Goal: Task Accomplishment & Management: Manage account settings

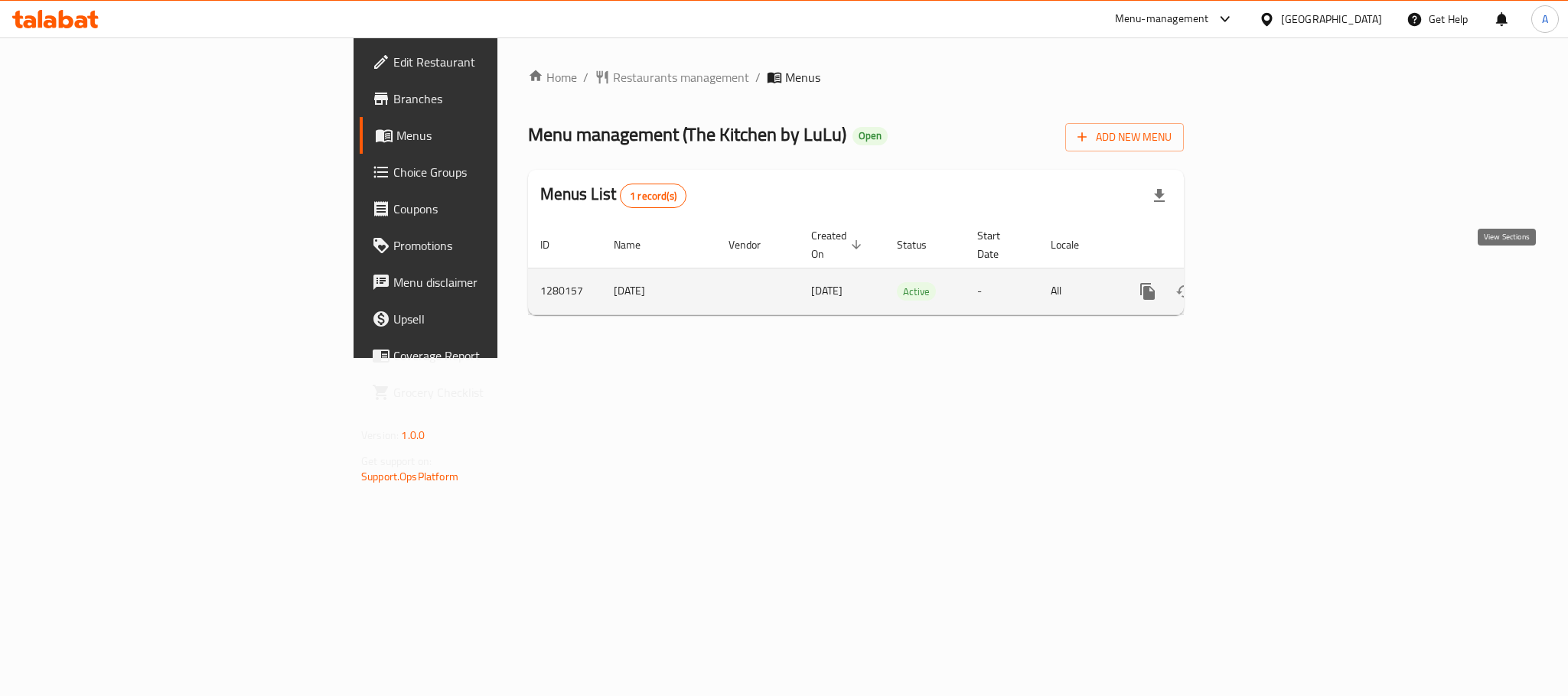
click at [1267, 282] on icon "enhanced table" at bounding box center [1257, 291] width 18 height 18
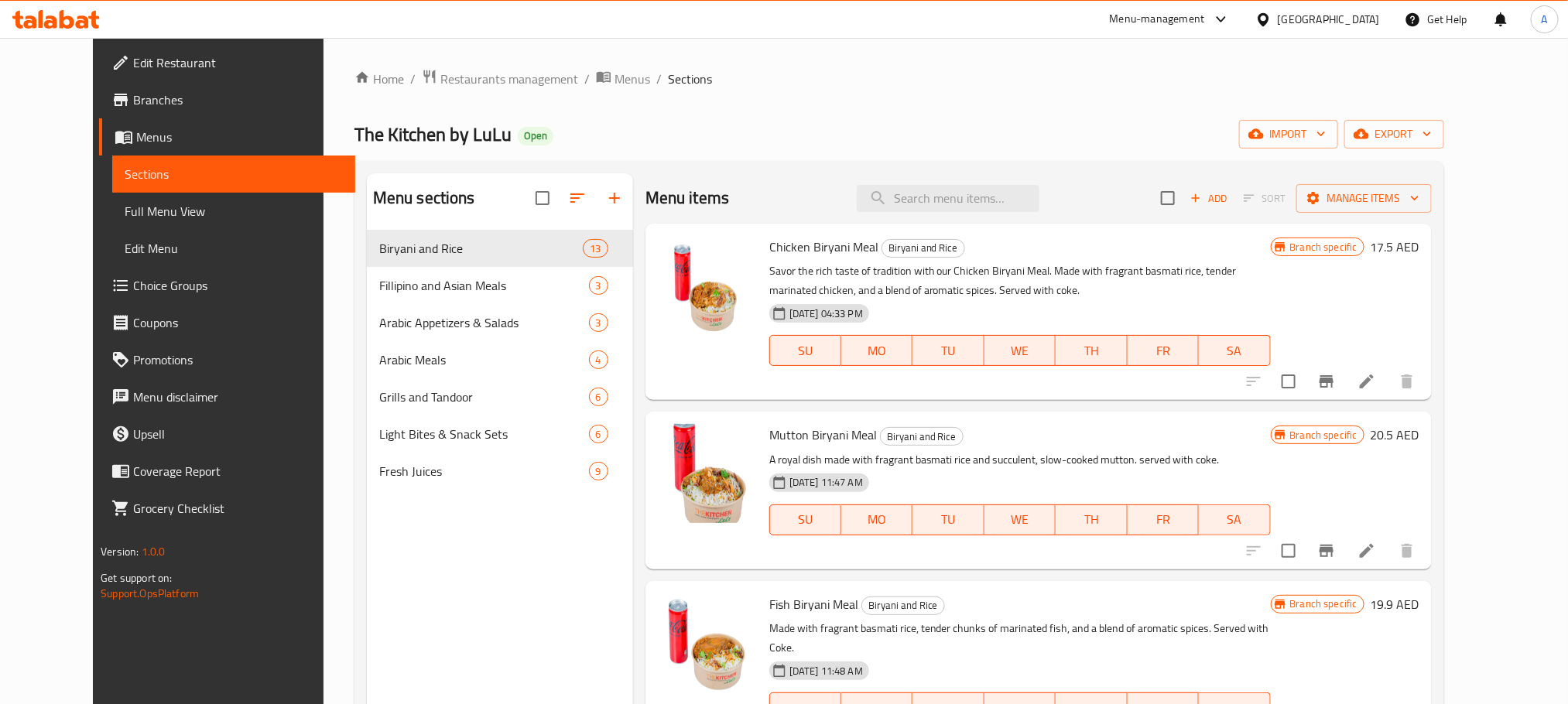
click at [125, 202] on span "Full Menu View" at bounding box center [233, 211] width 217 height 19
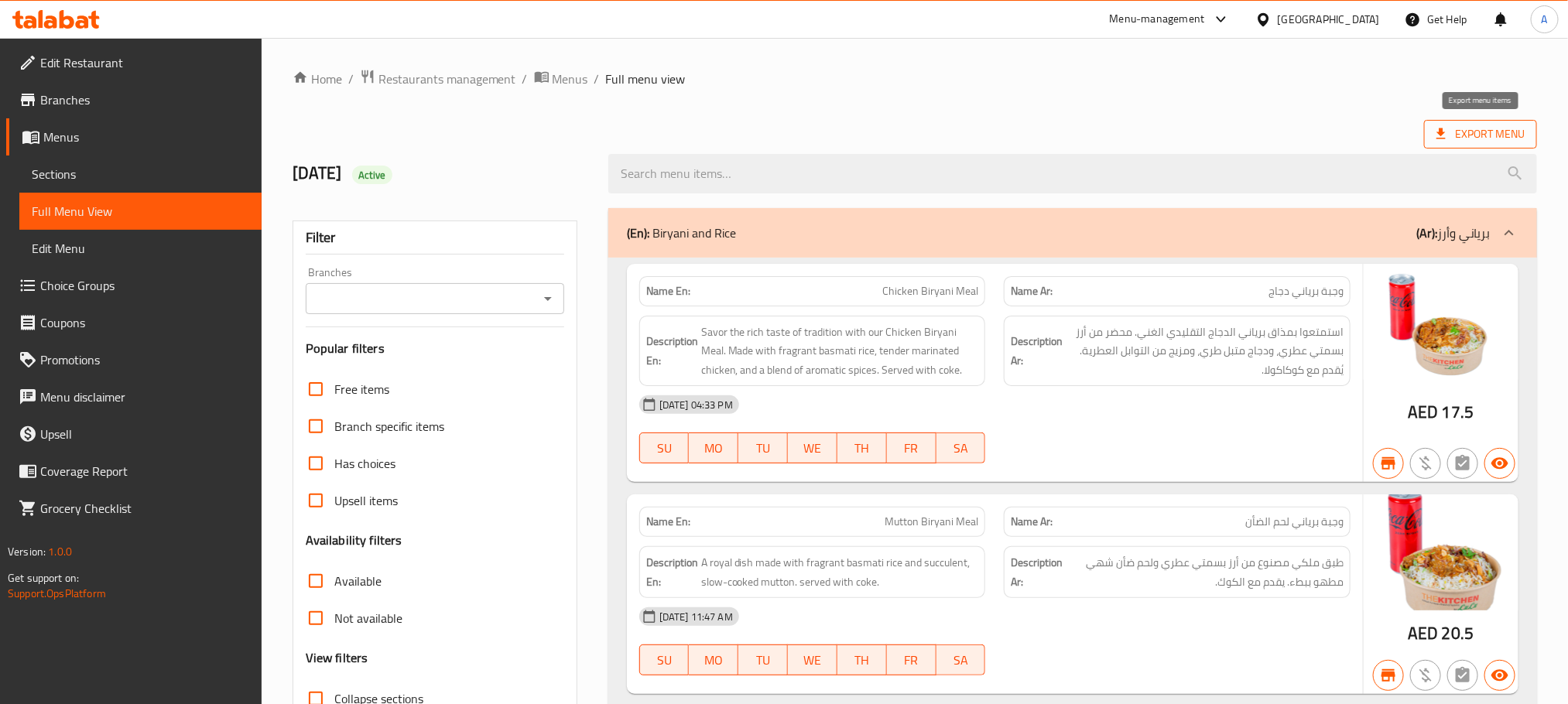
click at [1493, 130] on span "Export Menu" at bounding box center [1480, 135] width 88 height 20
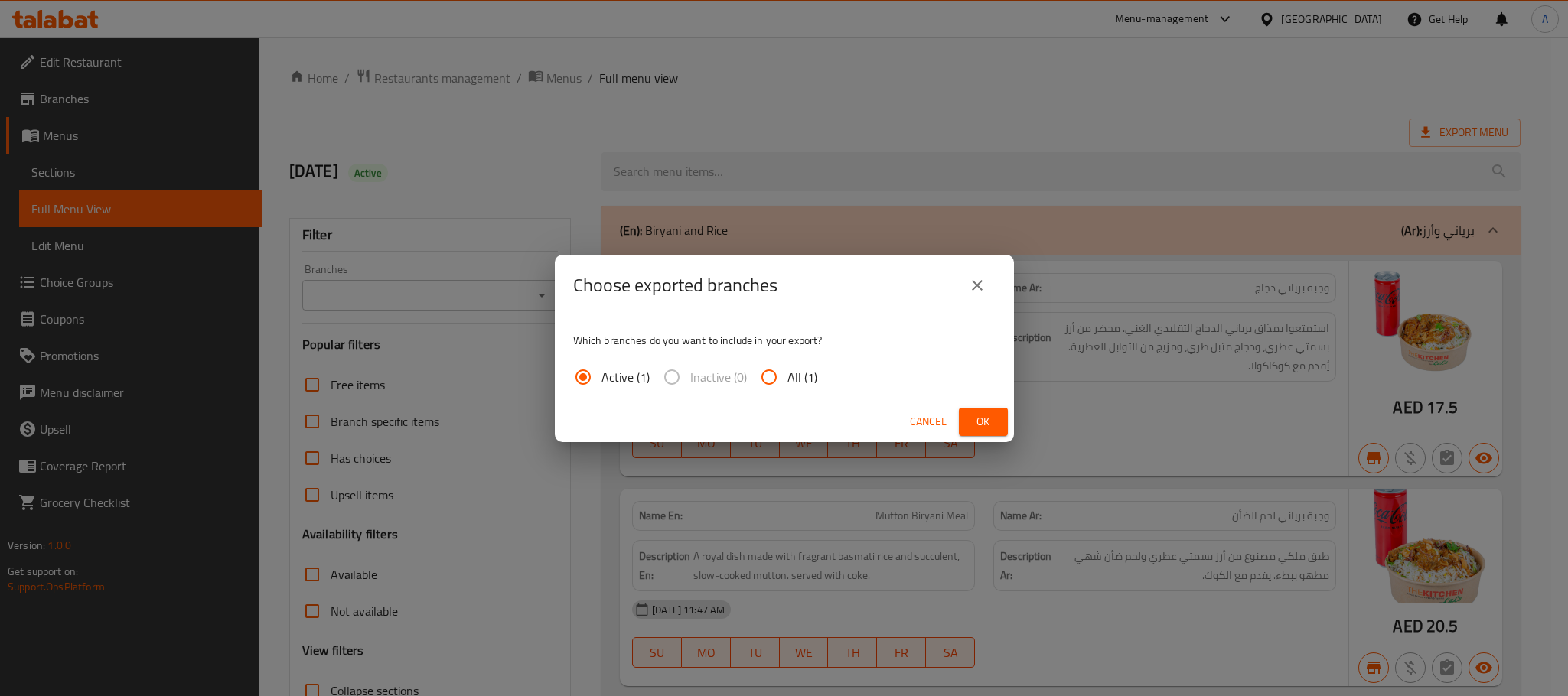
click at [994, 414] on span "Ok" at bounding box center [983, 422] width 24 height 19
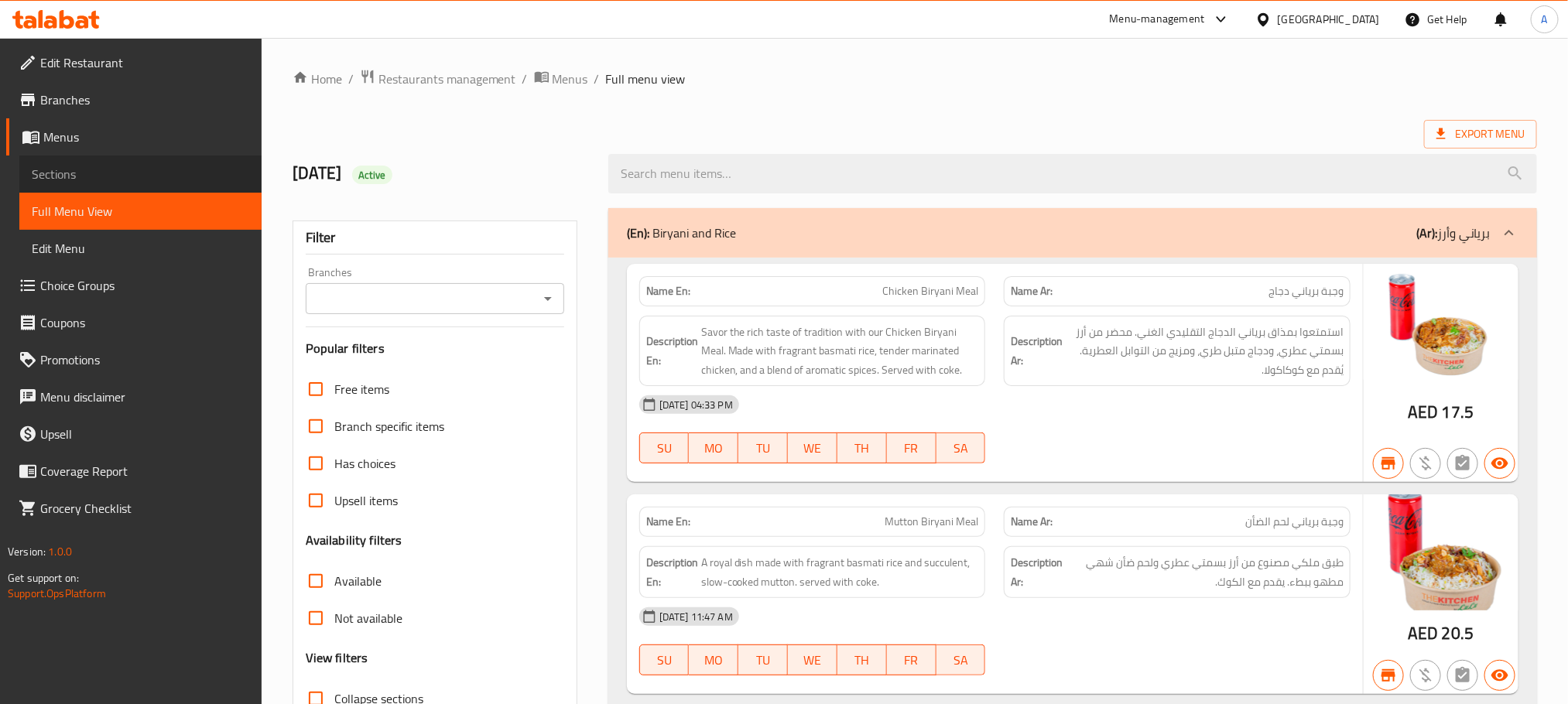
click at [79, 165] on span "Sections" at bounding box center [140, 174] width 217 height 19
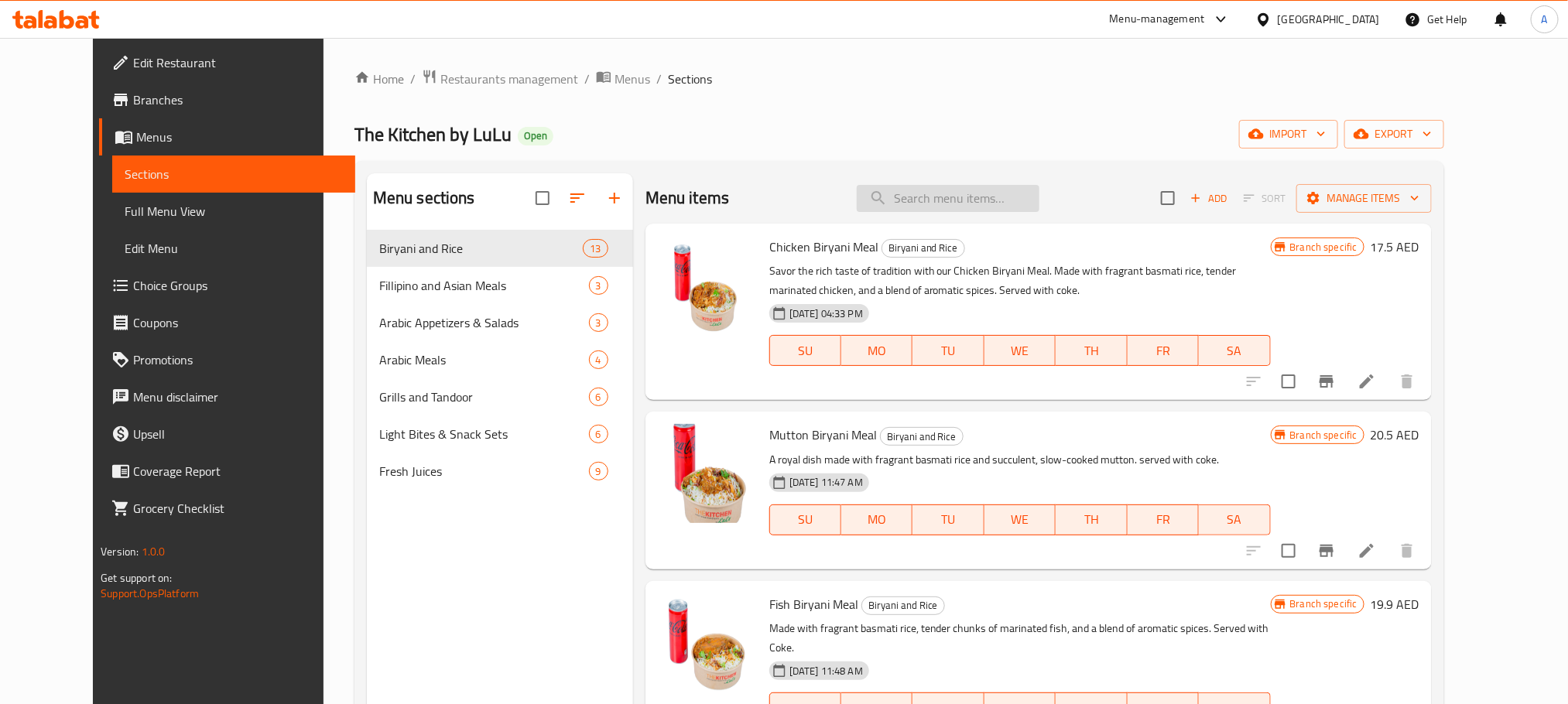
click at [957, 208] on input "search" at bounding box center [948, 199] width 182 height 27
paste input "Yakhini Mutton Pulao Meal"
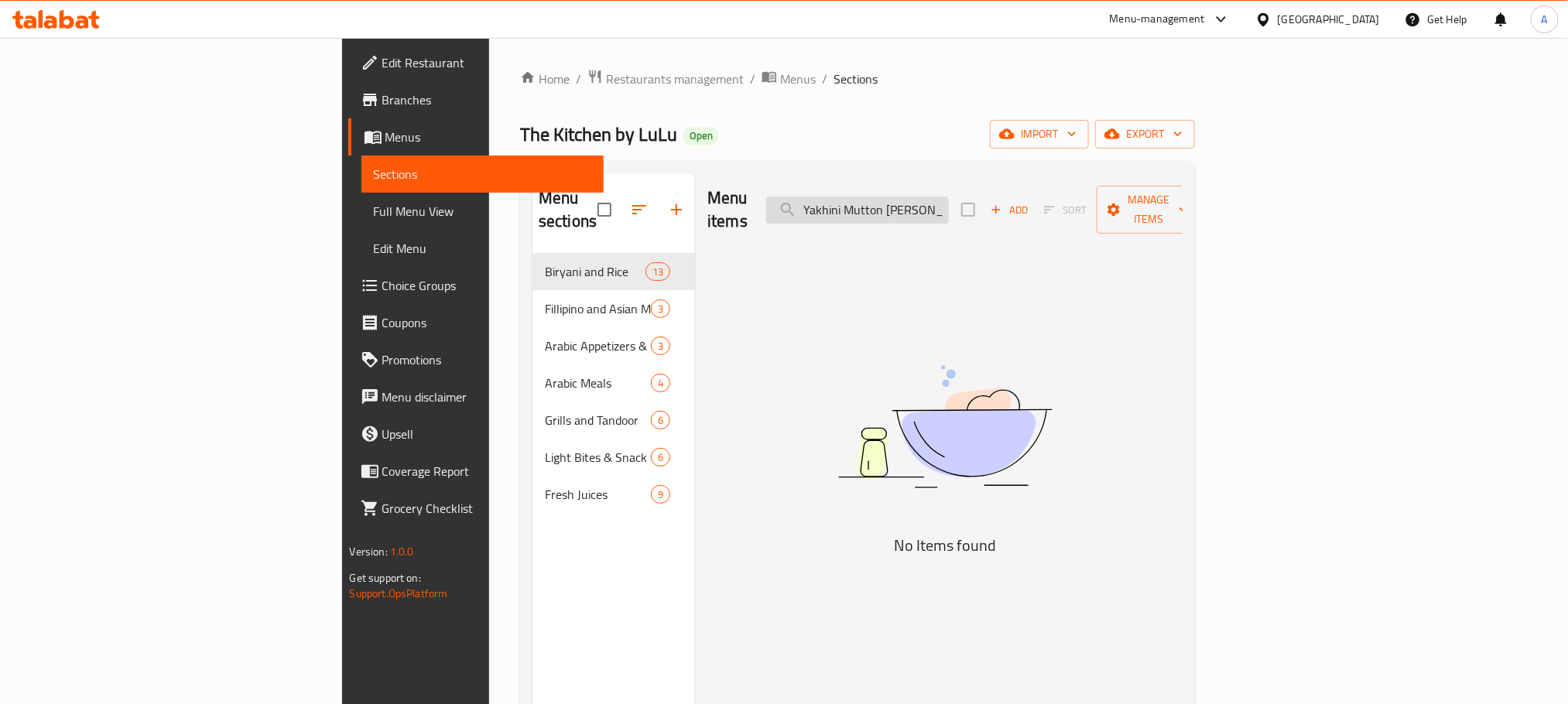
click at [949, 201] on input "Yakhini Mutton Pulao Meal" at bounding box center [857, 211] width 182 height 27
paste input "Kabuli Chick"
click at [987, 214] on div "Menu items Kabuli Chickn Pulao Meal Add Sort Manage items" at bounding box center [944, 210] width 475 height 73
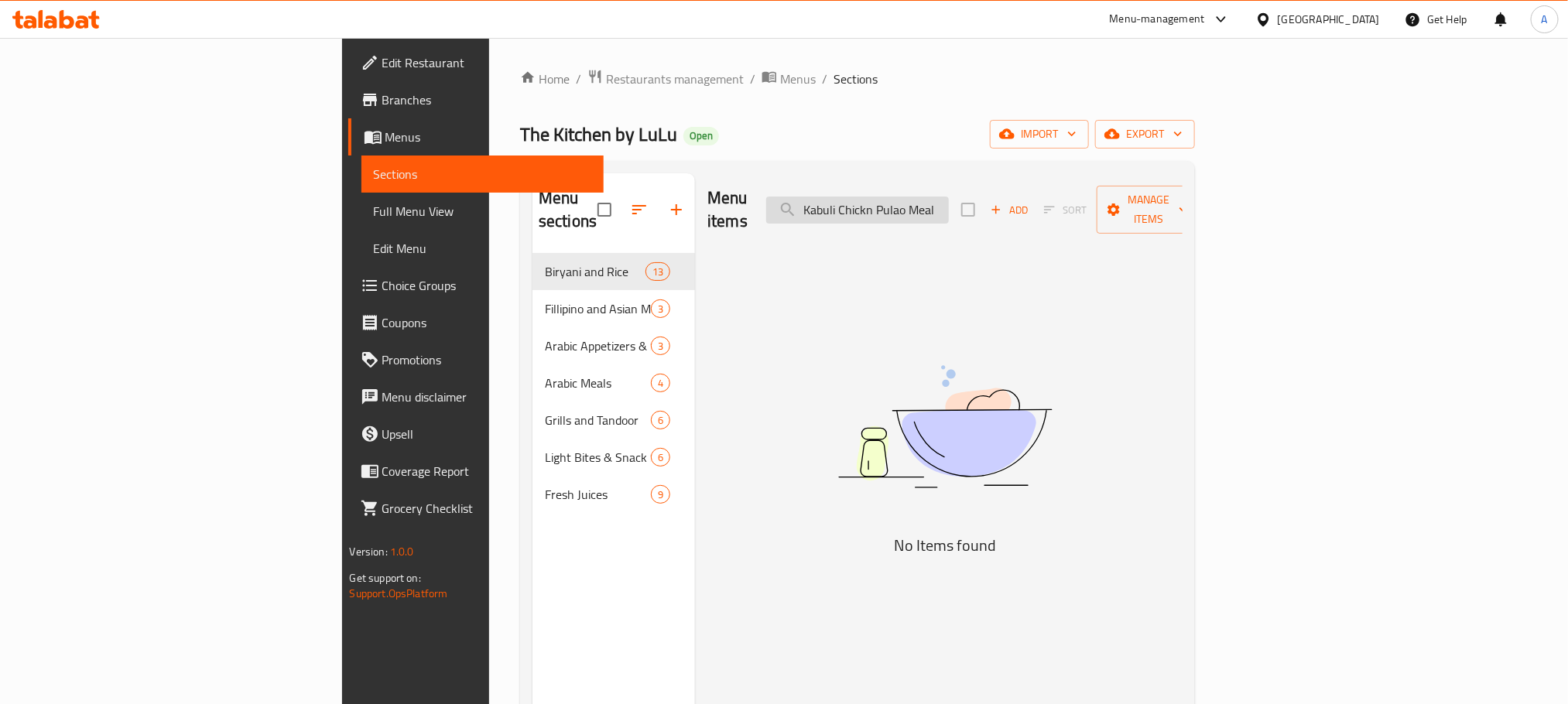
click at [949, 197] on input "Kabuli Chickn Pulao Meal" at bounding box center [857, 211] width 182 height 27
paste input "Donne Biryani"
click at [949, 197] on input "Donne Biryani Meal" at bounding box center [857, 211] width 182 height 27
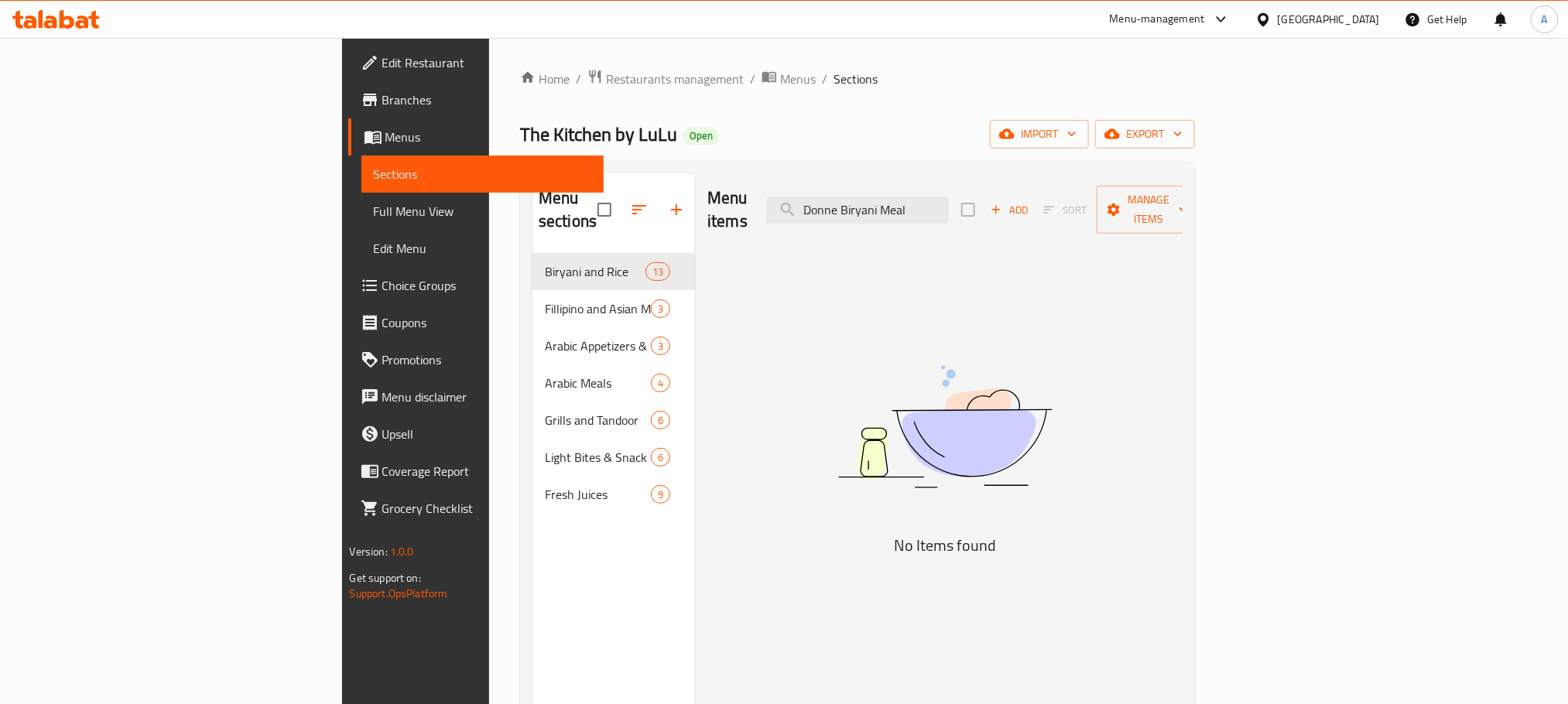
click at [949, 197] on input "Donne Biryani Meal" at bounding box center [857, 211] width 182 height 27
click at [949, 208] on input "Donne Biryani Meal" at bounding box center [857, 211] width 182 height 27
click at [975, 254] on div "Menu items Donne Biryani Meal Add Sort Manage items No Items found" at bounding box center [939, 526] width 488 height 704
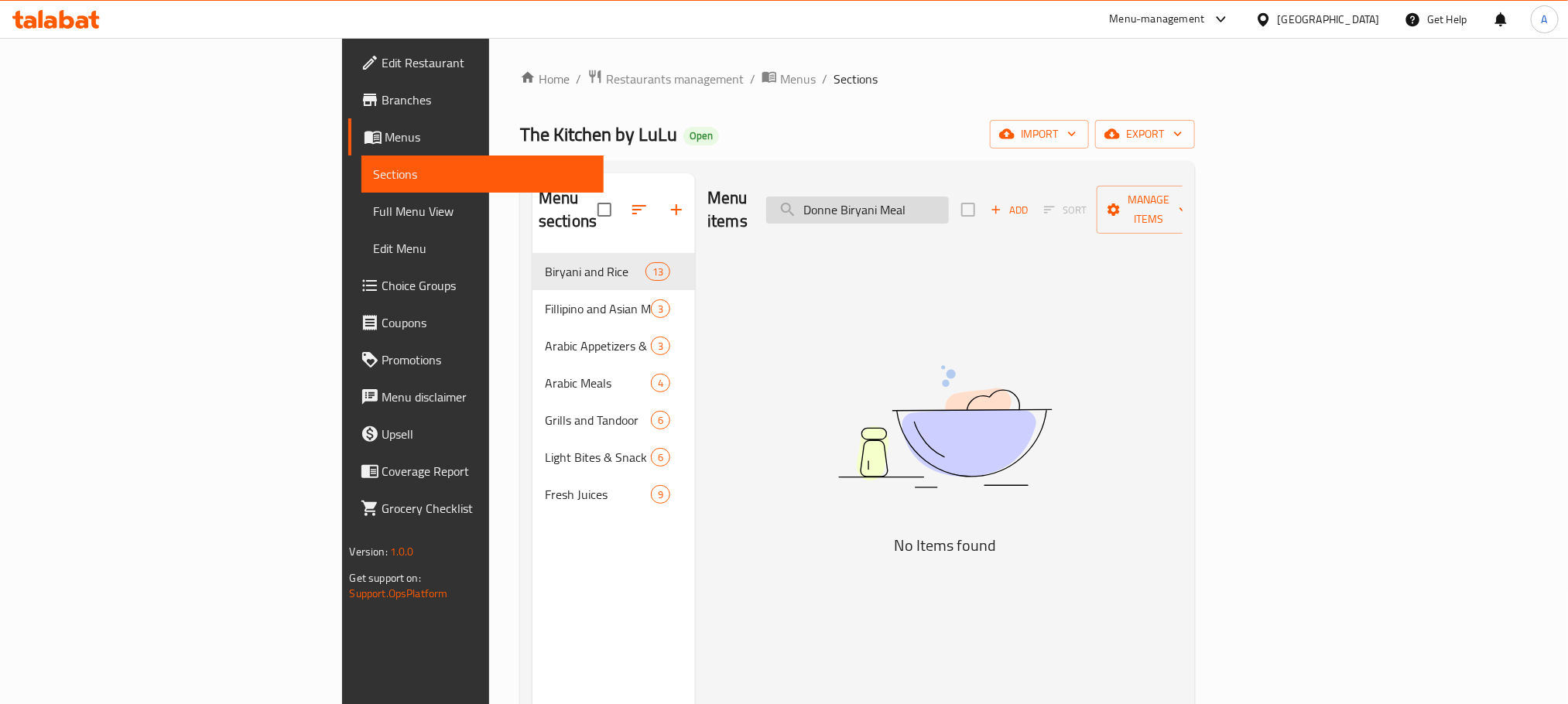
click at [949, 197] on input "Donne Biryani Meal" at bounding box center [857, 211] width 182 height 27
click at [949, 200] on input "Donne Biryani Meal" at bounding box center [857, 211] width 182 height 27
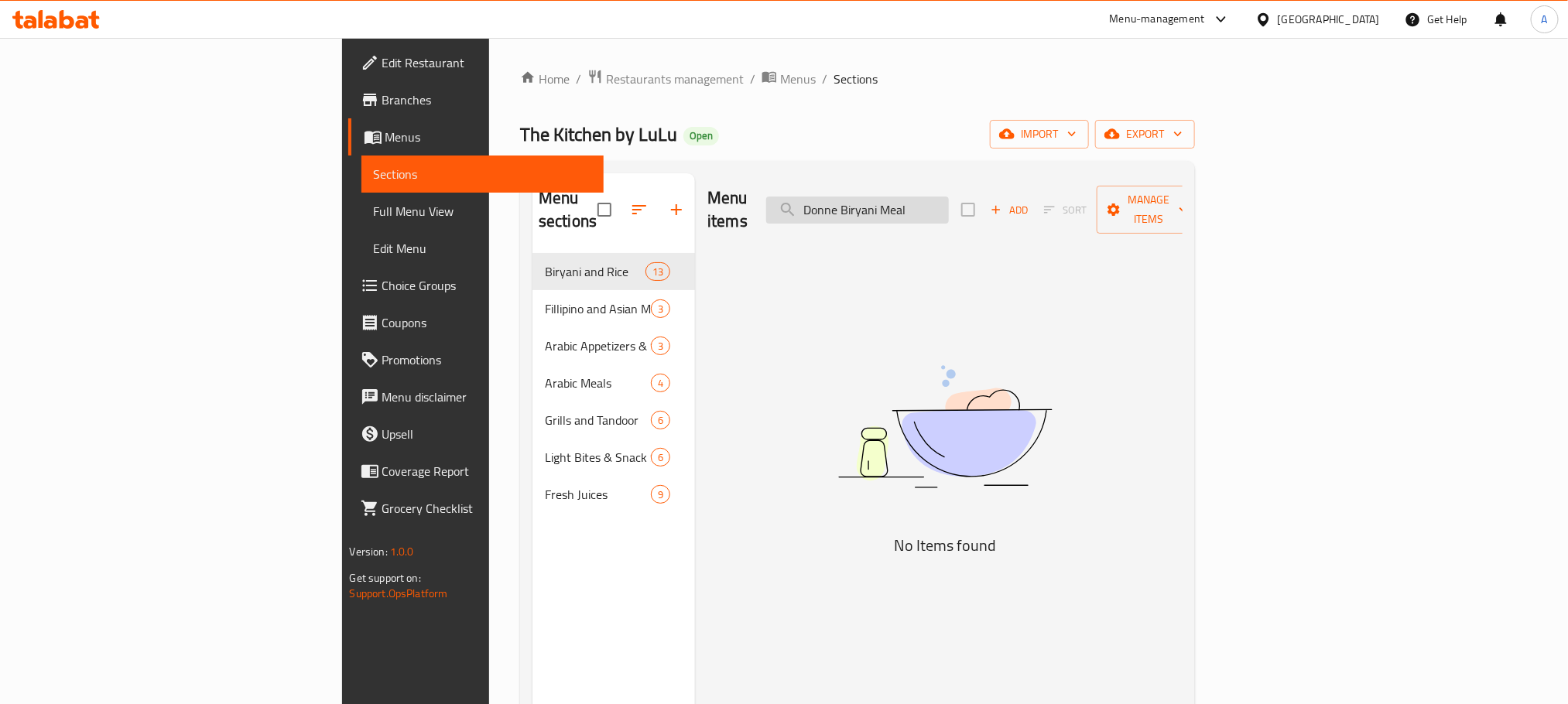
click at [949, 200] on input "Donne Biryani Meal" at bounding box center [857, 211] width 182 height 27
paste input "search"
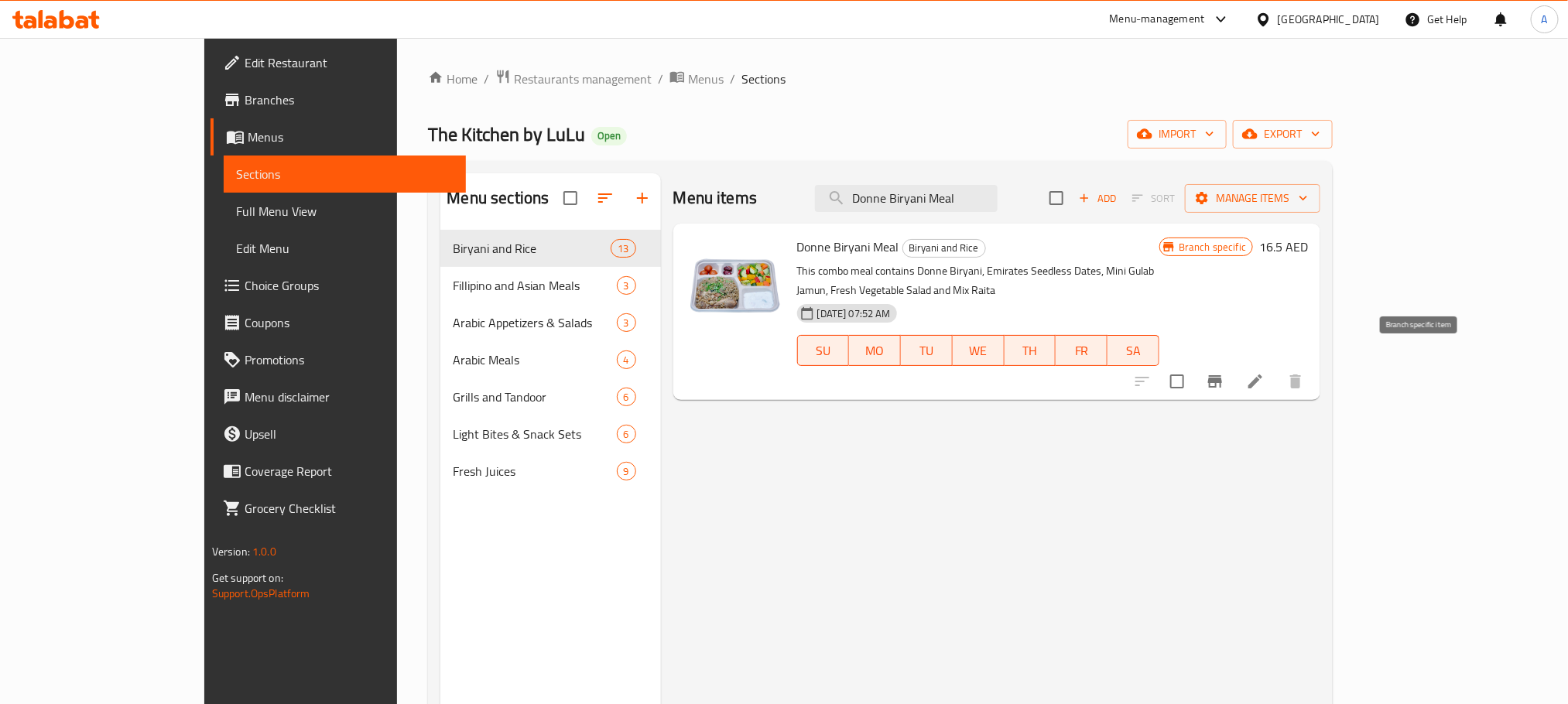
type input "Donne Biryani Meal"
click at [1234, 377] on button "Branch-specific-item" at bounding box center [1215, 381] width 37 height 37
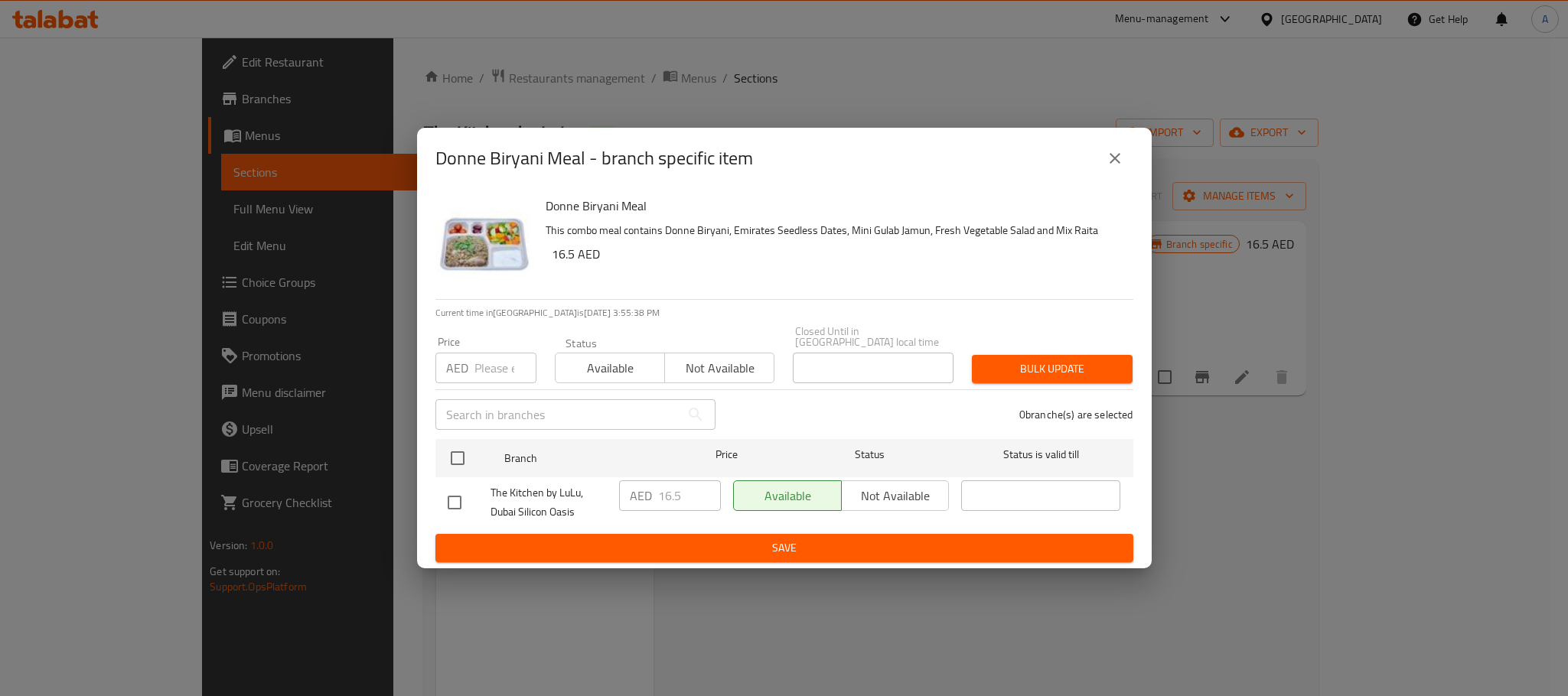
click at [459, 500] on input "checkbox" at bounding box center [454, 502] width 32 height 32
checkbox input "true"
drag, startPoint x: 681, startPoint y: 498, endPoint x: 647, endPoint y: 498, distance: 34.0
click at [647, 498] on div "AED 16.5 ​" at bounding box center [670, 495] width 102 height 31
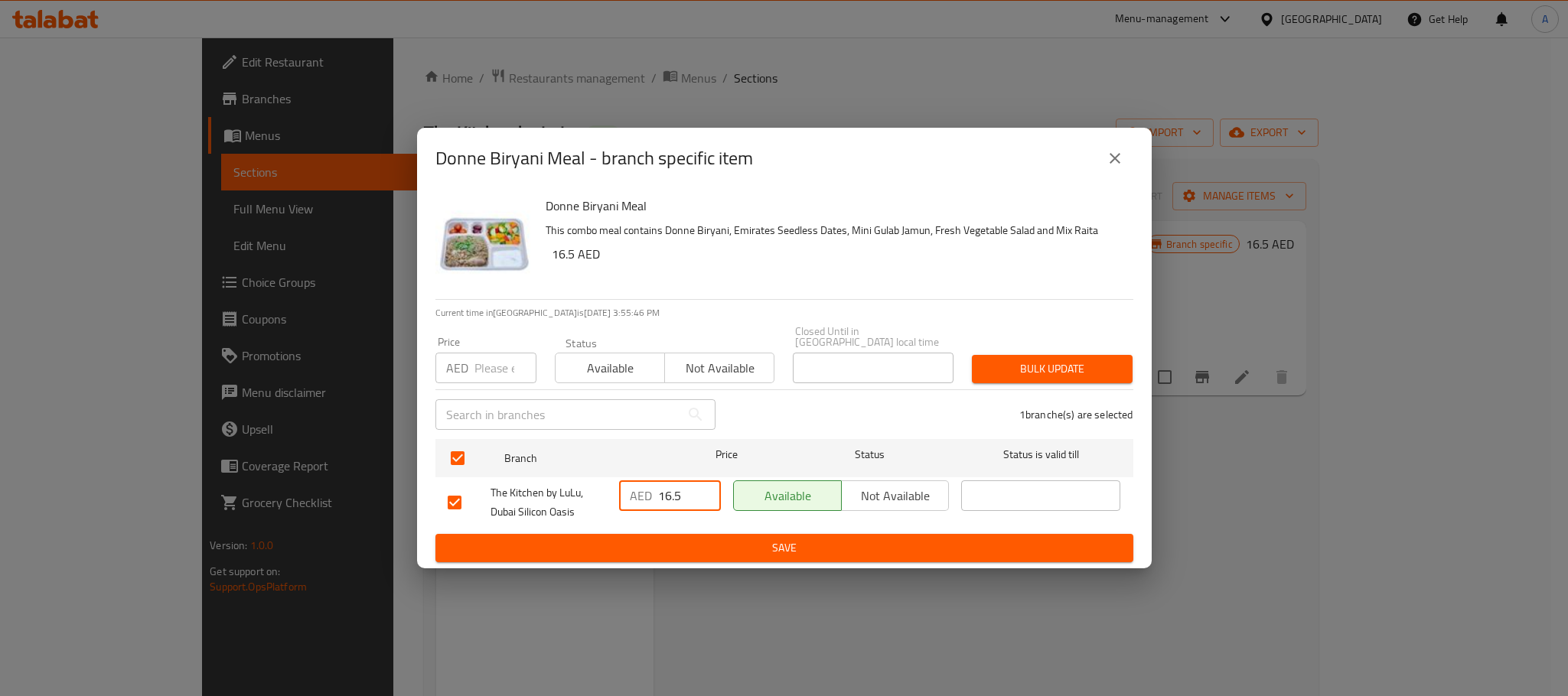
paste input "0"
type input "16.50"
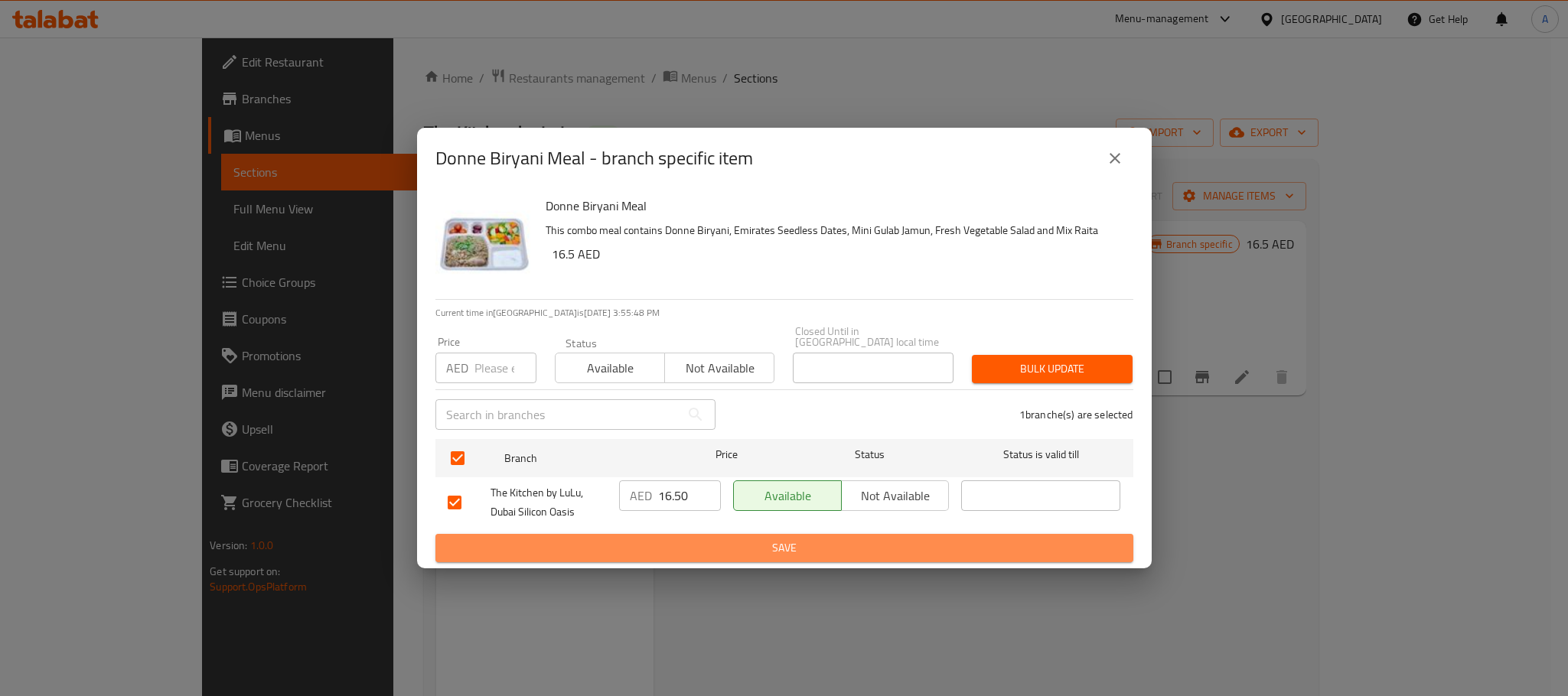
click at [666, 535] on button "Save" at bounding box center [785, 548] width 698 height 28
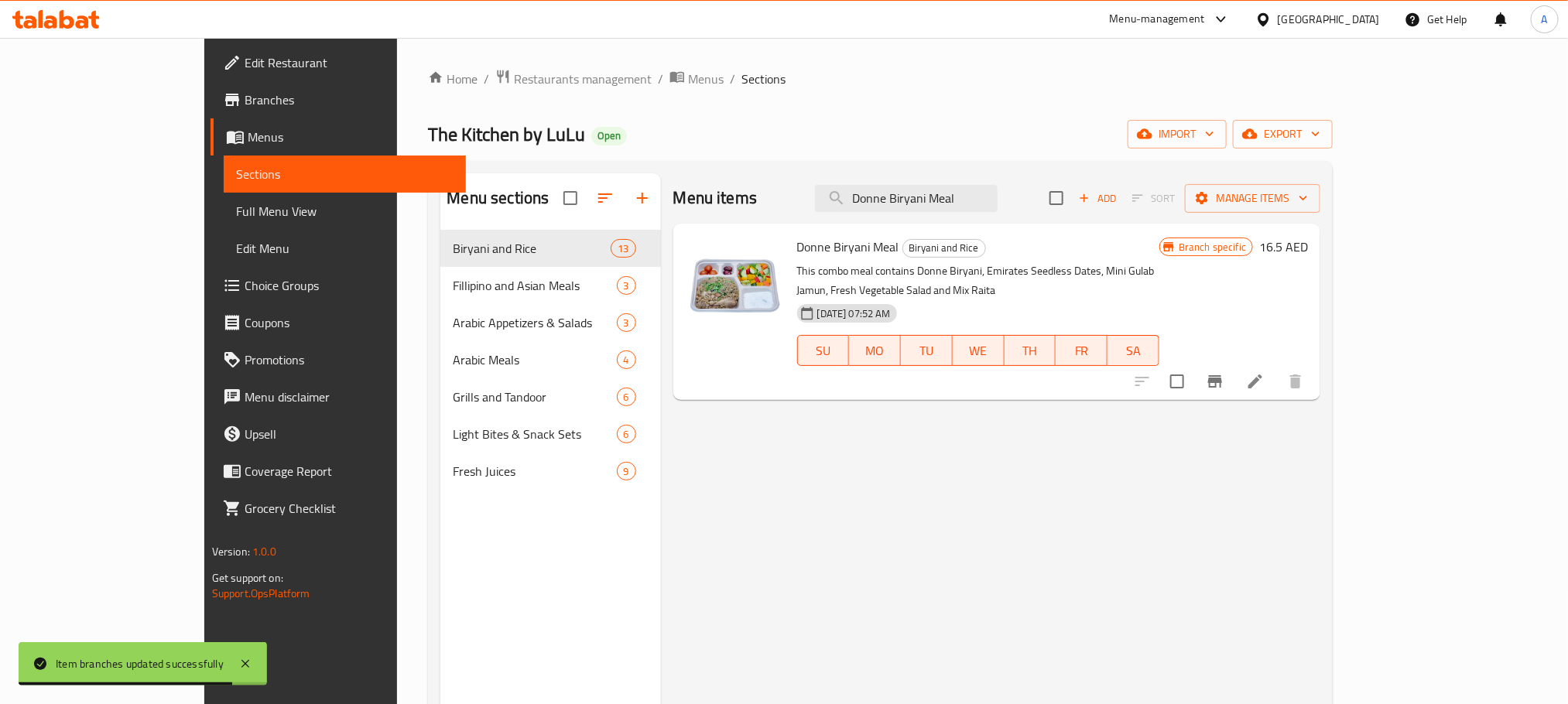
click at [994, 181] on div "Menu items Donne Biryani Meal Add Sort Manage items" at bounding box center [998, 199] width 647 height 51
click at [989, 193] on input "Donne Biryani Meal" at bounding box center [906, 199] width 182 height 27
paste input "Malabari Beef"
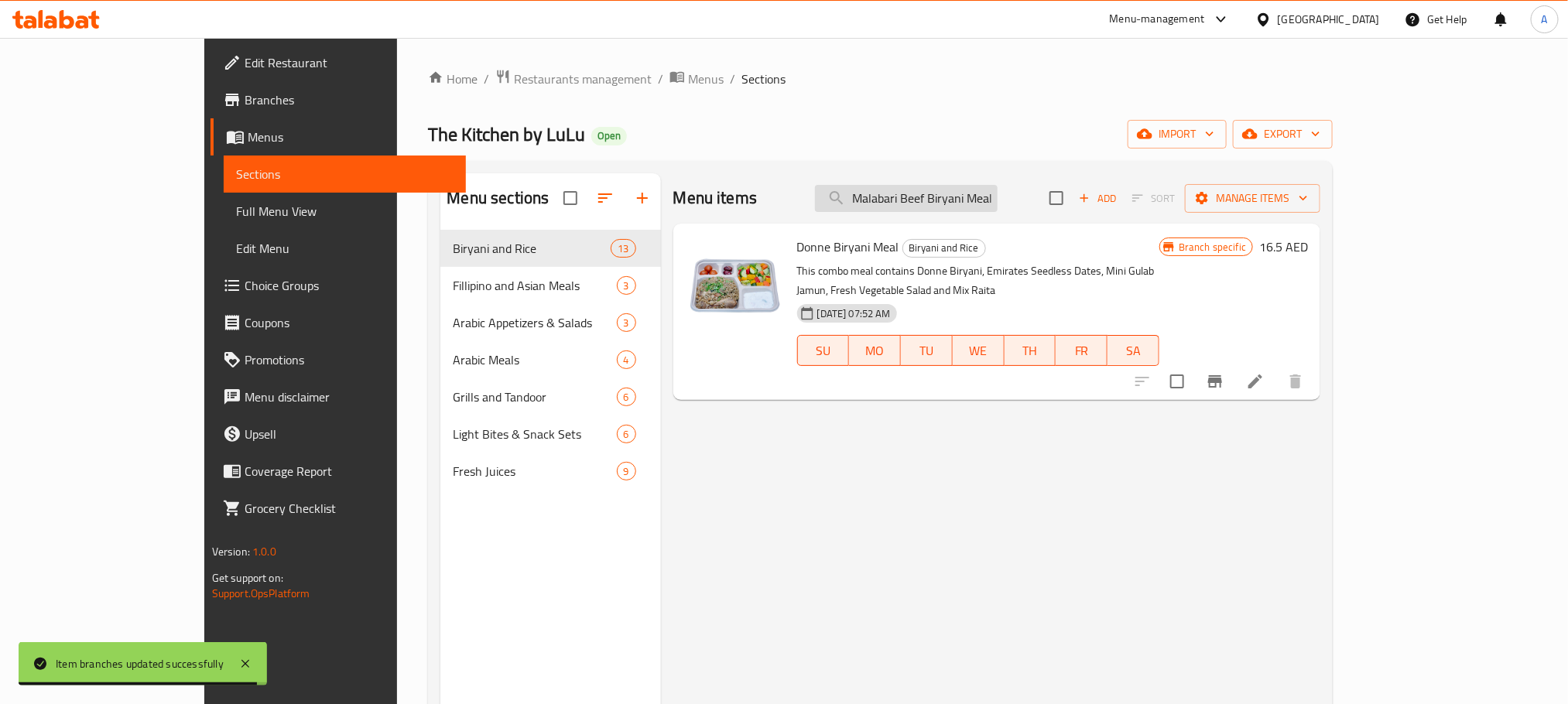
scroll to position [0, 1]
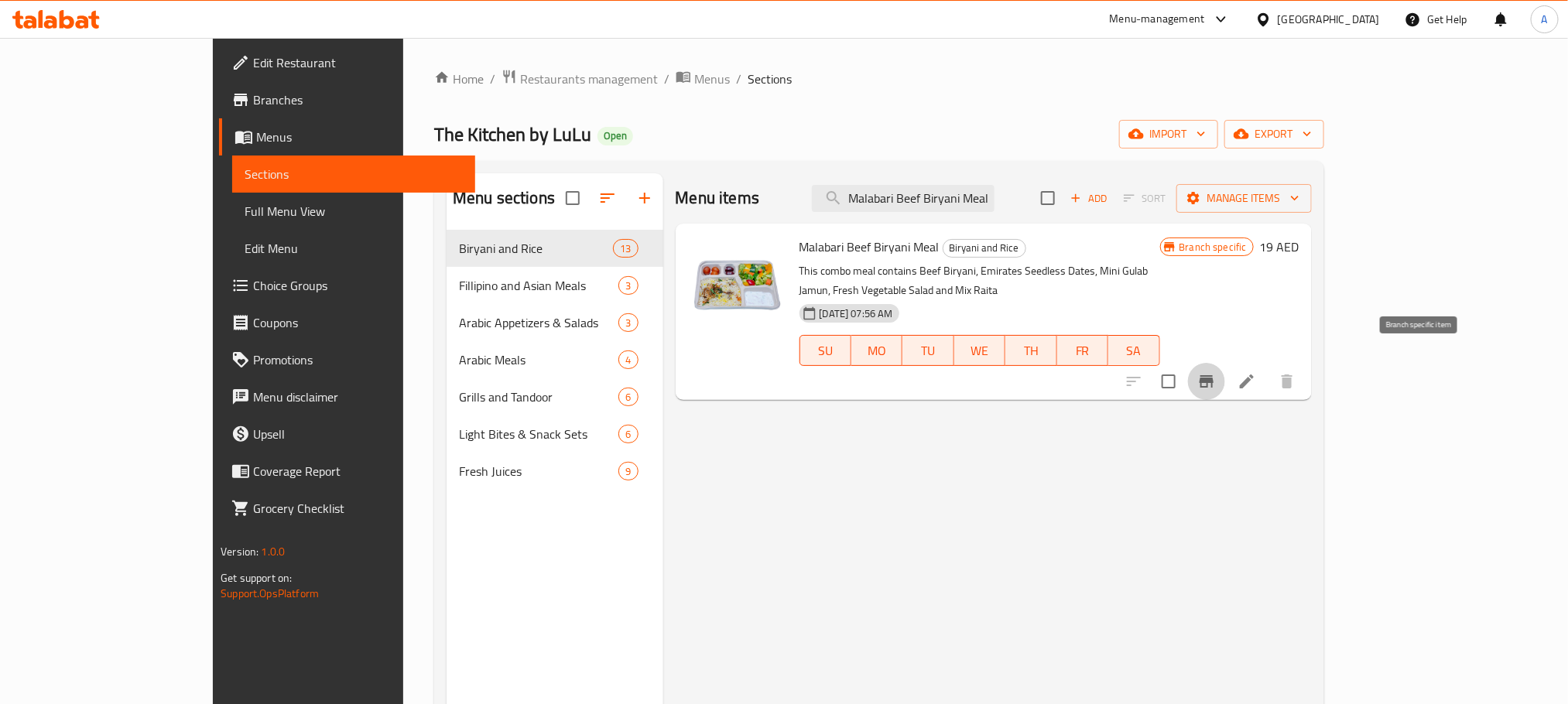
click at [1216, 372] on icon "Branch-specific-item" at bounding box center [1206, 381] width 19 height 19
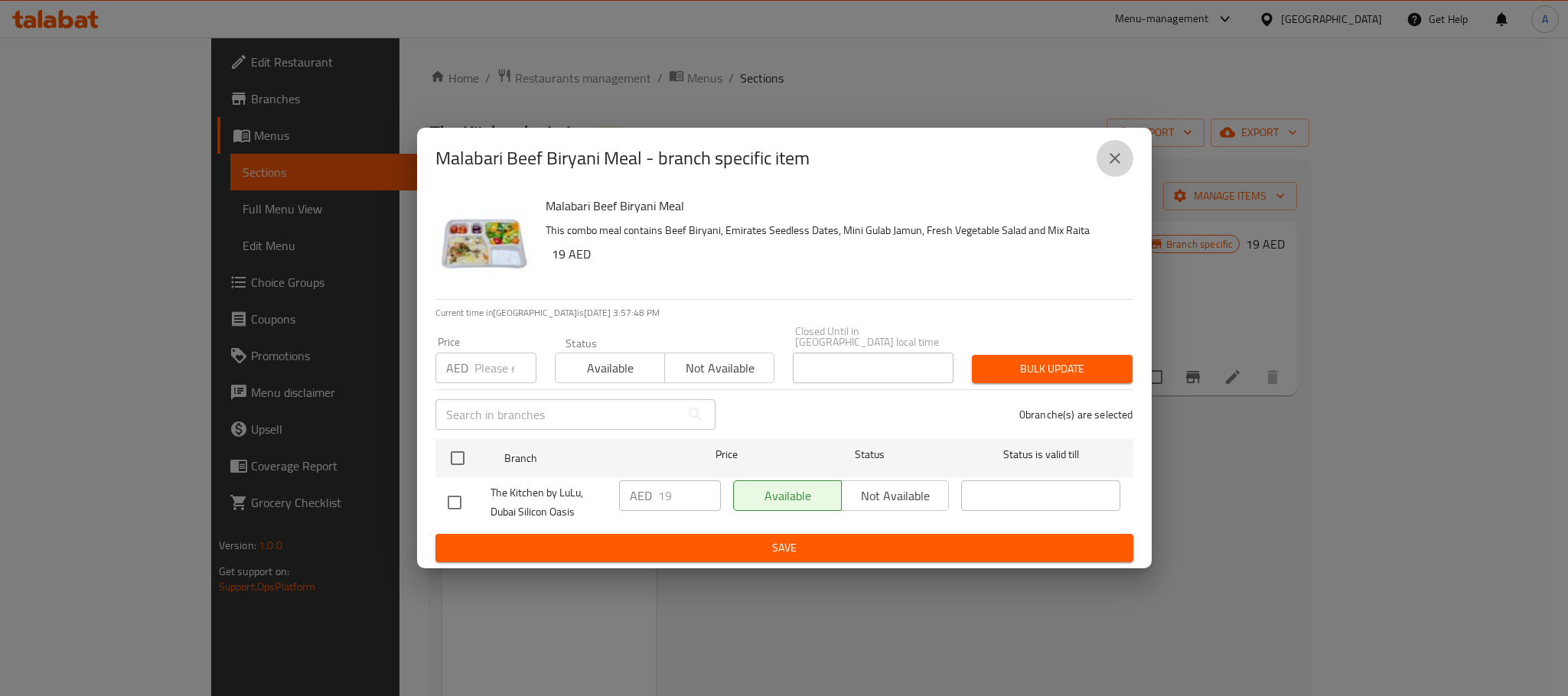
click at [1111, 173] on button "close" at bounding box center [1115, 158] width 37 height 37
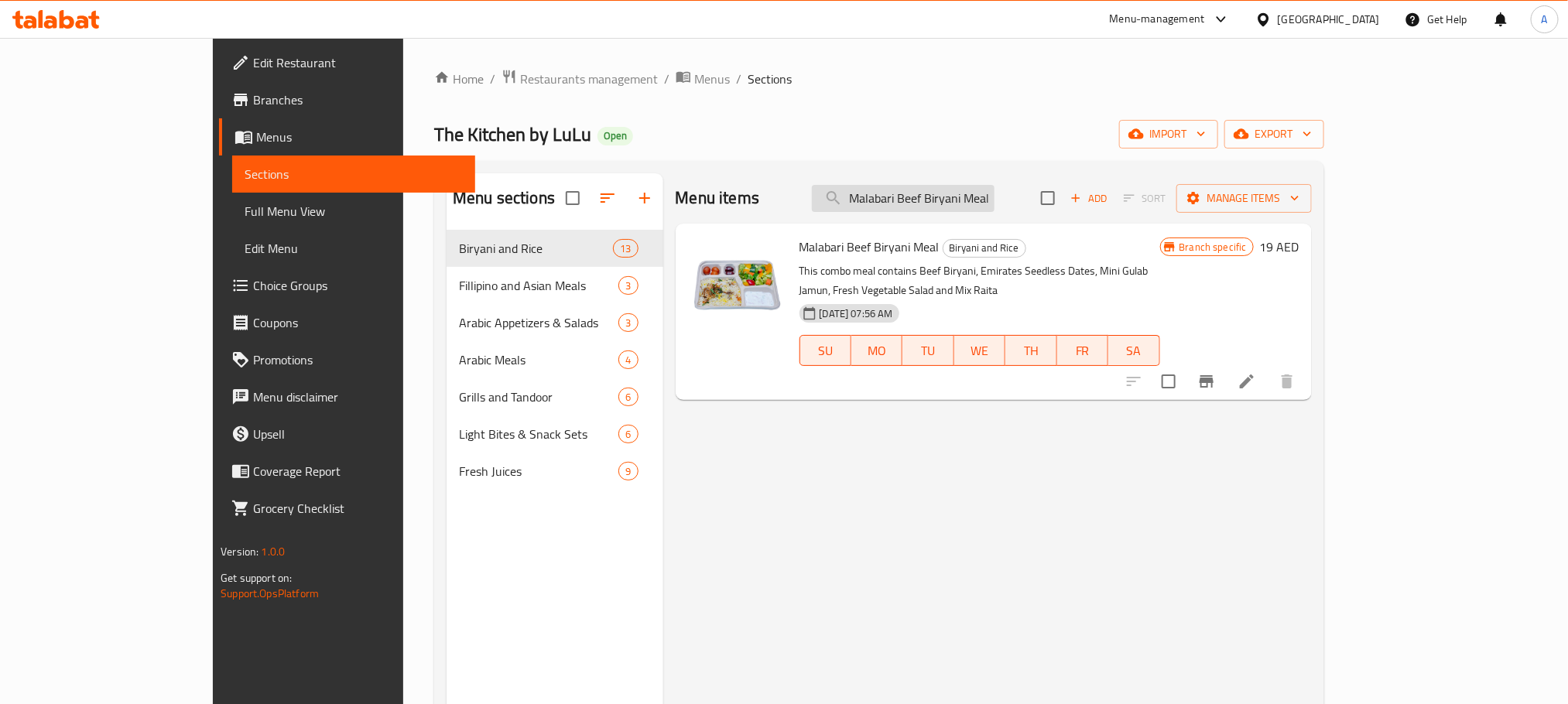
click at [981, 201] on input "Malabari Beef Biryani Meal" at bounding box center [903, 199] width 182 height 27
paste input "Hyderabadi Chicken"
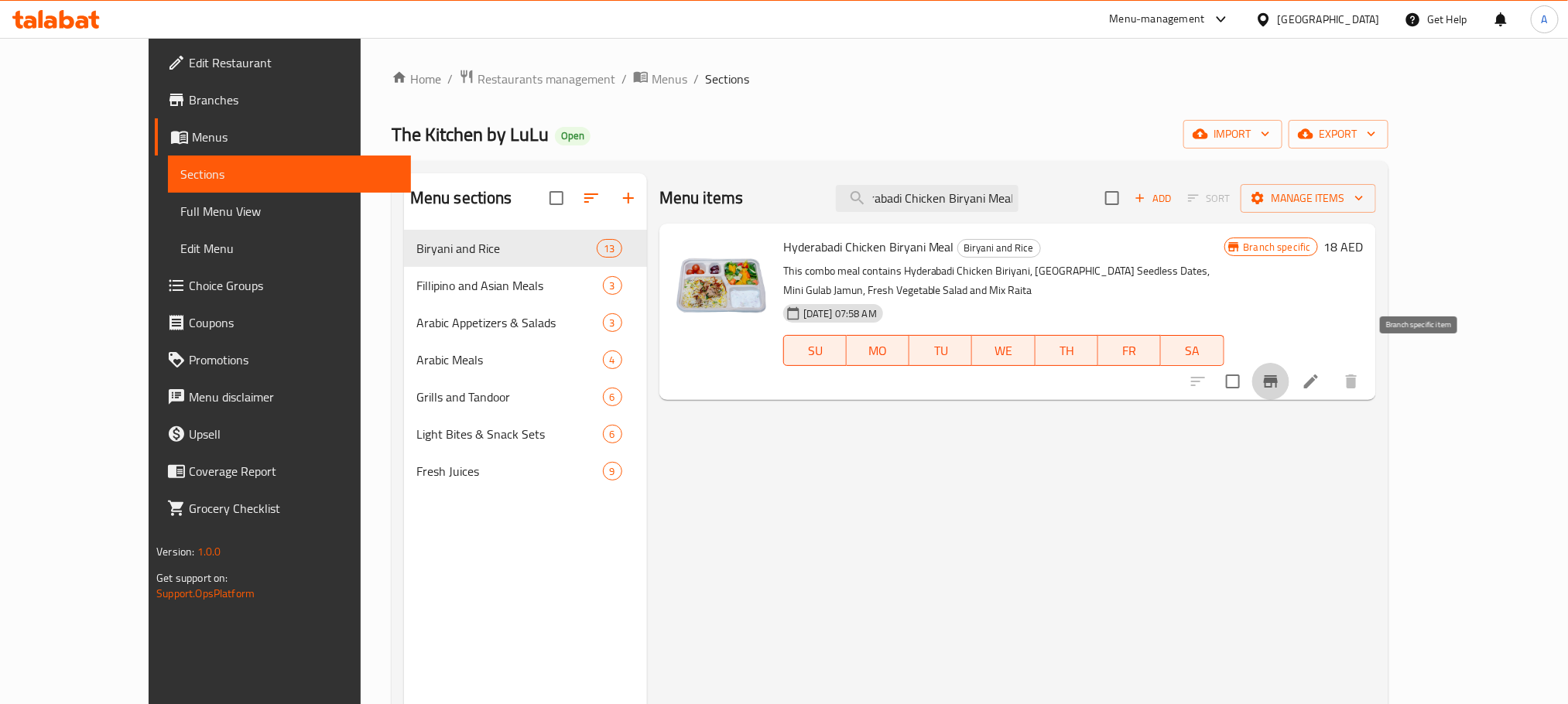
click at [1289, 372] on button "Branch-specific-item" at bounding box center [1271, 381] width 37 height 37
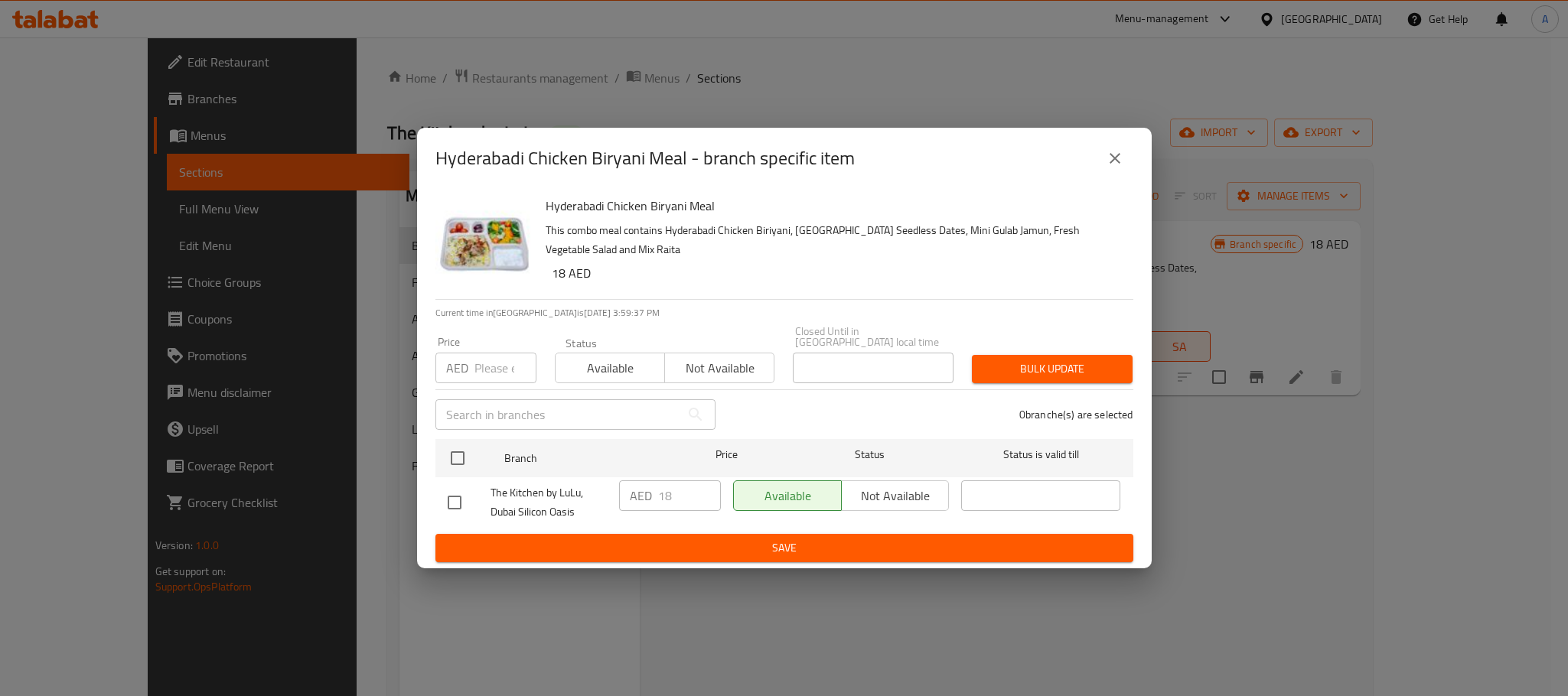
click at [1111, 158] on icon "close" at bounding box center [1115, 158] width 18 height 18
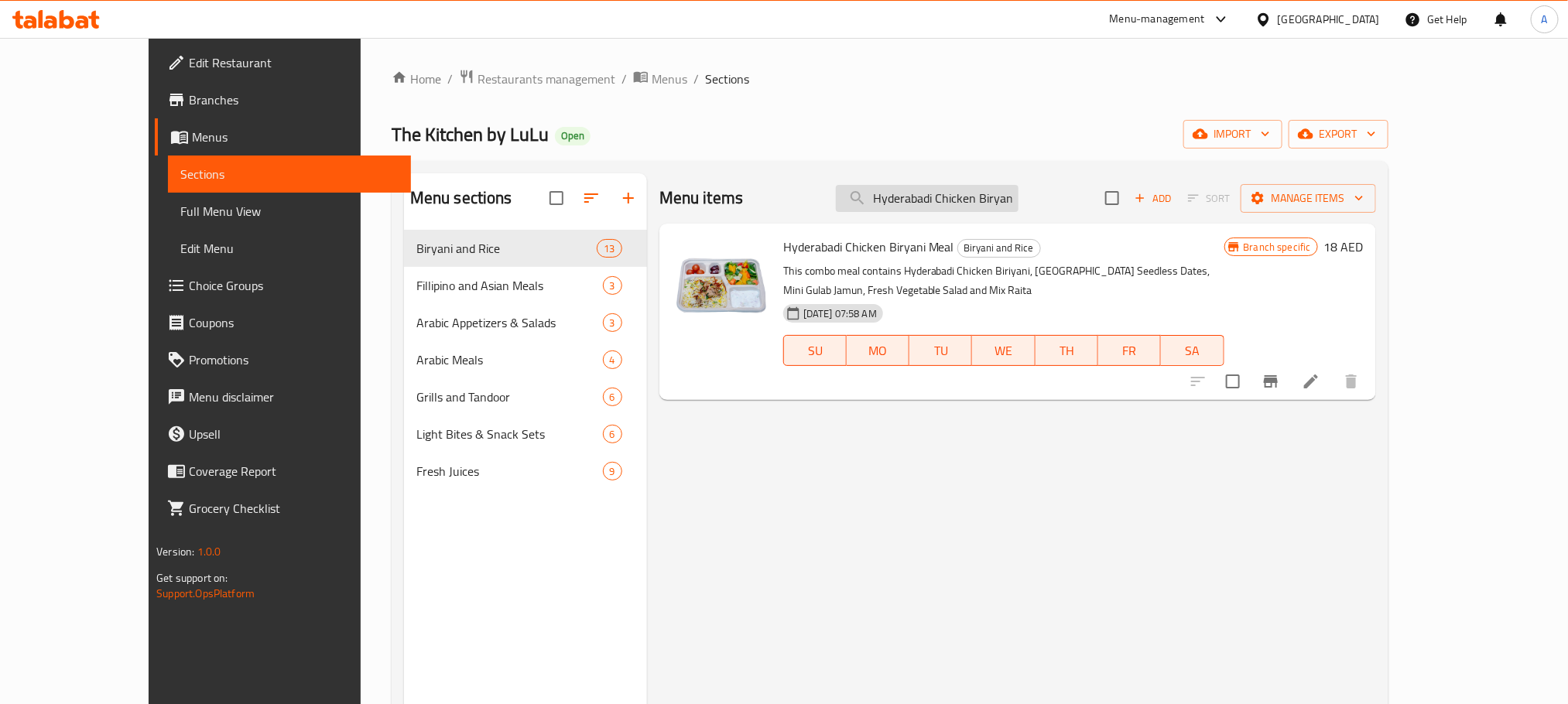
click at [1018, 200] on input "Hyderabadi Chicken Biryani Meal" at bounding box center [926, 199] width 182 height 27
click at [1019, 200] on input "Hyderabadi Chicken Biryani Meal" at bounding box center [926, 199] width 182 height 27
paste input "Mutto"
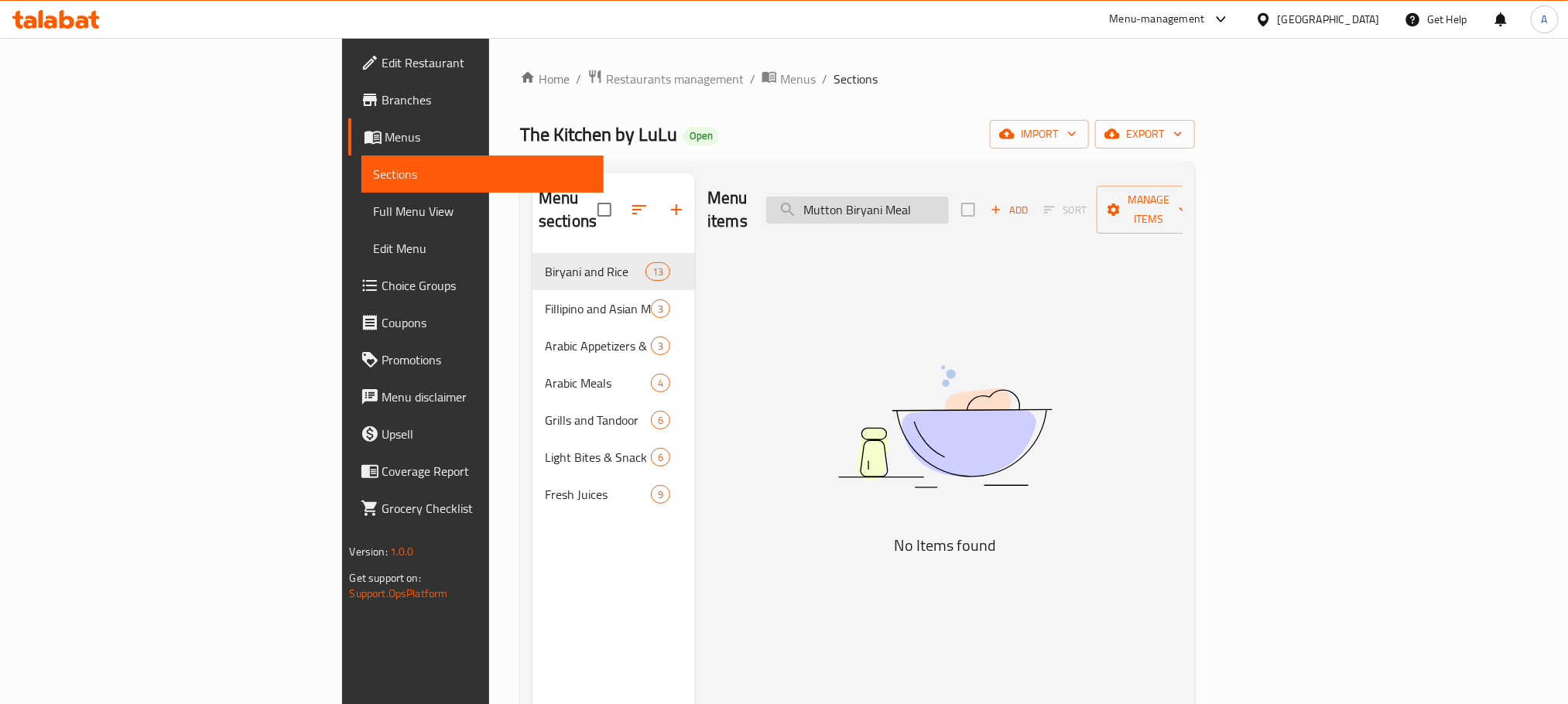
click at [943, 209] on input "Mutton Biryani Meal" at bounding box center [857, 211] width 182 height 27
paste input "search"
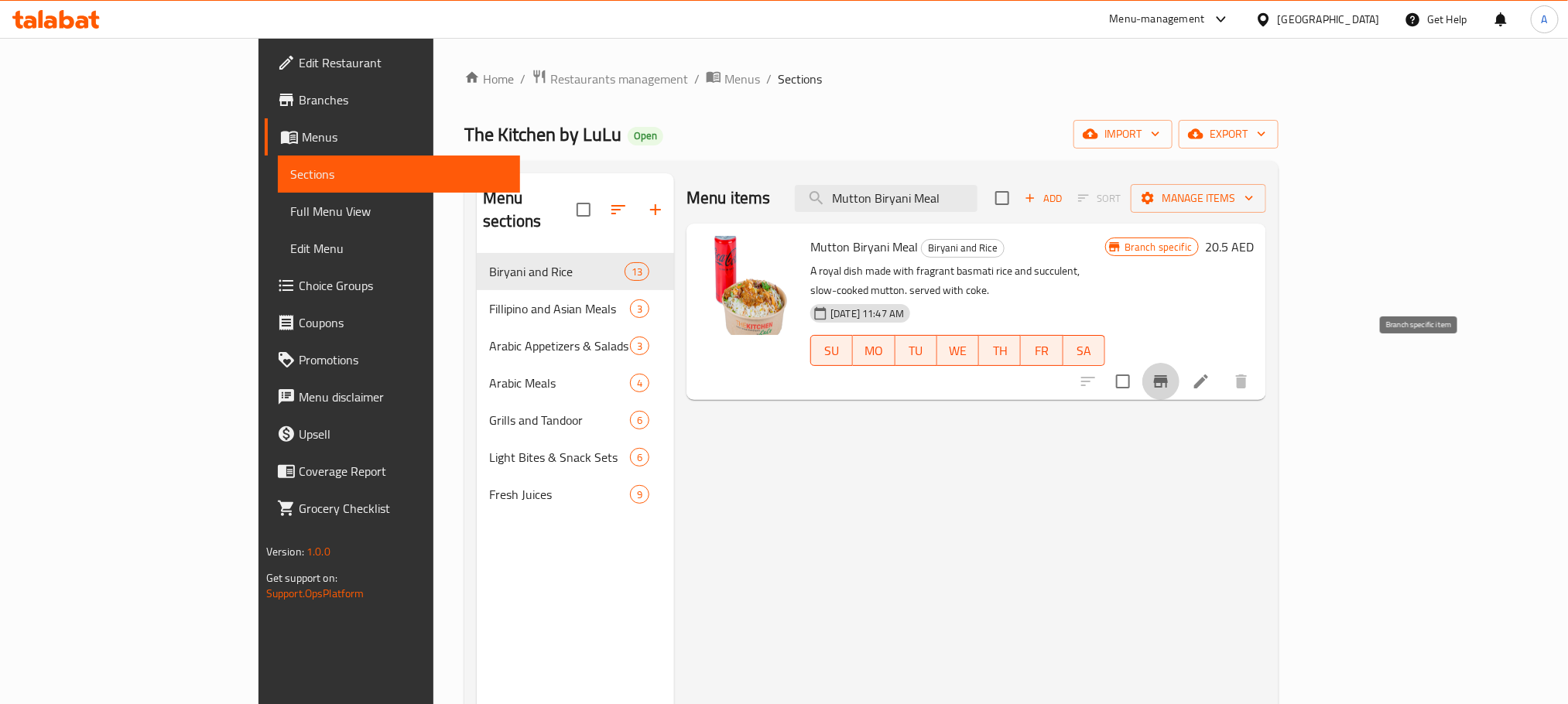
click at [1180, 365] on button "Branch-specific-item" at bounding box center [1161, 381] width 37 height 37
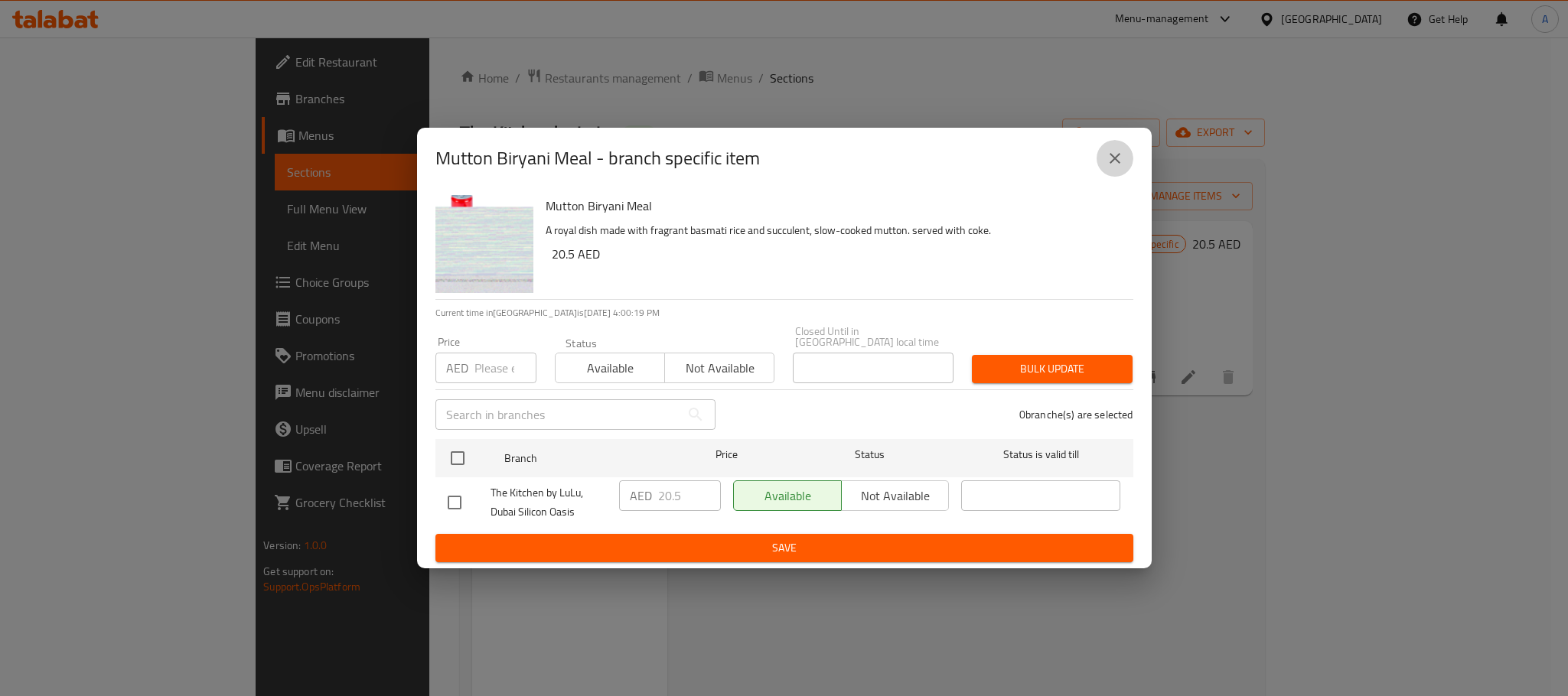
click at [1103, 161] on button "close" at bounding box center [1115, 158] width 37 height 37
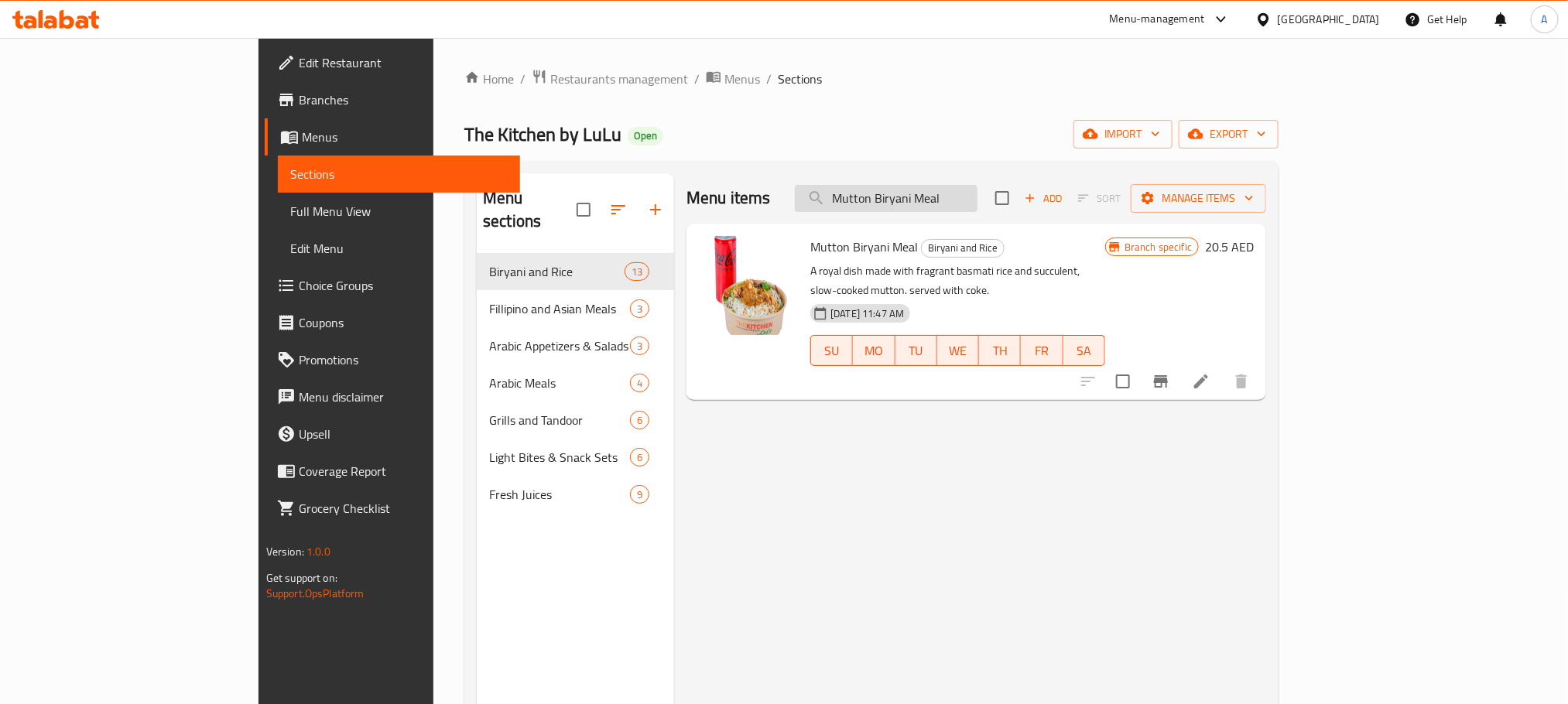
click at [955, 209] on input "Mutton Biryani Meal" at bounding box center [885, 199] width 182 height 27
paste input "Fish"
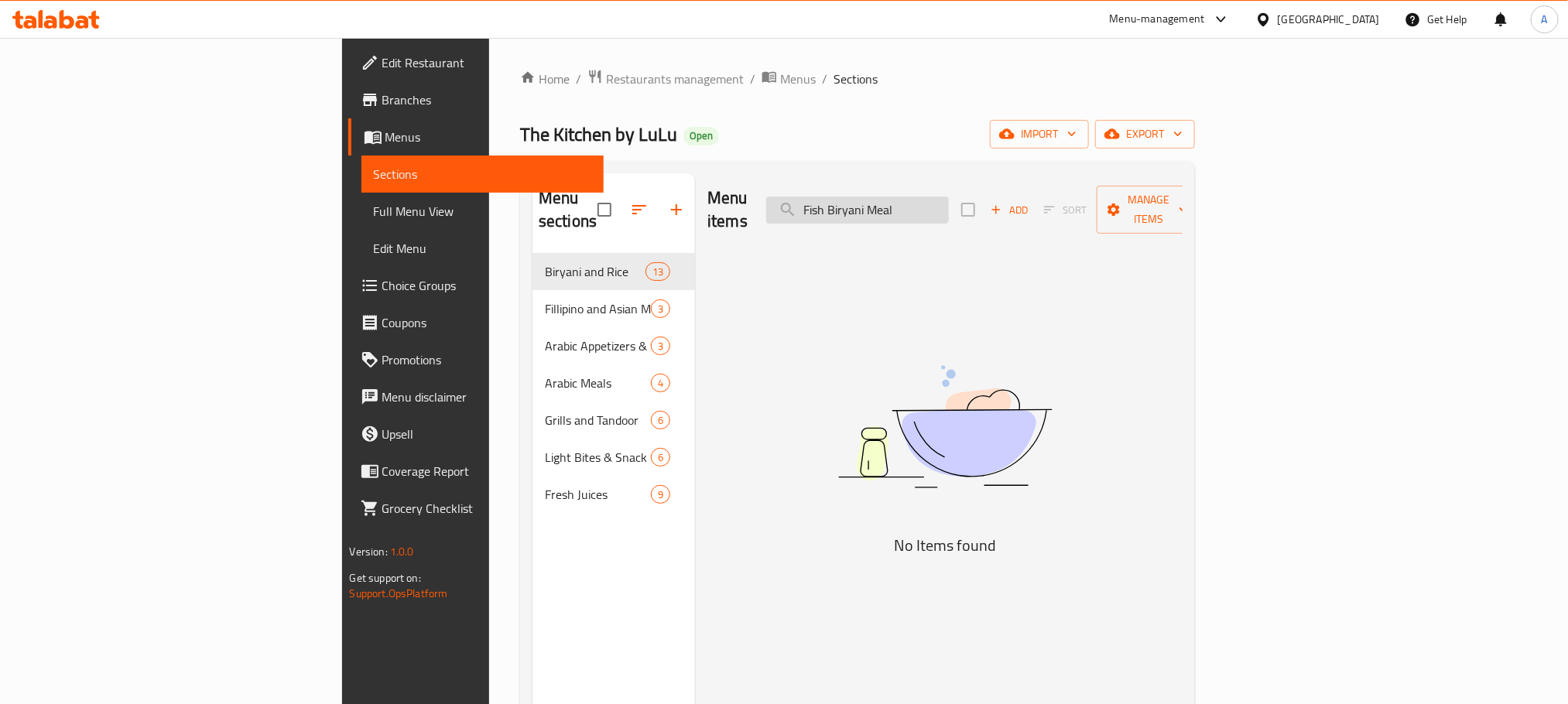
click at [949, 197] on input "Fish Biryani Meal" at bounding box center [857, 211] width 182 height 27
paste input "Kanthari Alfaham"
click at [949, 197] on input "Fish Biryani Meal" at bounding box center [857, 211] width 182 height 27
click at [949, 197] on input "[PERSON_NAME] Meal" at bounding box center [857, 211] width 182 height 27
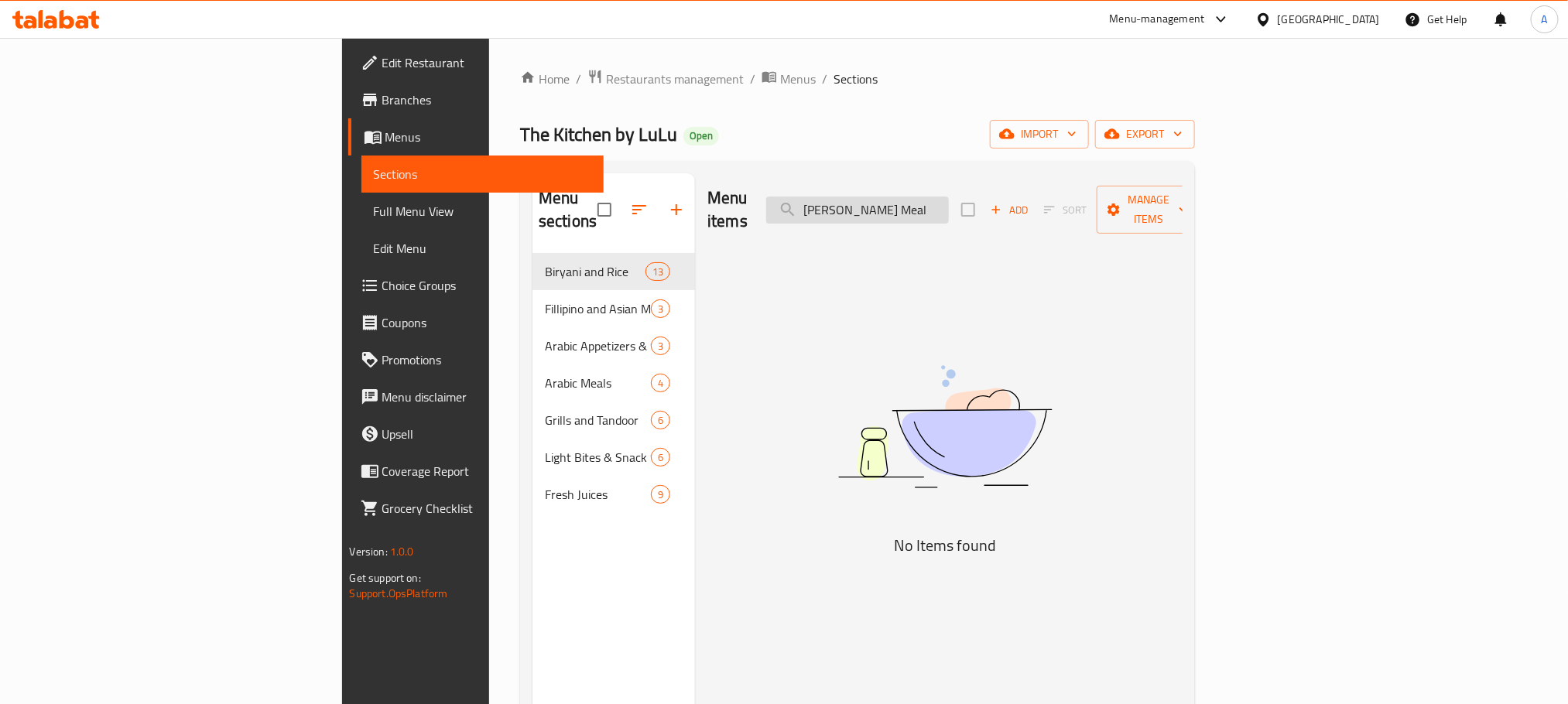
click at [949, 197] on input "[PERSON_NAME] Meal" at bounding box center [857, 211] width 182 height 27
paste input "search"
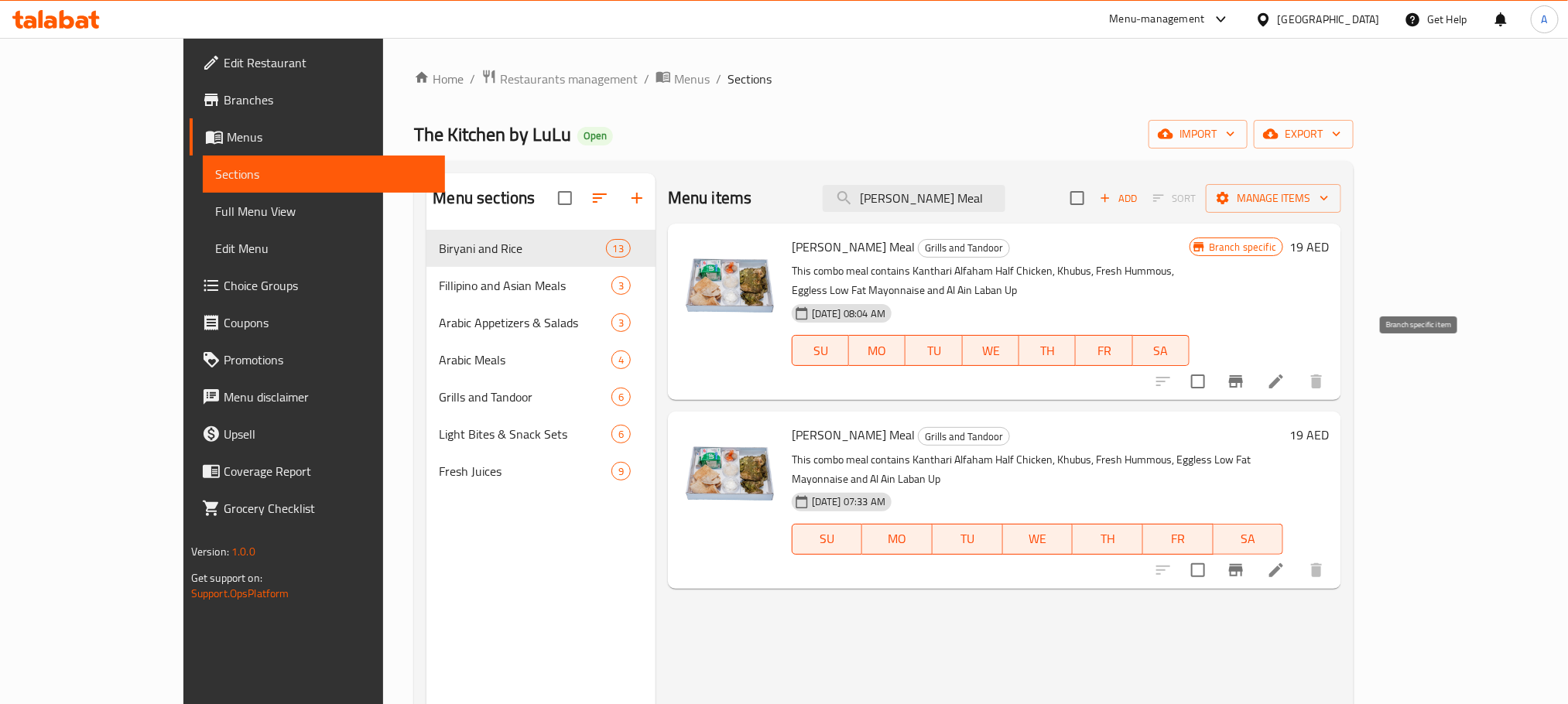
type input "[PERSON_NAME] Meal"
click at [1255, 363] on button "Branch-specific-item" at bounding box center [1236, 381] width 37 height 37
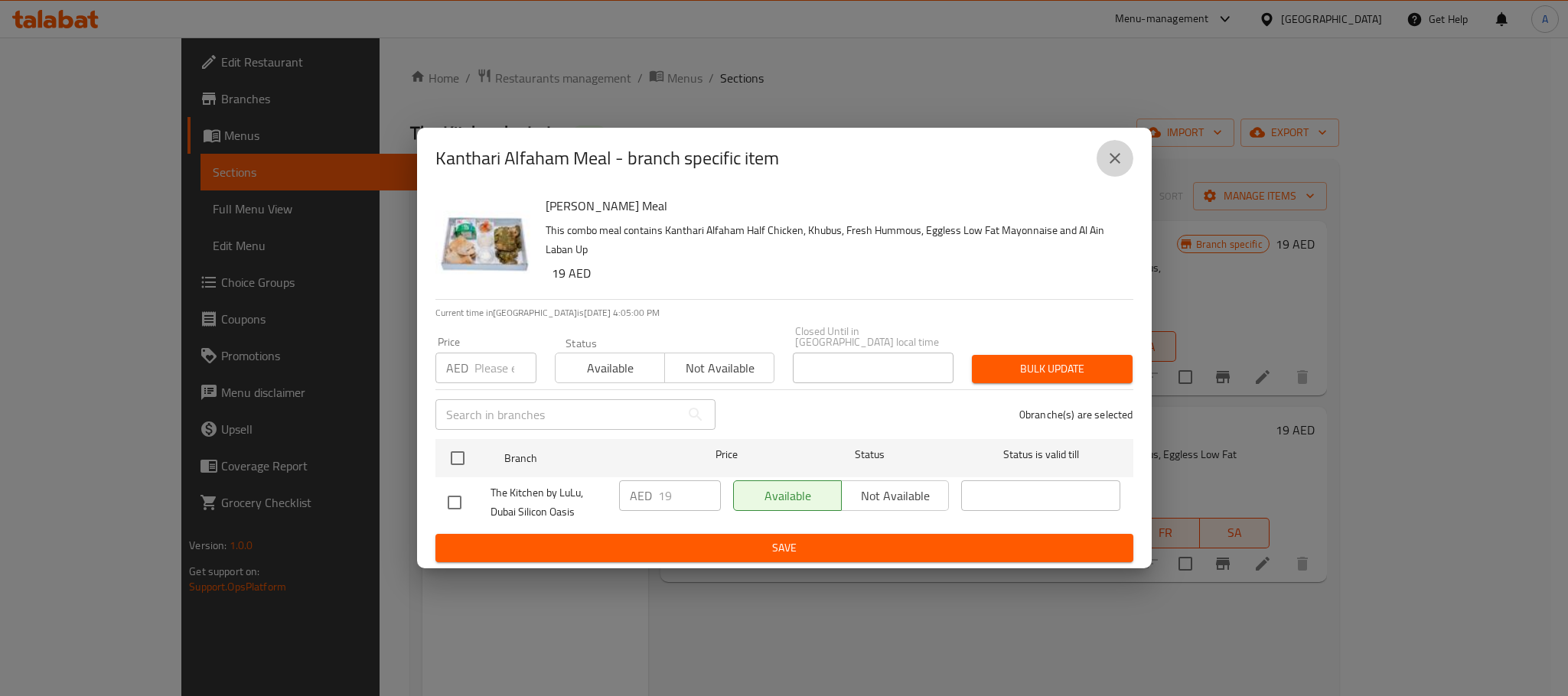
click at [1121, 165] on icon "close" at bounding box center [1115, 158] width 18 height 18
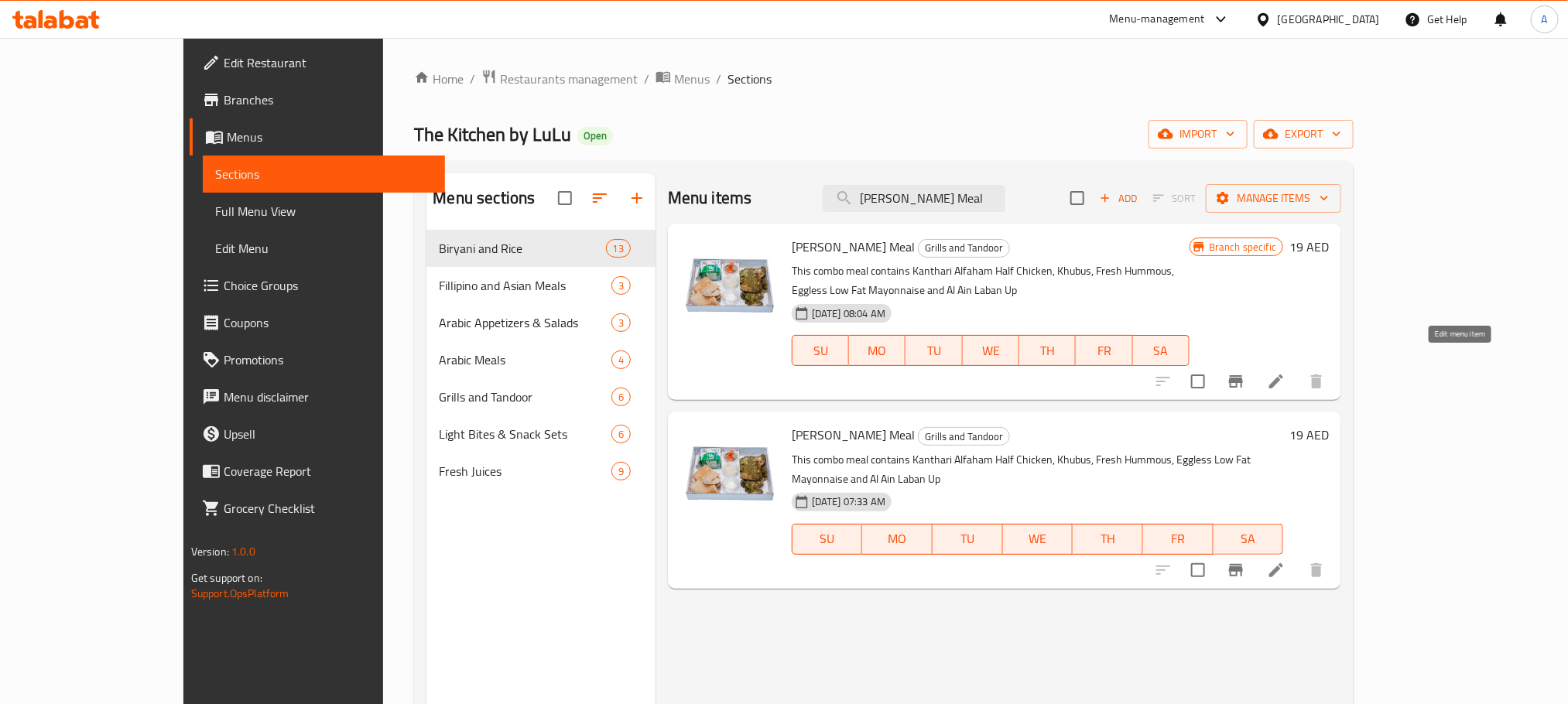
click at [1285, 372] on icon at bounding box center [1275, 381] width 19 height 19
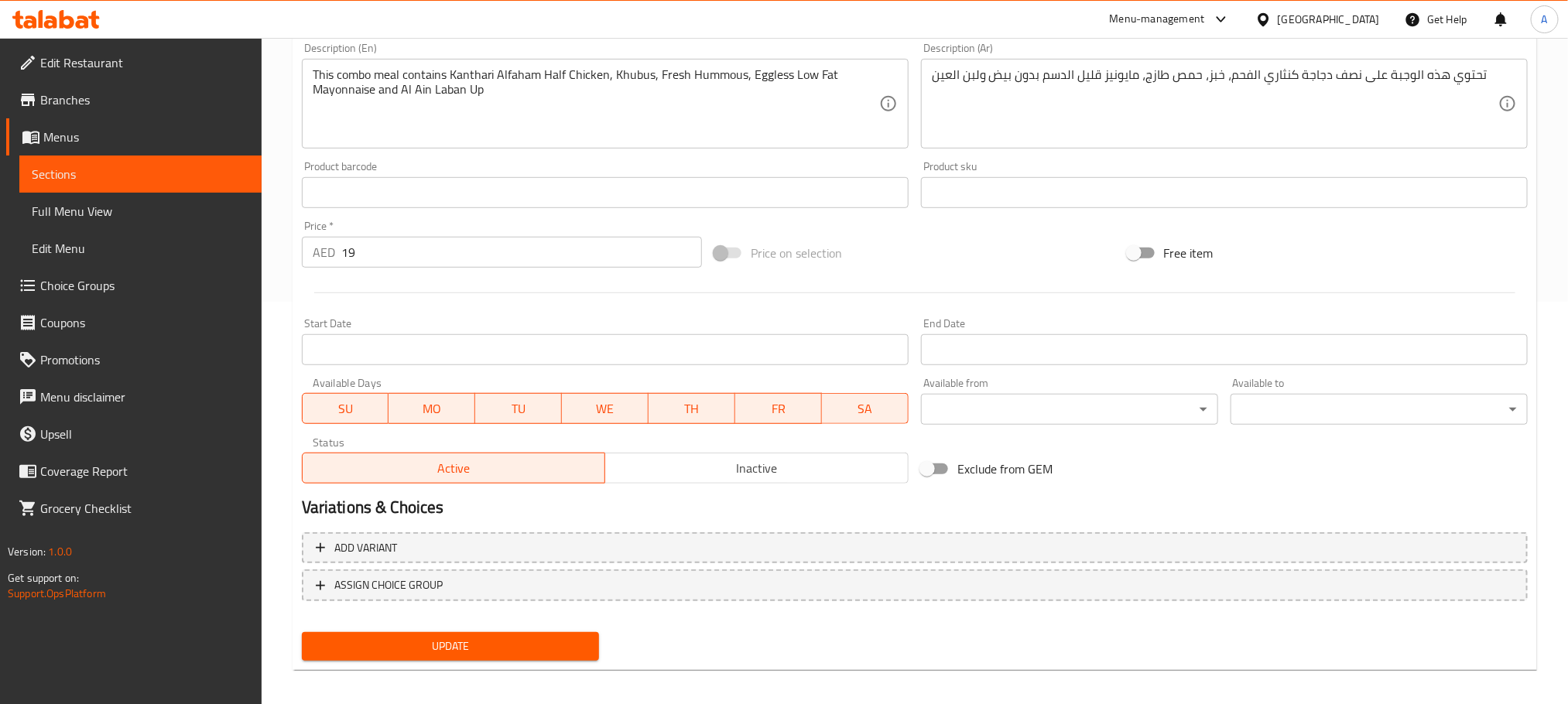
scroll to position [410, 0]
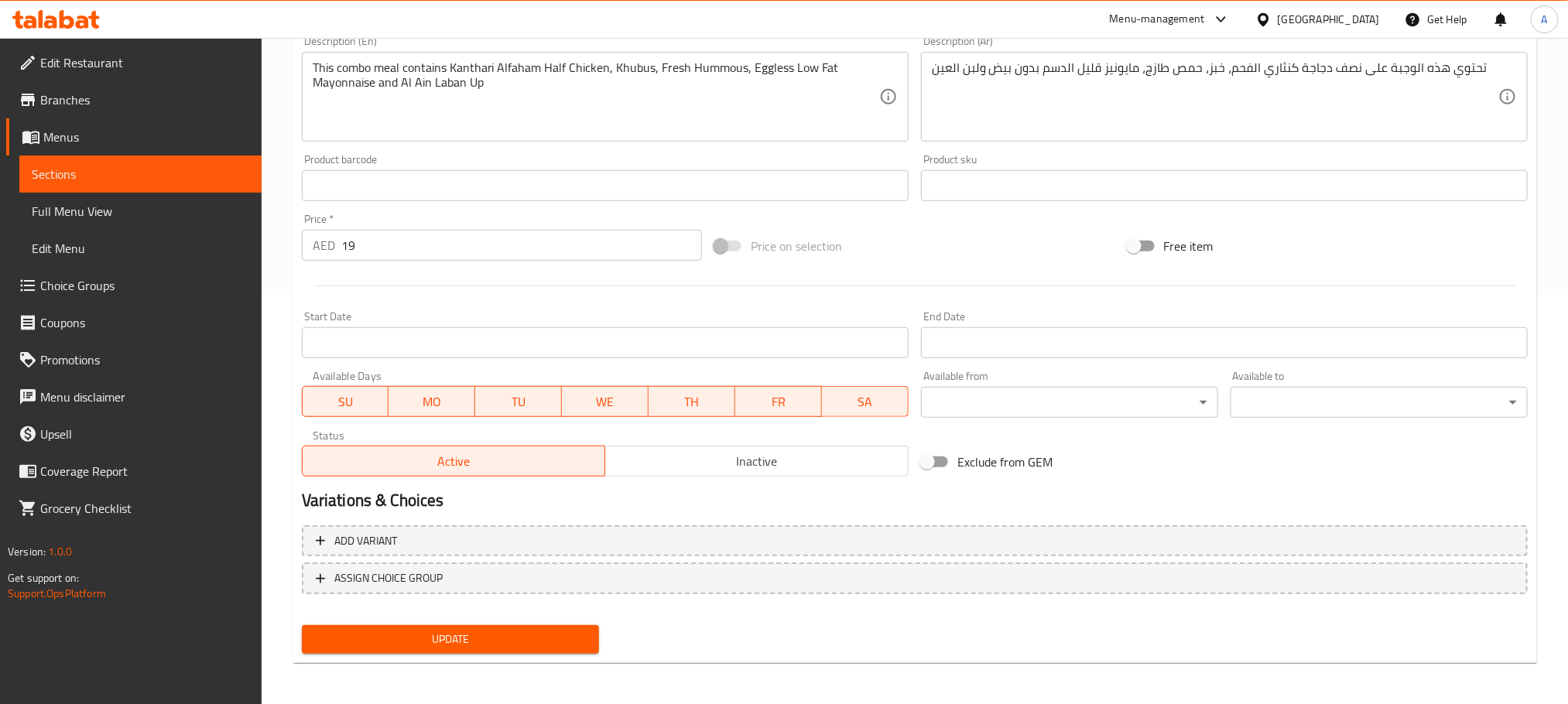
click at [778, 464] on span "Inactive" at bounding box center [757, 461] width 291 height 22
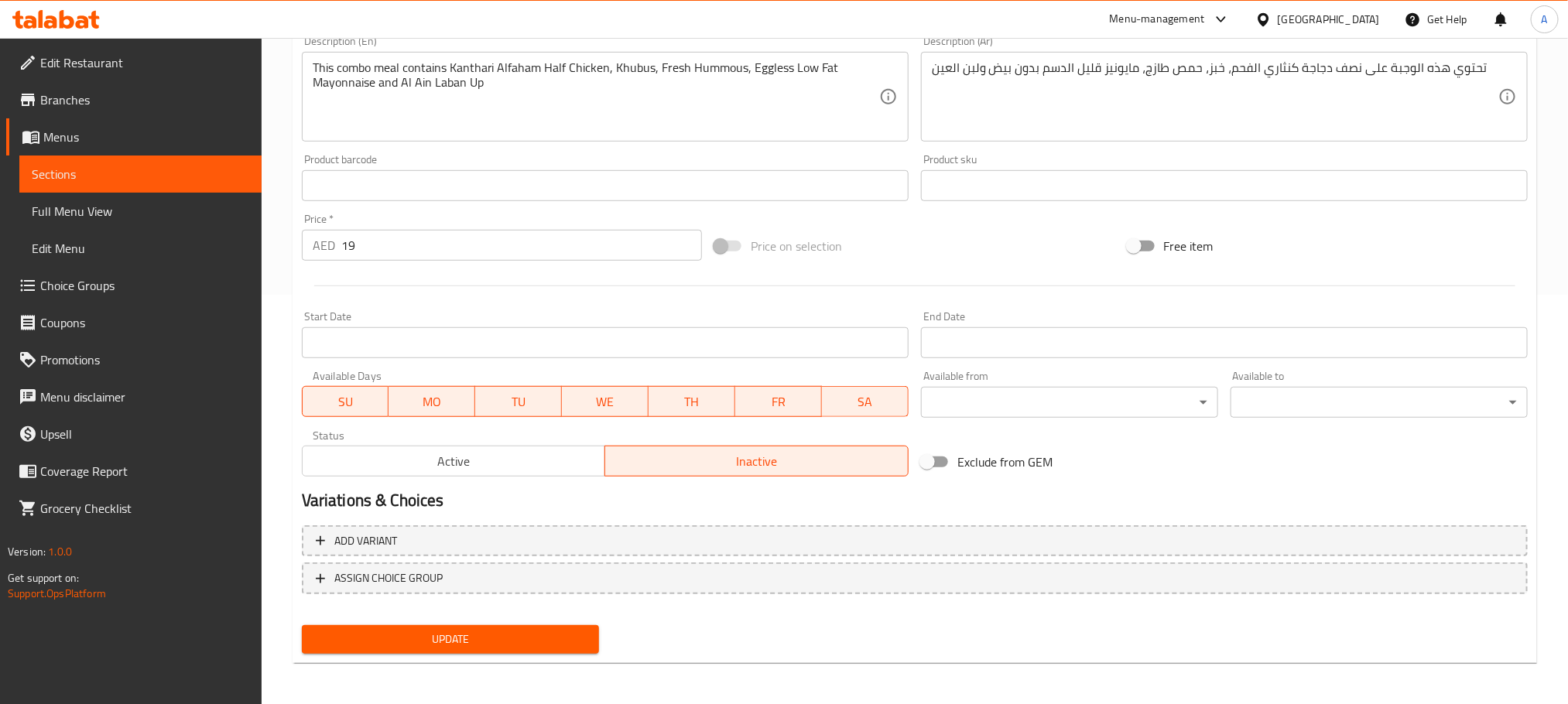
click at [534, 632] on span "Update" at bounding box center [450, 640] width 272 height 20
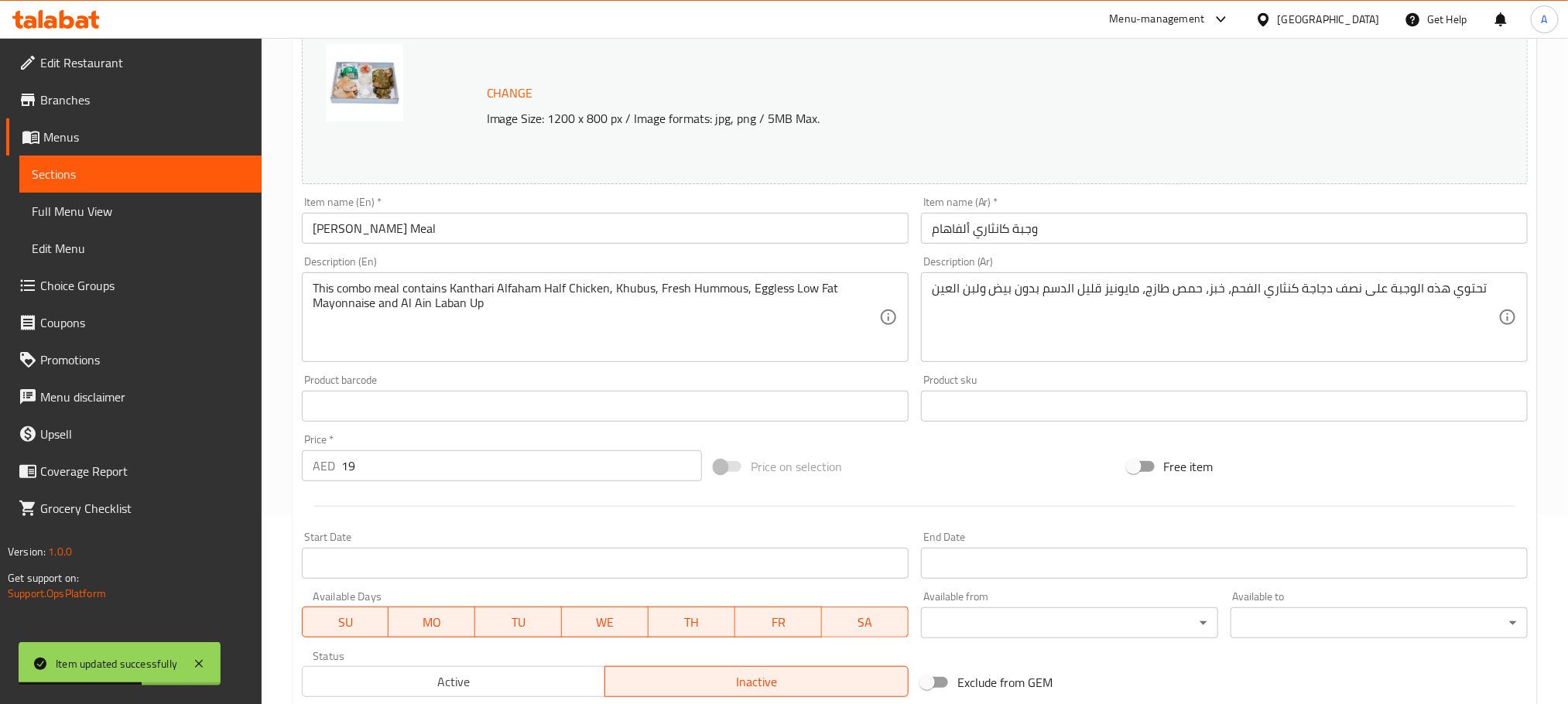
scroll to position [0, 0]
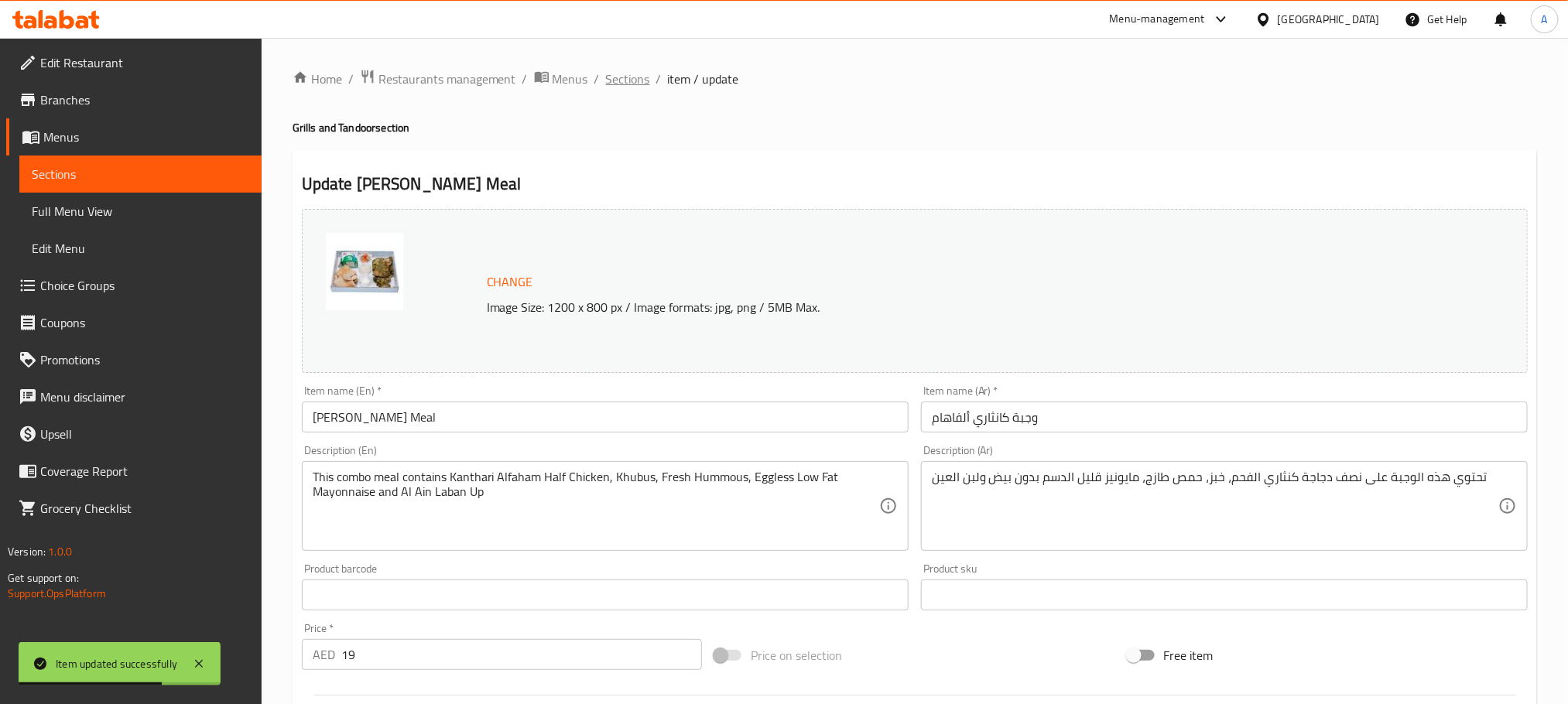
click at [629, 80] on span "Sections" at bounding box center [627, 78] width 44 height 19
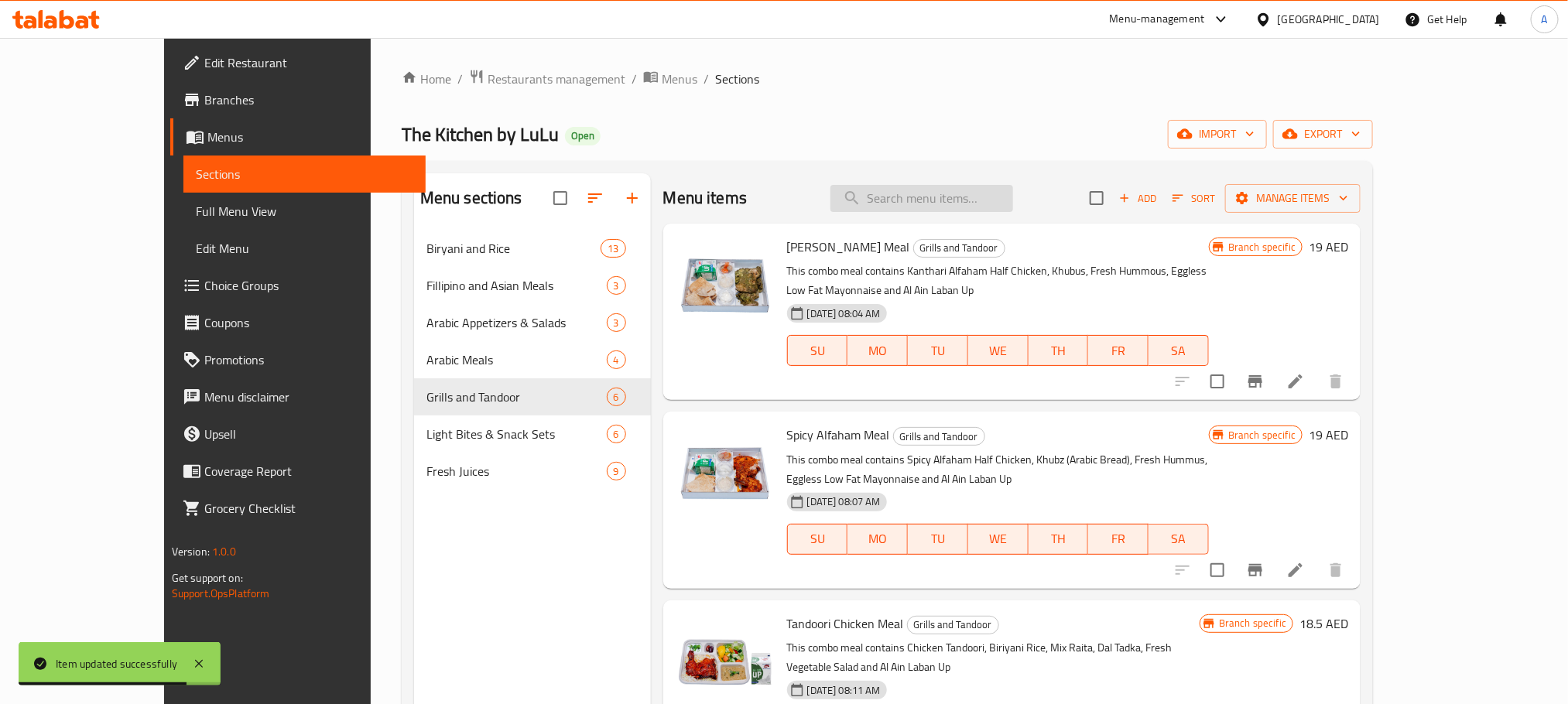
click at [982, 209] on input "search" at bounding box center [921, 199] width 182 height 27
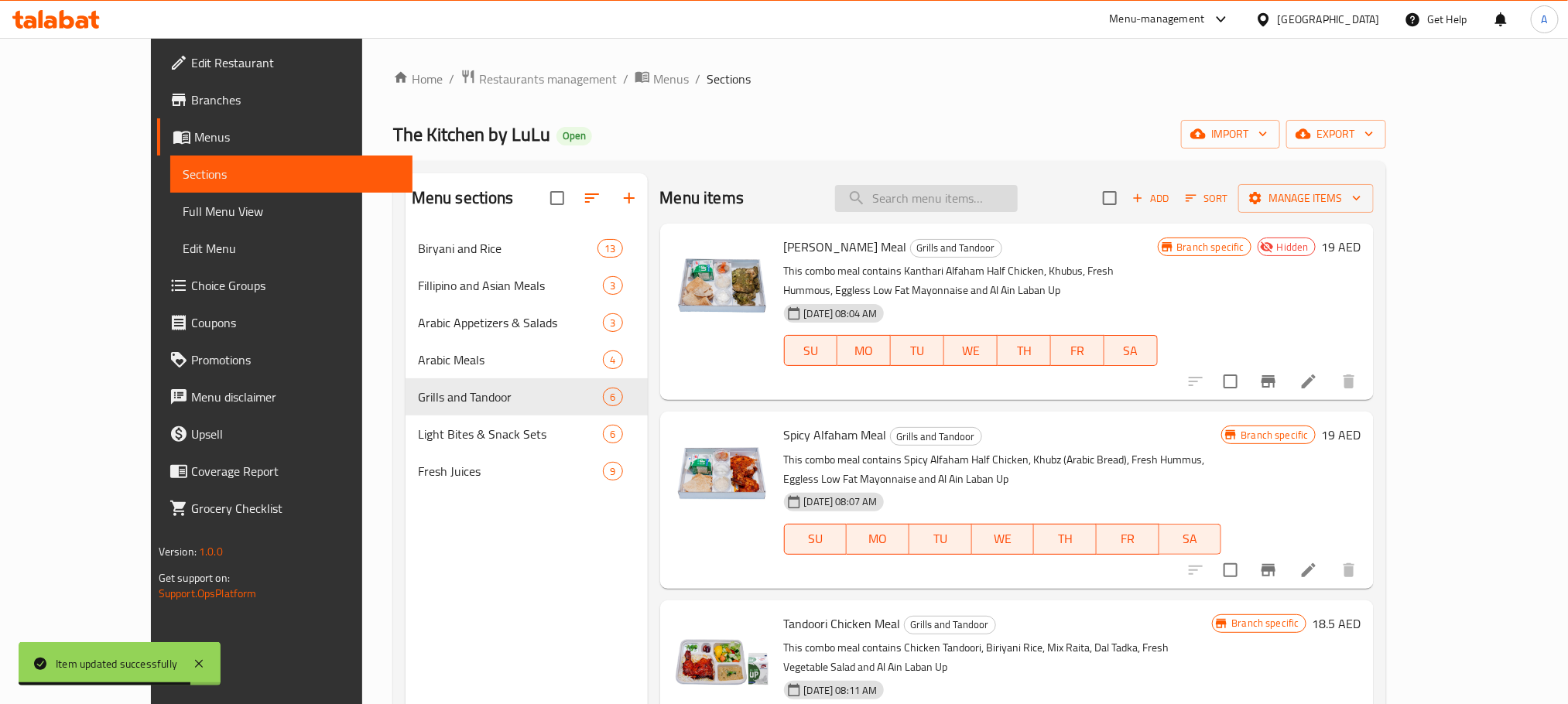
paste input "Spicy Alfaham Meal"
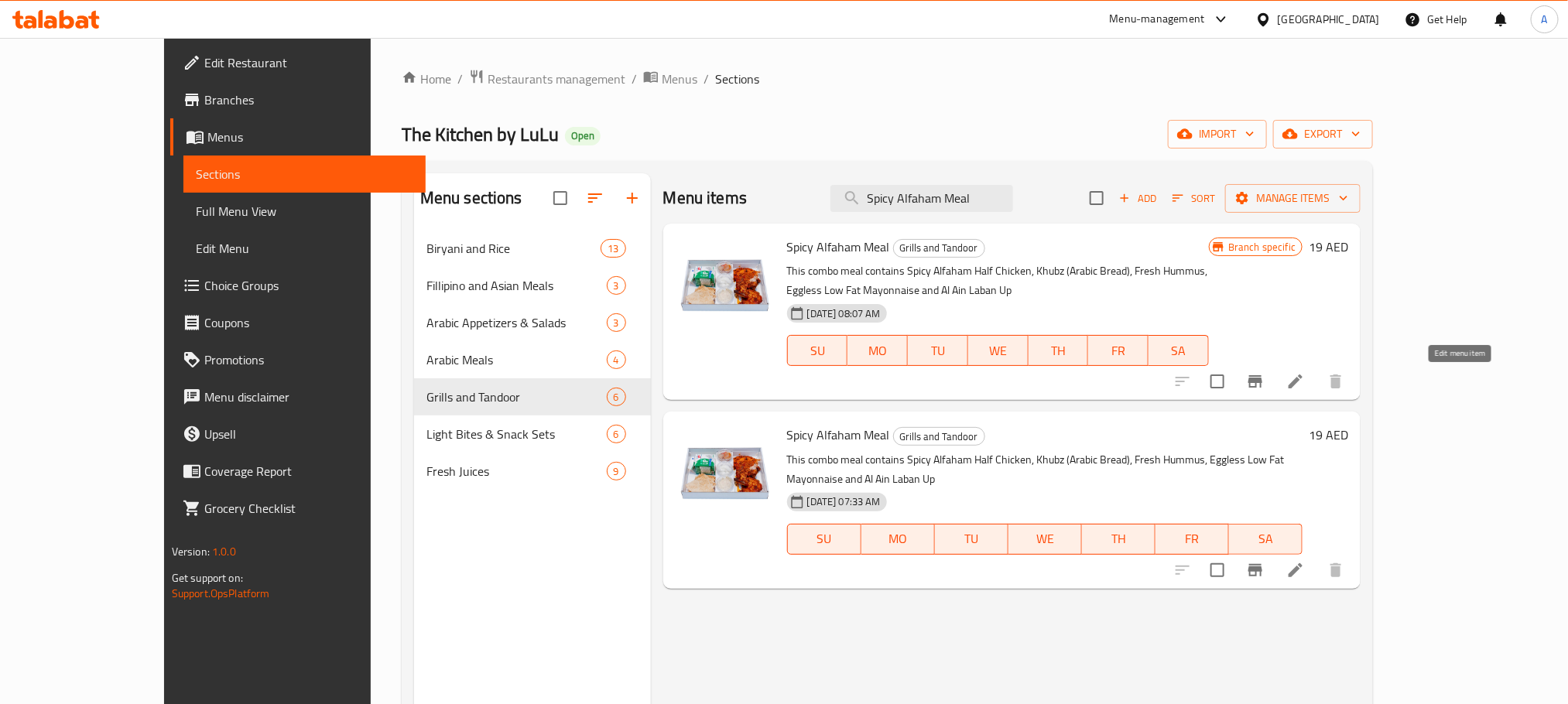
type input "Spicy Alfaham Meal"
click at [1305, 376] on icon at bounding box center [1295, 381] width 19 height 19
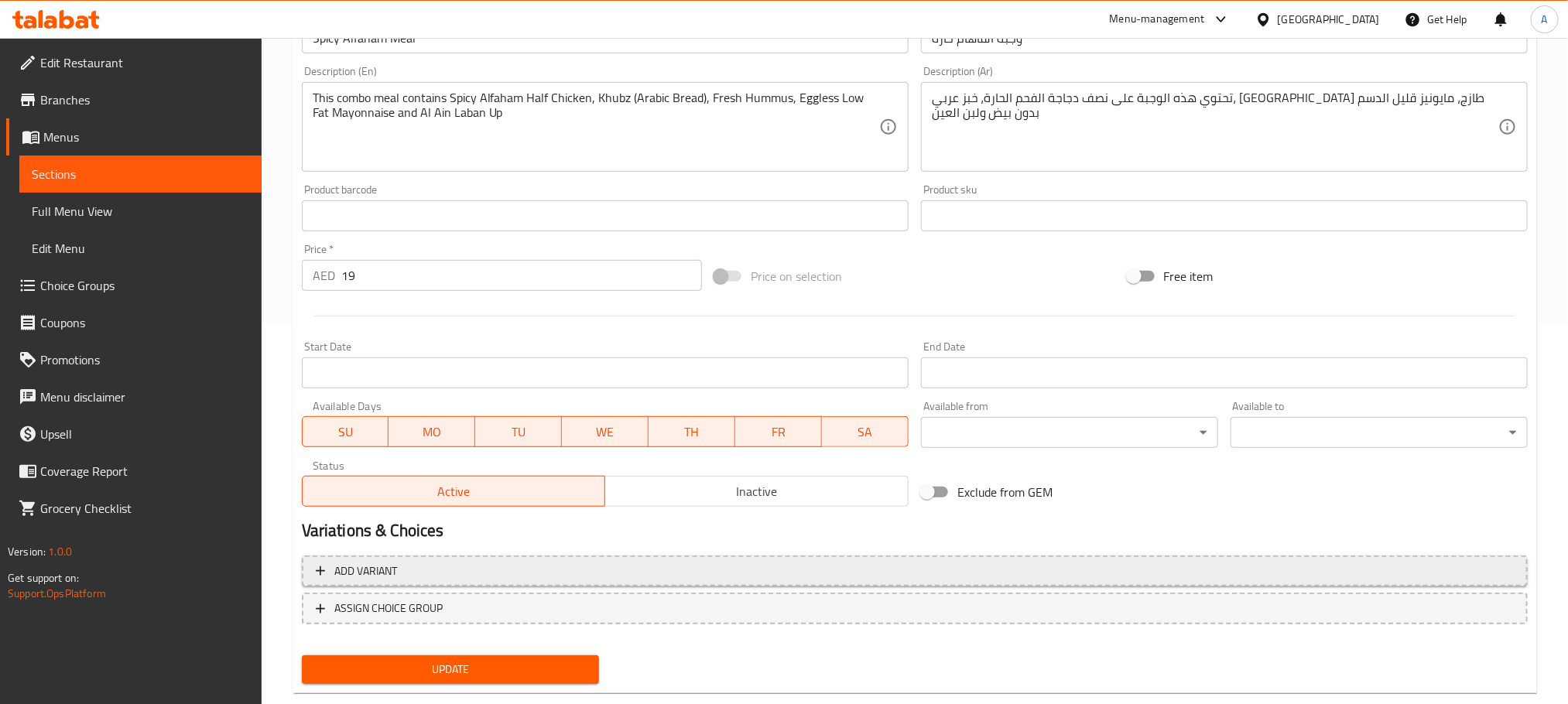
scroll to position [410, 0]
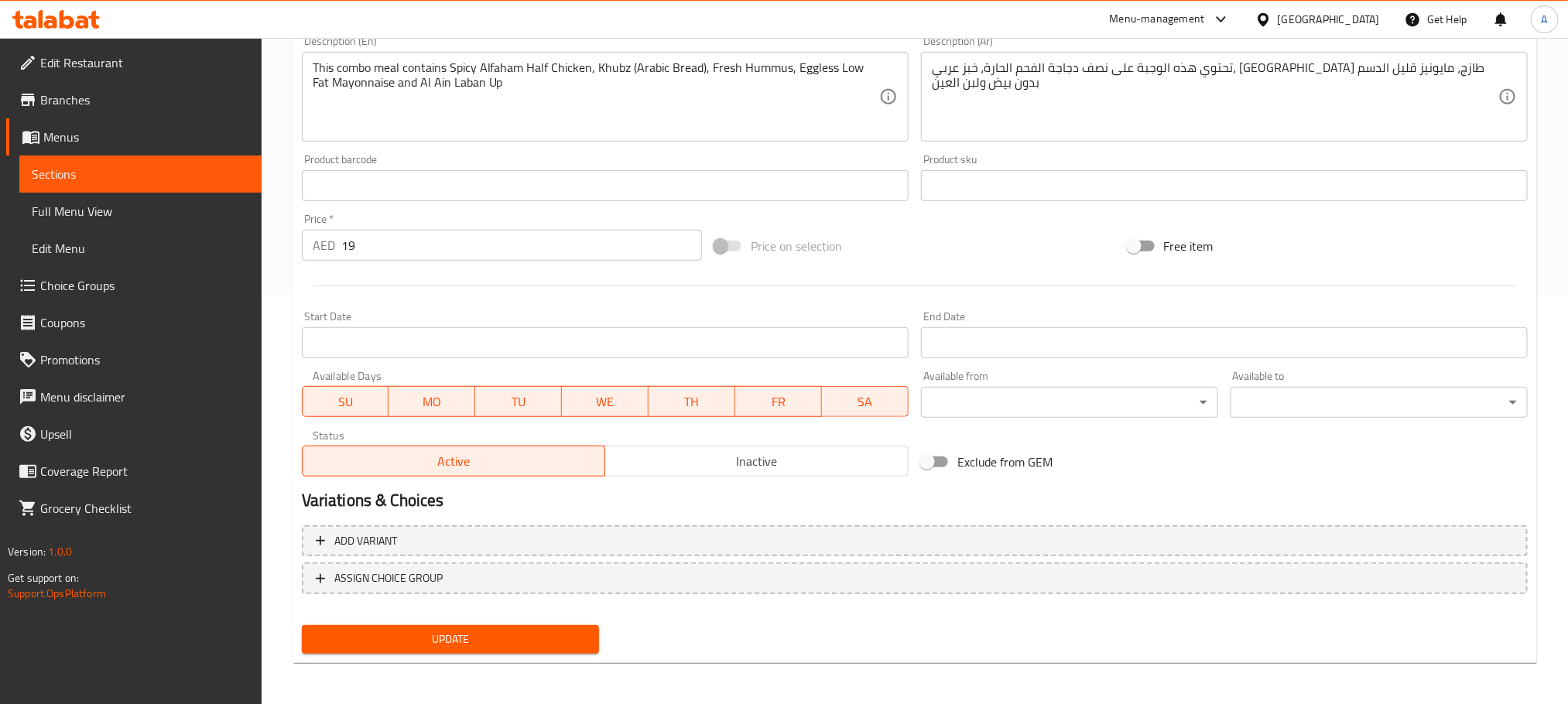
click at [790, 467] on span "Inactive" at bounding box center [757, 461] width 291 height 22
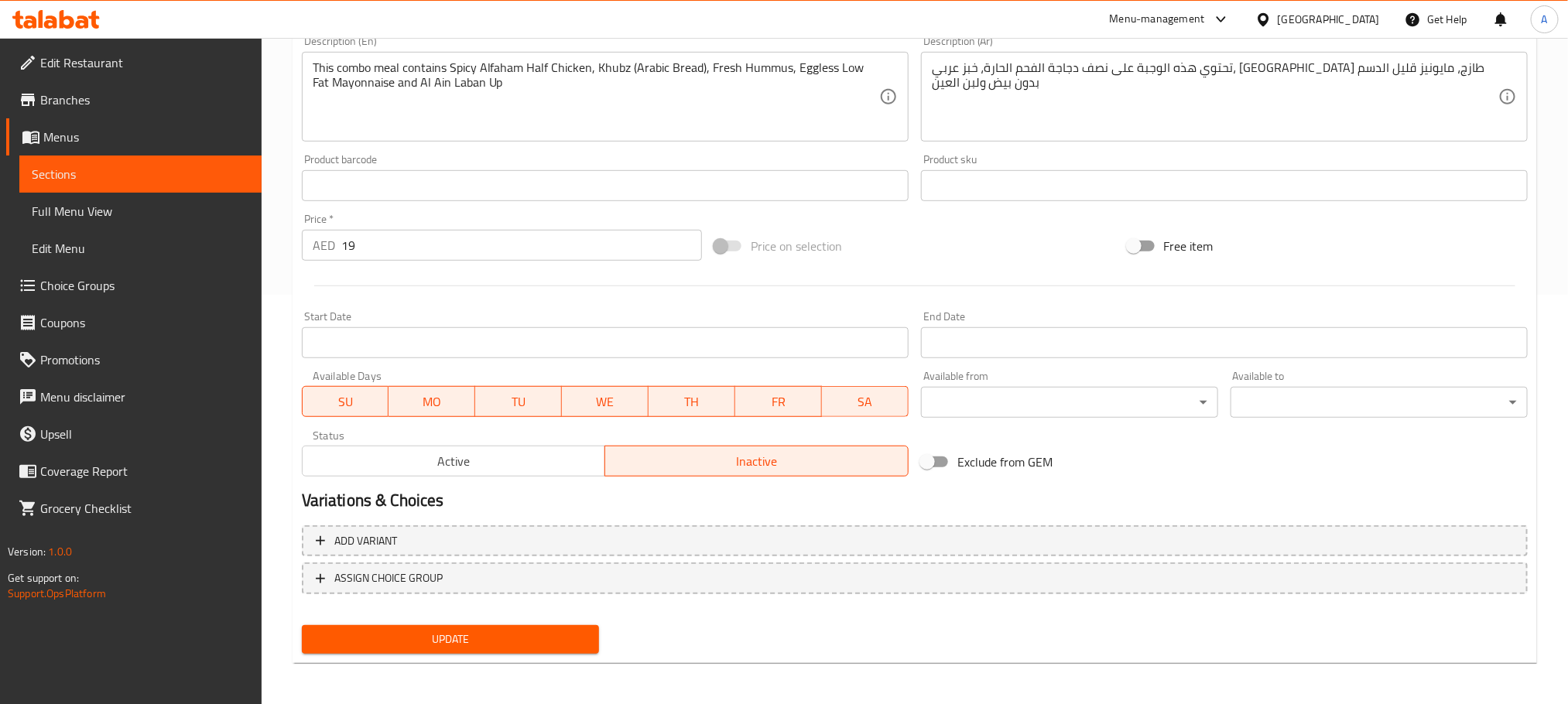
click at [484, 632] on span "Update" at bounding box center [450, 640] width 272 height 20
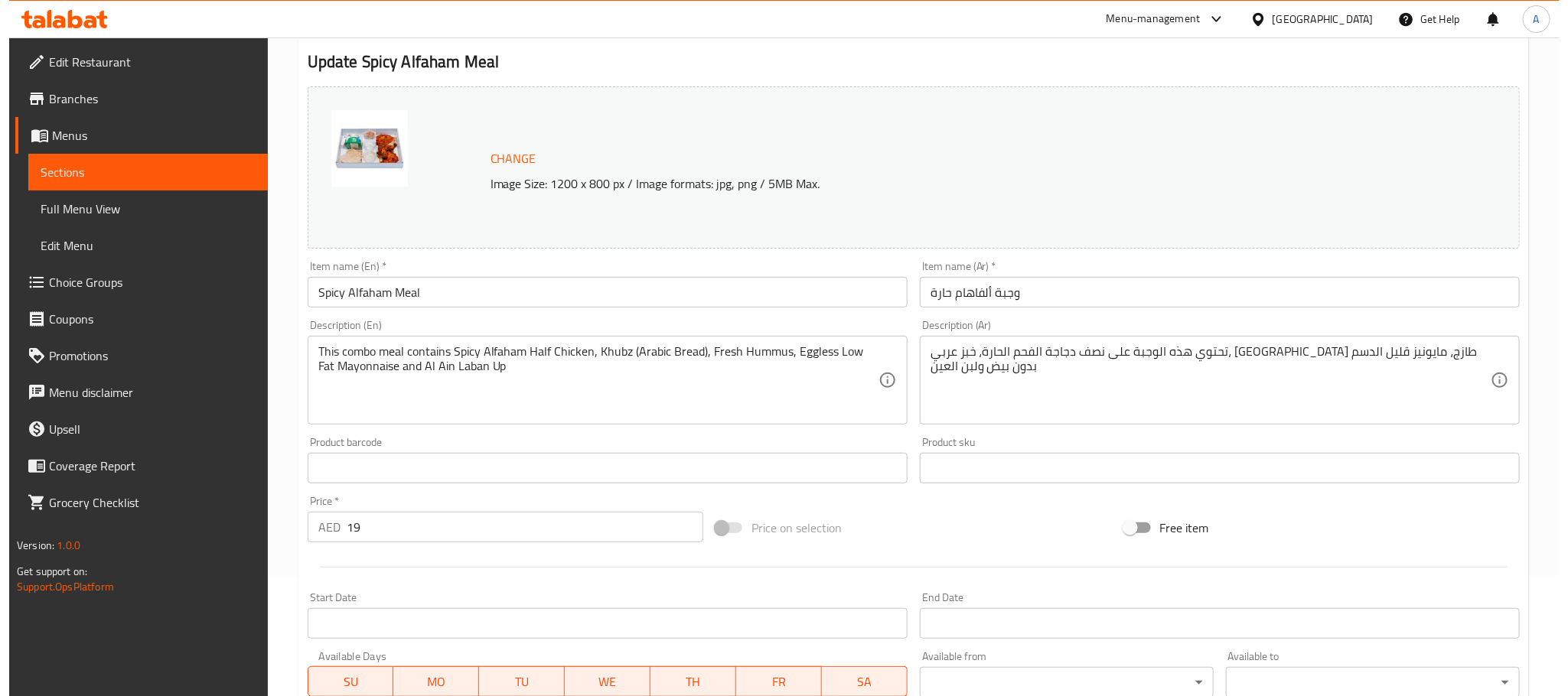
scroll to position [0, 0]
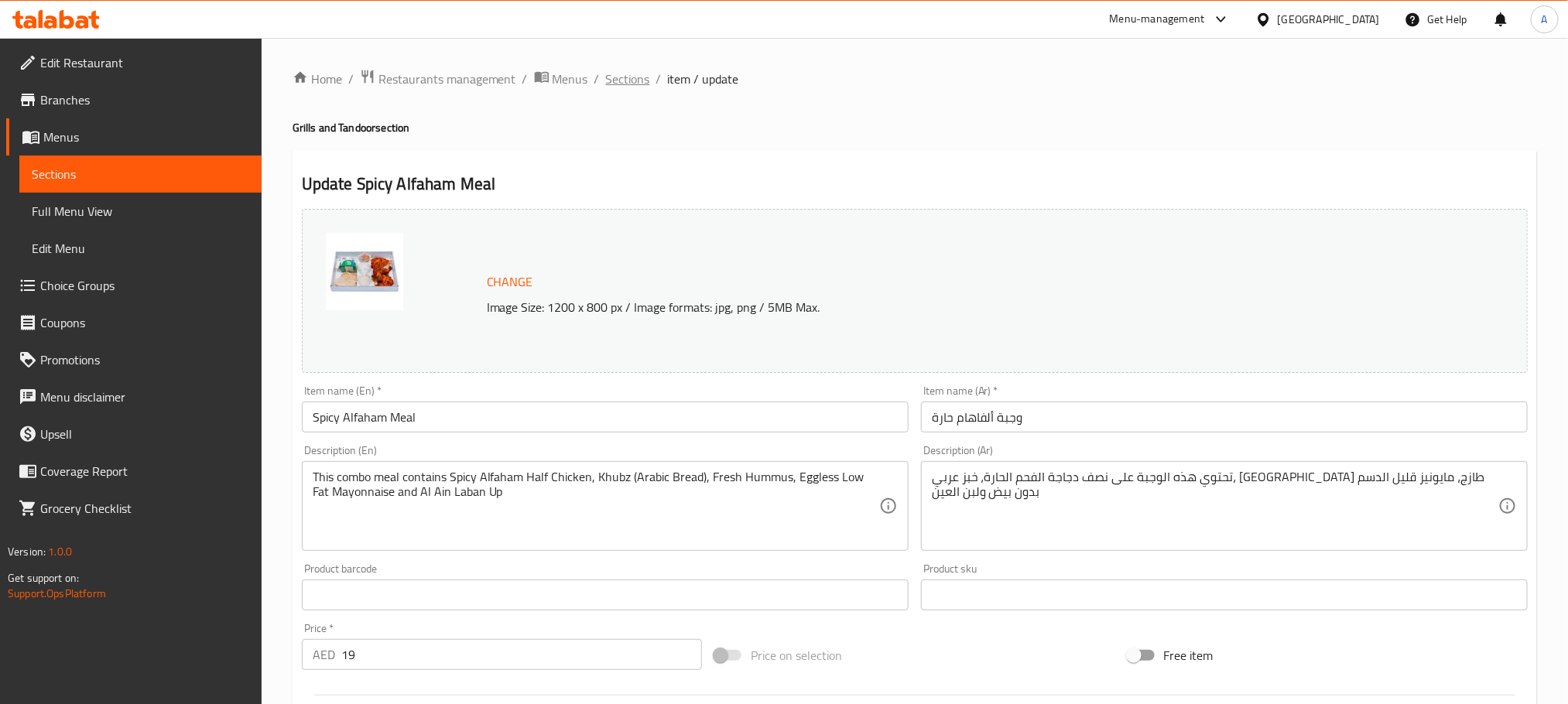
click at [622, 84] on span "Sections" at bounding box center [627, 78] width 44 height 19
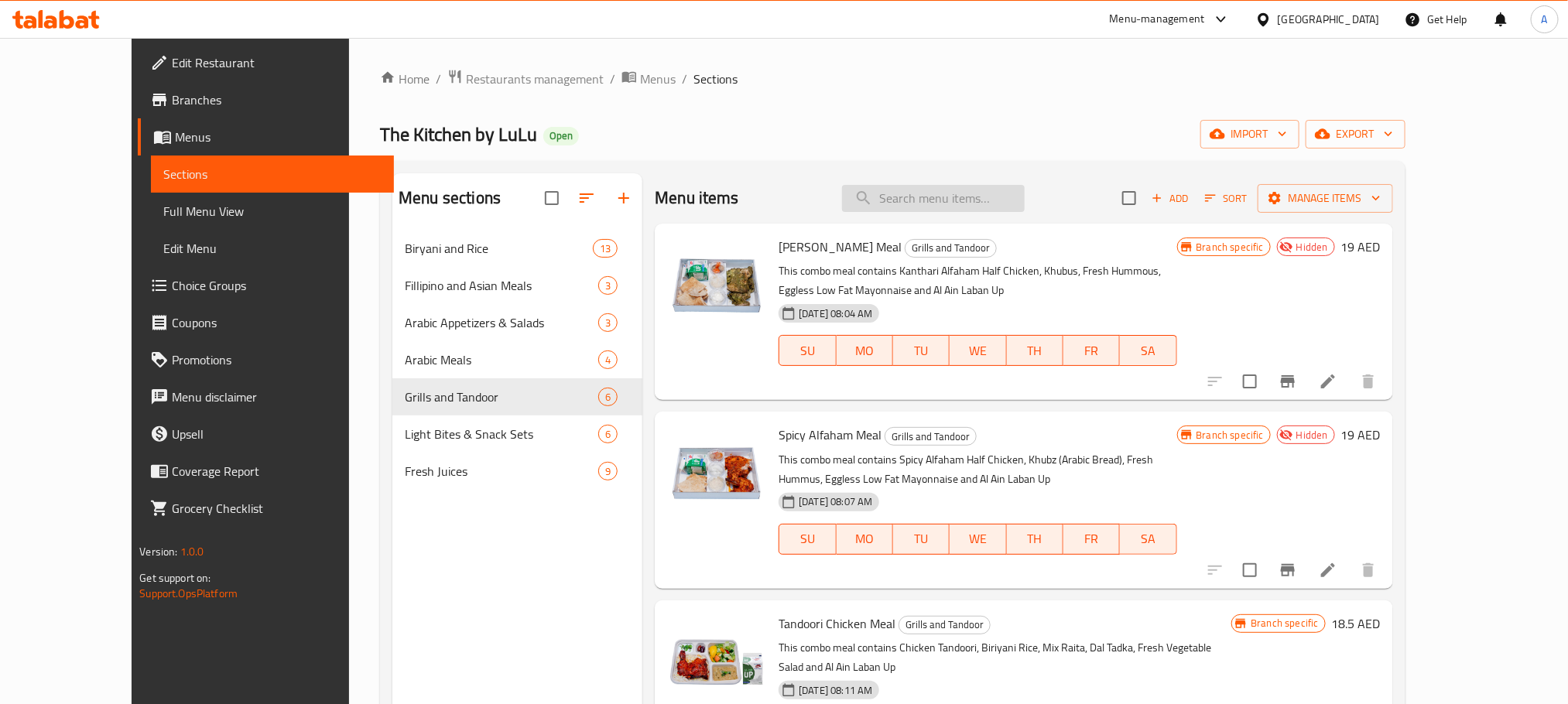
click at [1013, 200] on input "search" at bounding box center [933, 199] width 182 height 27
paste input "Tandoori Chicken Meal"
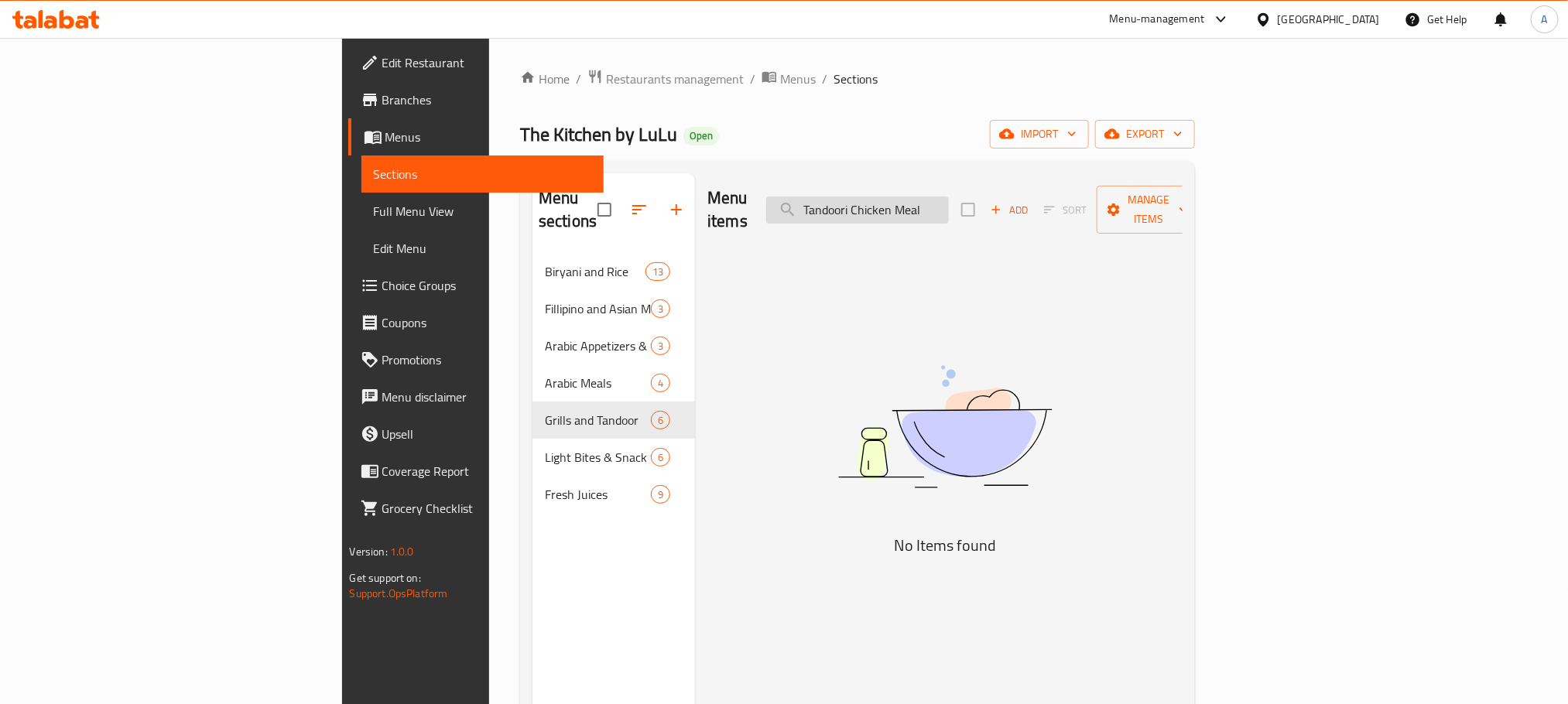
click at [931, 197] on input "Tandoori Chicken Meal" at bounding box center [857, 211] width 182 height 27
paste input "search"
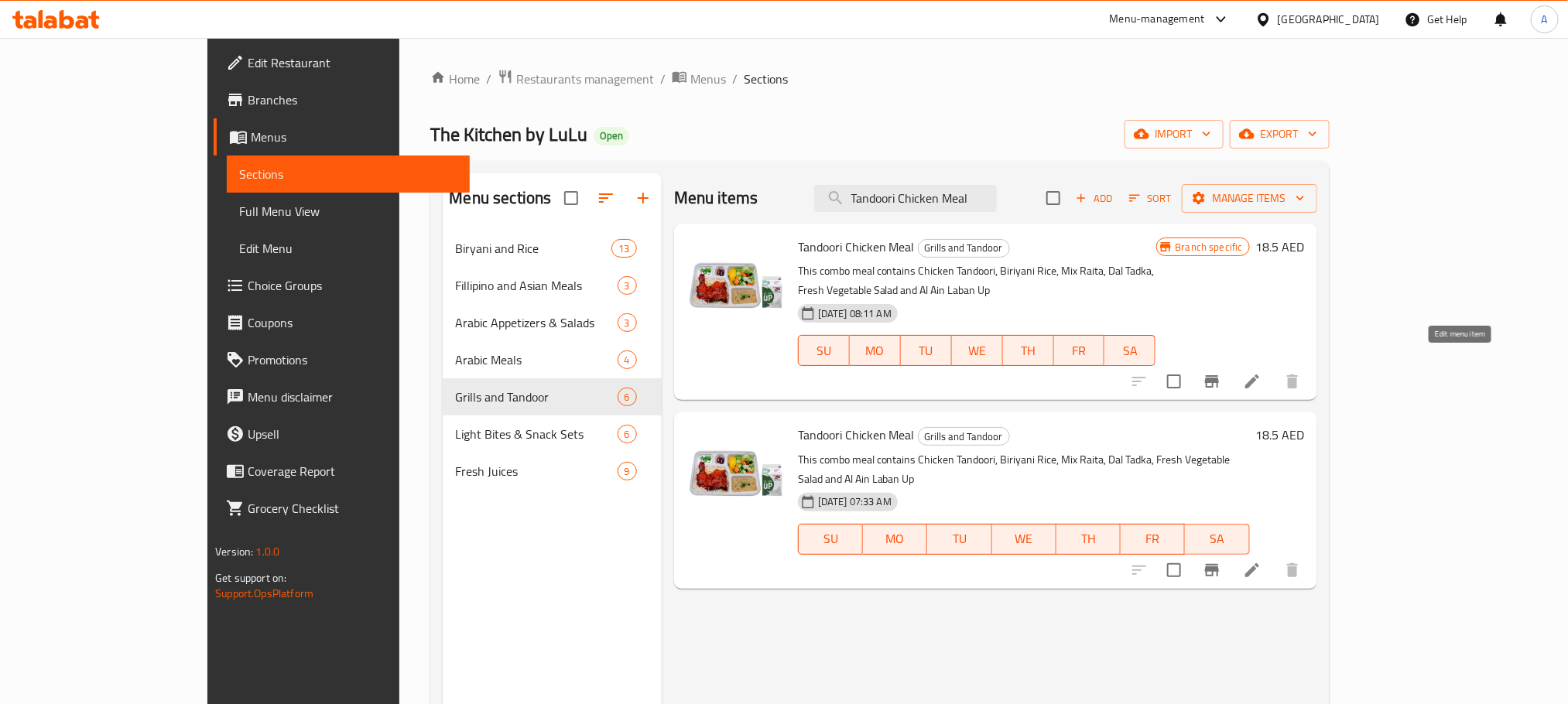
type input "Tandoori Chicken Meal"
click at [1262, 372] on icon at bounding box center [1252, 381] width 19 height 19
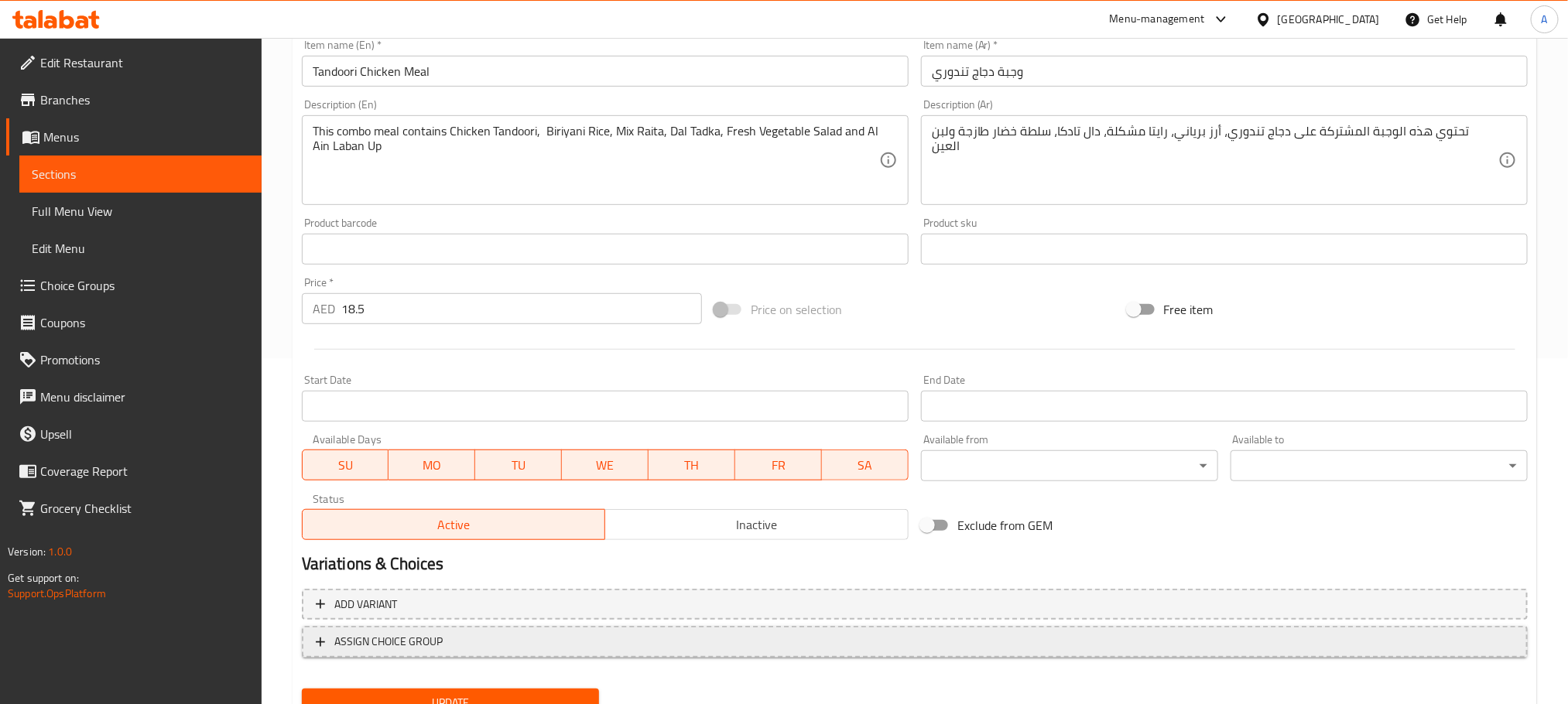
scroll to position [348, 0]
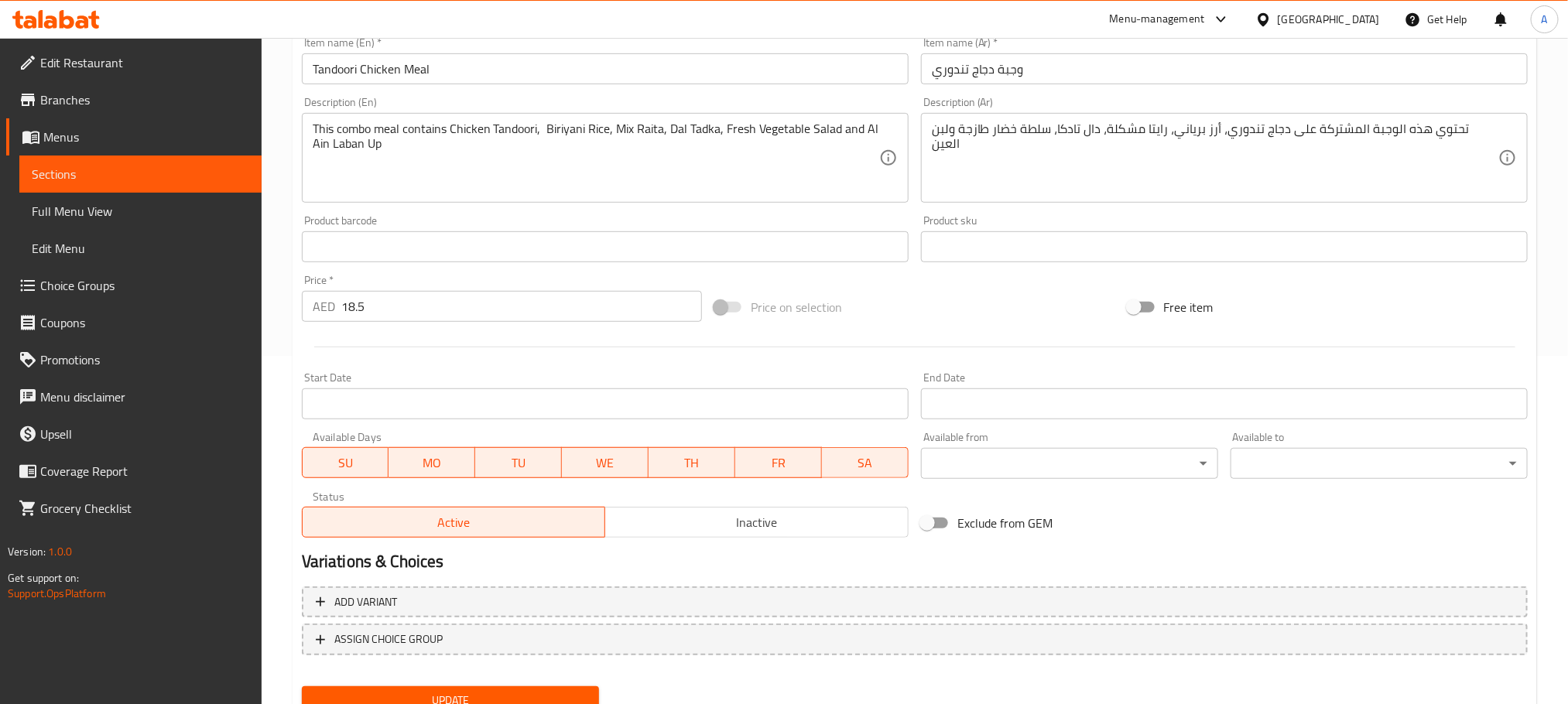
click at [841, 528] on span "Inactive" at bounding box center [757, 523] width 291 height 22
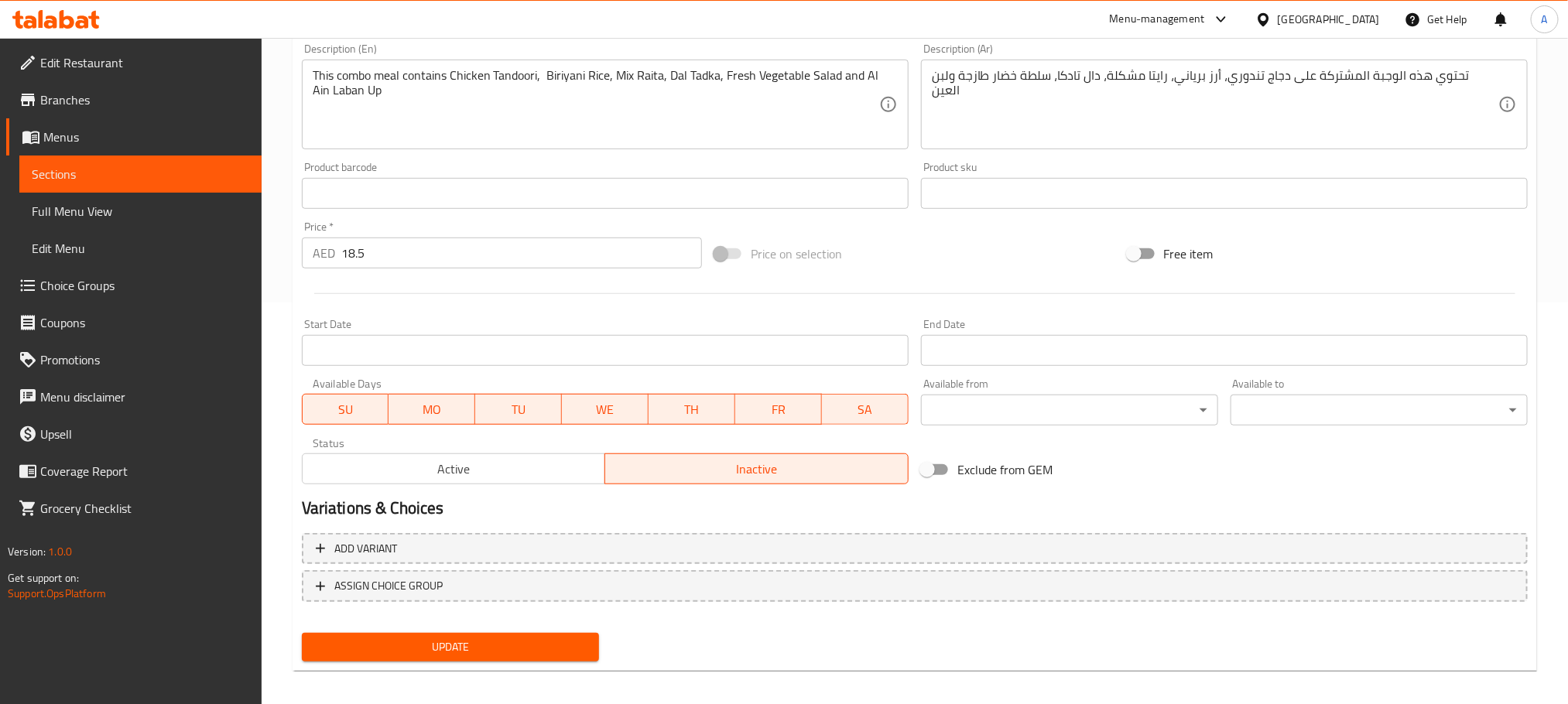
scroll to position [410, 0]
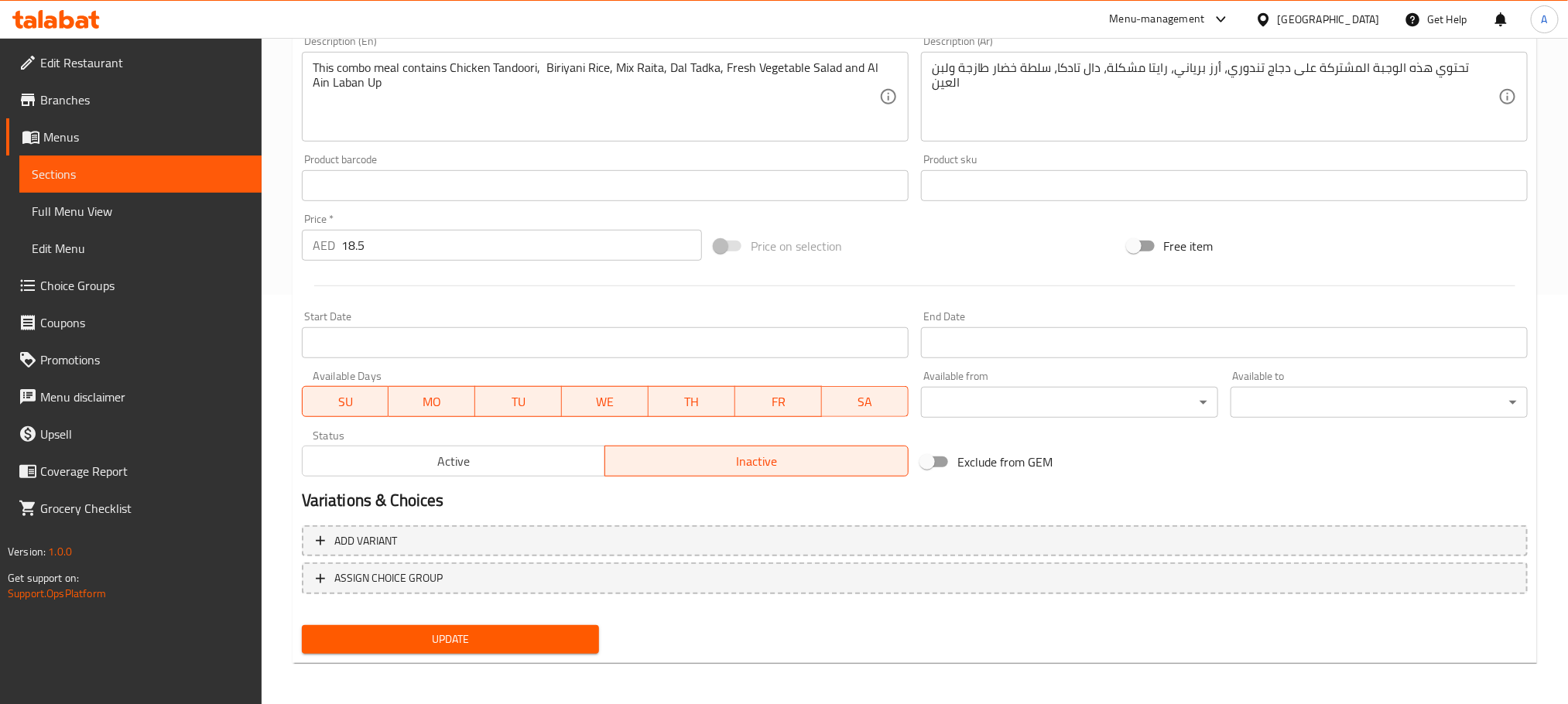
click at [546, 632] on span "Update" at bounding box center [450, 640] width 272 height 20
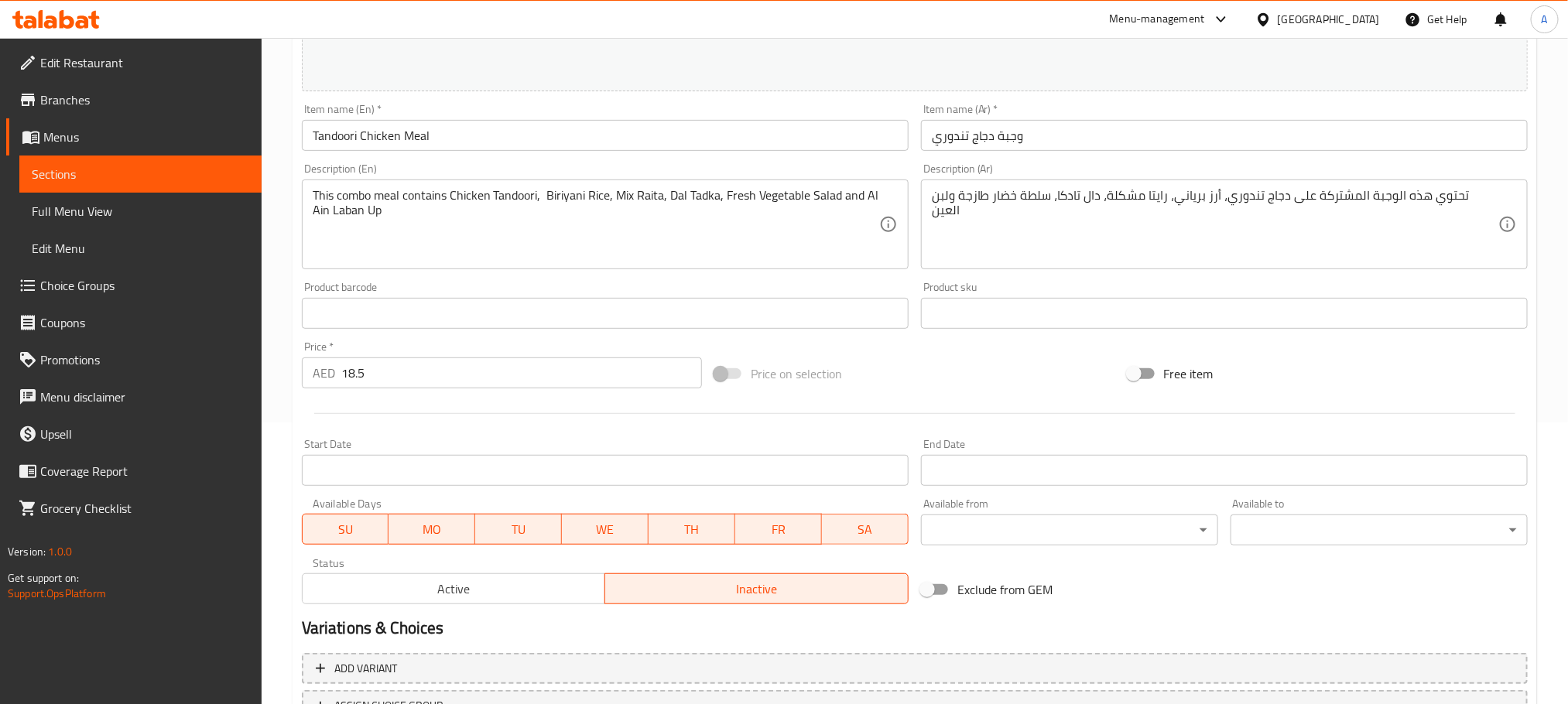
scroll to position [0, 0]
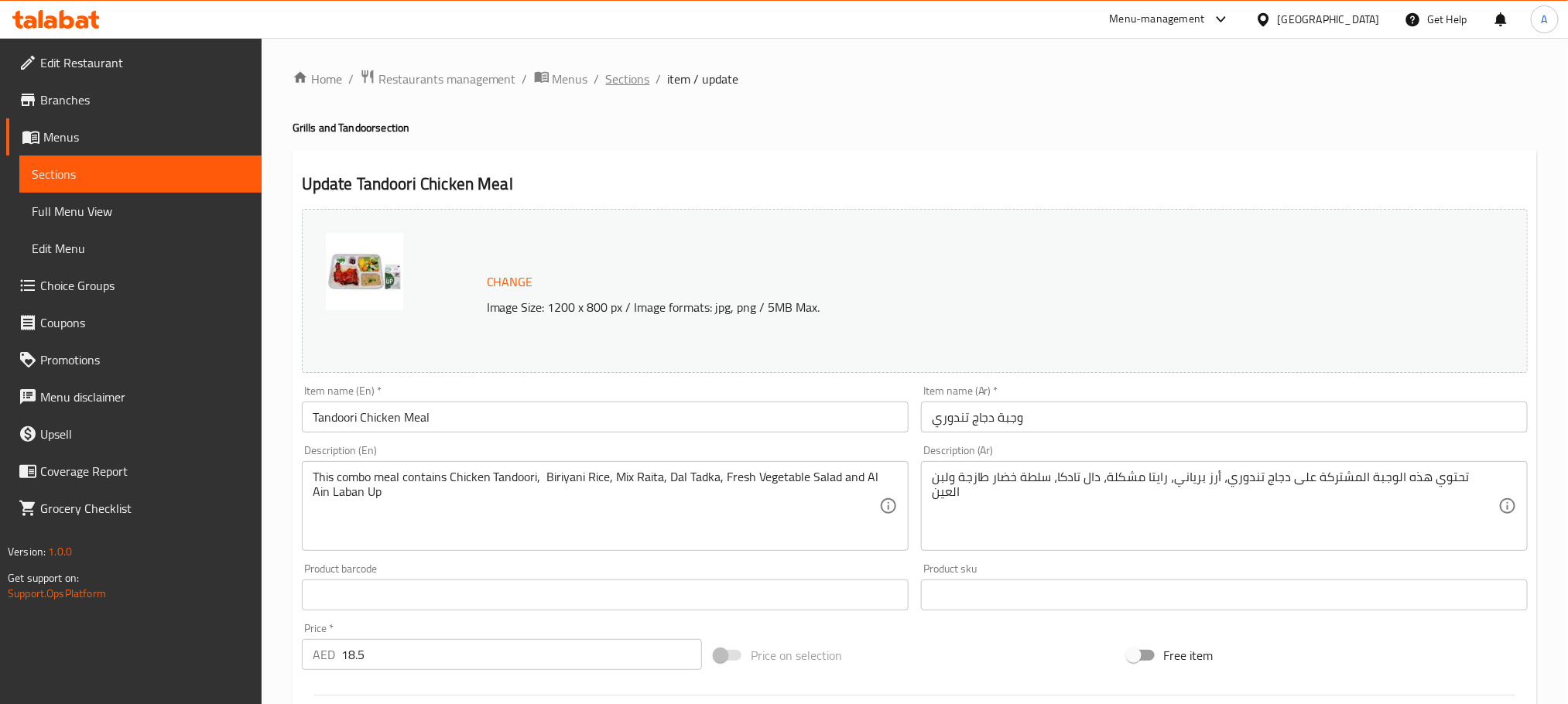
click at [636, 88] on span "Sections" at bounding box center [627, 78] width 44 height 19
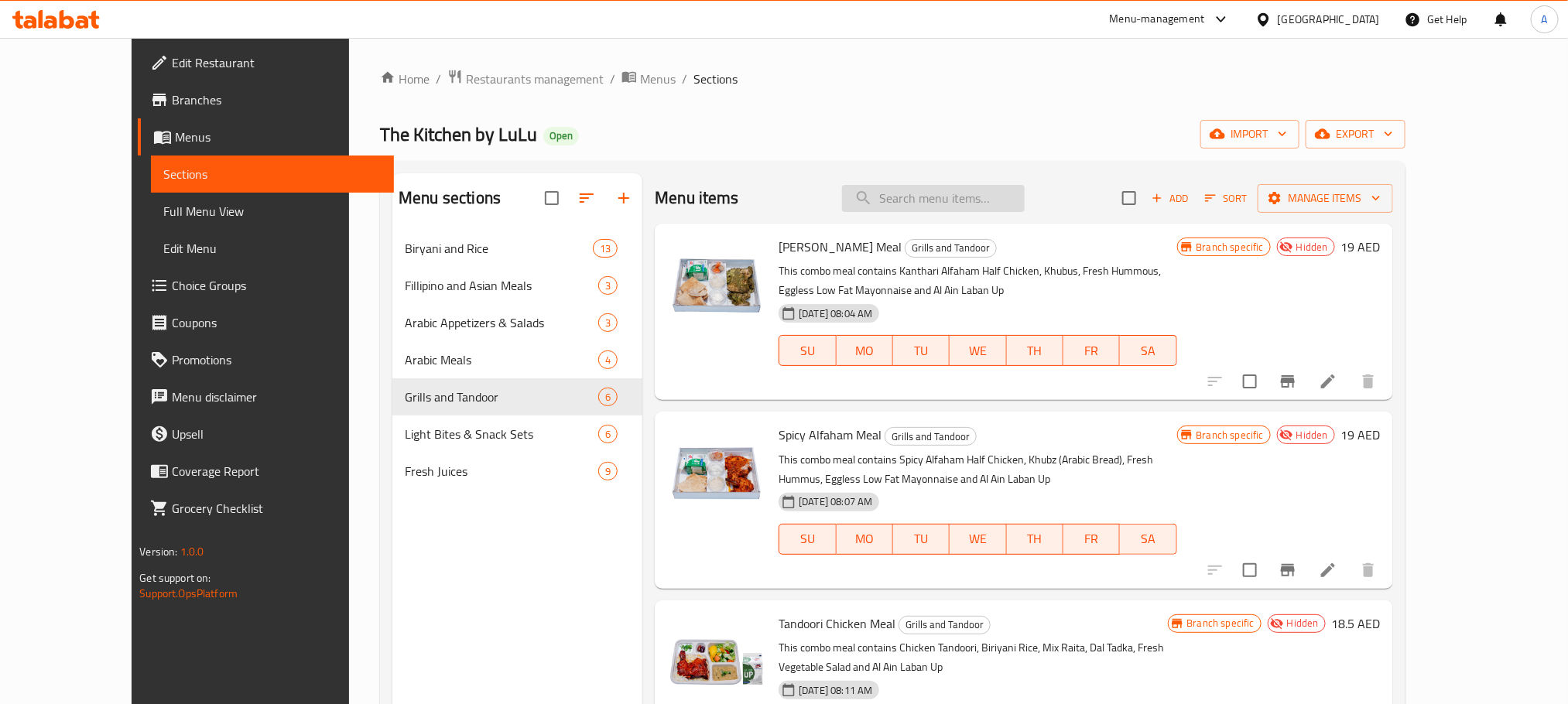
click at [983, 190] on input "search" at bounding box center [933, 199] width 182 height 27
paste input "LuLu Celery Detox Juice [500 ml]"
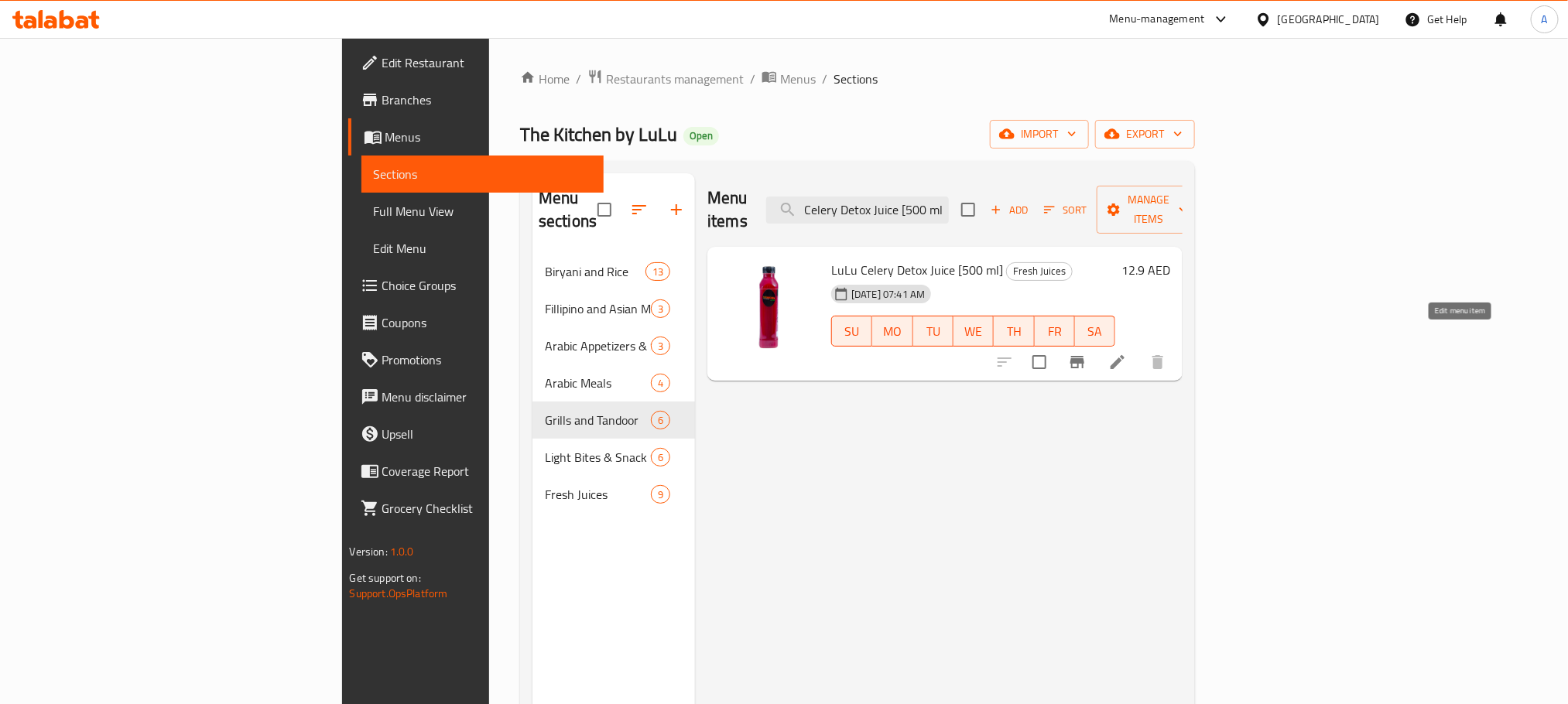
type input "LuLu Celery Detox Juice [500 ml]"
click at [1127, 353] on icon at bounding box center [1117, 362] width 19 height 19
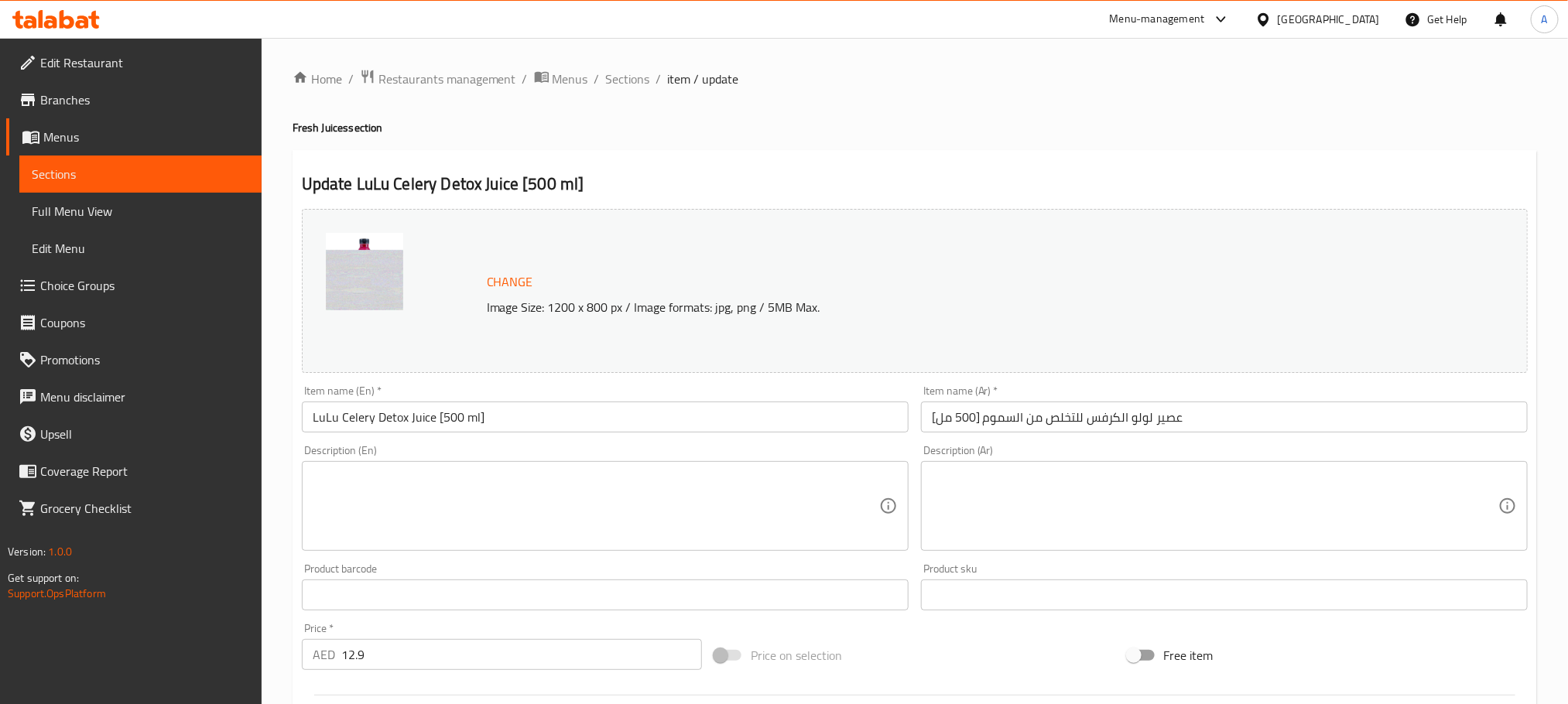
scroll to position [232, 0]
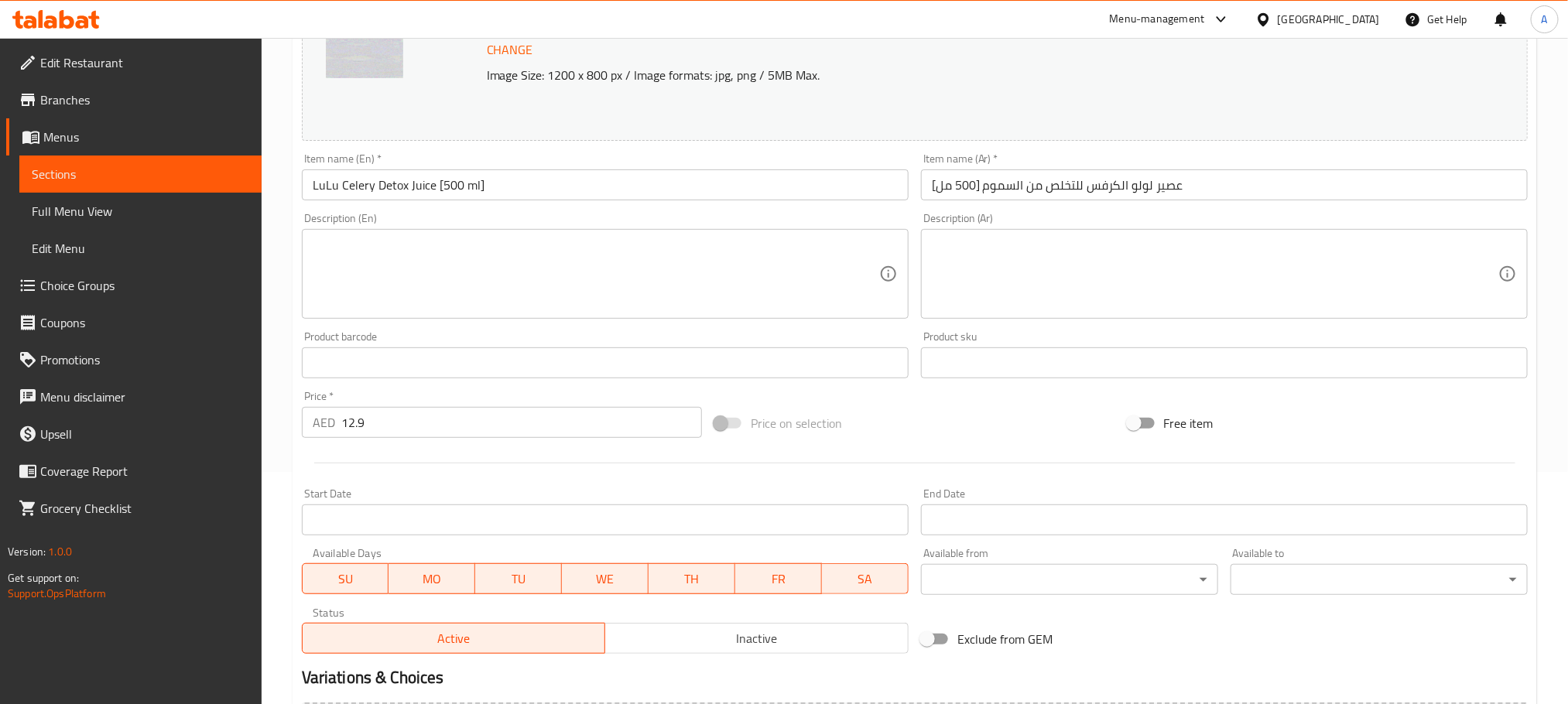
click at [432, 442] on div "Price   * AED 12.9 Price *" at bounding box center [501, 413] width 412 height 59
drag, startPoint x: 415, startPoint y: 427, endPoint x: 316, endPoint y: 423, distance: 99.1
click at [316, 423] on div "AED 12.9 Price *" at bounding box center [502, 422] width 400 height 31
type input "12"
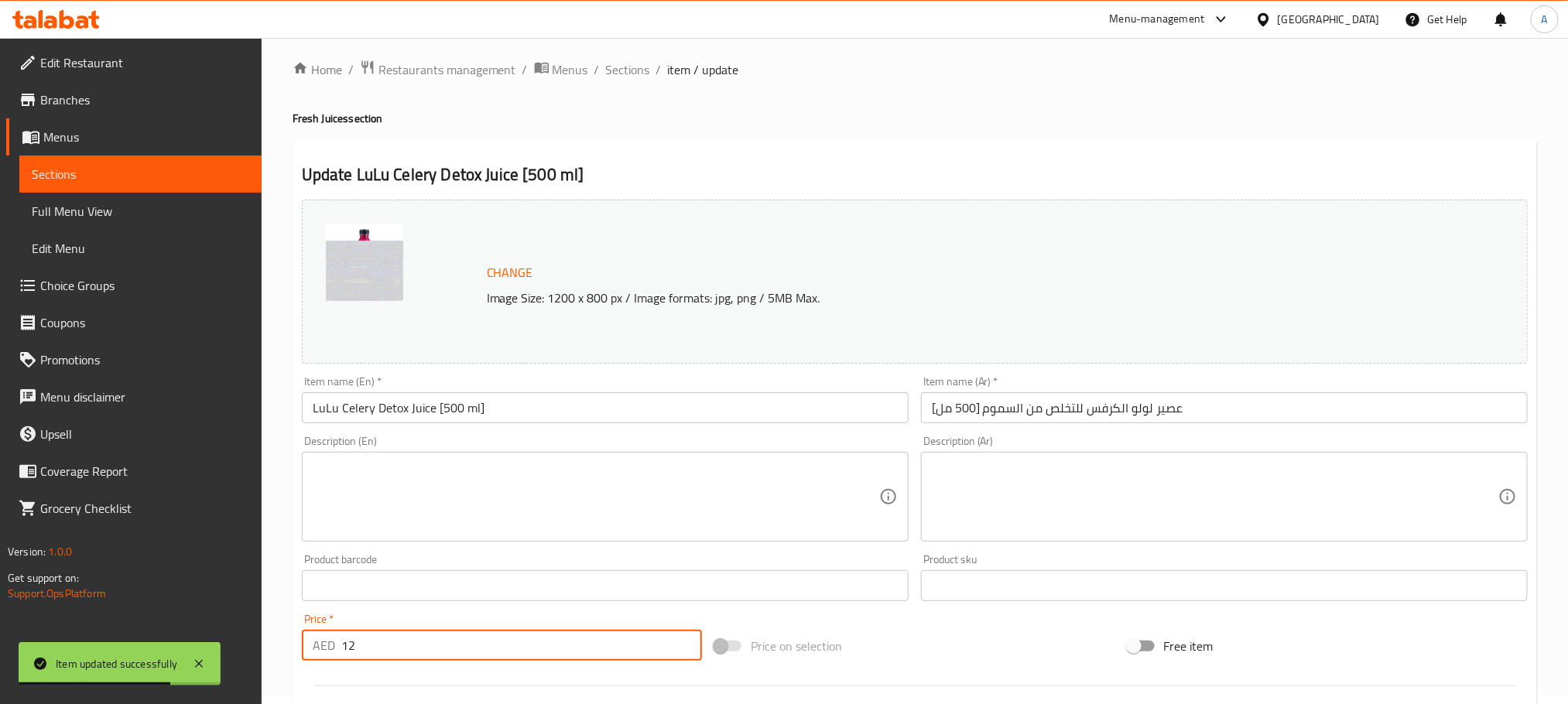
scroll to position [0, 0]
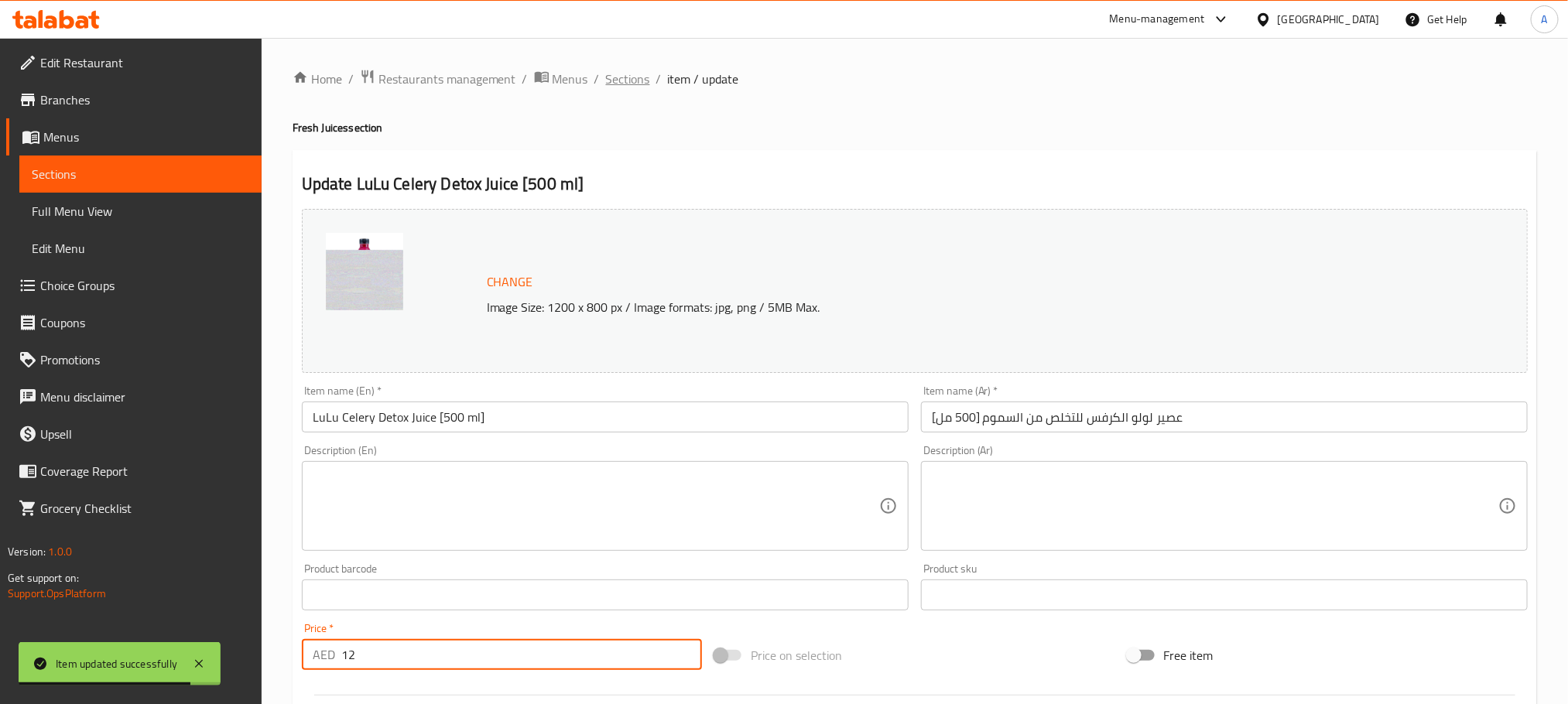
click at [609, 74] on span "Sections" at bounding box center [627, 78] width 44 height 19
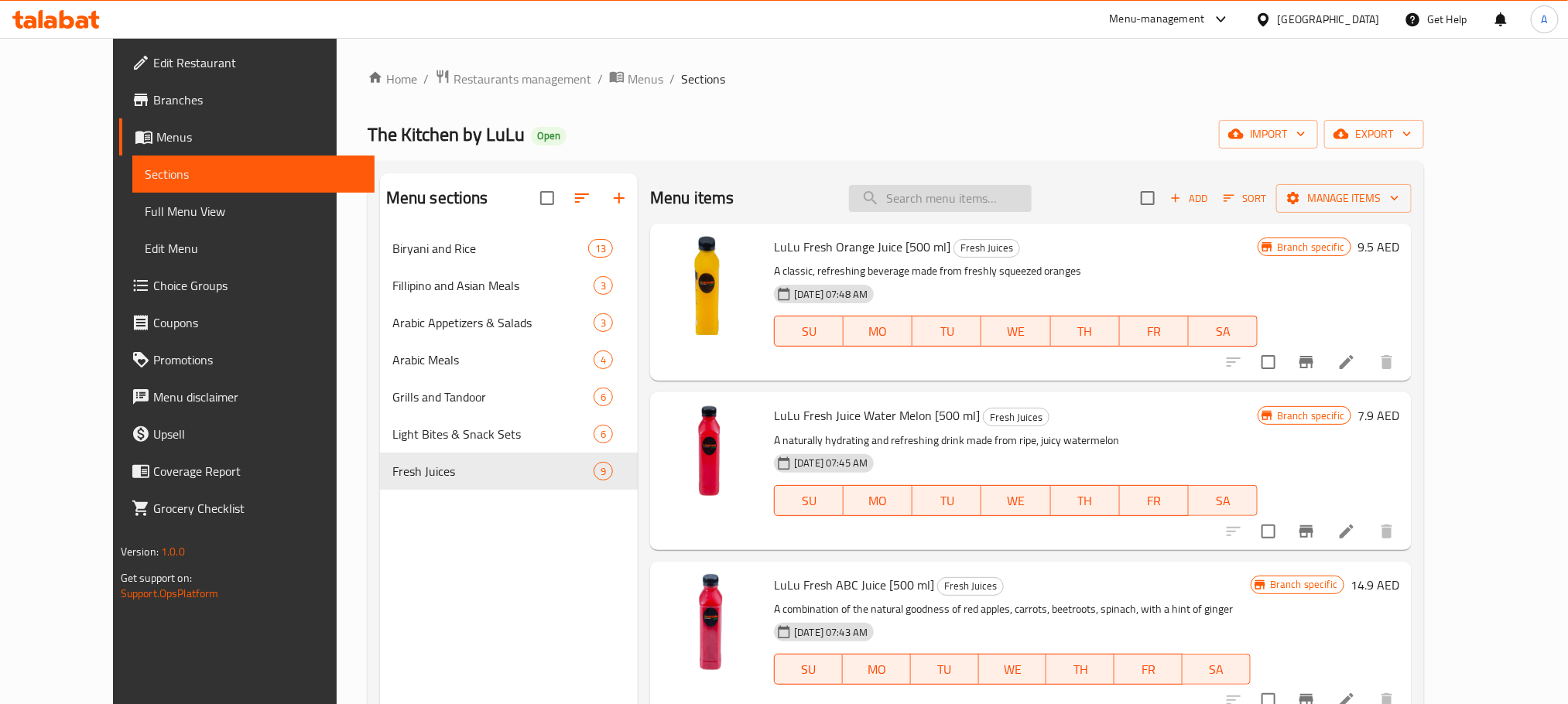
click at [1003, 191] on input "search" at bounding box center [940, 199] width 182 height 27
paste input "LuLu Fresh Beginner Green Juice [500 ml]"
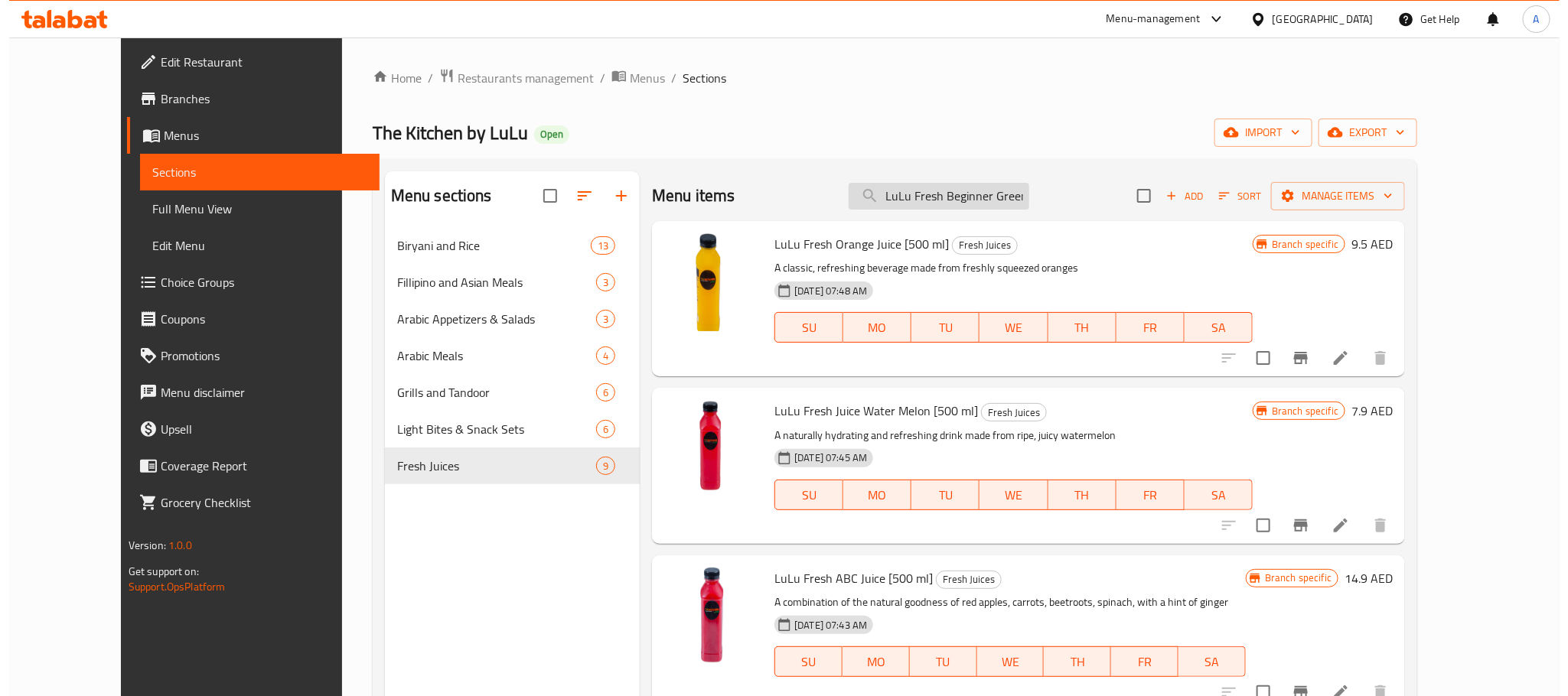
scroll to position [0, 74]
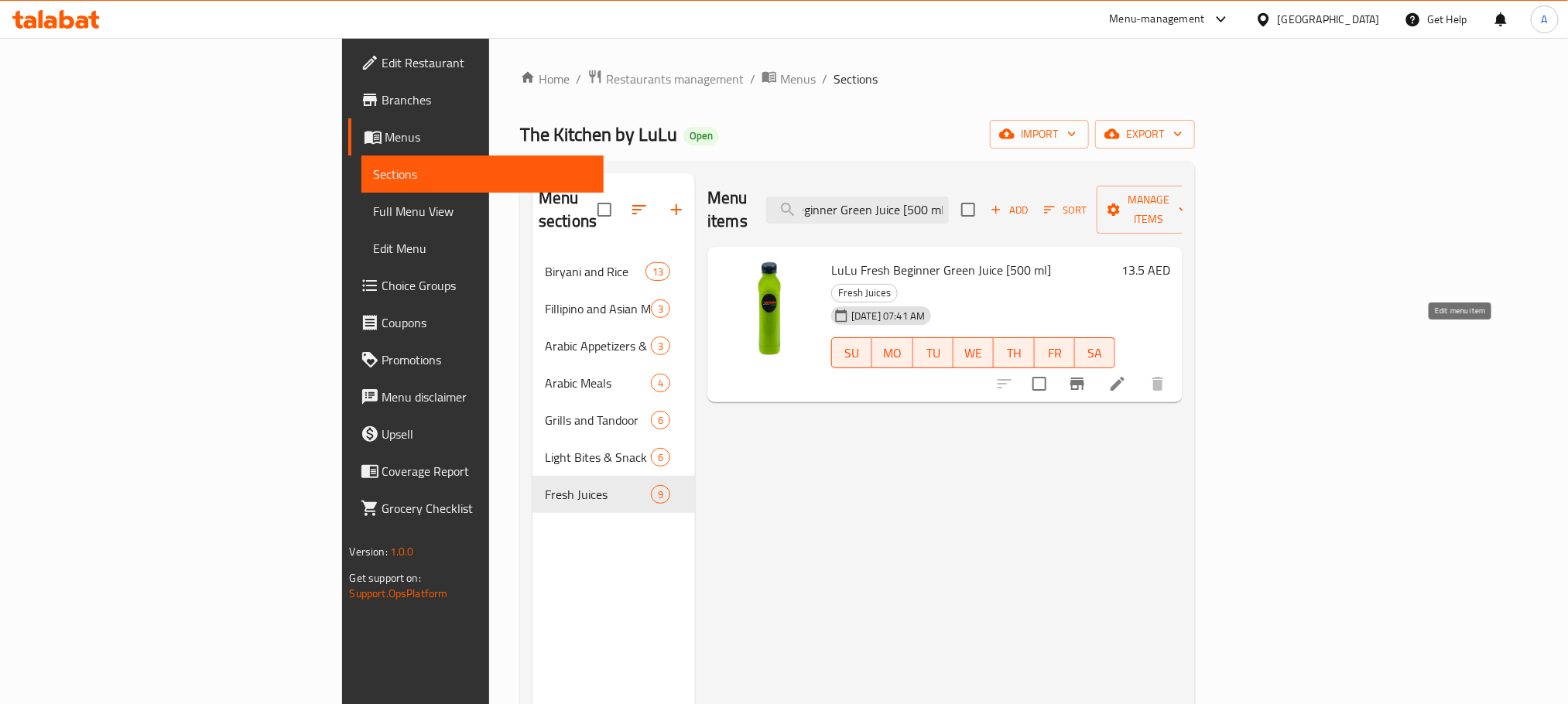
type input "LuLu Fresh Beginner Green Juice [500 ml]"
click at [1127, 374] on icon at bounding box center [1117, 383] width 19 height 19
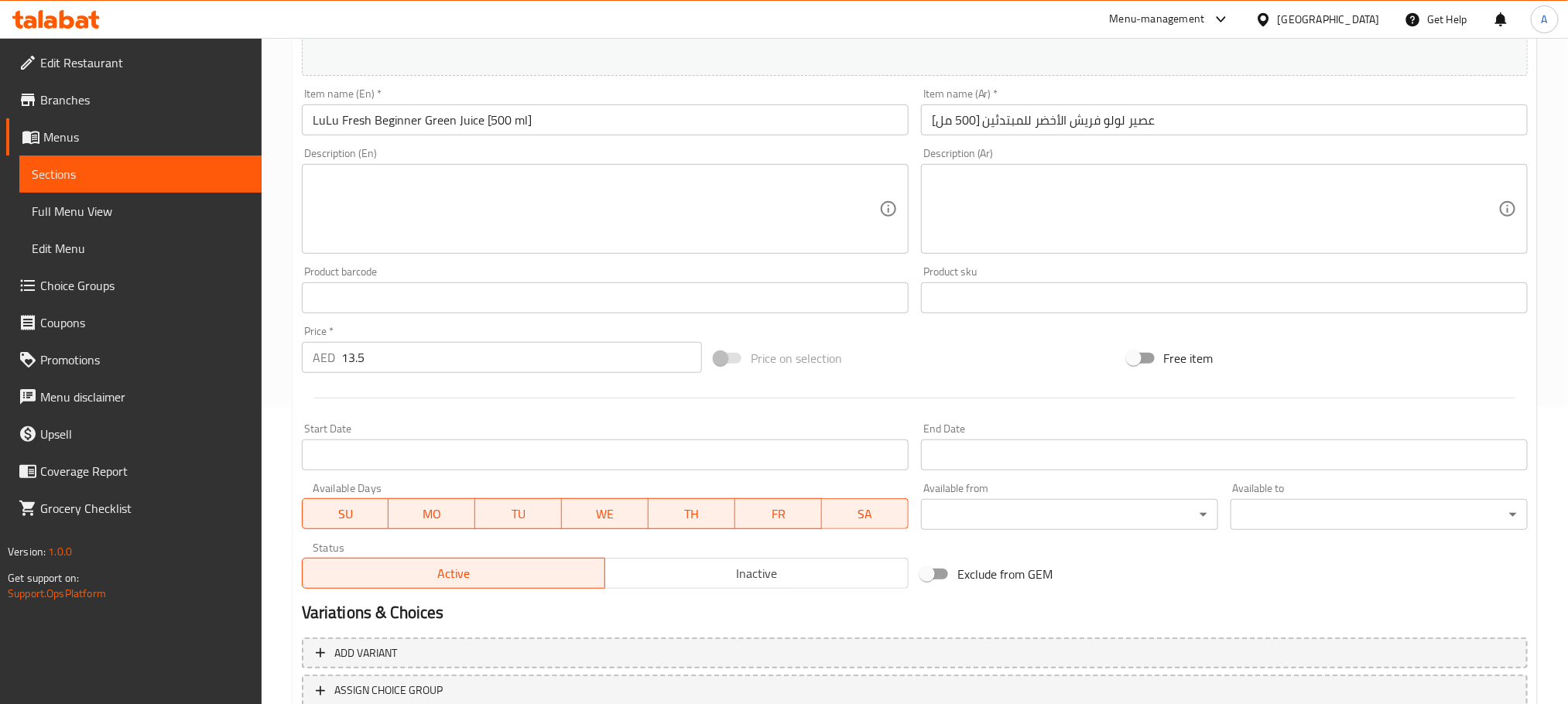
scroll to position [348, 0]
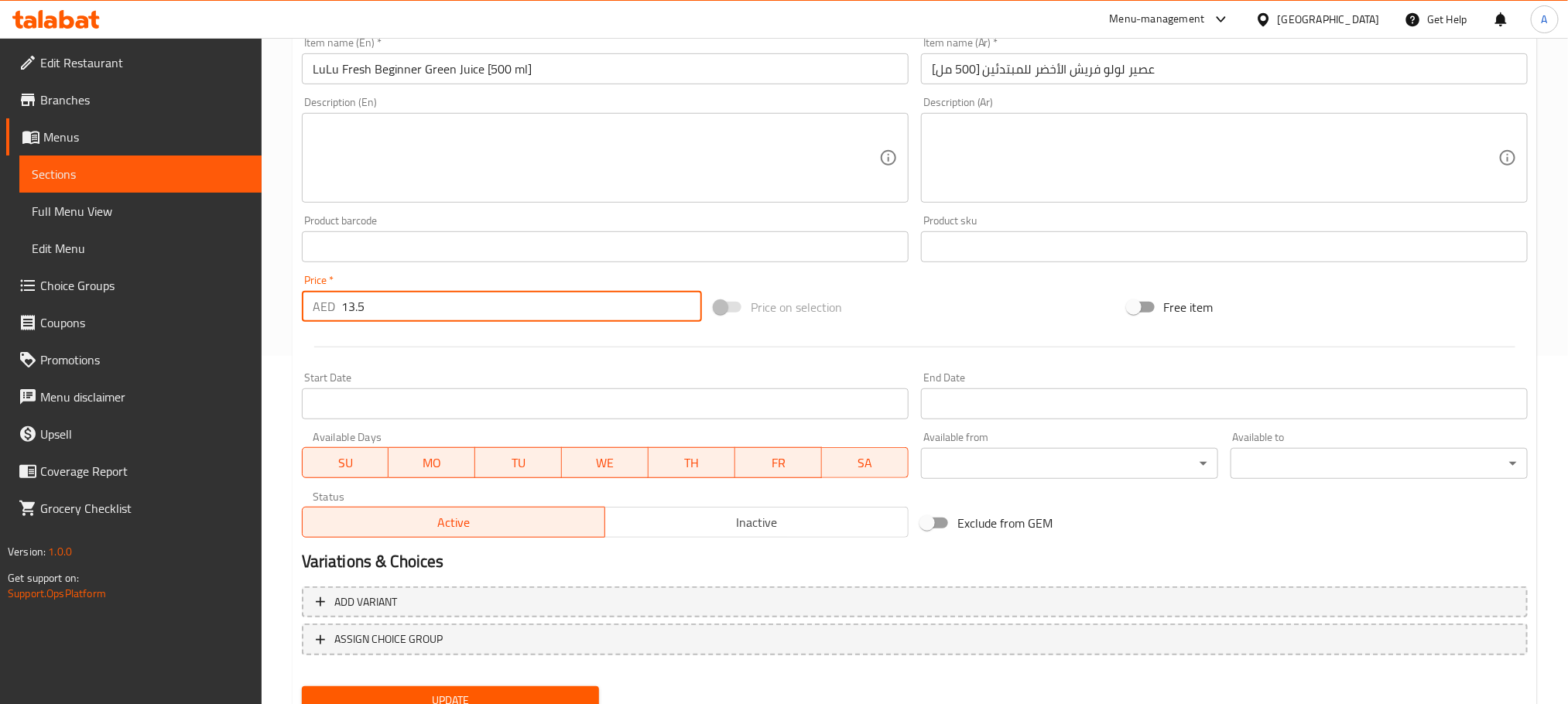
drag, startPoint x: 403, startPoint y: 313, endPoint x: 334, endPoint y: 309, distance: 69.1
click at [334, 309] on div "AED 13.5 Price *" at bounding box center [502, 306] width 400 height 31
type input "15"
click at [302, 686] on button "Update" at bounding box center [451, 700] width 297 height 28
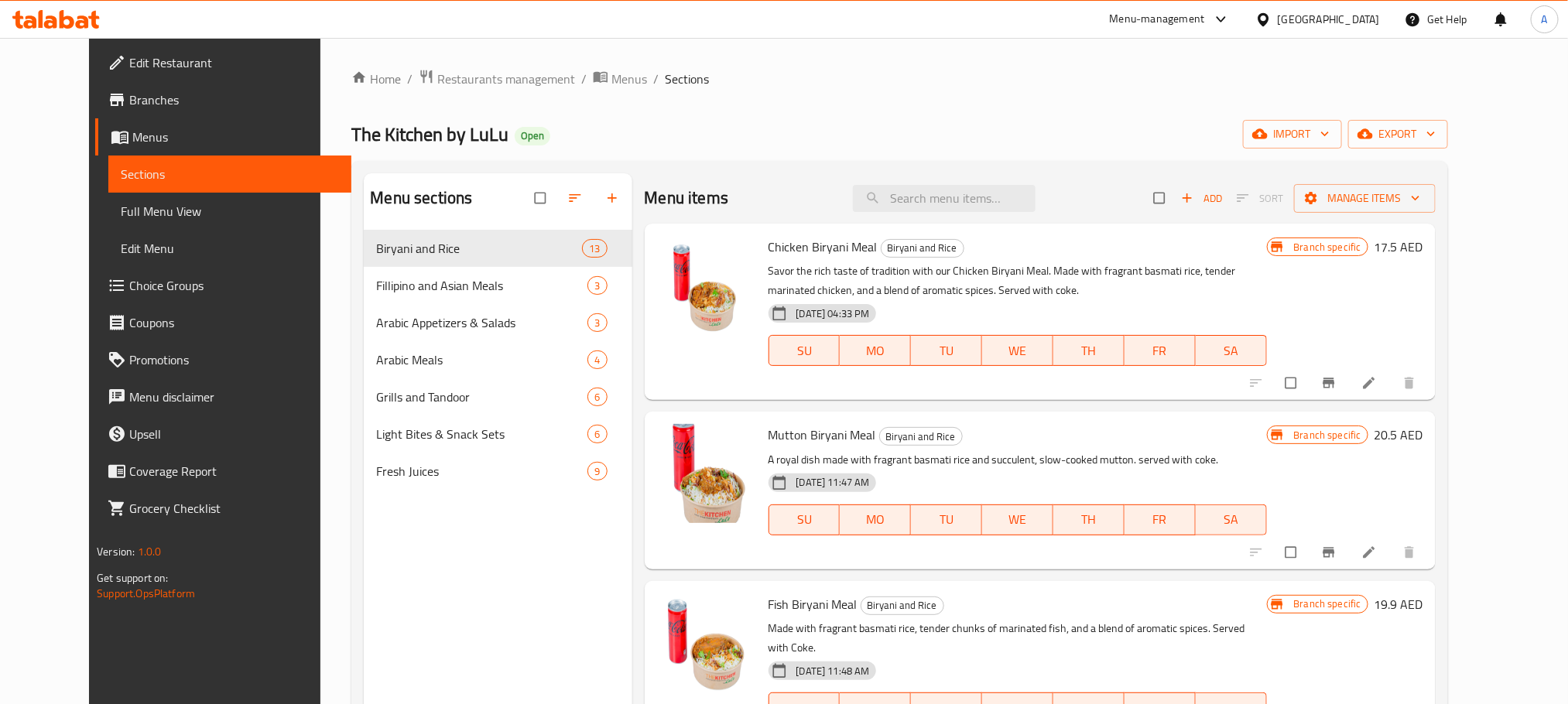
click at [121, 207] on span "Full Menu View" at bounding box center [229, 211] width 217 height 19
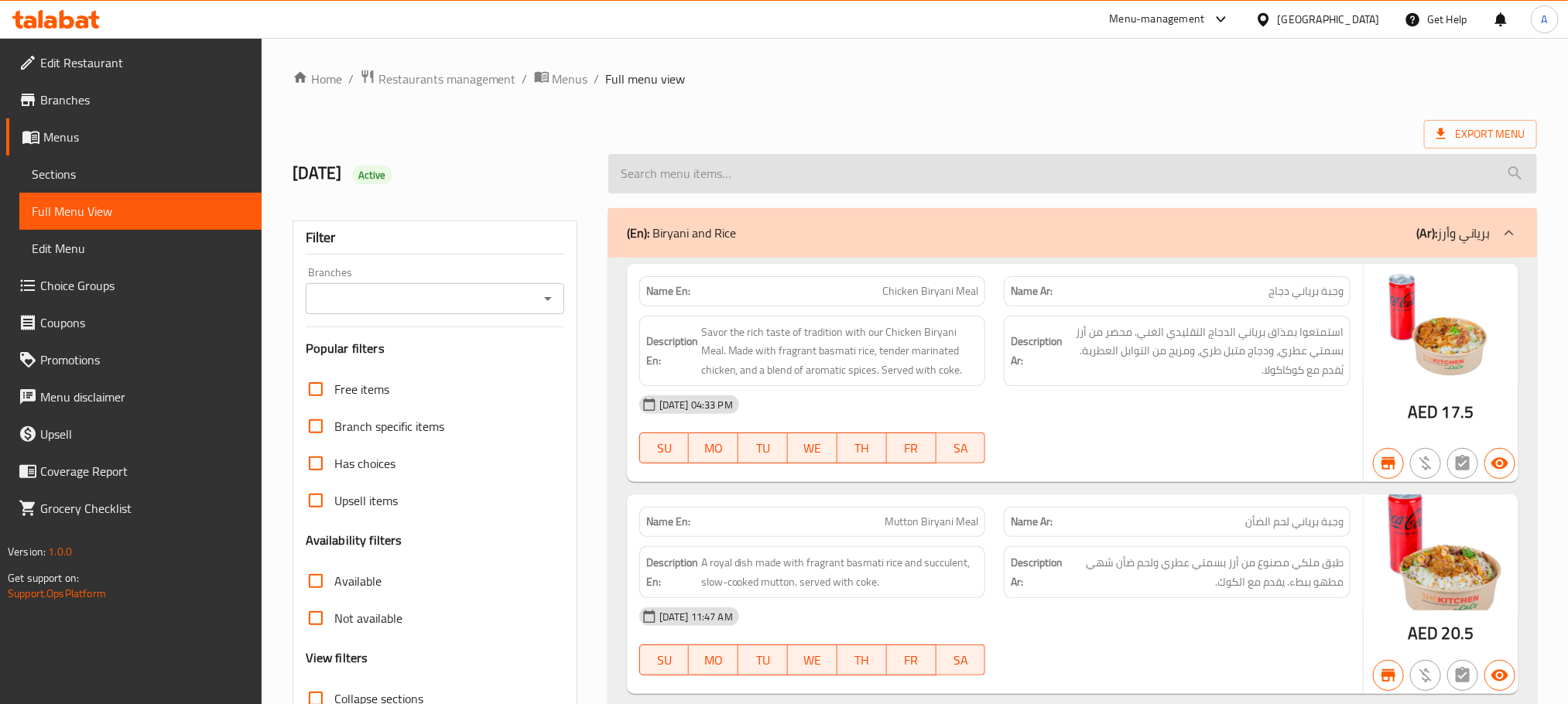
click at [878, 175] on input "search" at bounding box center [1073, 174] width 928 height 39
paste input "Yakhini Mutton Pulao Meal"
type input "Yakhini Mutton Pulao Meal"
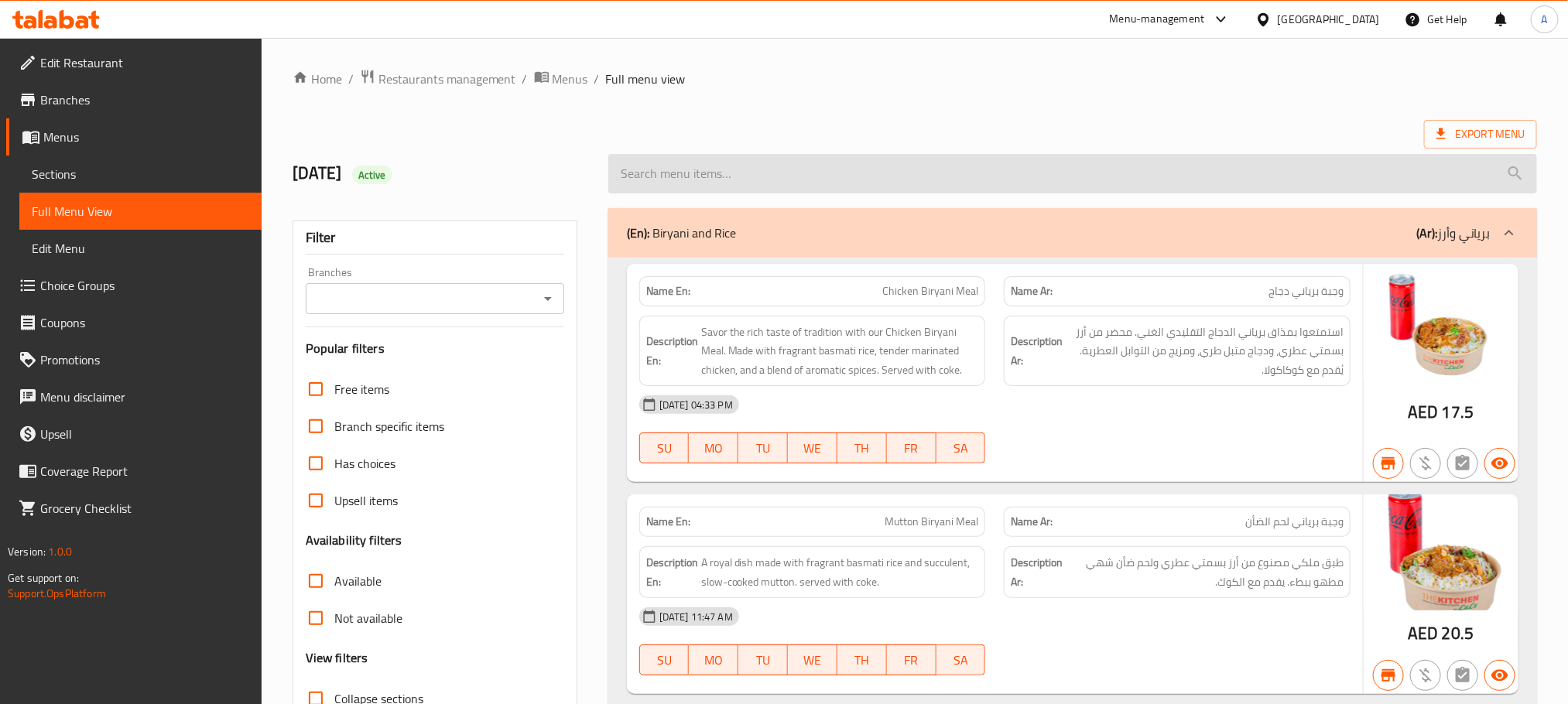
click at [867, 166] on input "search" at bounding box center [1073, 174] width 928 height 39
paste input "Kabuli Chickn Pulao Meal"
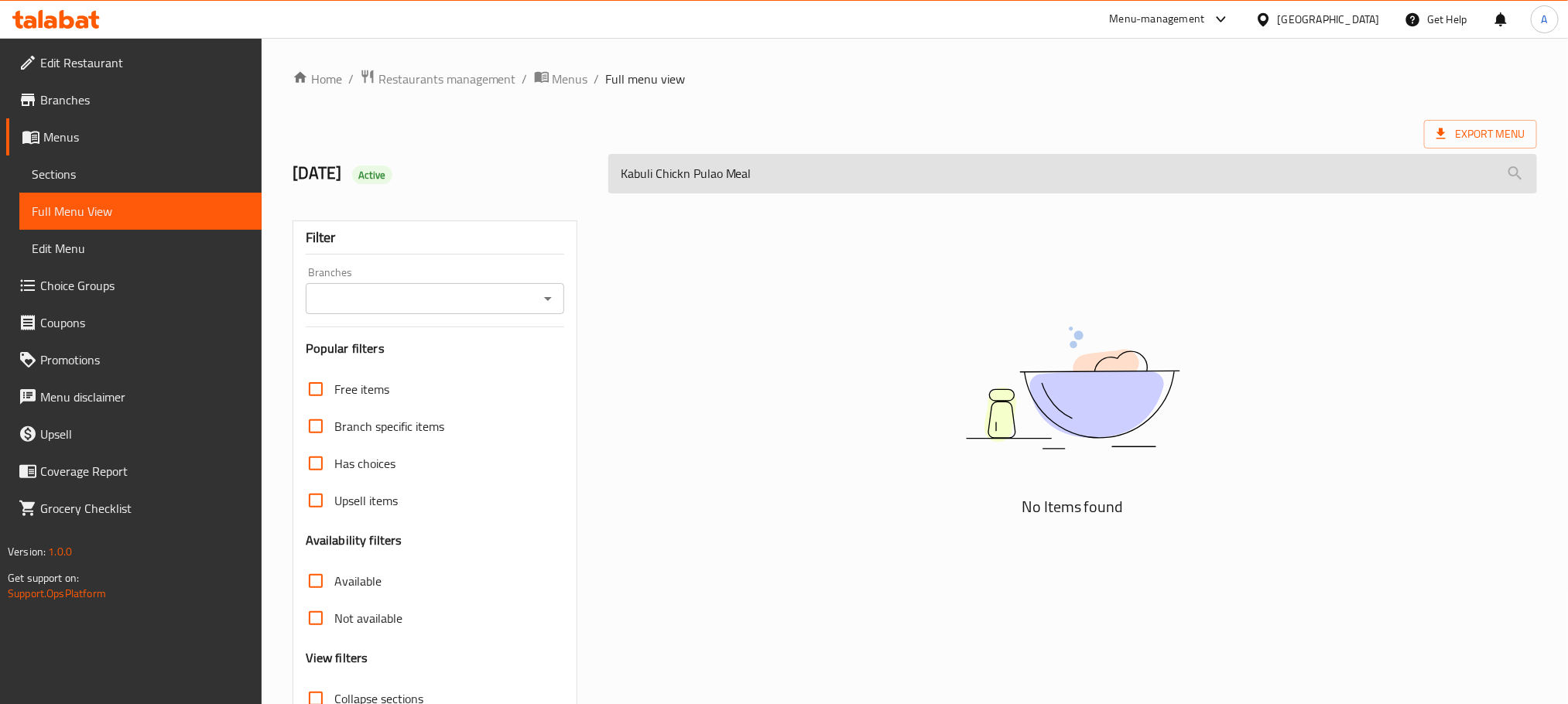
click at [867, 166] on input "Kabuli Chickn Pulao Meal" at bounding box center [1073, 174] width 928 height 39
click at [839, 177] on input "Kabuli Chickn Pulao Meal" at bounding box center [1073, 174] width 928 height 39
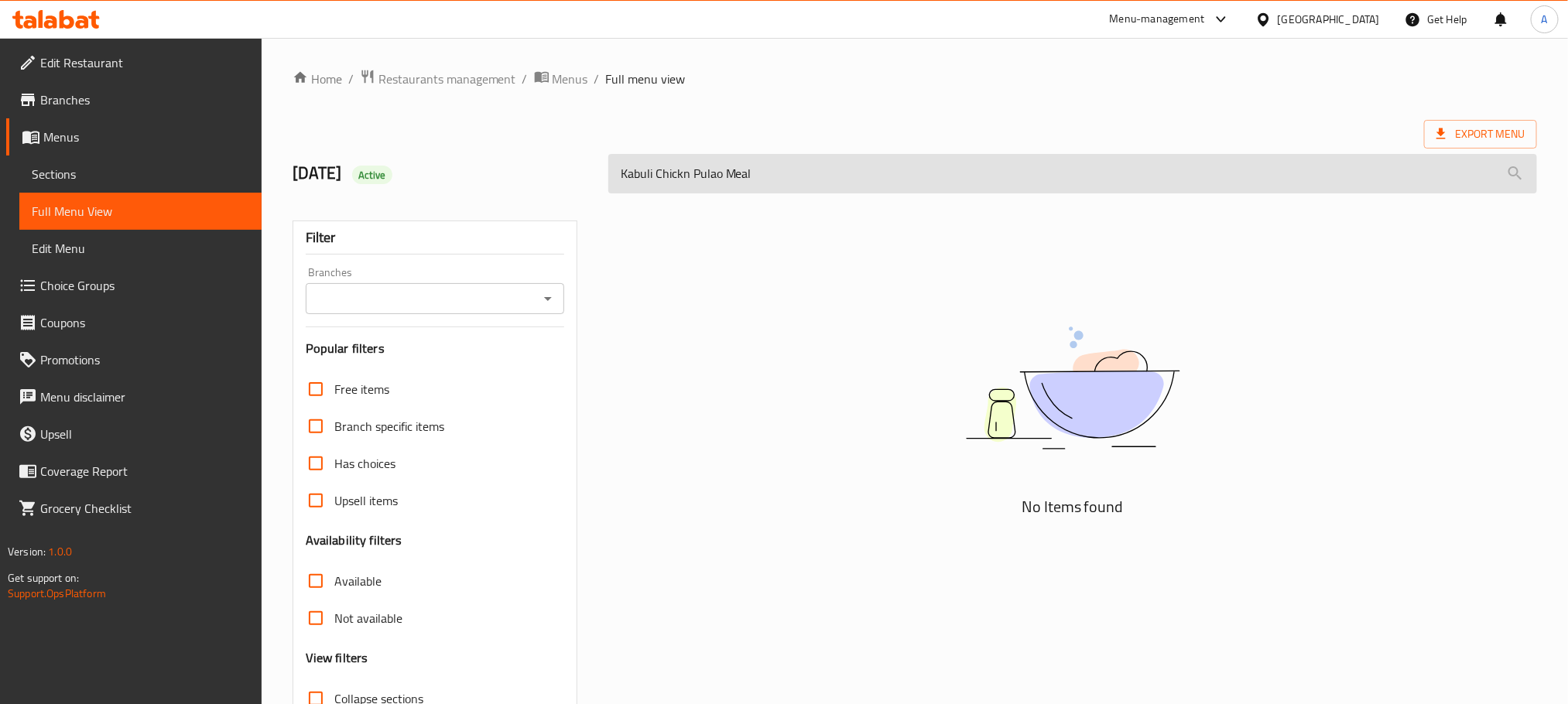
click at [839, 177] on input "Kabuli Chickn Pulao Meal" at bounding box center [1073, 174] width 928 height 39
paste input "Donne Biryani"
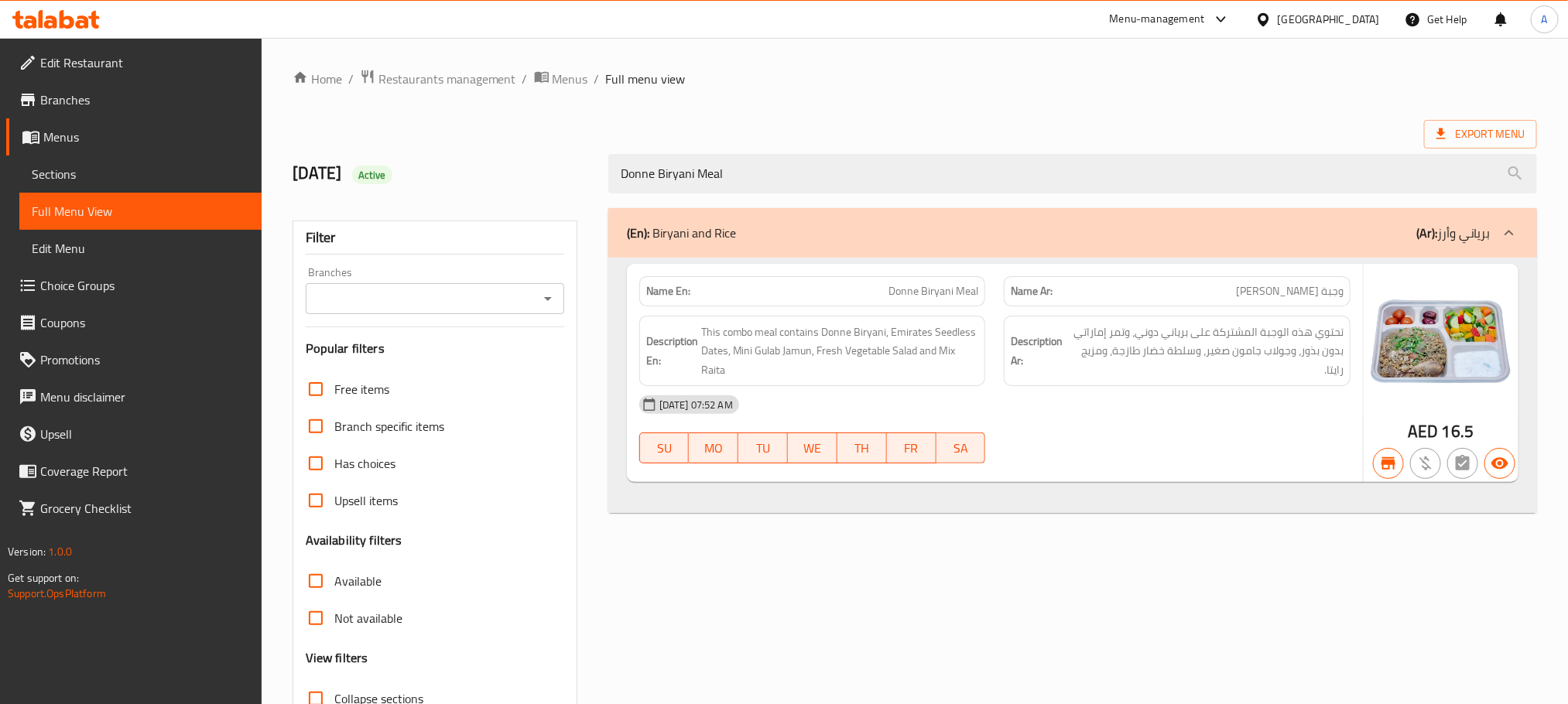
click at [904, 287] on span "Donne Biryani Meal" at bounding box center [933, 292] width 90 height 17
copy span "Donne Biryani Meal"
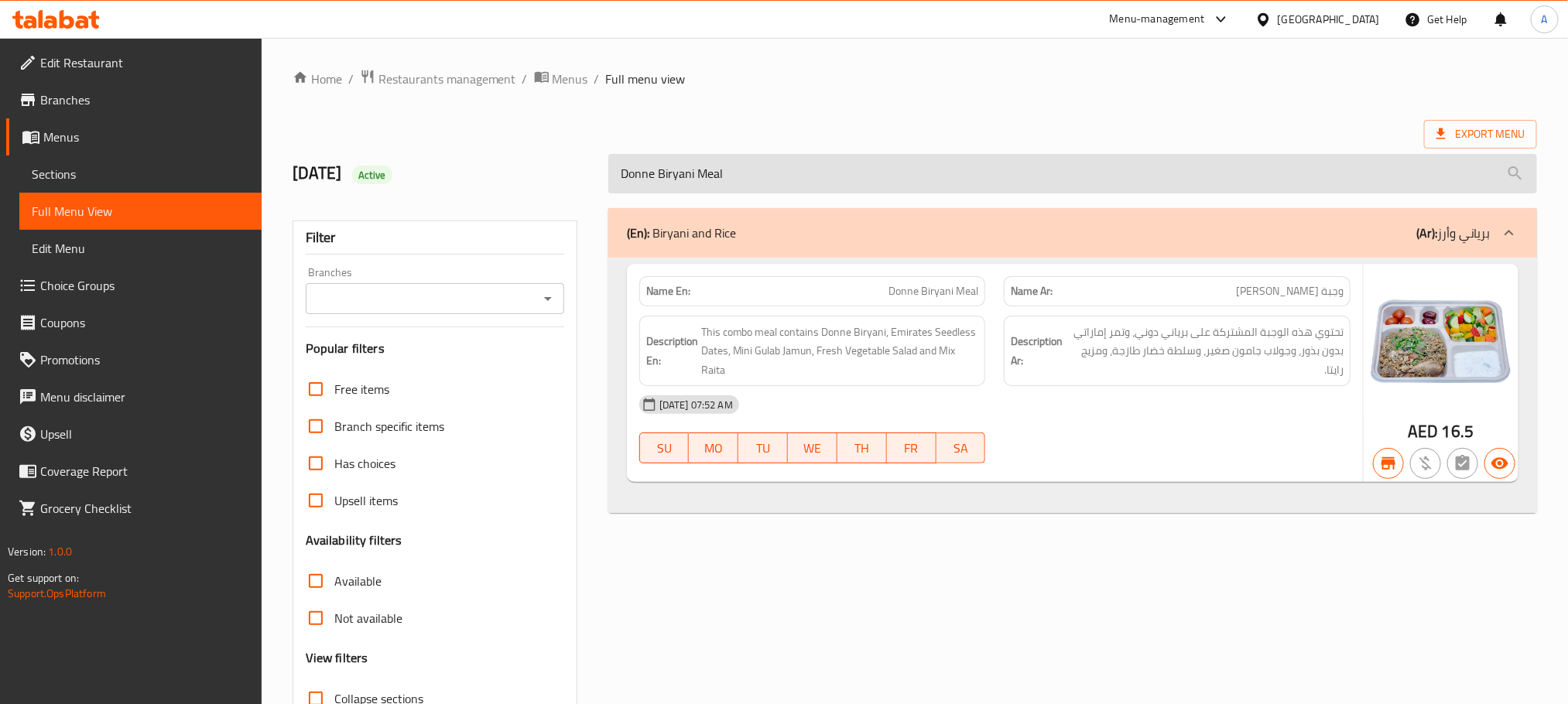
click at [865, 184] on input "Donne Biryani Meal" at bounding box center [1073, 174] width 928 height 39
paste input "Malabari Beef"
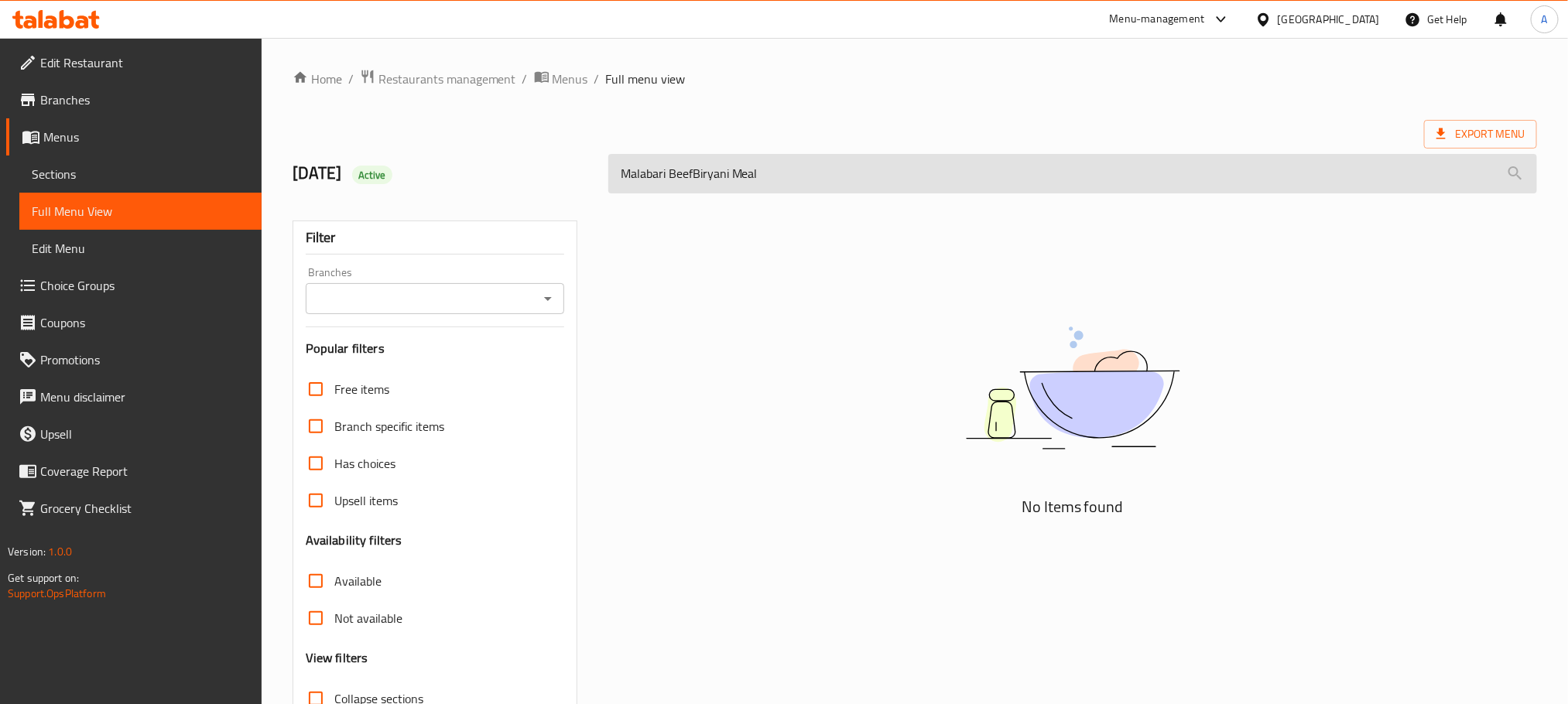
click at [694, 175] on input "Malabari BeefBiryani Meal" at bounding box center [1073, 174] width 928 height 39
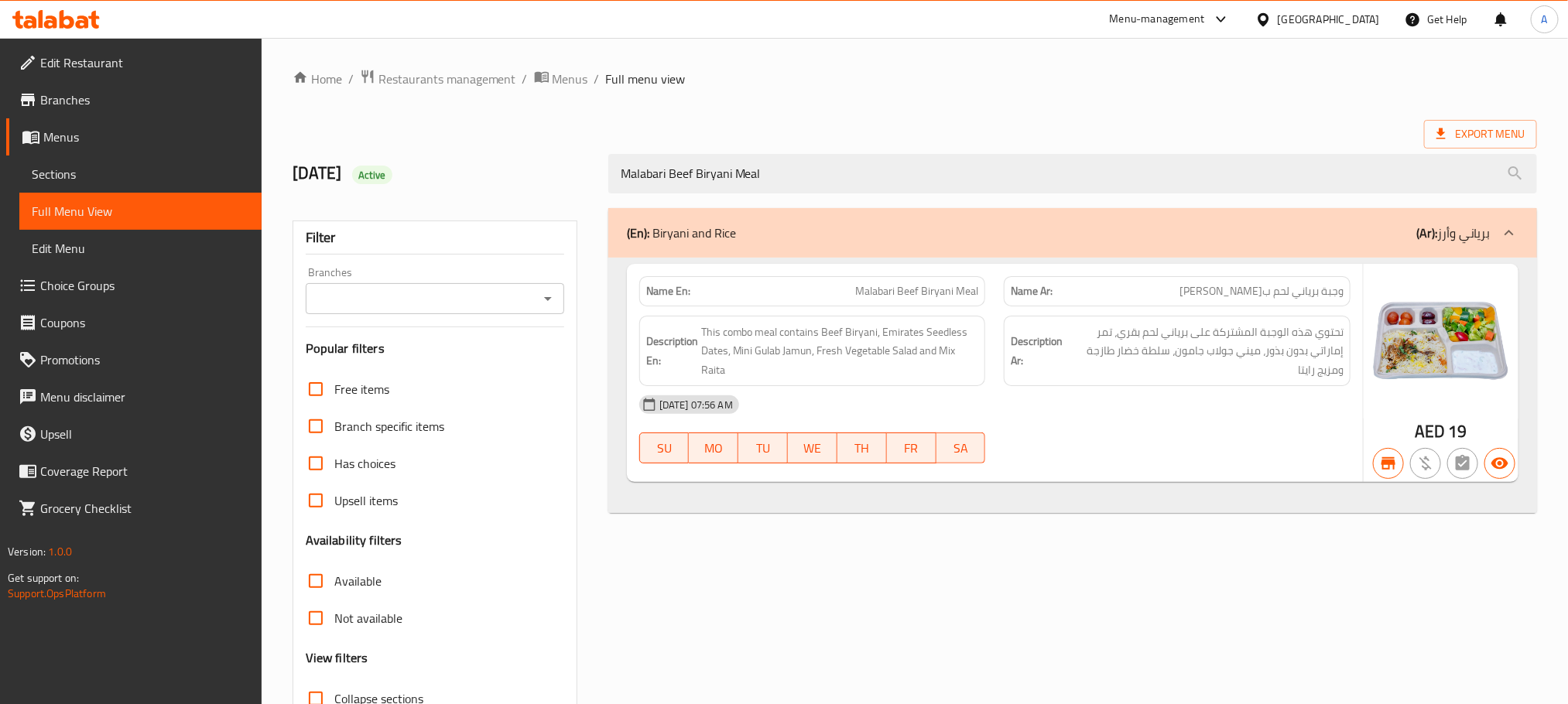
click at [921, 281] on div "Name En: Malabari Beef Biryani Meal" at bounding box center [813, 291] width 347 height 30
click at [921, 291] on span "Malabari Beef Biryani Meal" at bounding box center [917, 292] width 123 height 17
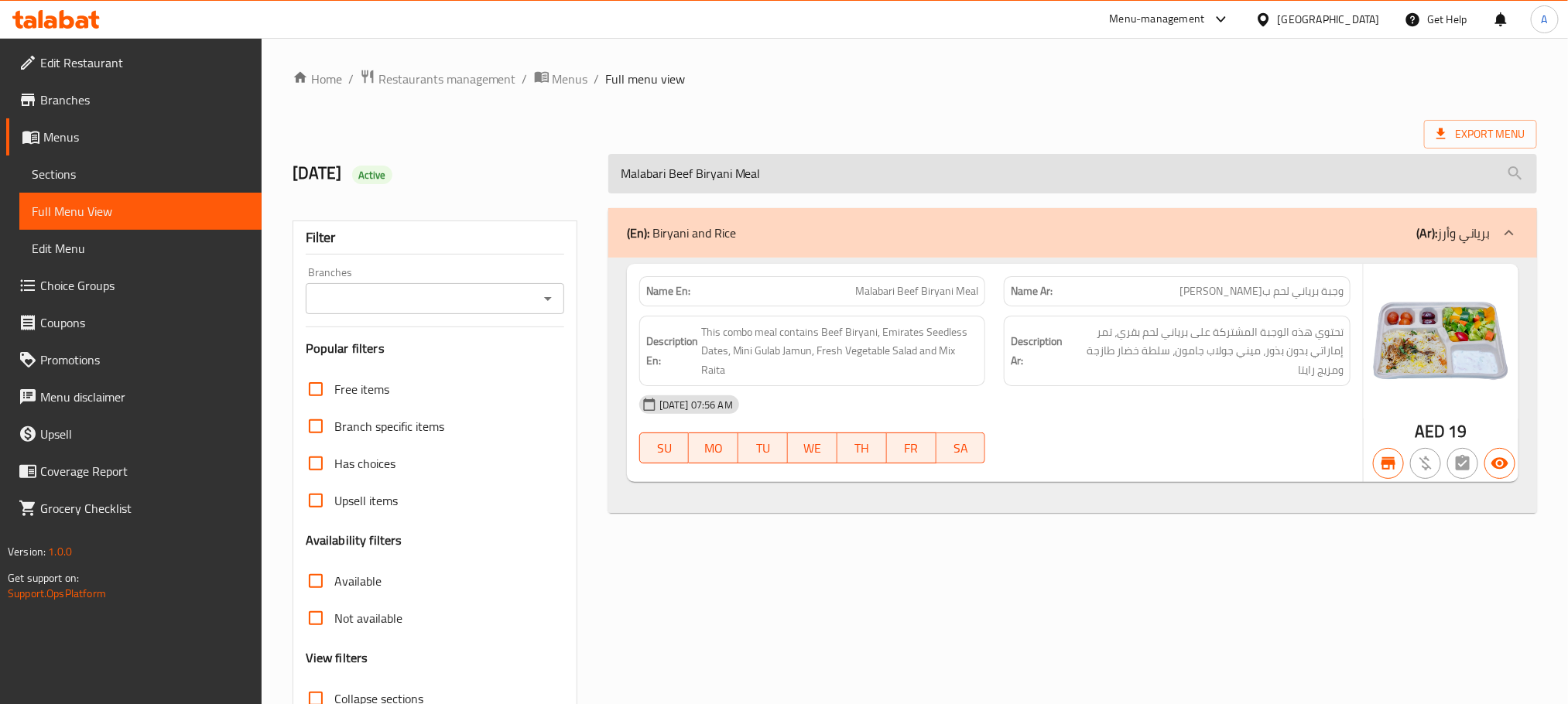
click at [820, 176] on input "Malabari Beef Biryani Meal" at bounding box center [1073, 174] width 928 height 39
paste input "Hydrabadi Chkn Bry"
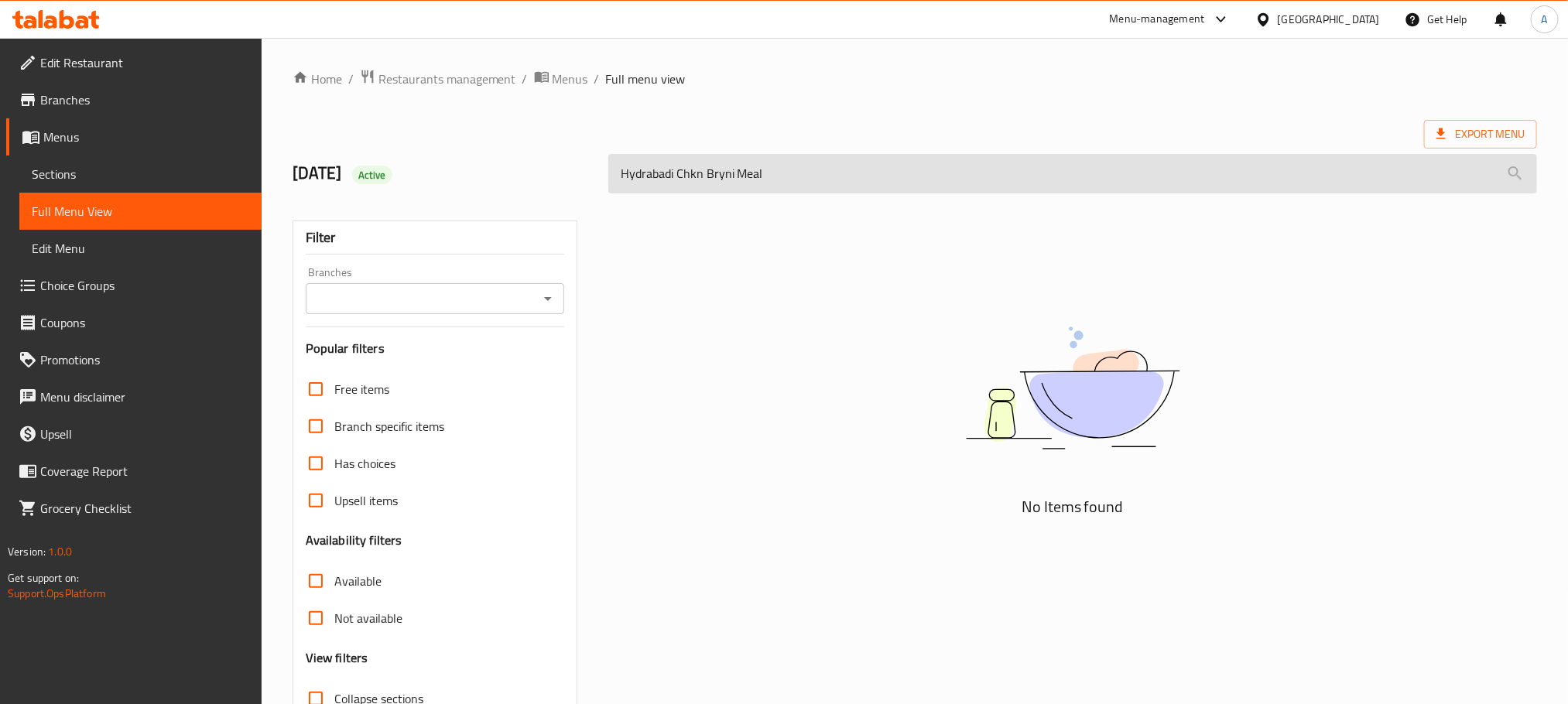
click at [654, 181] on input "Hydrabadi Chkn Bryni Meal" at bounding box center [1073, 174] width 928 height 39
click at [744, 172] on input "Hydrabadi Chkn Bryni Meal" at bounding box center [1073, 174] width 928 height 39
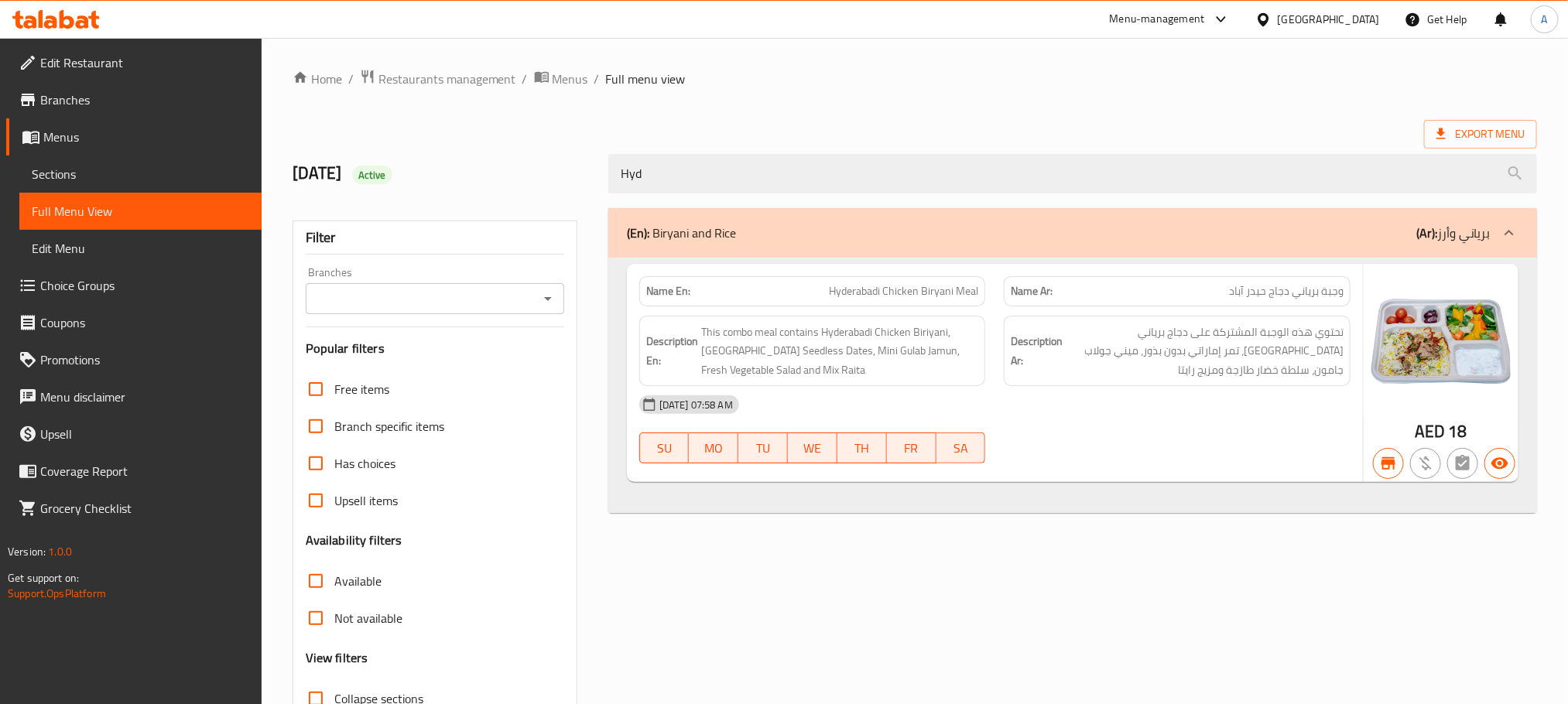
click at [904, 293] on span "Hyderabadi Chicken Biryani Meal" at bounding box center [903, 292] width 149 height 17
copy span "Hyderabadi Chicken Biryani Meal"
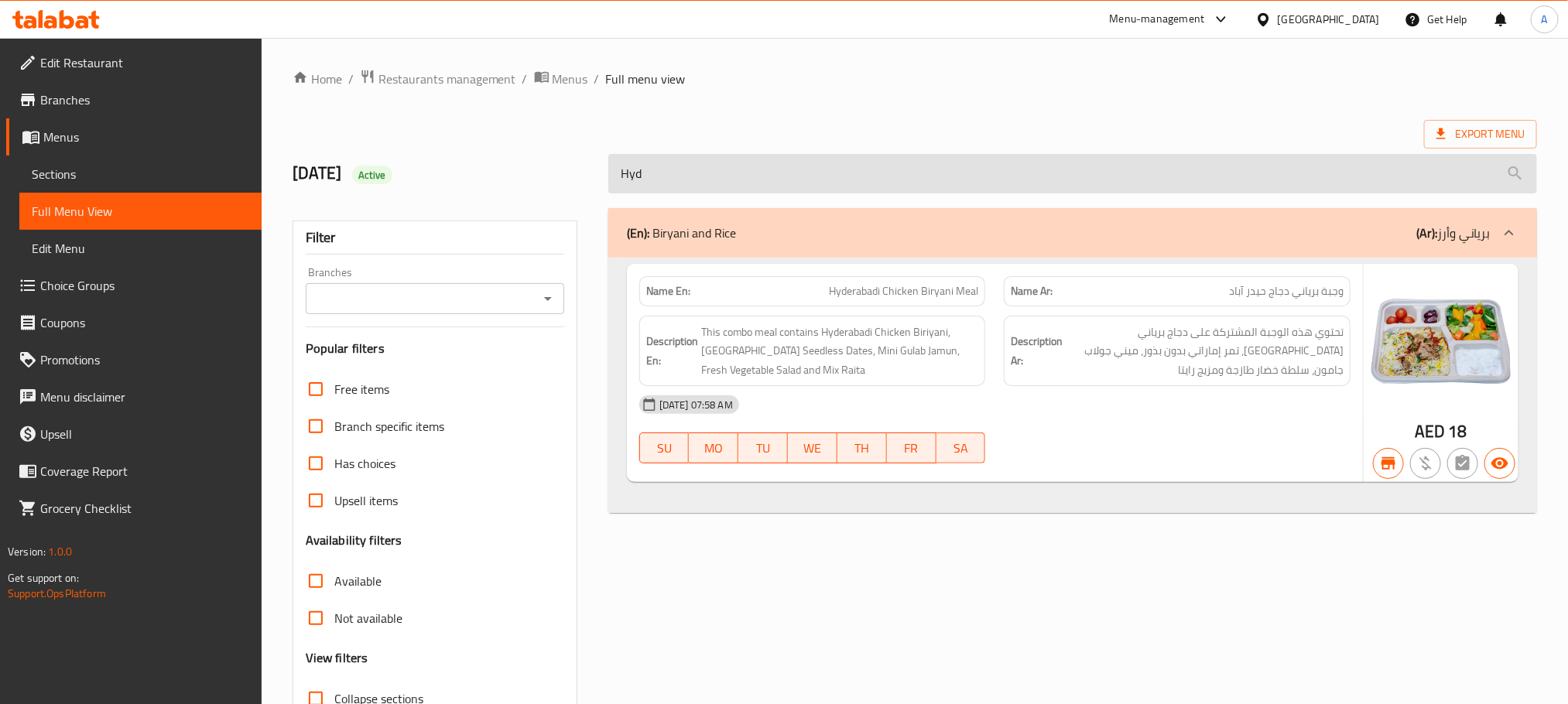
click at [820, 173] on input "Hyd" at bounding box center [1073, 174] width 928 height 39
paste input "Seafood Biryani Meal"
click at [711, 178] on input "Seafood Biryani Meal" at bounding box center [1073, 174] width 928 height 39
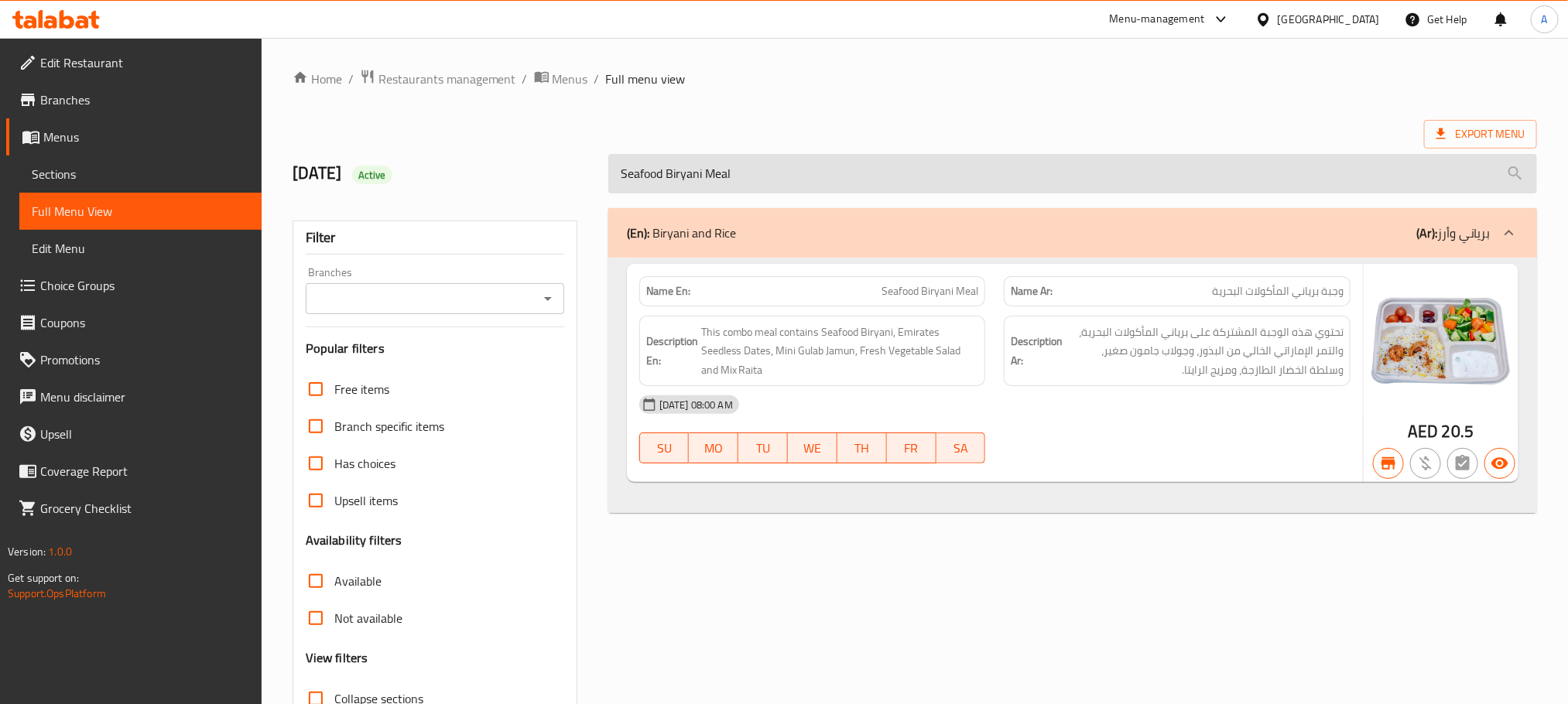
click at [711, 178] on input "Seafood Biryani Meal" at bounding box center [1073, 174] width 928 height 39
paste input "Chicken"
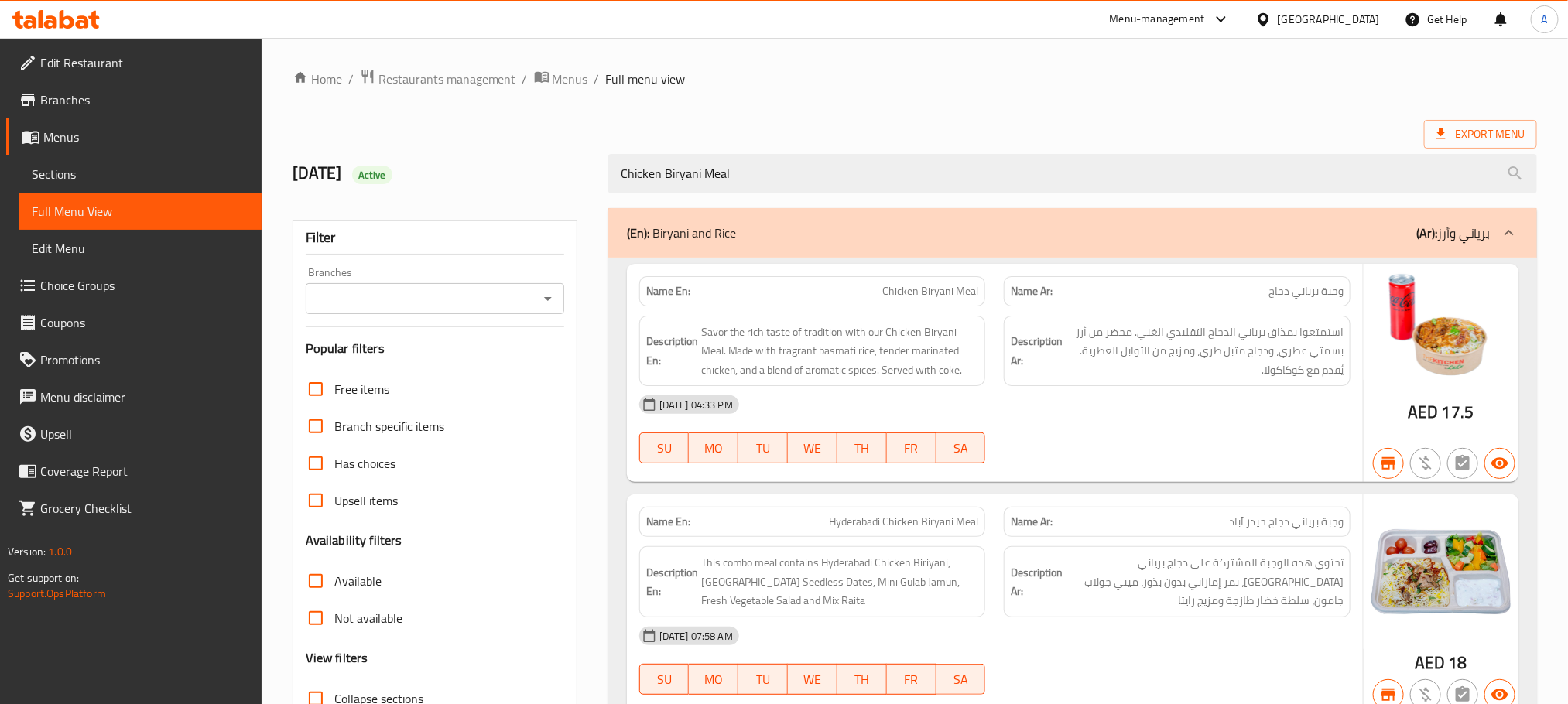
scroll to position [116, 0]
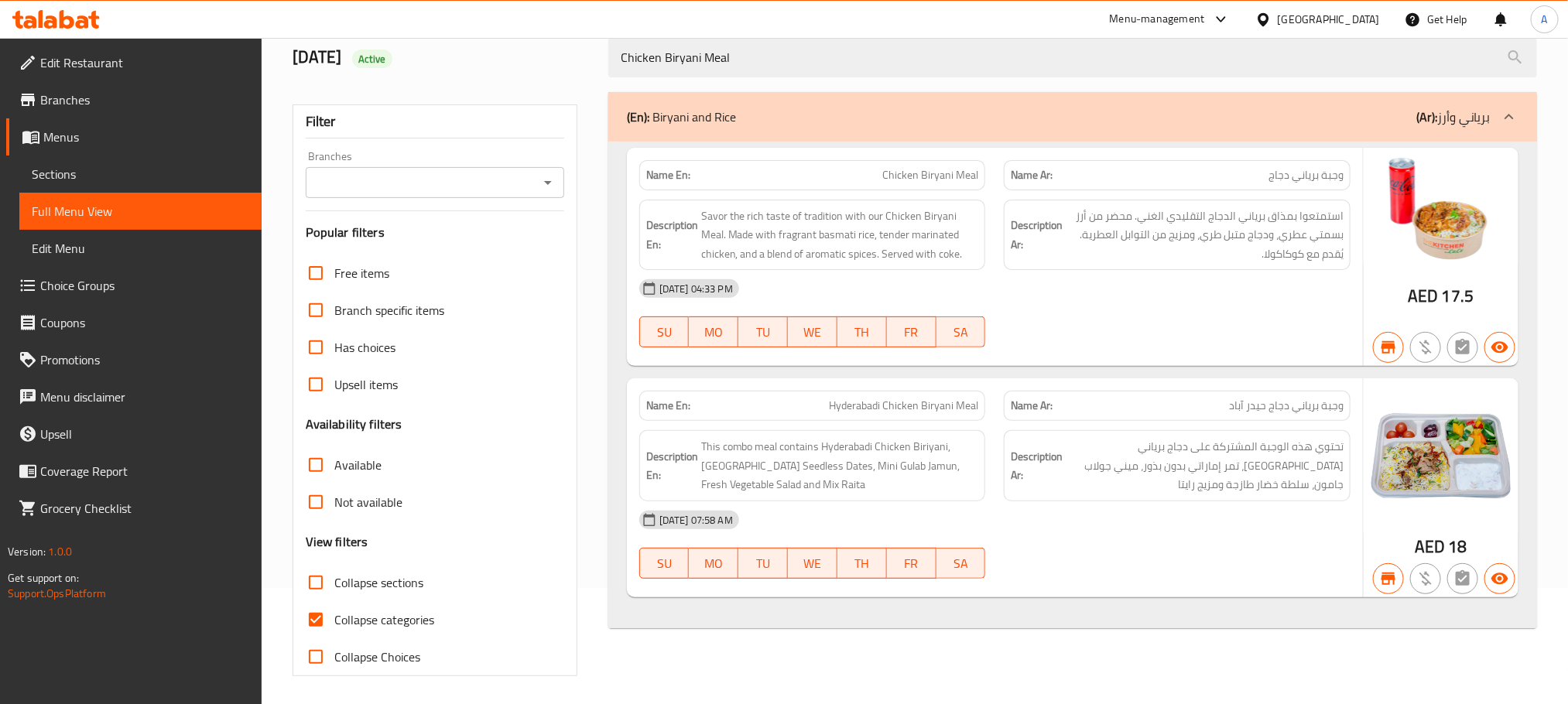
click at [887, 405] on span "Hyderabadi Chicken Biryani Meal" at bounding box center [903, 406] width 149 height 17
copy span "Hyderabadi Chicken Biryani Meal"
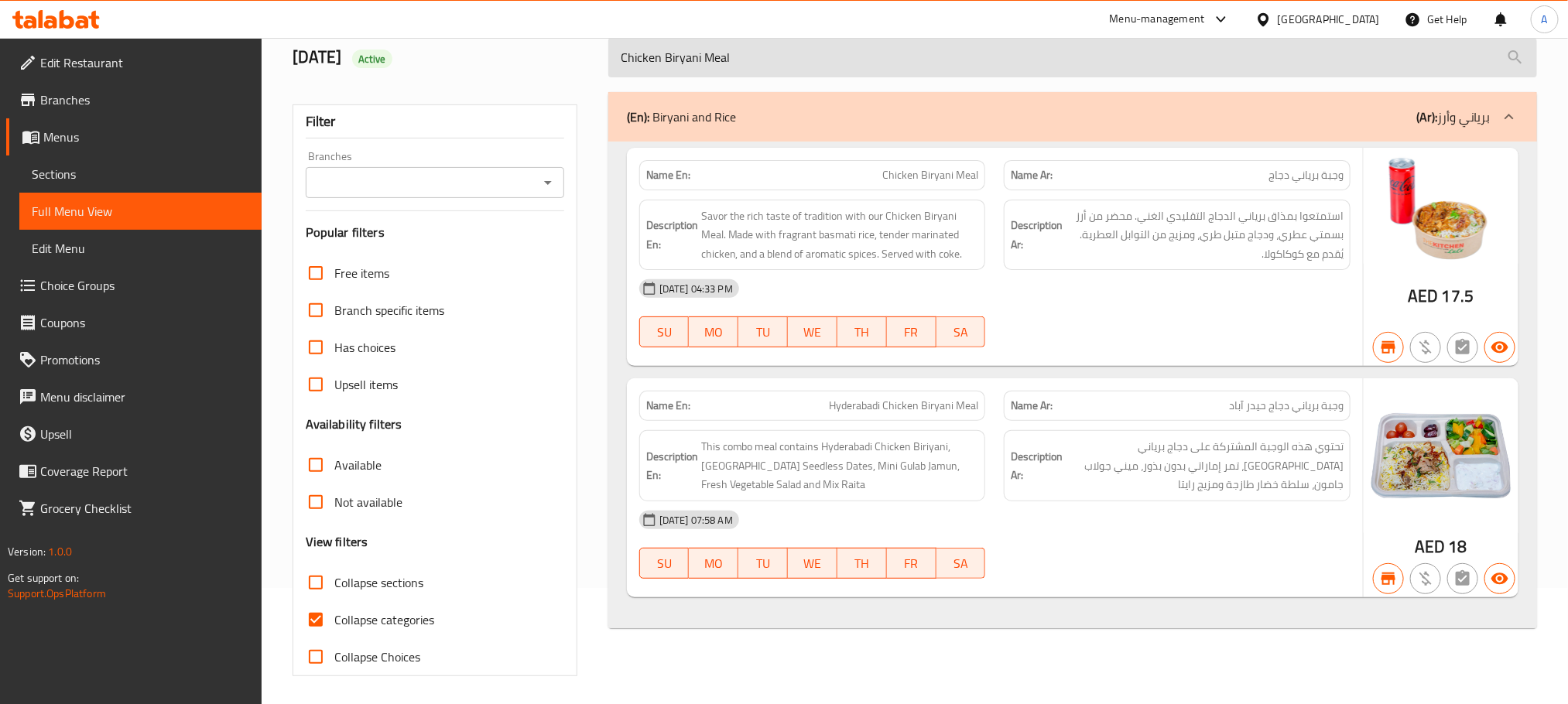
click at [855, 60] on input "Chicken Biryani Meal" at bounding box center [1073, 58] width 928 height 39
paste input "Mutto"
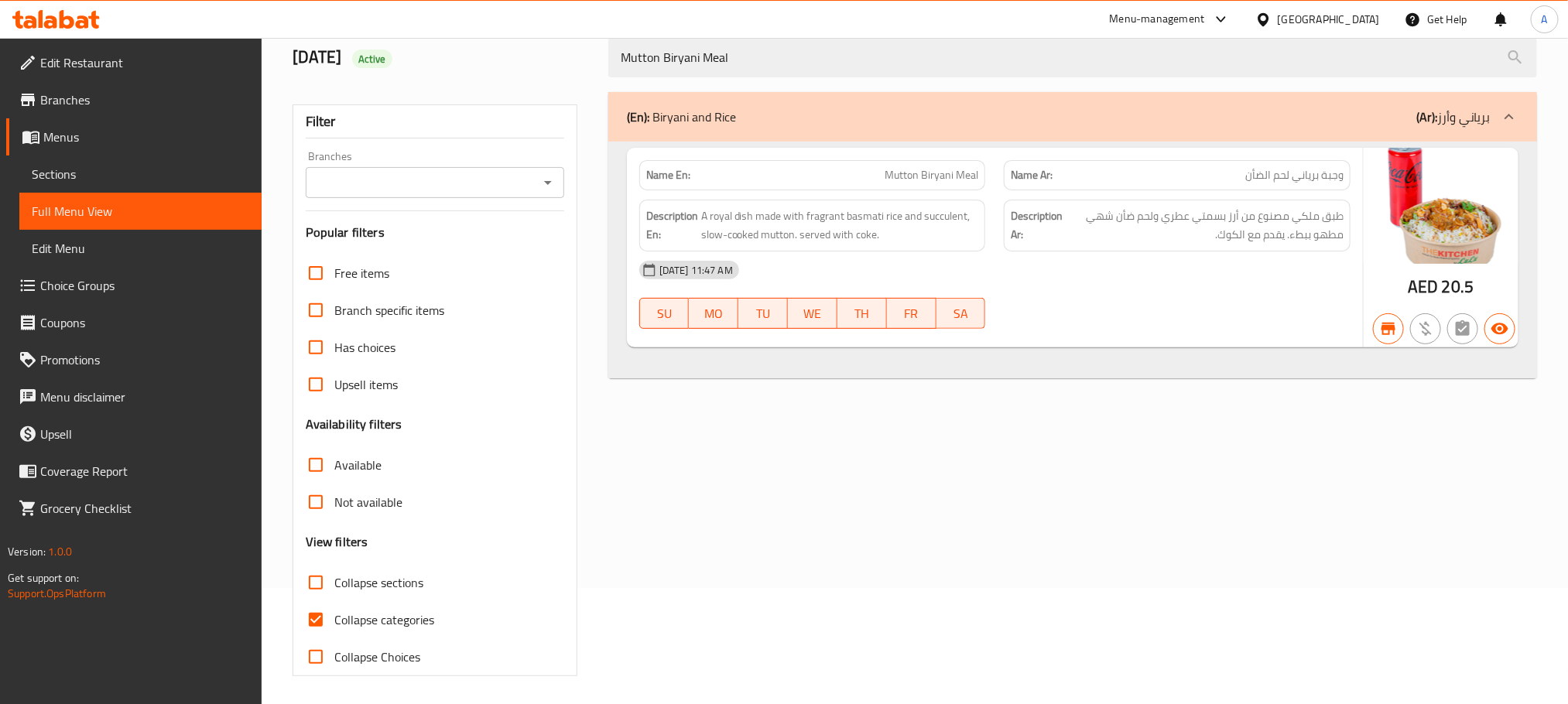
click at [928, 181] on span "Mutton Biryani Meal" at bounding box center [931, 175] width 94 height 17
copy span "Mutton Biryani Meal"
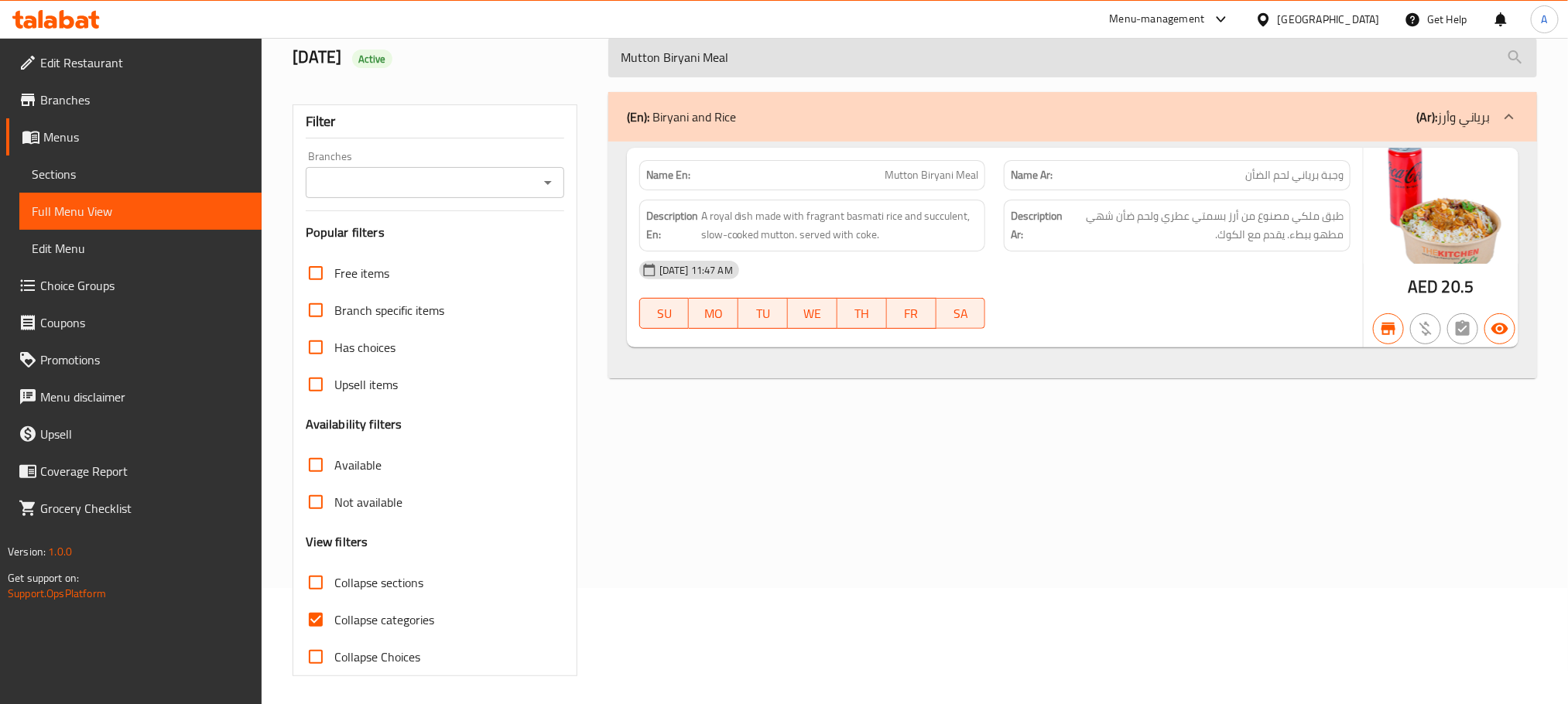
click at [835, 63] on input "Mutton Biryani Meal" at bounding box center [1073, 58] width 928 height 39
paste input "Fish"
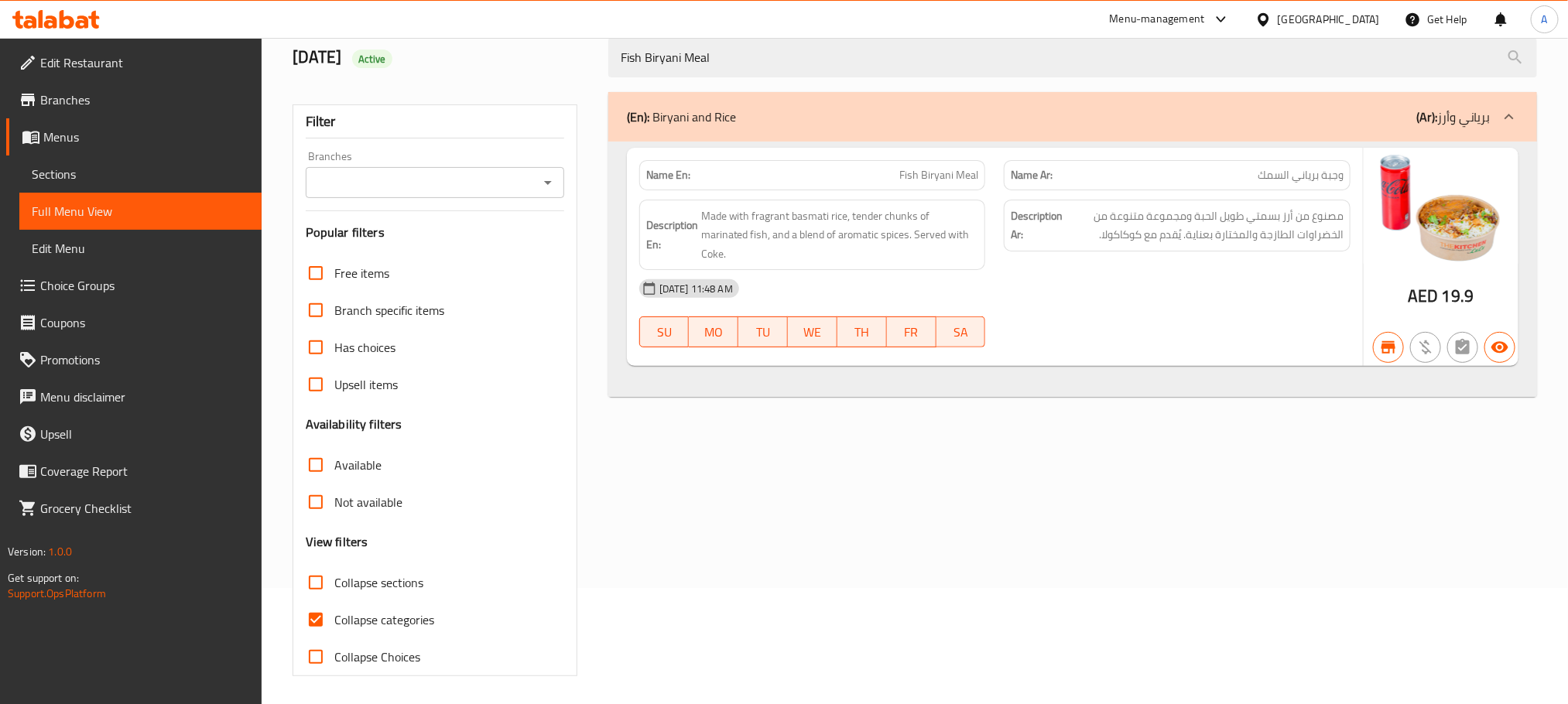
type input "Fish Biryani Meal"
click at [482, 179] on input "Branches" at bounding box center [421, 182] width 223 height 21
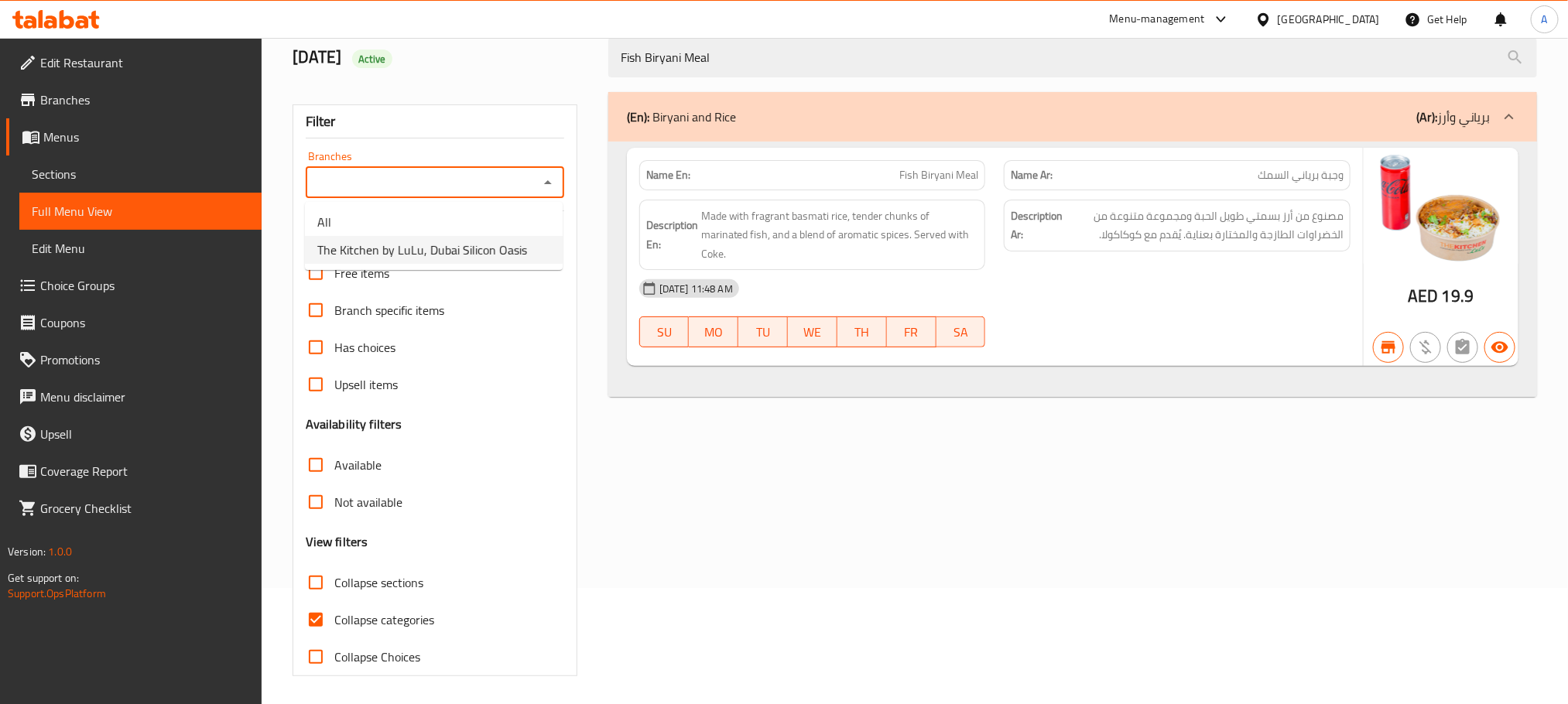
click at [492, 250] on span "The Kitchen by LuLu, Dubai Silicon Oasis" at bounding box center [421, 250] width 210 height 19
type input "The Kitchen by LuLu, Dubai Silicon Oasis"
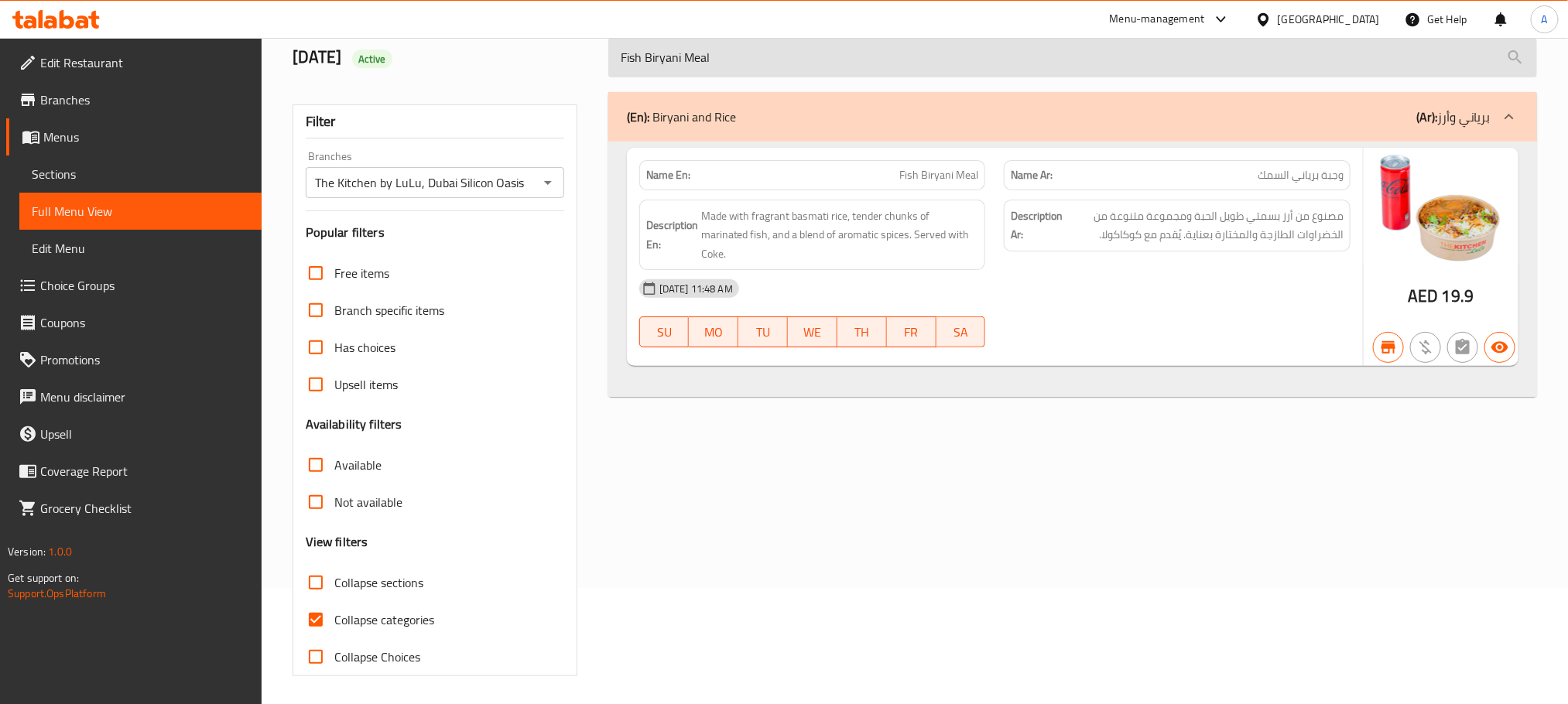
click at [720, 56] on input "Fish Biryani Meal" at bounding box center [1073, 58] width 928 height 39
paste input "BryniRice DalMakh"
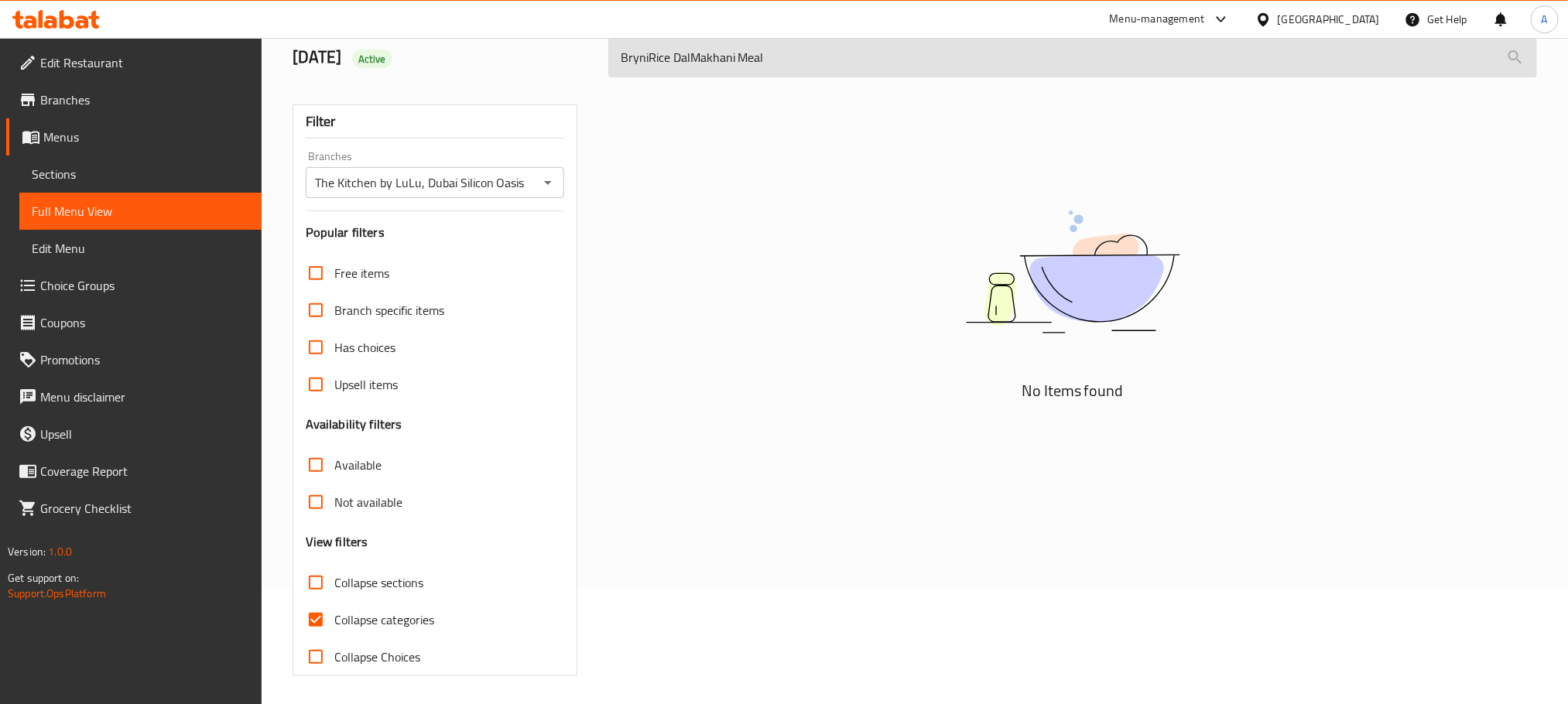
click at [687, 63] on input "BryniRice DalMakhani Meal" at bounding box center [1073, 58] width 928 height 39
click at [688, 62] on input "BryniRice DalMakhani Meal" at bounding box center [1073, 58] width 928 height 39
click at [652, 59] on input "BryniRice DalMakhani Meal" at bounding box center [1073, 58] width 928 height 39
click at [648, 54] on input "BryniRice DalMakhani Meal" at bounding box center [1073, 58] width 928 height 39
click at [702, 68] on input "Bryni Rice DalMakhani Meal" at bounding box center [1073, 58] width 928 height 39
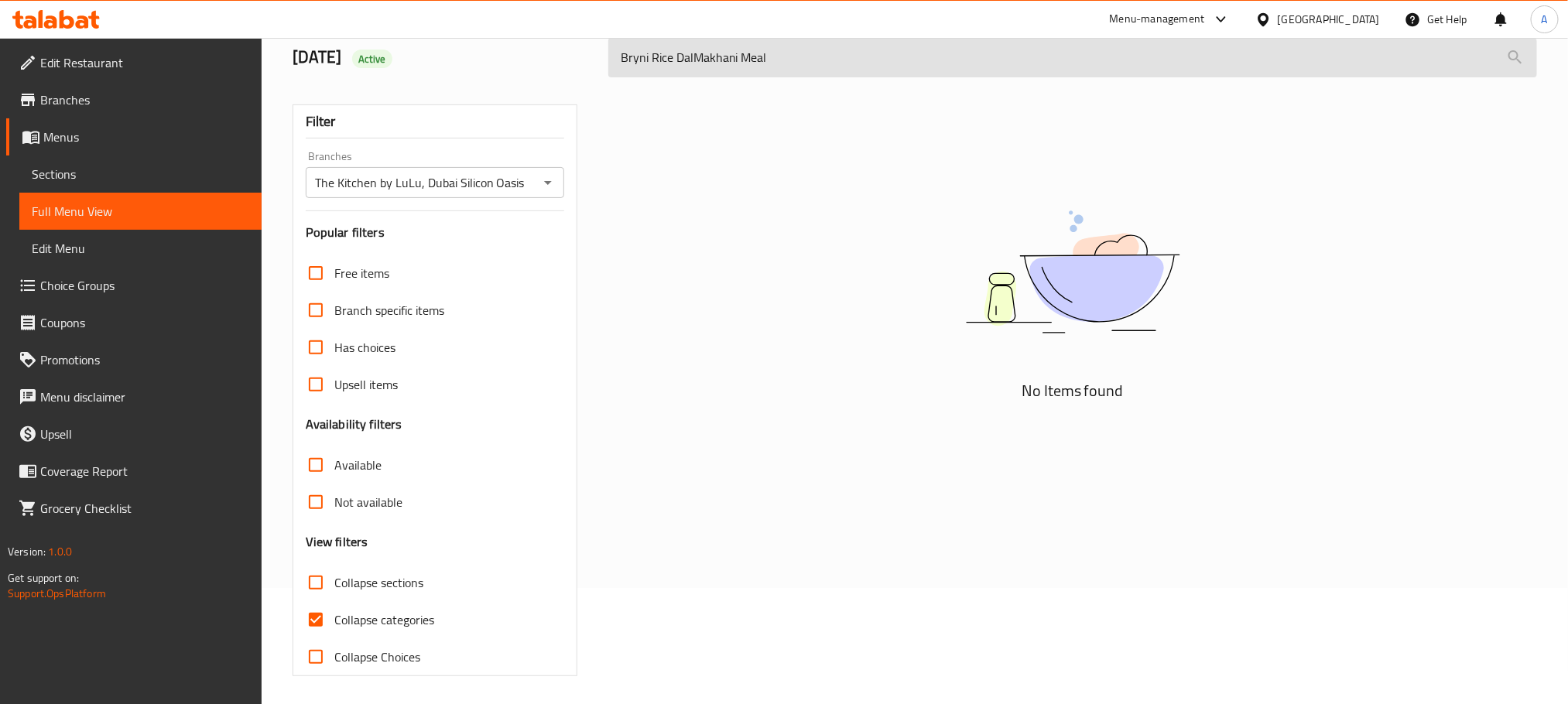
click at [702, 68] on input "Bryni Rice DalMakhani Meal" at bounding box center [1073, 58] width 928 height 39
paste input "search"
click at [723, 51] on input "BryniRice DalMakhani Meal" at bounding box center [1073, 58] width 928 height 39
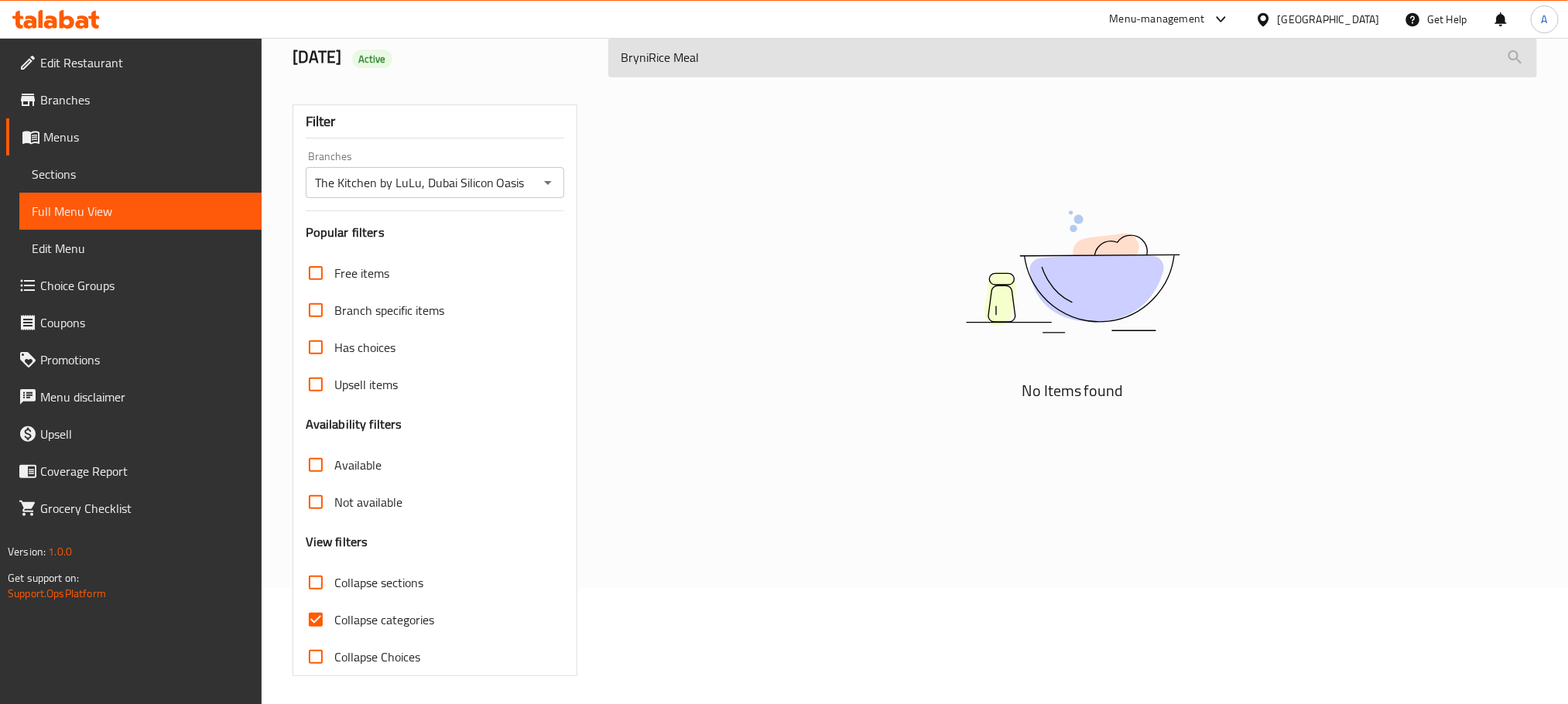
click at [650, 59] on input "BryniRice Meal" at bounding box center [1073, 58] width 928 height 39
click at [681, 65] on input "Bryni Rice Meal" at bounding box center [1073, 58] width 928 height 39
click at [644, 51] on input "Bryni Rice Meal" at bounding box center [1073, 58] width 928 height 39
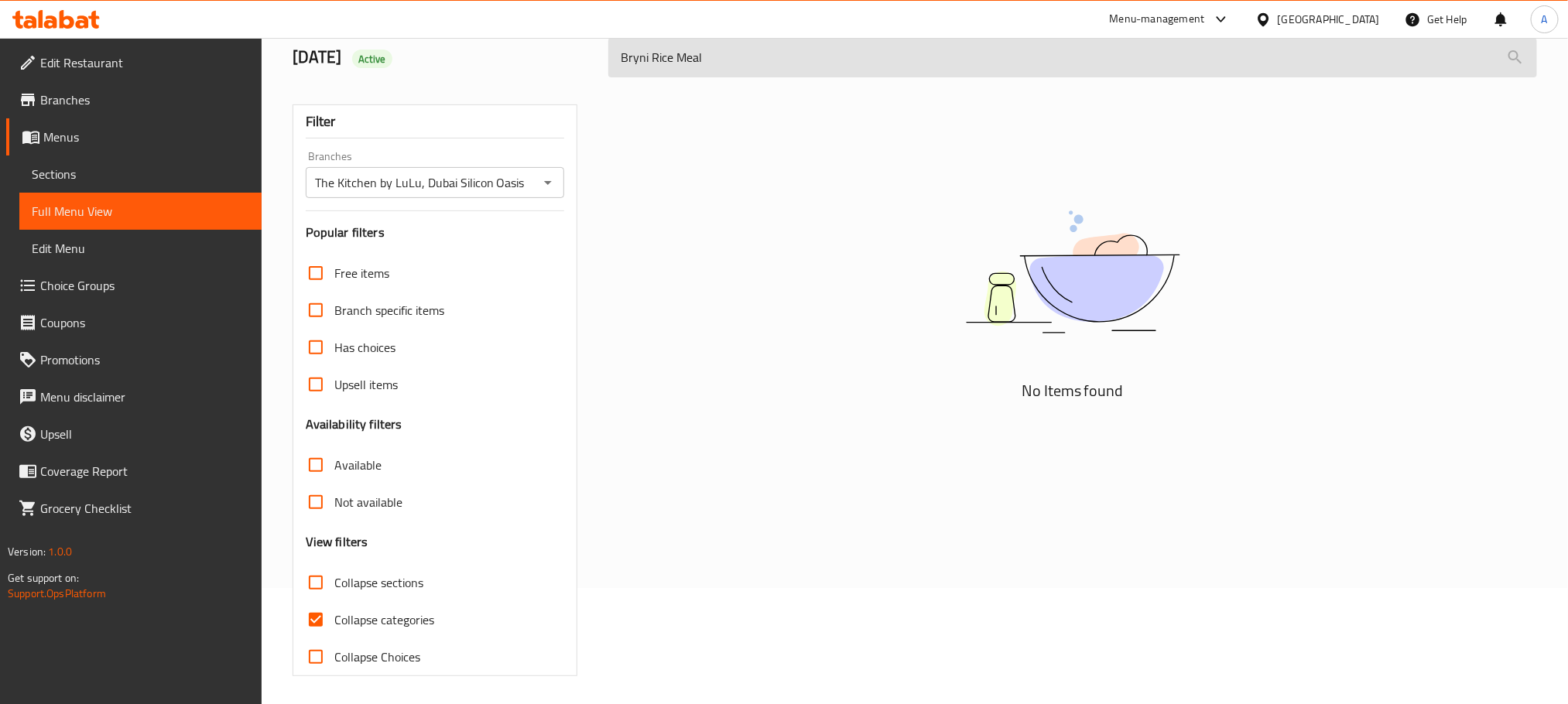
click at [644, 51] on input "Bryni Rice Meal" at bounding box center [1073, 58] width 928 height 39
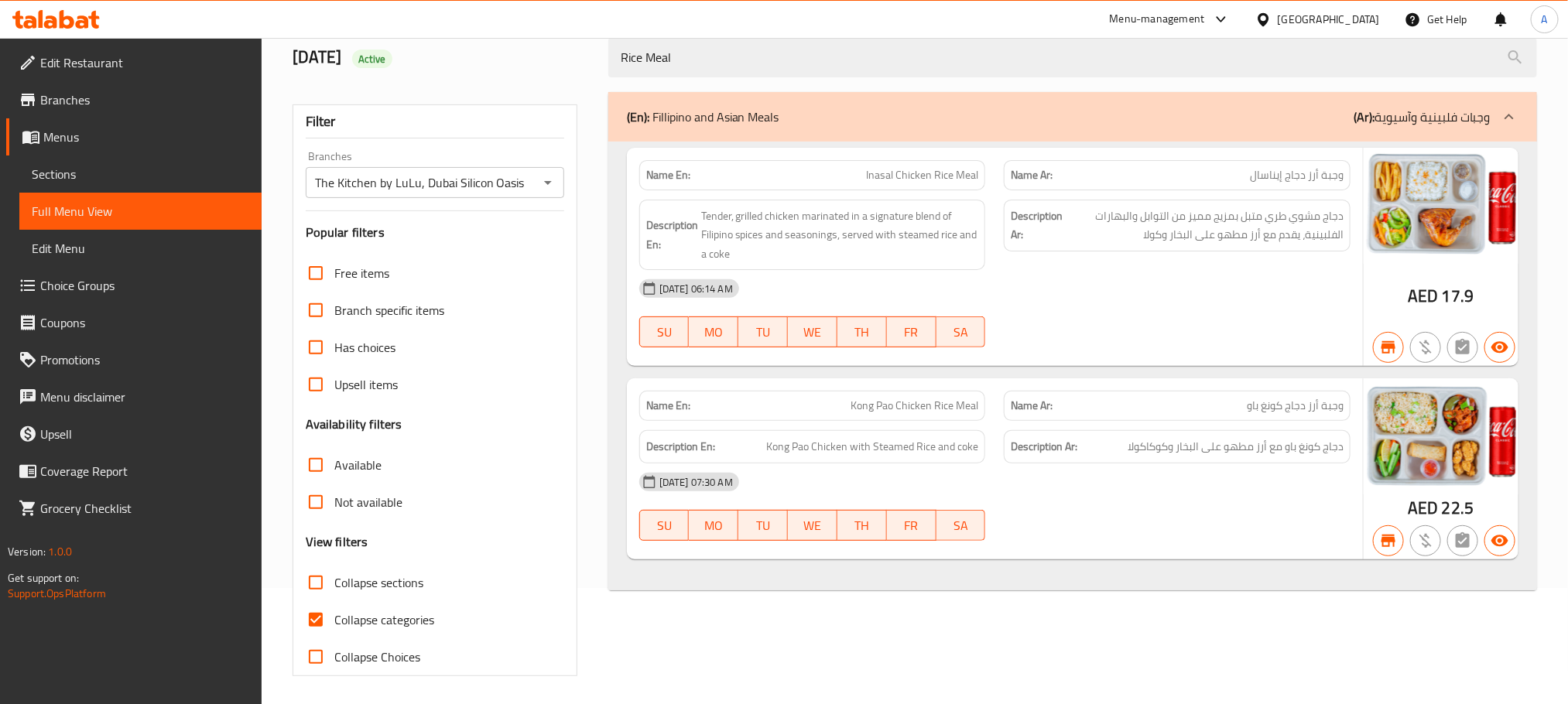
scroll to position [0, 0]
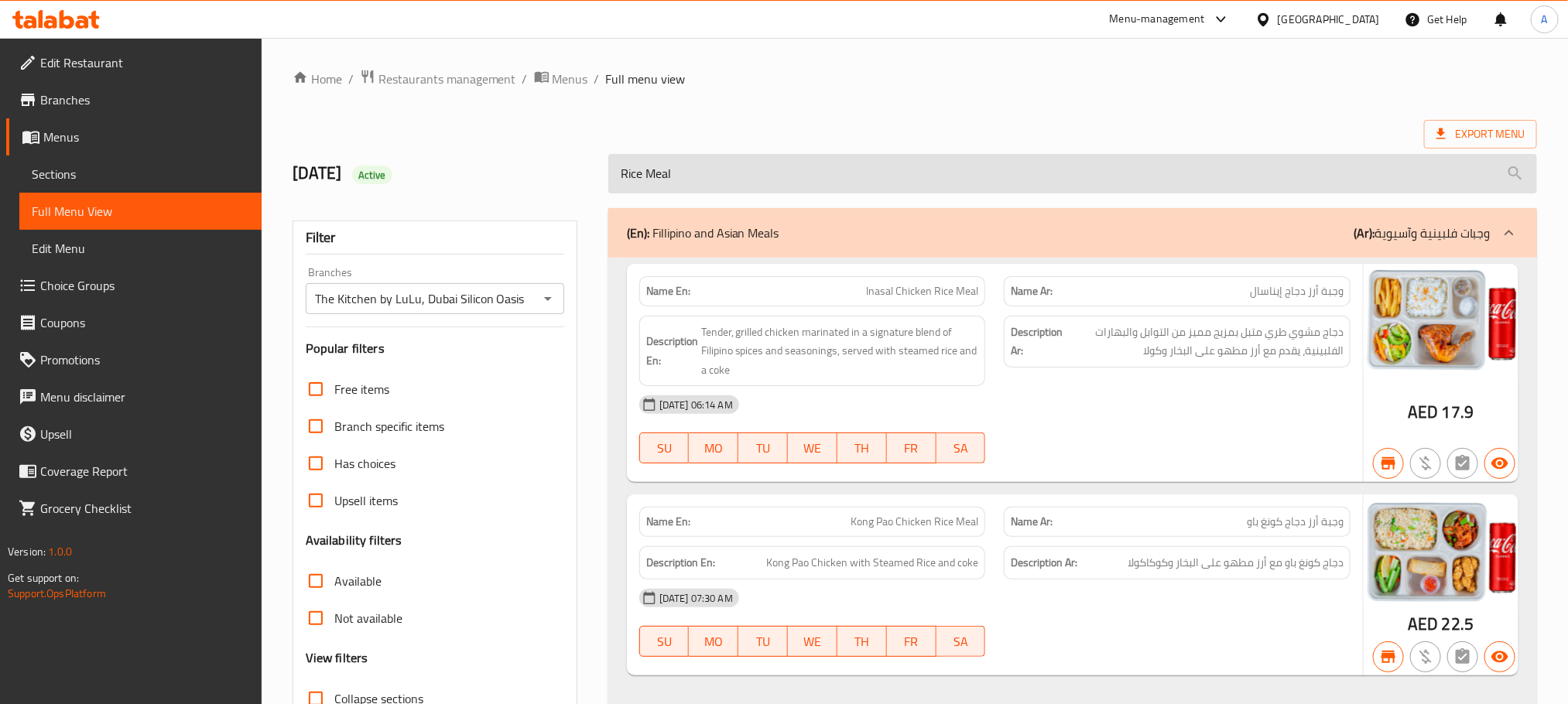
click at [748, 173] on input "Rice Meal" at bounding box center [1073, 174] width 928 height 39
paste input "JeeraRice KadaiPaner"
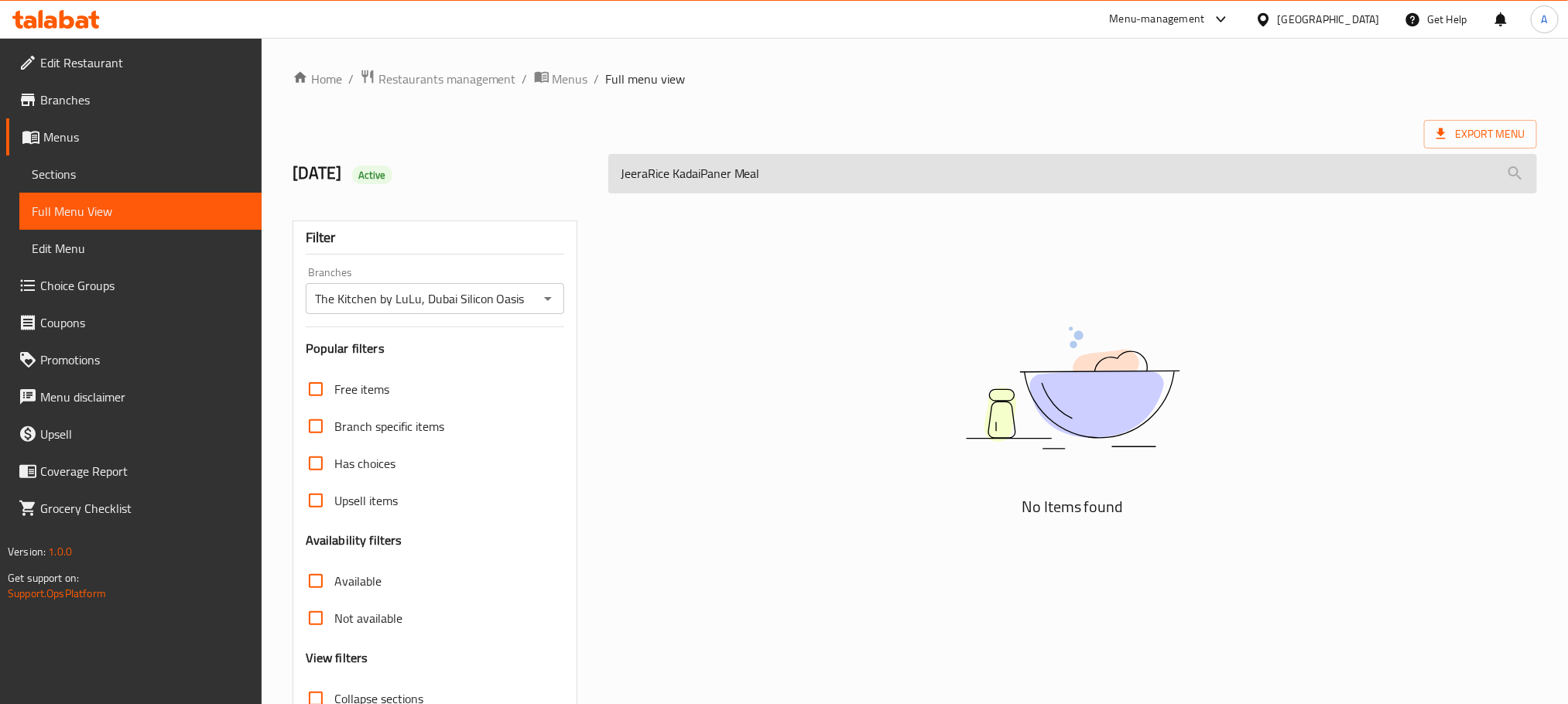
click at [701, 173] on input "JeeraRice KadaiPaner Meal" at bounding box center [1073, 174] width 928 height 39
click at [647, 182] on input "JeeraRice Kadai Paner Meal" at bounding box center [1073, 174] width 928 height 39
click at [755, 168] on input "Jeera Rice Kadai Paner Meal" at bounding box center [1073, 174] width 928 height 39
drag, startPoint x: 755, startPoint y: 168, endPoint x: 688, endPoint y: 168, distance: 67.0
click at [688, 168] on input "Jeera Rice Kadai Paner Meal" at bounding box center [1073, 174] width 928 height 39
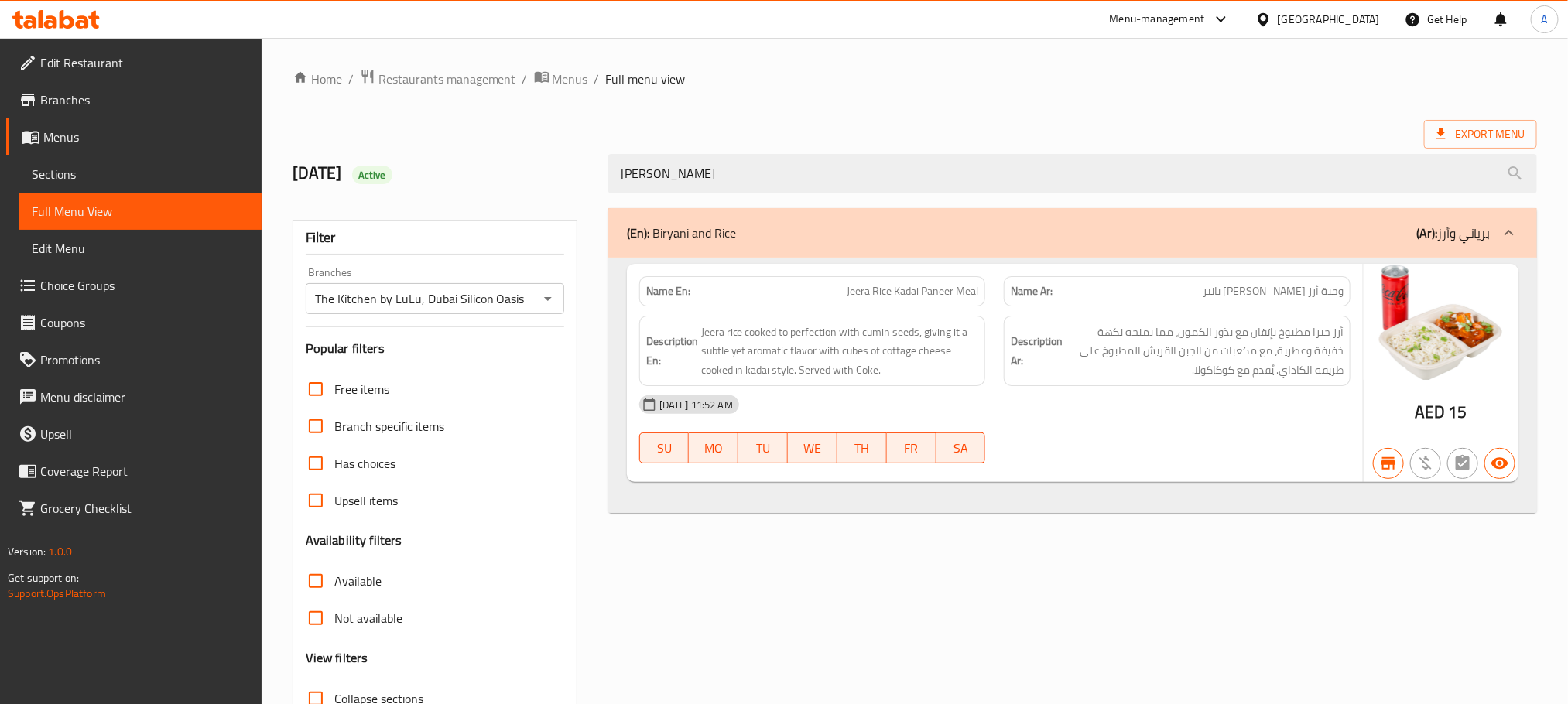
click at [839, 286] on p "Name En: Jeera Rice Kadai Paneer Meal" at bounding box center [812, 292] width 333 height 17
copy span "Jeera Rice Kadai Paneer Meal"
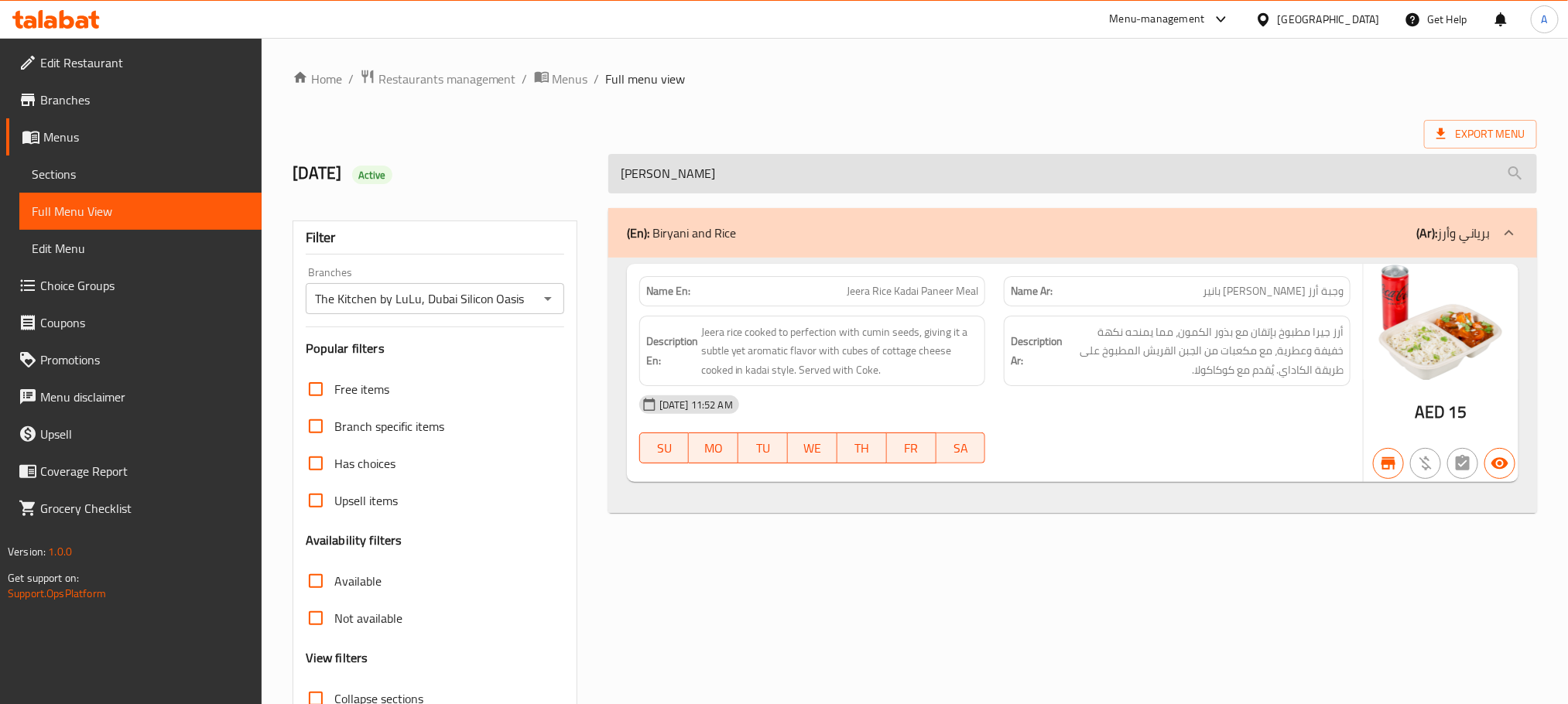
click at [824, 178] on input "Jeera Rice" at bounding box center [1073, 174] width 928 height 39
paste input "Vegetable Biryani Meal"
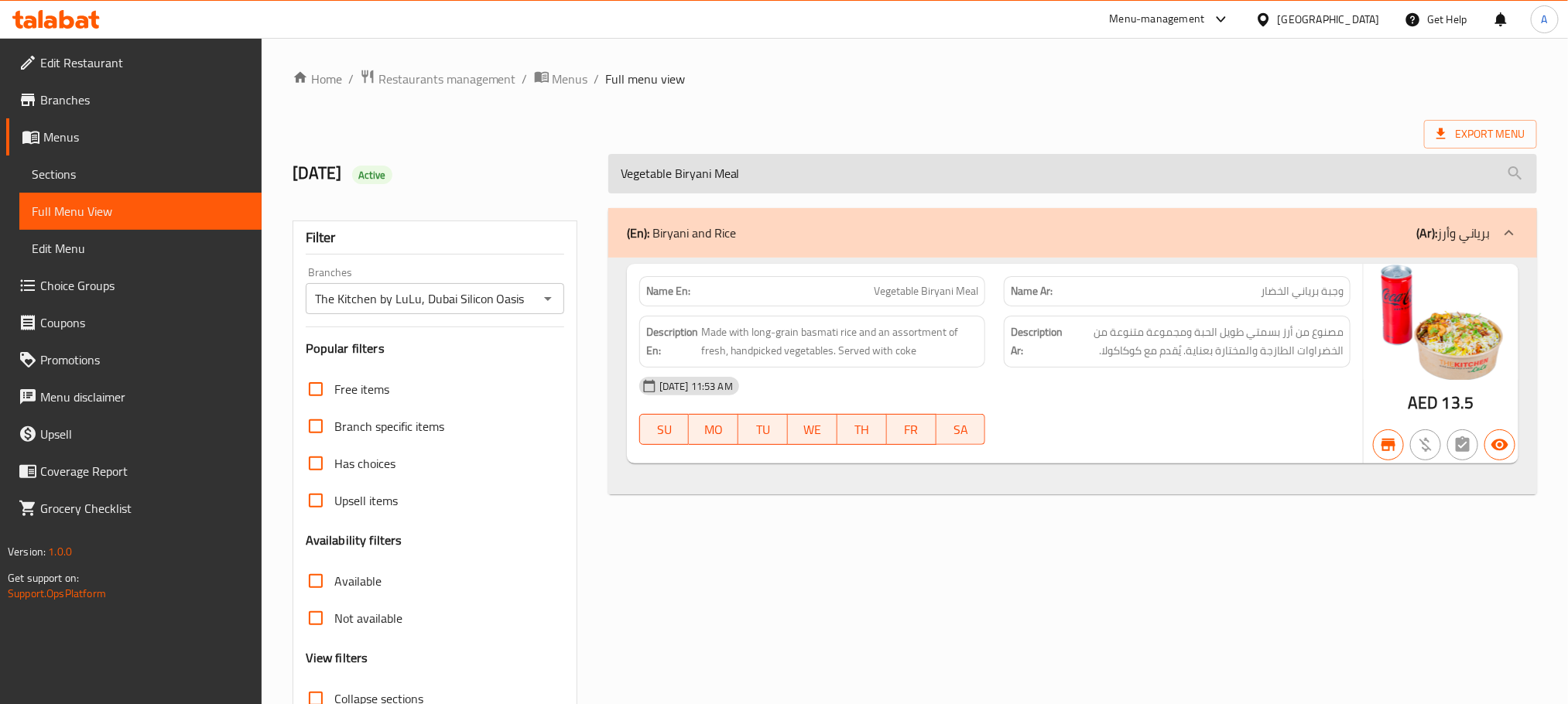
click at [729, 175] on input "Vegetable Biryani Meal" at bounding box center [1073, 174] width 928 height 39
paste input "Chicken Bokhar"
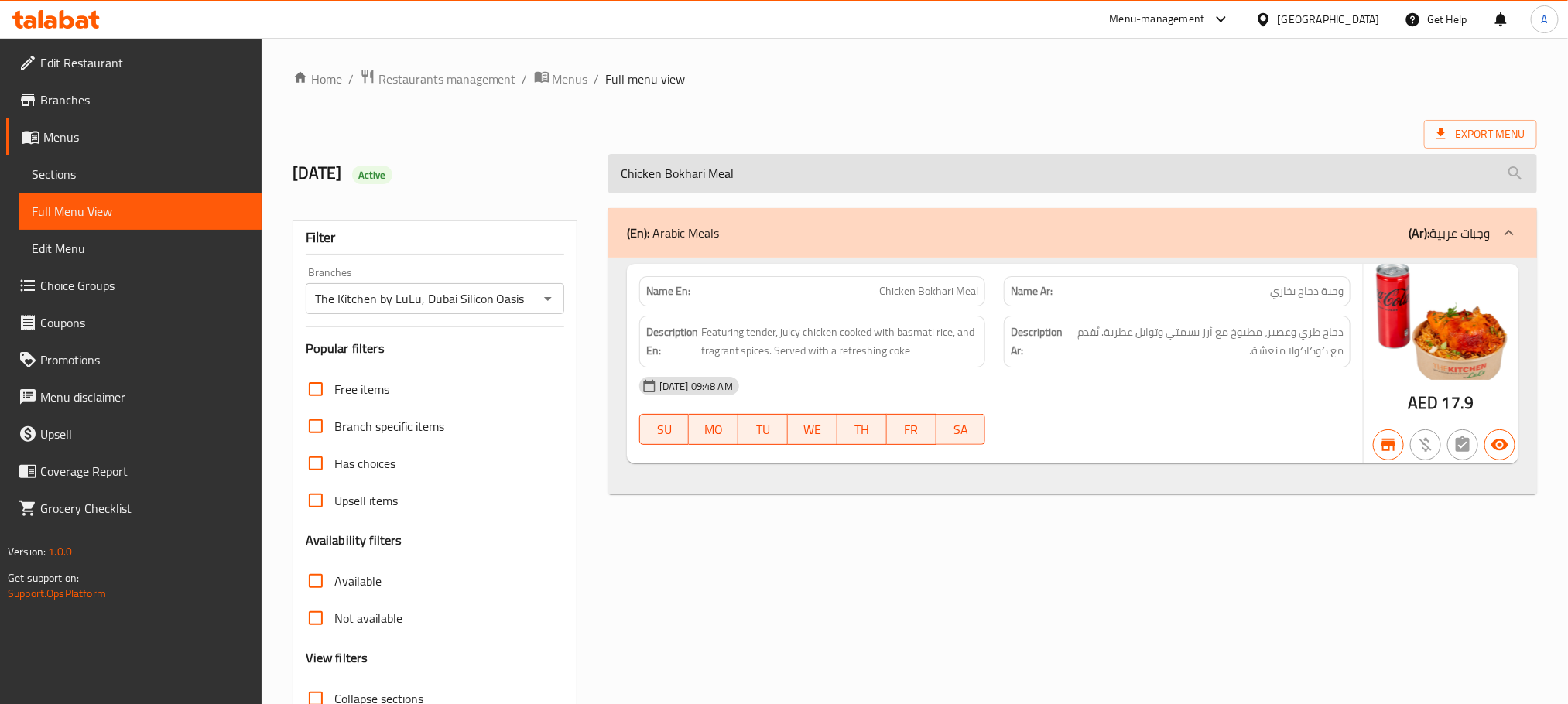
click at [741, 185] on input "Chicken Bokhari Meal" at bounding box center [1073, 174] width 928 height 39
paste input "Kanthari Alfaham"
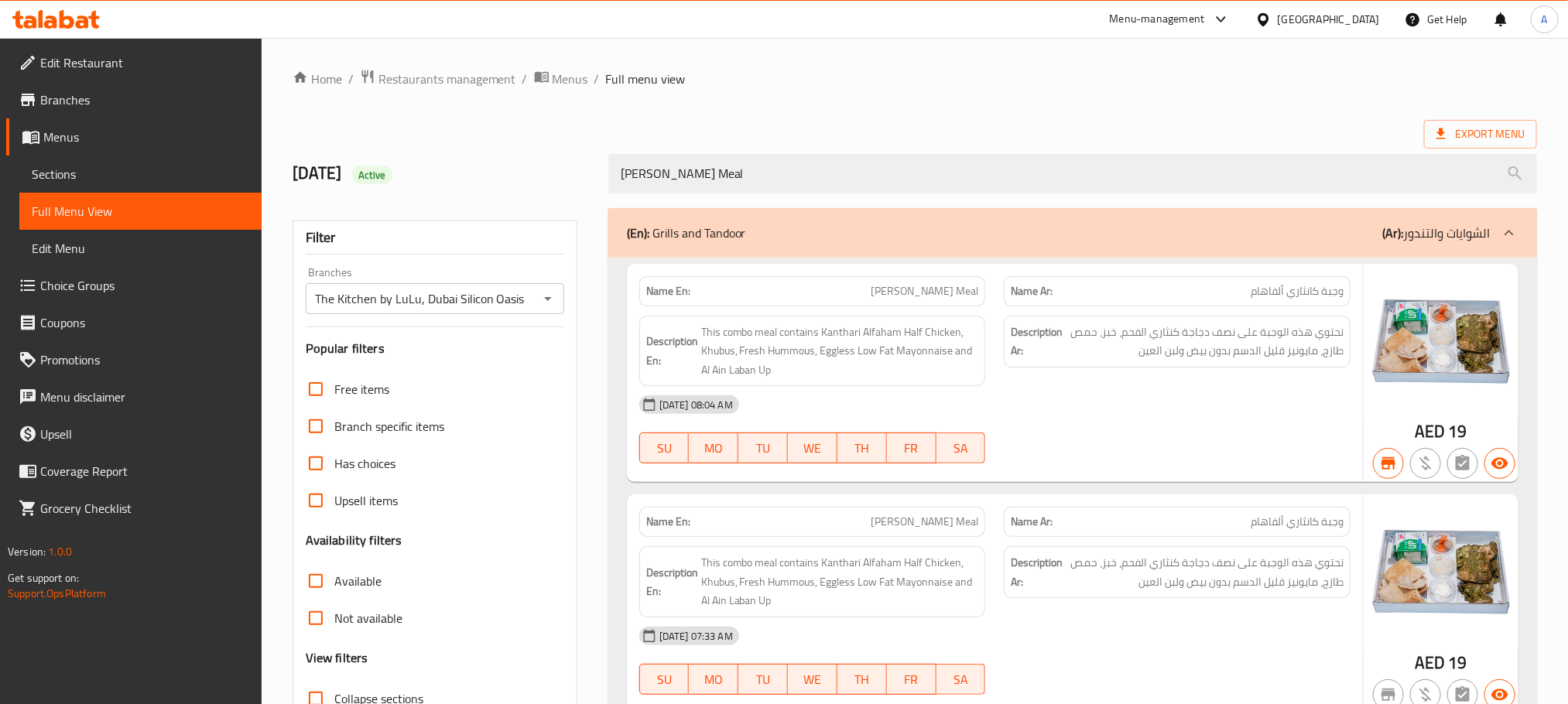
scroll to position [116, 0]
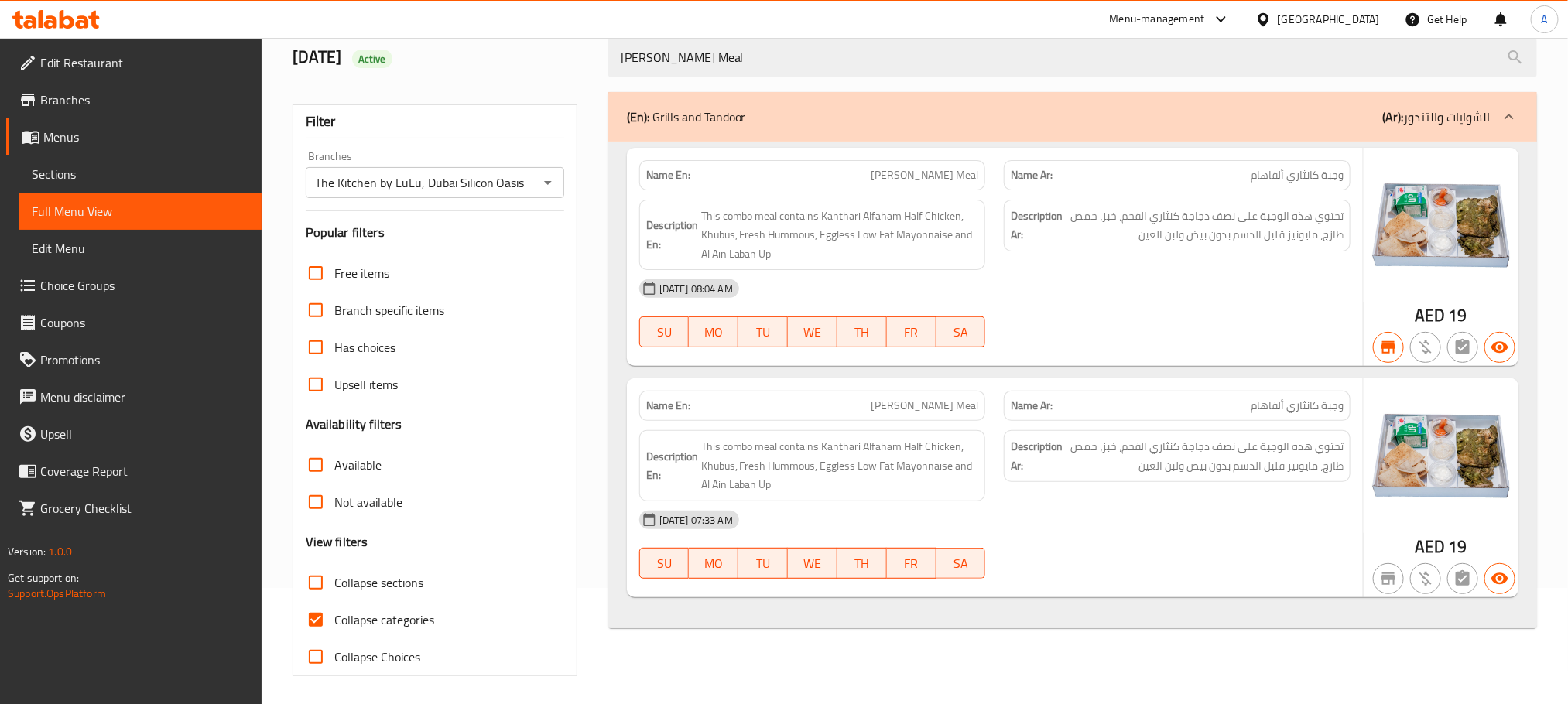
click at [885, 176] on span "[PERSON_NAME] Meal" at bounding box center [924, 175] width 107 height 17
copy span "[PERSON_NAME] Meal"
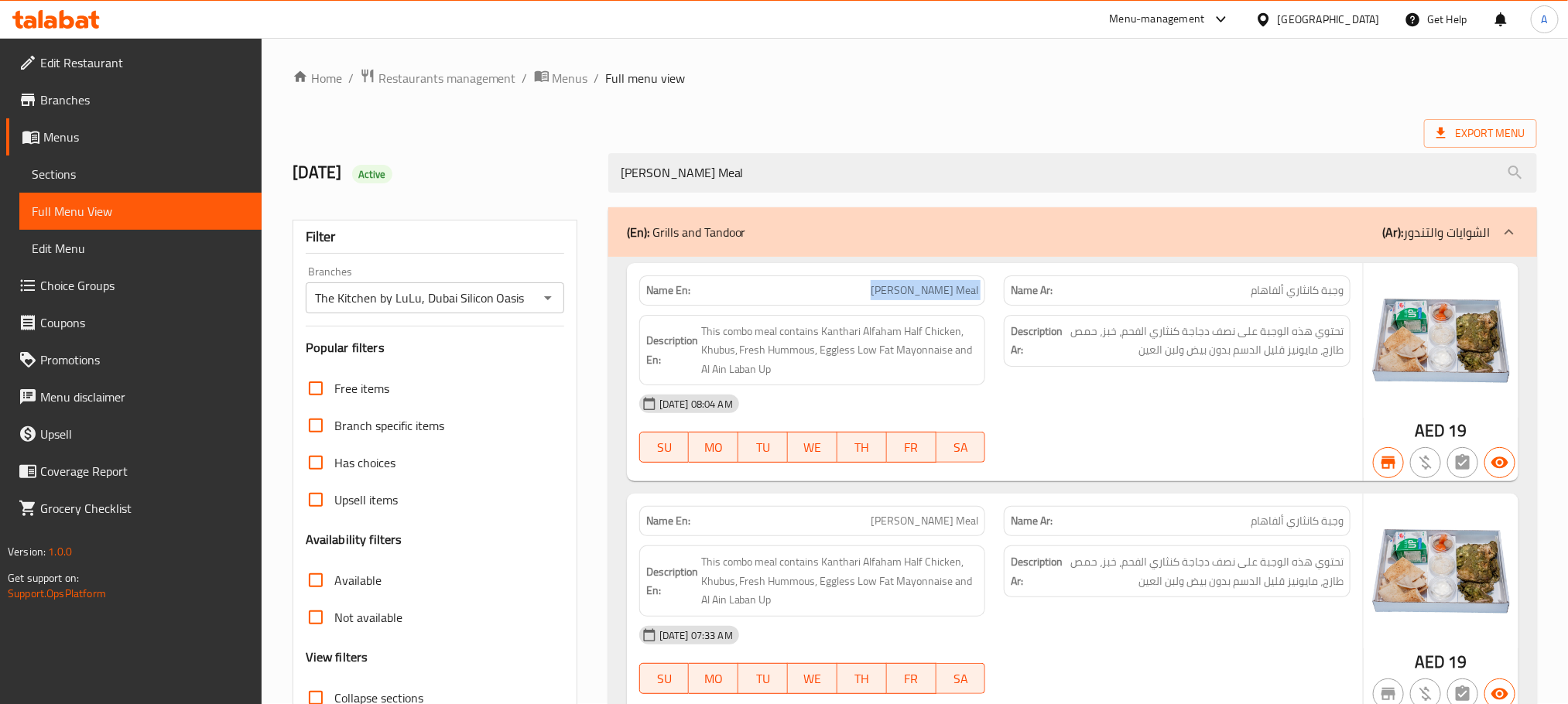
scroll to position [0, 0]
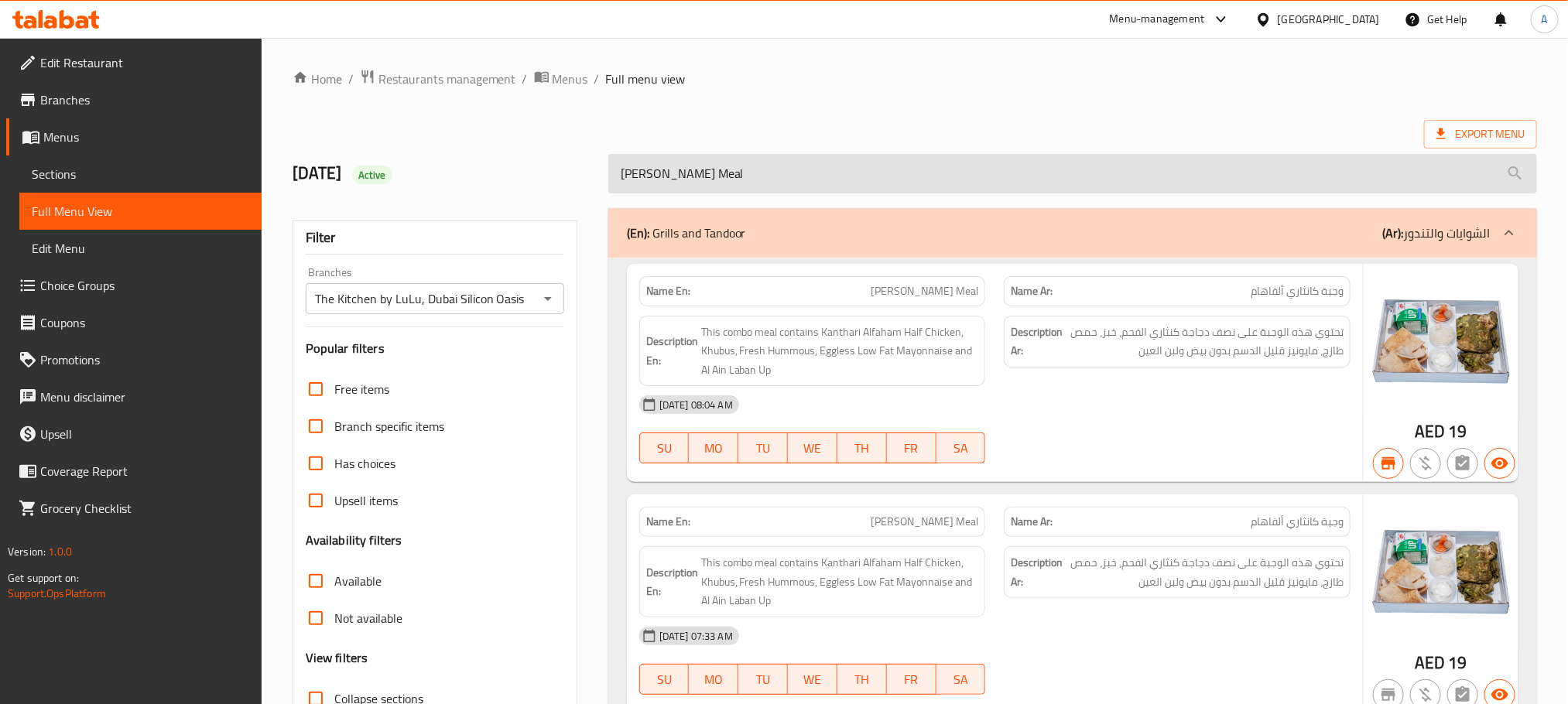
click at [804, 166] on input "[PERSON_NAME] Meal" at bounding box center [1073, 174] width 928 height 39
paste input "Spicy Alfaham"
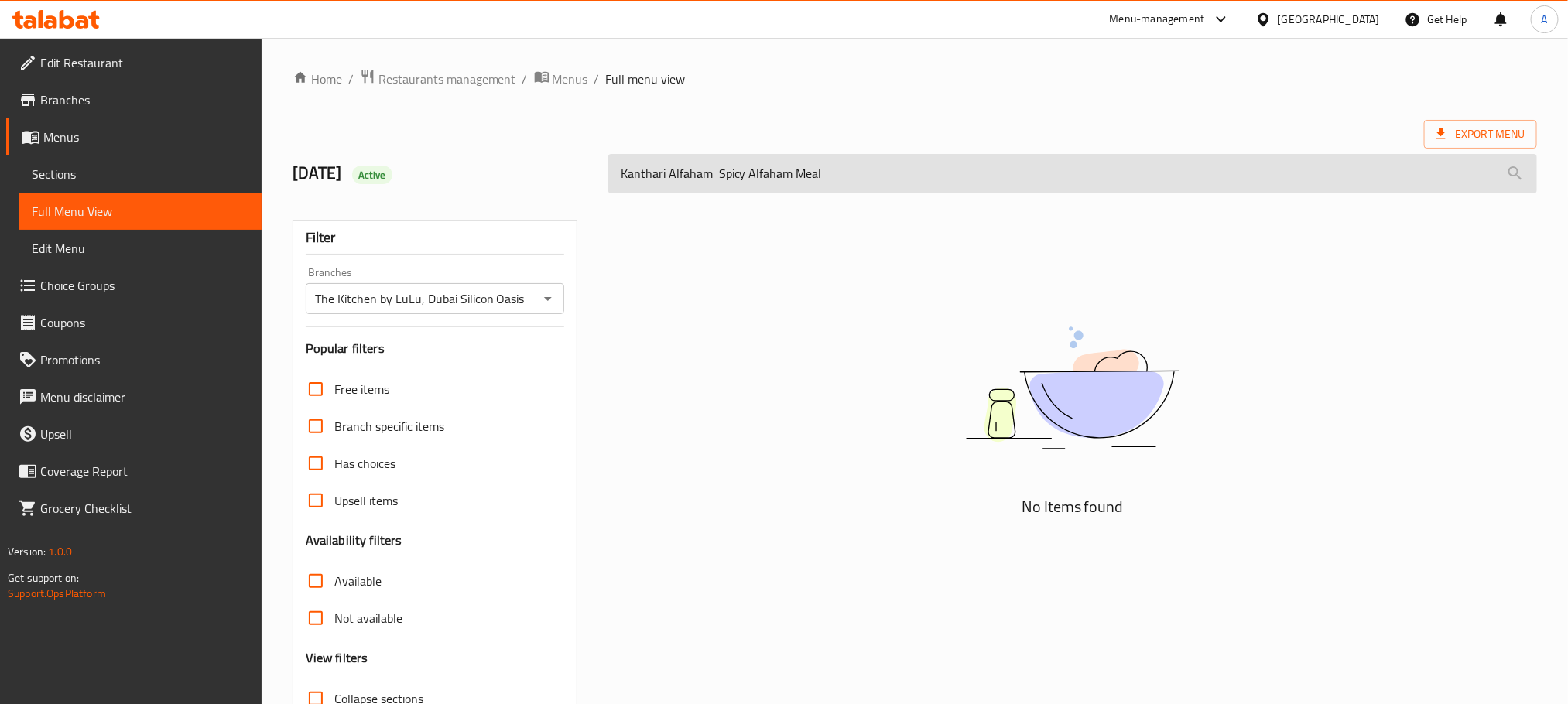
click at [804, 166] on input "Kanthari Alfaham Spicy Alfaham Meal" at bounding box center [1073, 174] width 928 height 39
paste input "search"
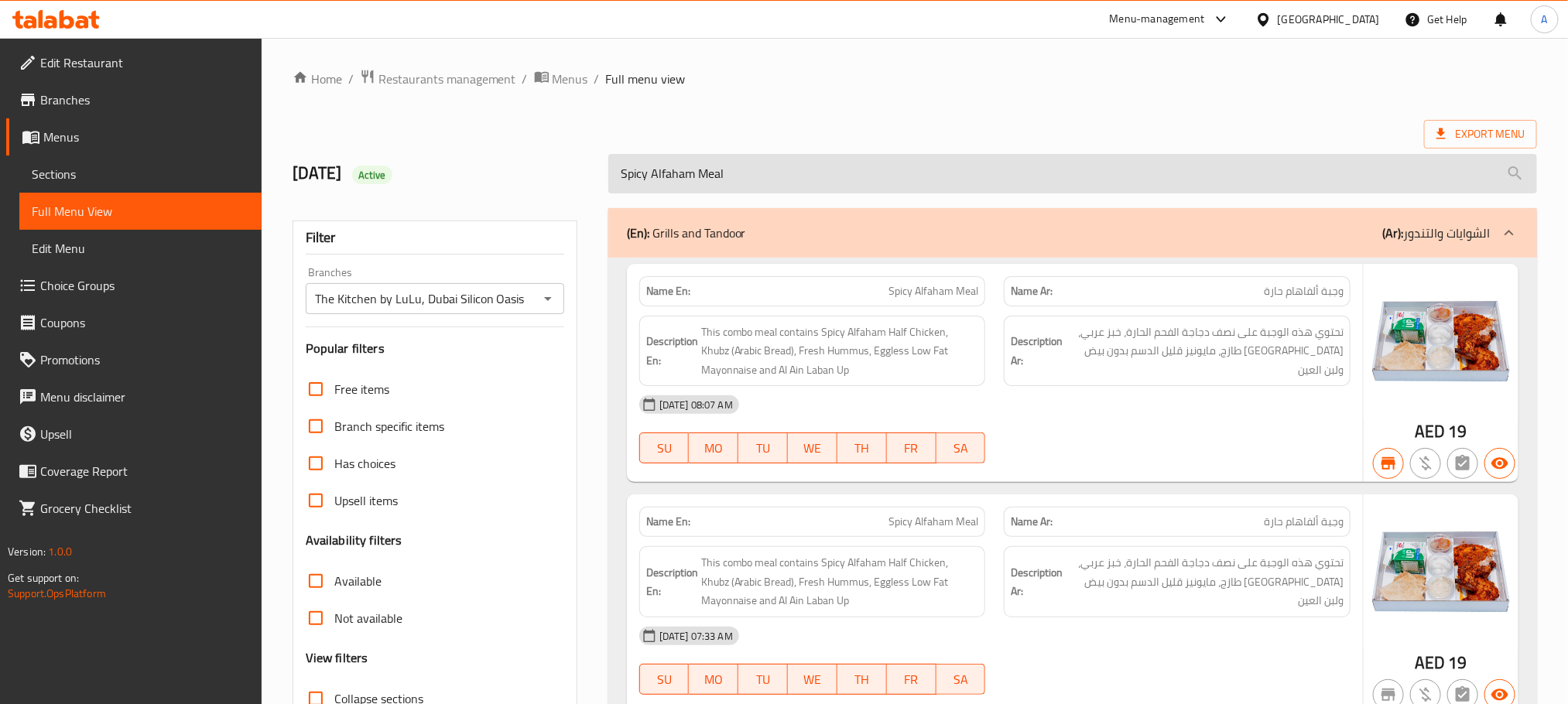
scroll to position [116, 0]
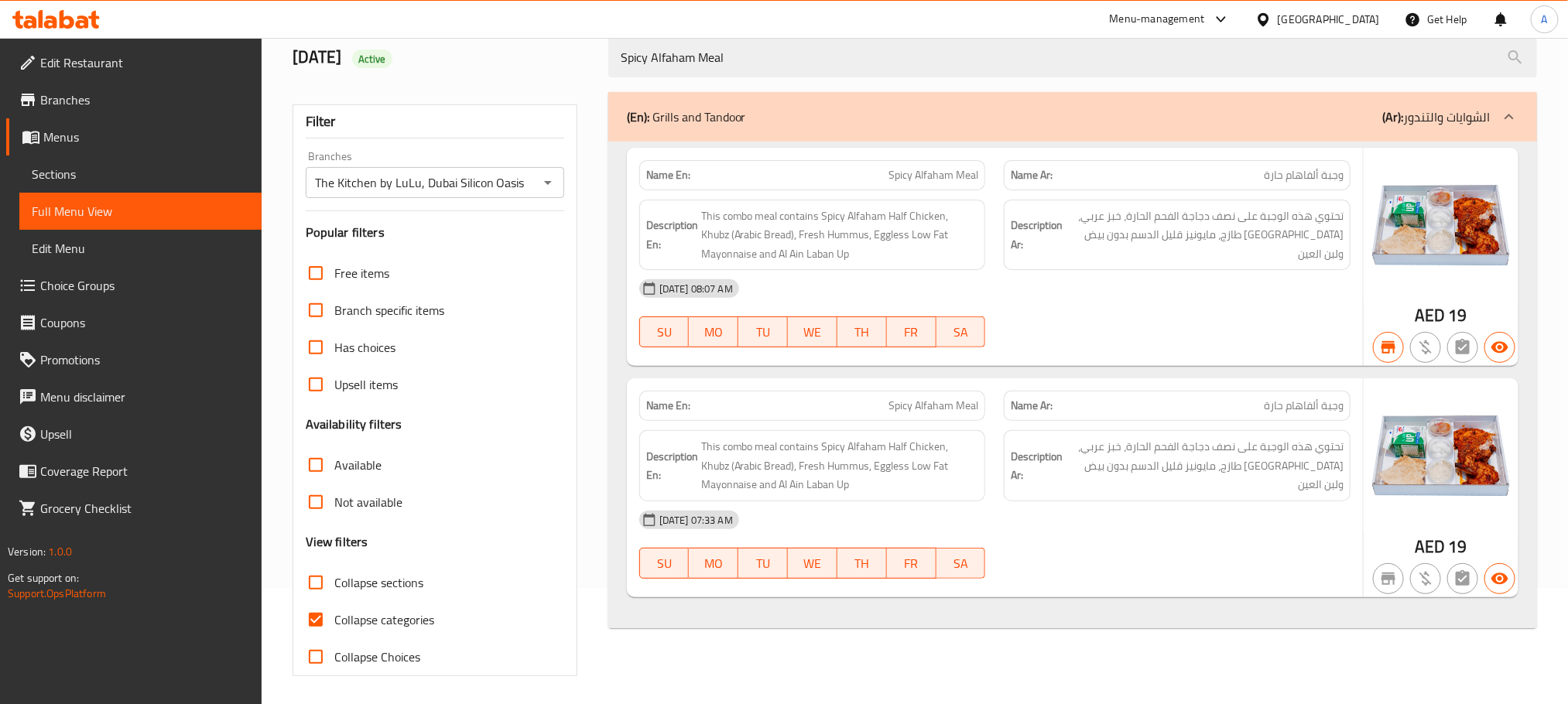
click at [916, 163] on div "Name En: Spicy Alfaham Meal" at bounding box center [813, 175] width 347 height 30
copy span "Spicy Alfaham Meal"
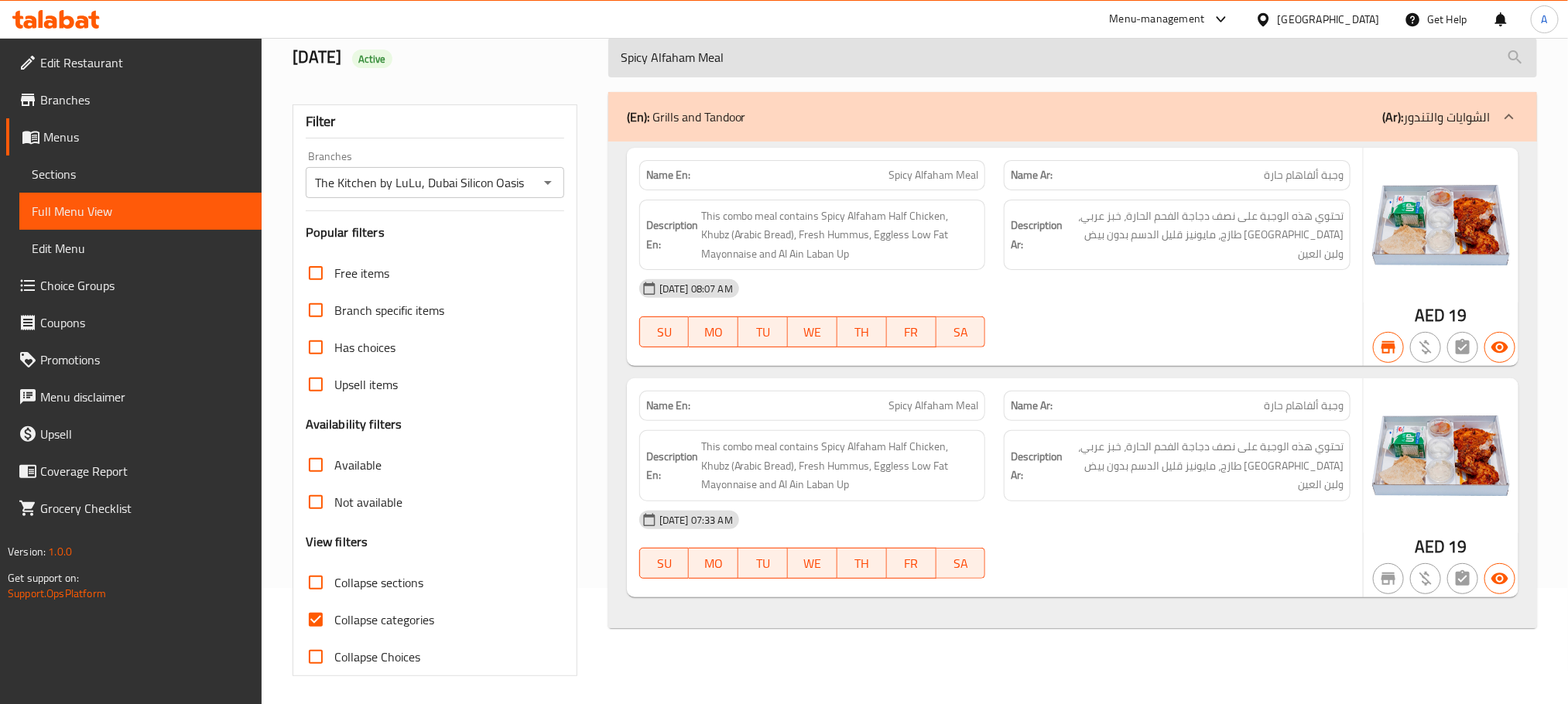
click at [823, 59] on input "Spicy Alfaham Meal" at bounding box center [1073, 58] width 928 height 39
paste input "Chicken Shawarma"
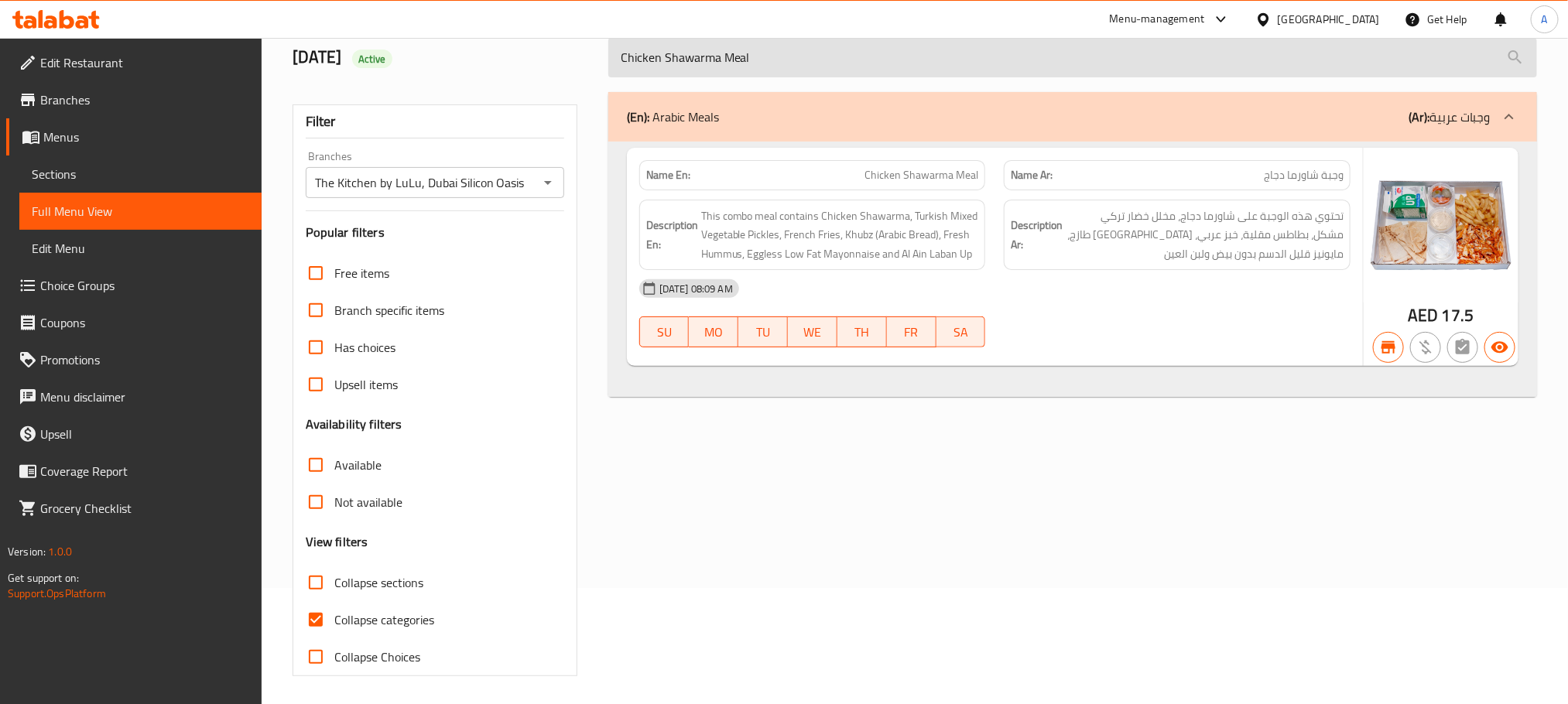
click at [734, 62] on input "Chicken Shawarma Meal" at bounding box center [1073, 58] width 928 height 39
paste input "n Mashavi Combo"
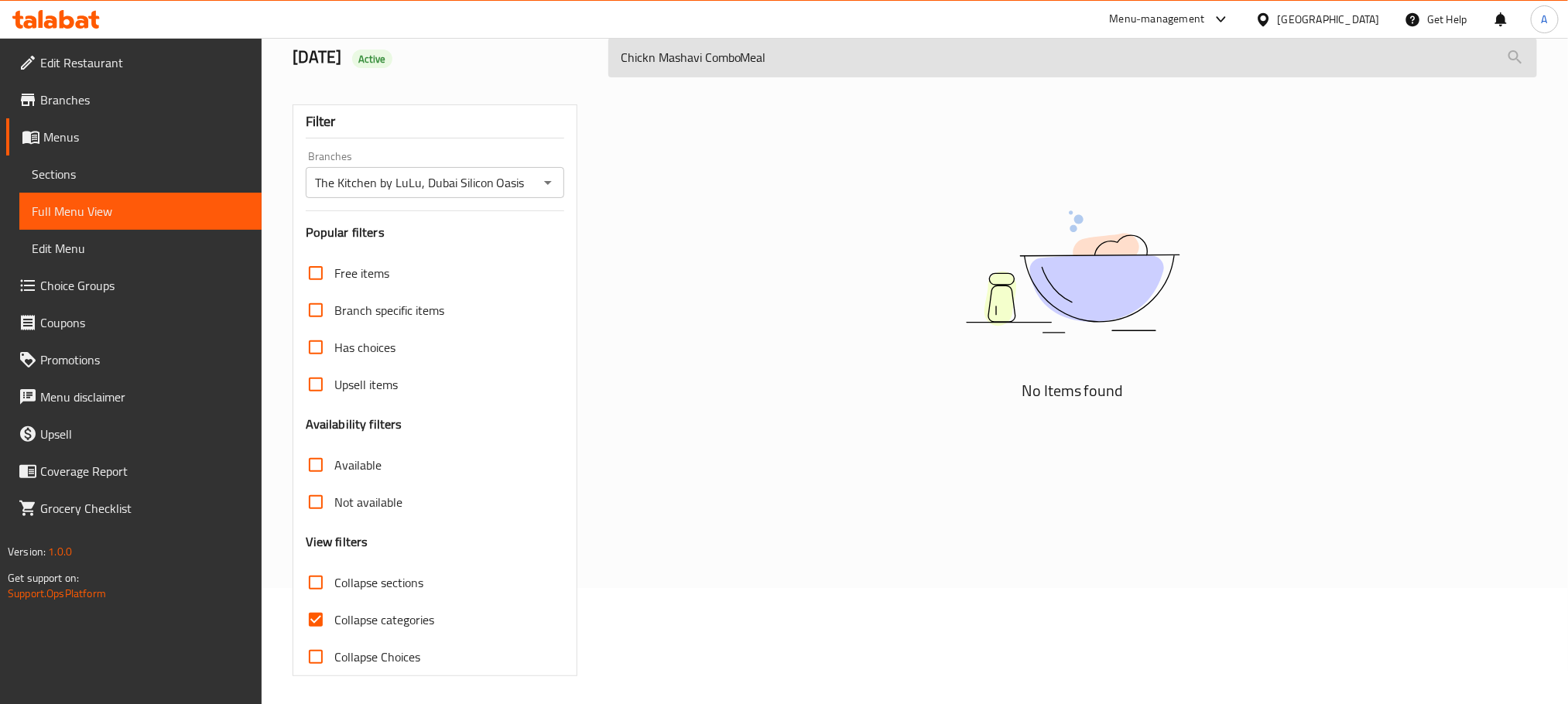
click at [743, 63] on input "Chickn Mashavi ComboMeal" at bounding box center [1073, 58] width 928 height 39
click at [695, 59] on input "Chickn Mashavi Combo Meal" at bounding box center [1073, 58] width 928 height 39
click at [685, 59] on input "Chickn Mashavi Combo Meal" at bounding box center [1073, 58] width 928 height 39
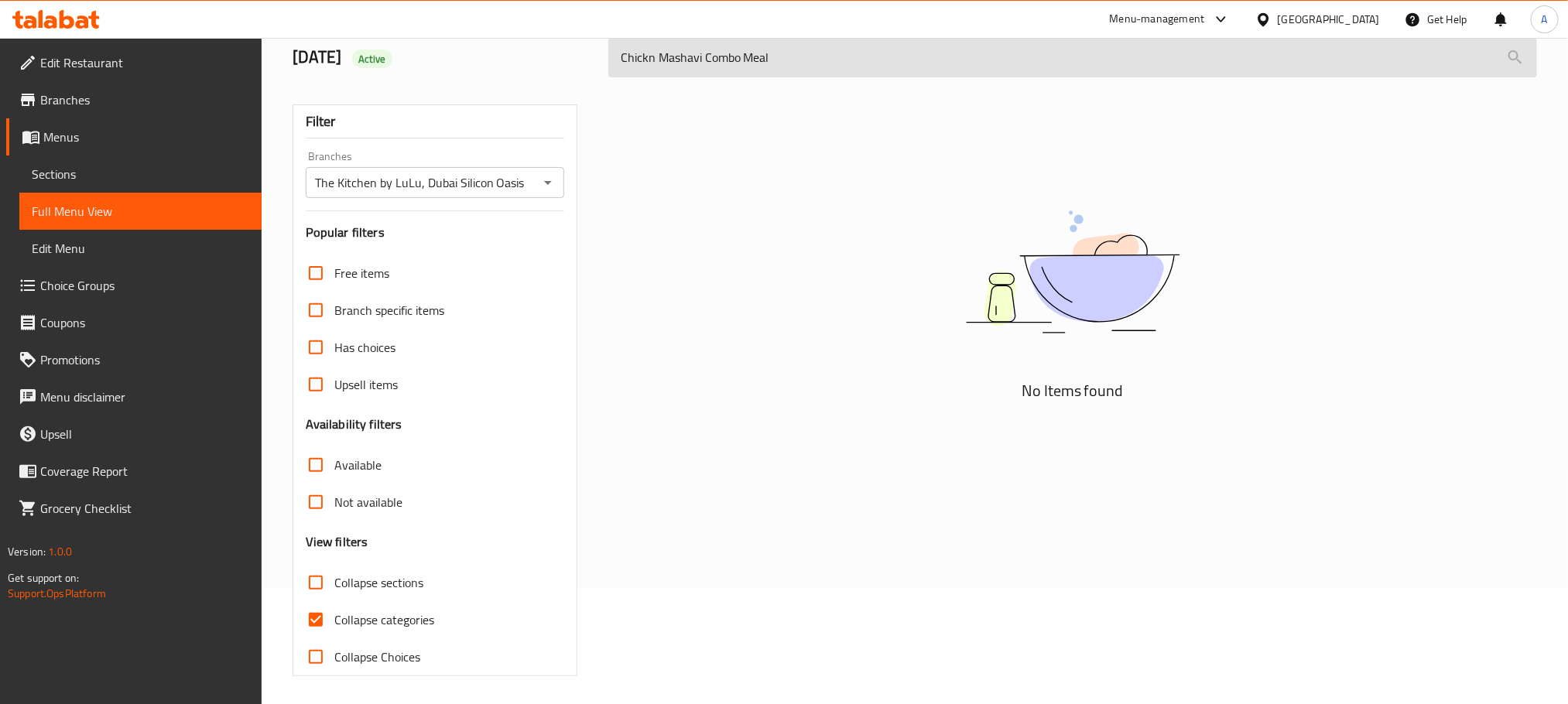
click at [648, 59] on input "Chickn Mashavi Combo Meal" at bounding box center [1073, 58] width 928 height 39
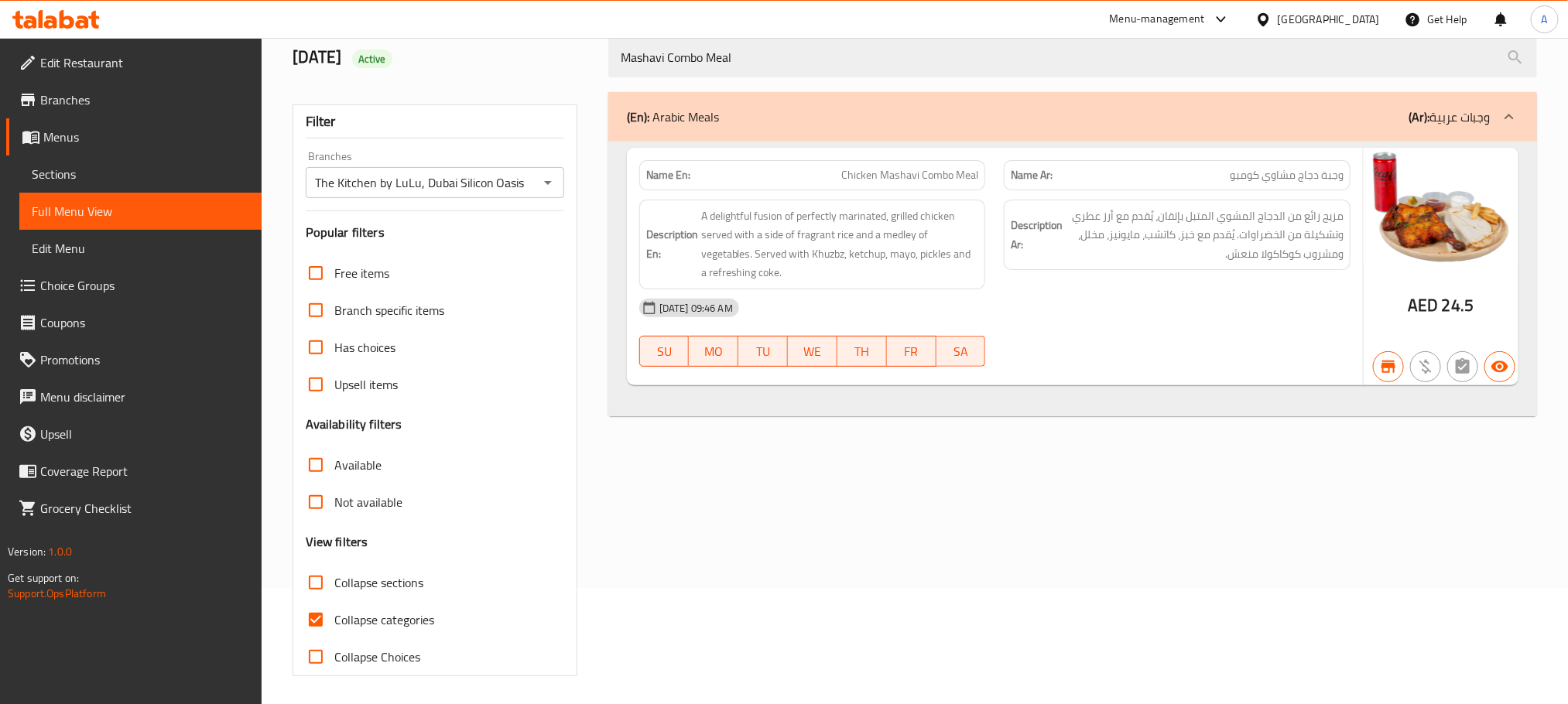
click at [872, 173] on span "Chicken Mashavi Combo Meal" at bounding box center [910, 175] width 137 height 17
copy span "Chicken Mashavi Combo Meal"
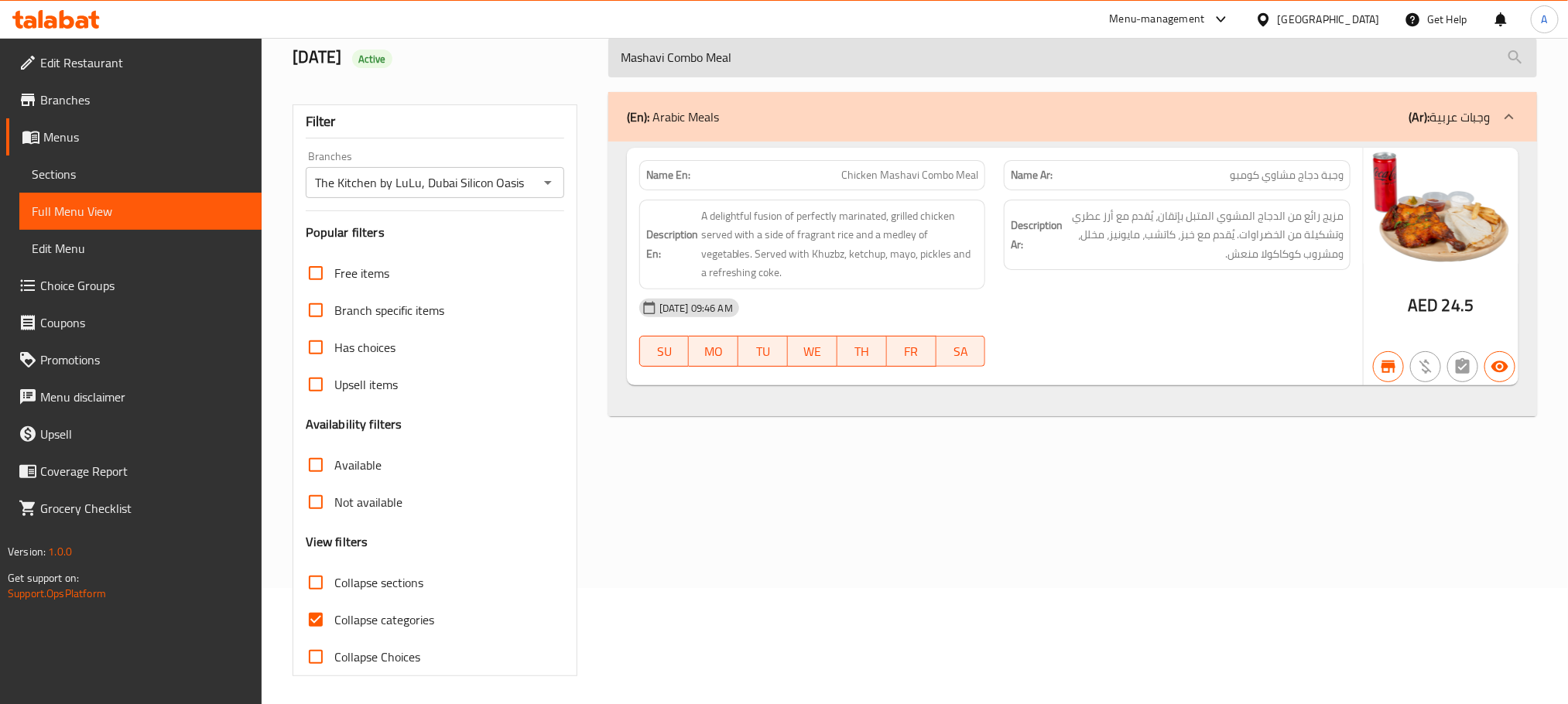
click at [822, 60] on input "Mashavi Combo Meal" at bounding box center [1073, 58] width 928 height 39
paste input "Tandoori Chicken"
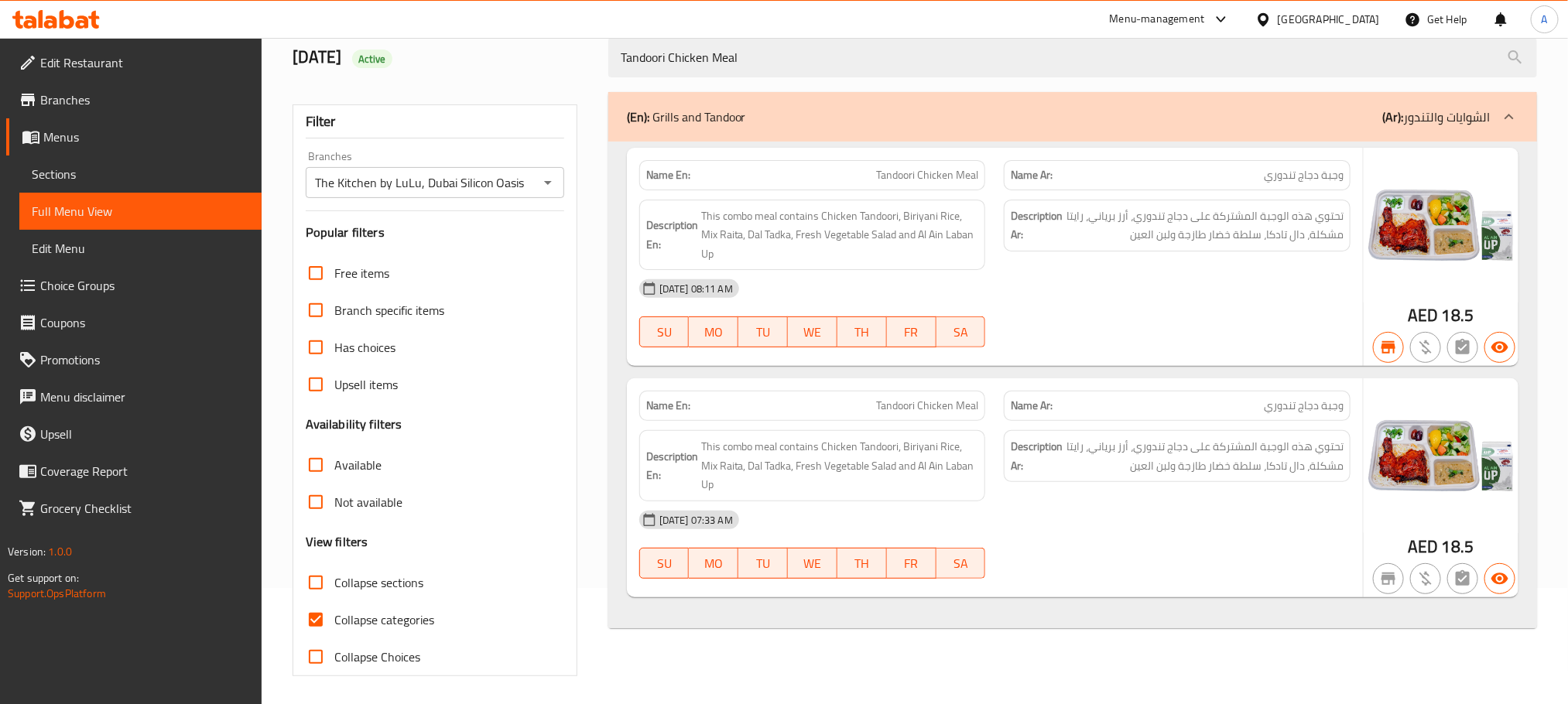
click at [891, 172] on span "Tandoori Chicken Meal" at bounding box center [926, 175] width 102 height 17
copy span "Tandoori Chicken Meal"
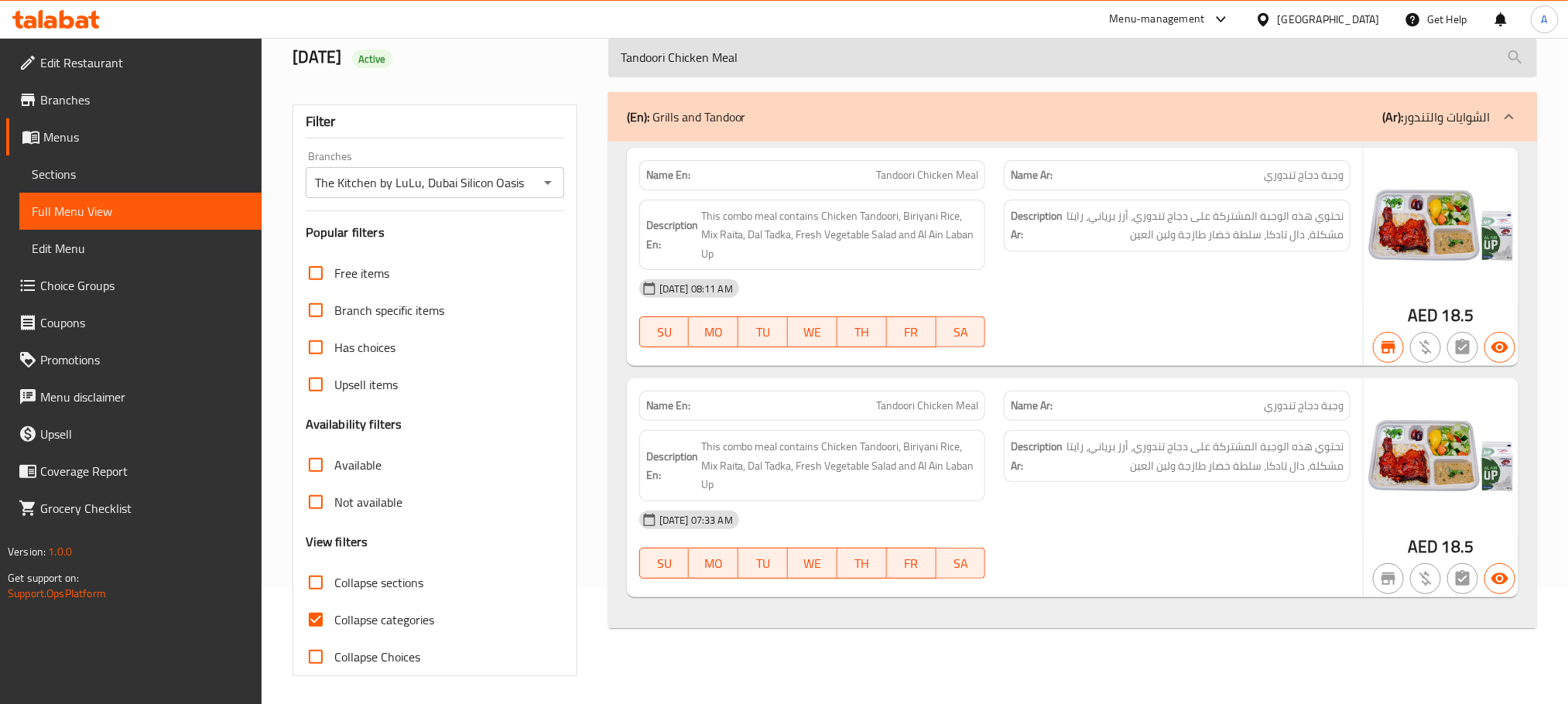
click at [766, 54] on input "Tandoori Chicken Meal" at bounding box center [1073, 58] width 928 height 39
paste input "Chicken Nuggets Combo"
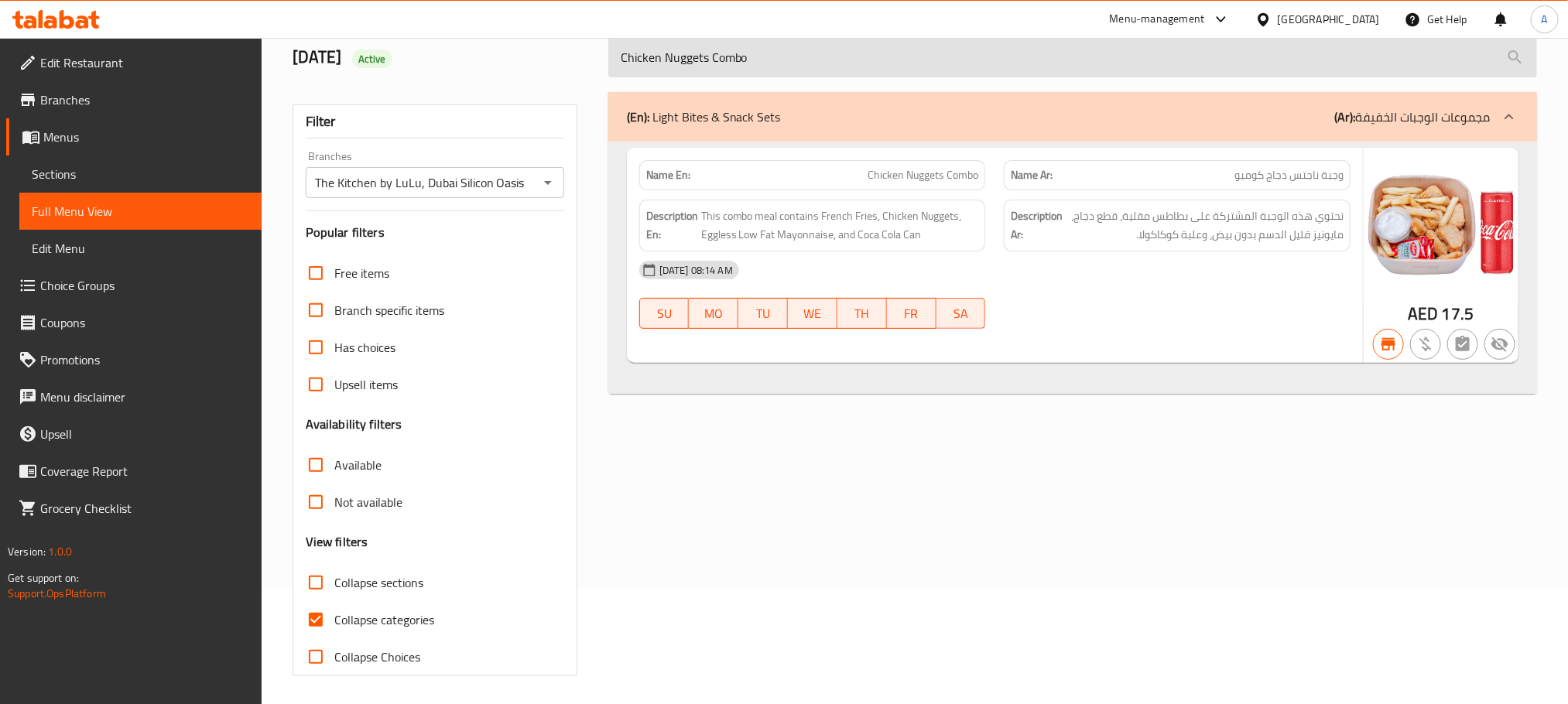
click at [806, 43] on input "Chicken Nuggets Combo" at bounding box center [1073, 58] width 928 height 39
paste input "Popcorn"
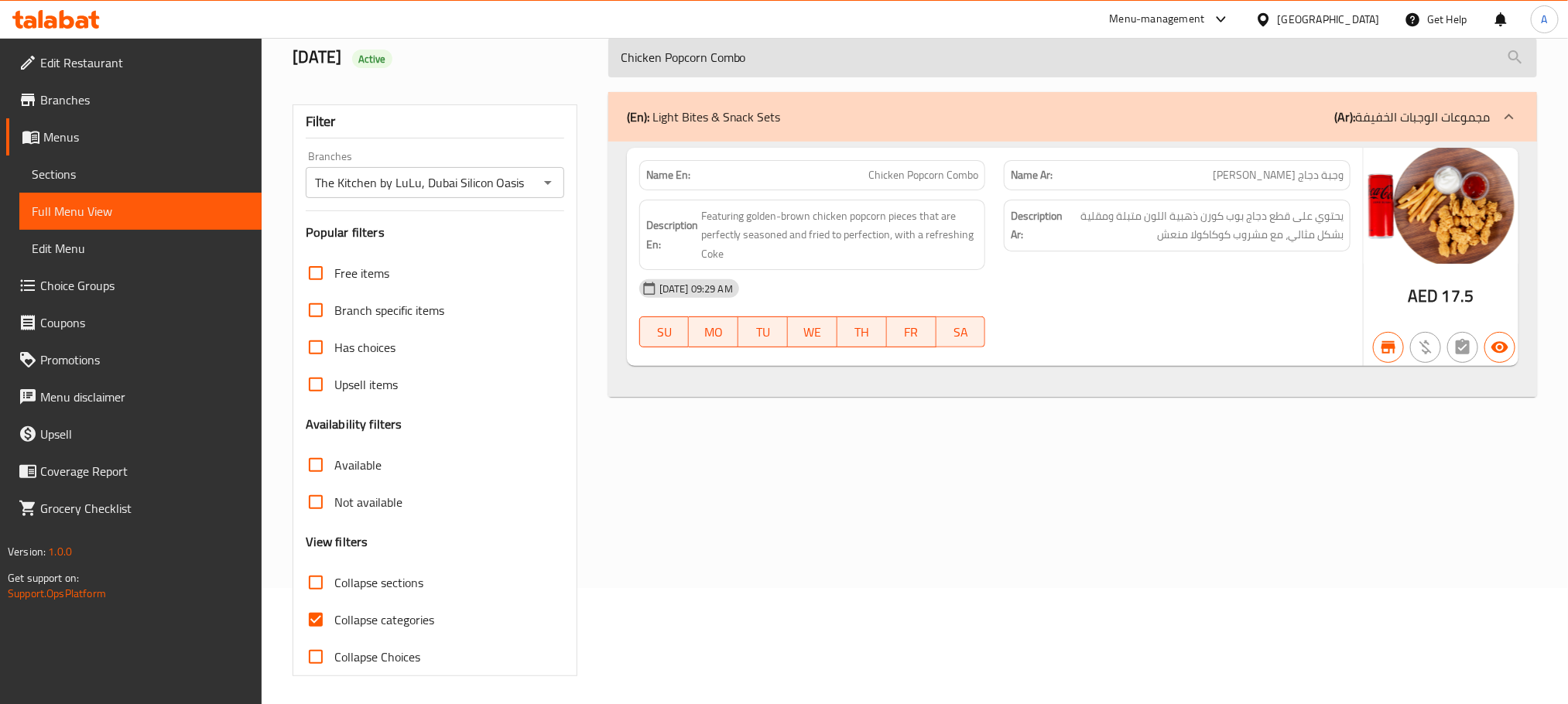
click at [837, 54] on input "Chicken Popcorn Combo" at bounding box center [1073, 58] width 928 height 39
paste input "Punjabi Samosa"
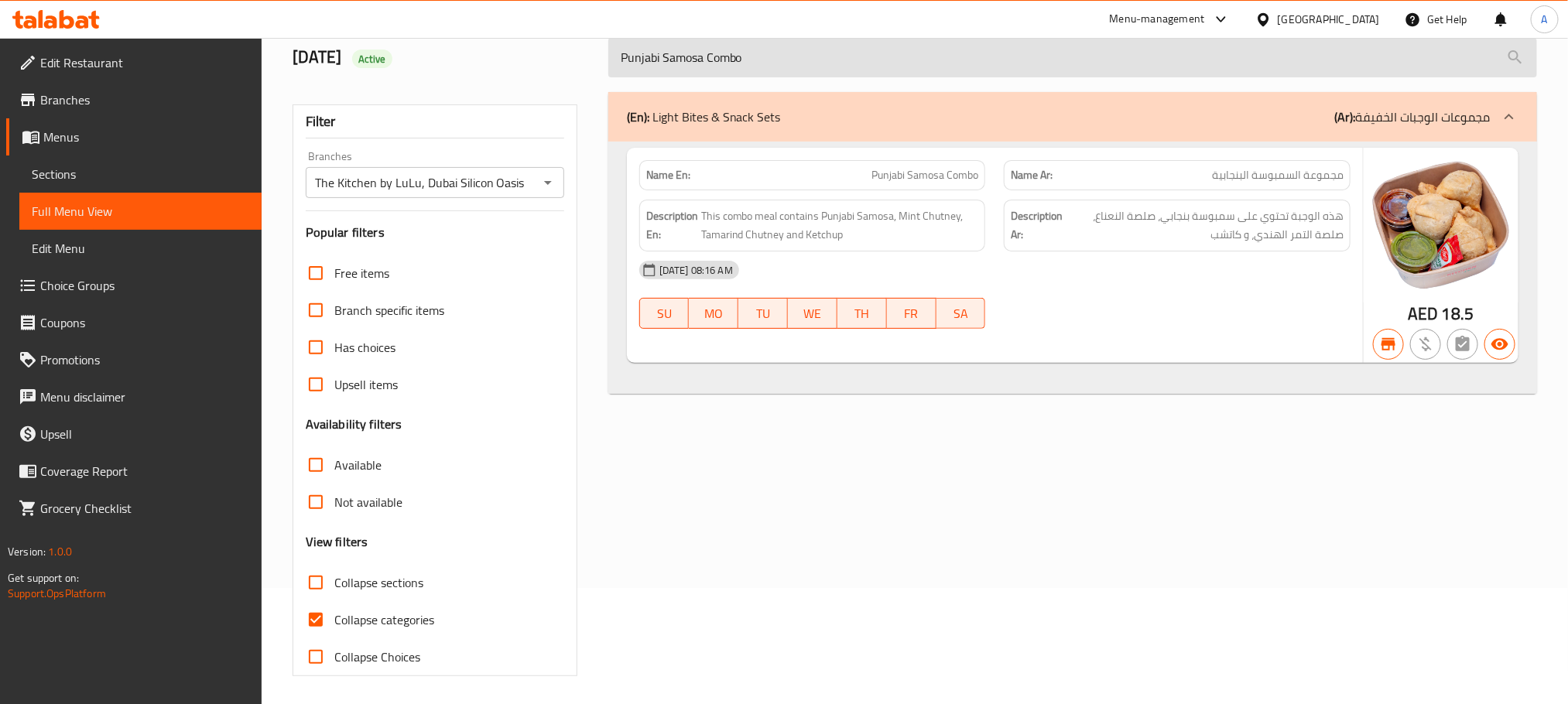
click at [795, 59] on input "Punjabi Samosa Combo" at bounding box center [1073, 58] width 928 height 39
paste input "Falafel"
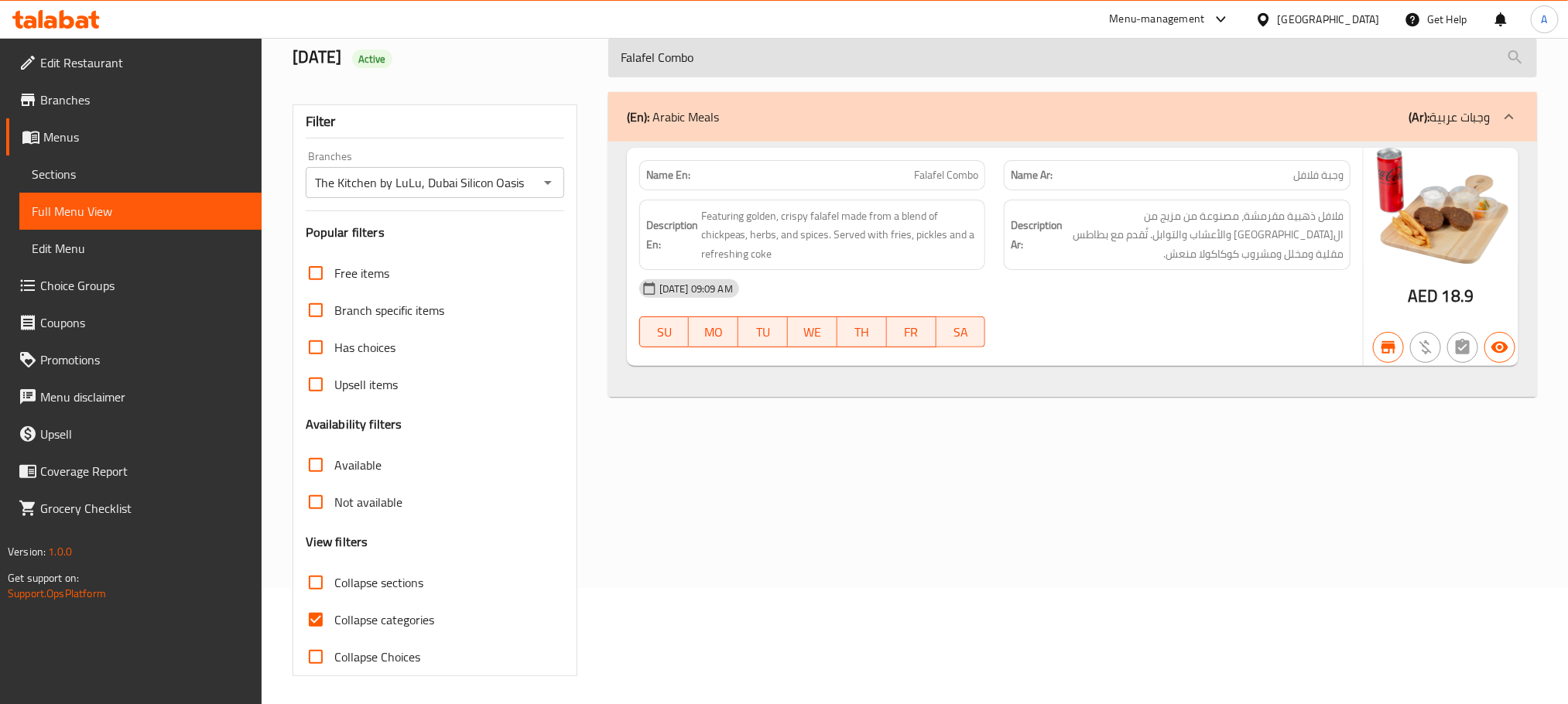
click at [756, 69] on input "Falafel Combo" at bounding box center [1073, 58] width 928 height 39
paste input "Jumbo Chicken Pops"
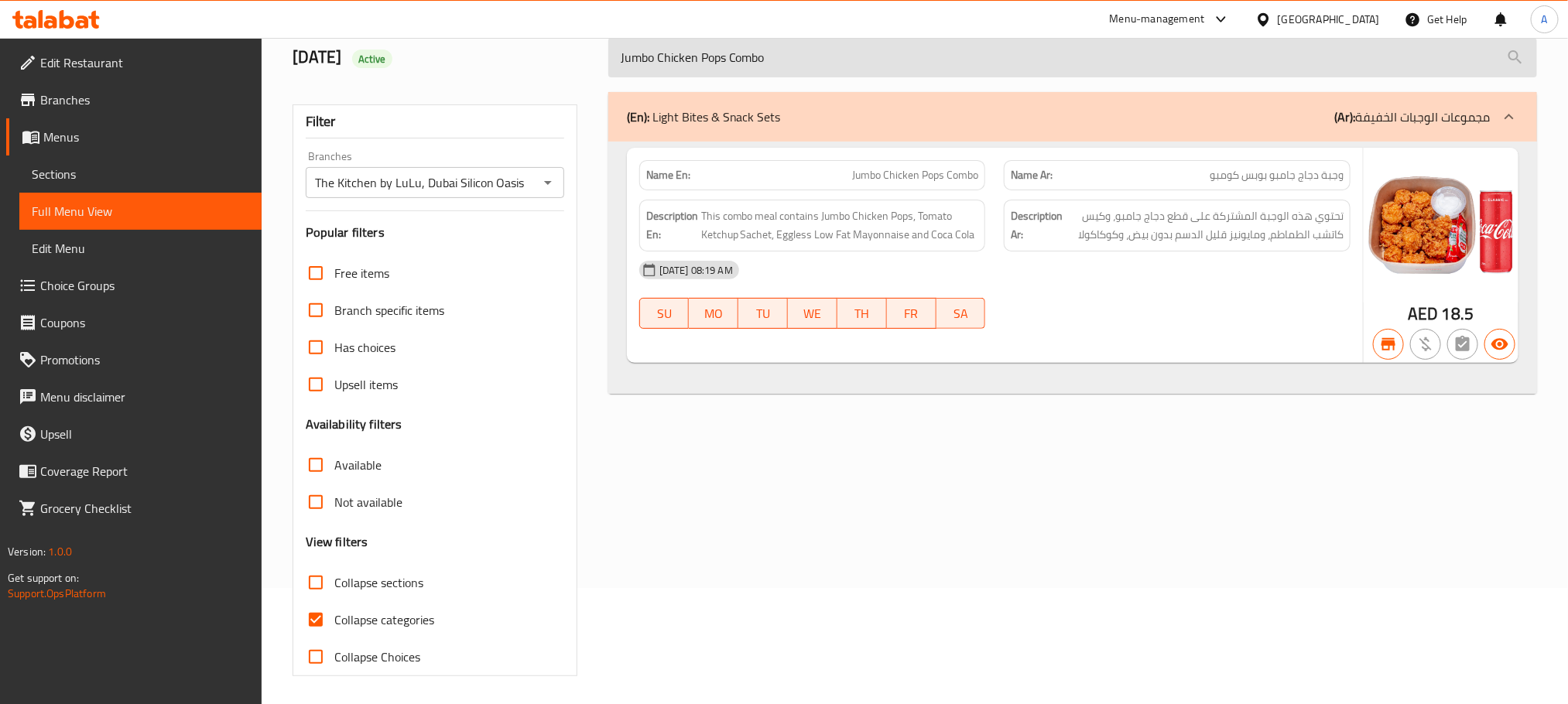
click at [800, 61] on input "Jumbo Chicken Pops Combo" at bounding box center [1073, 58] width 928 height 39
paste input "Broast.Shrimp"
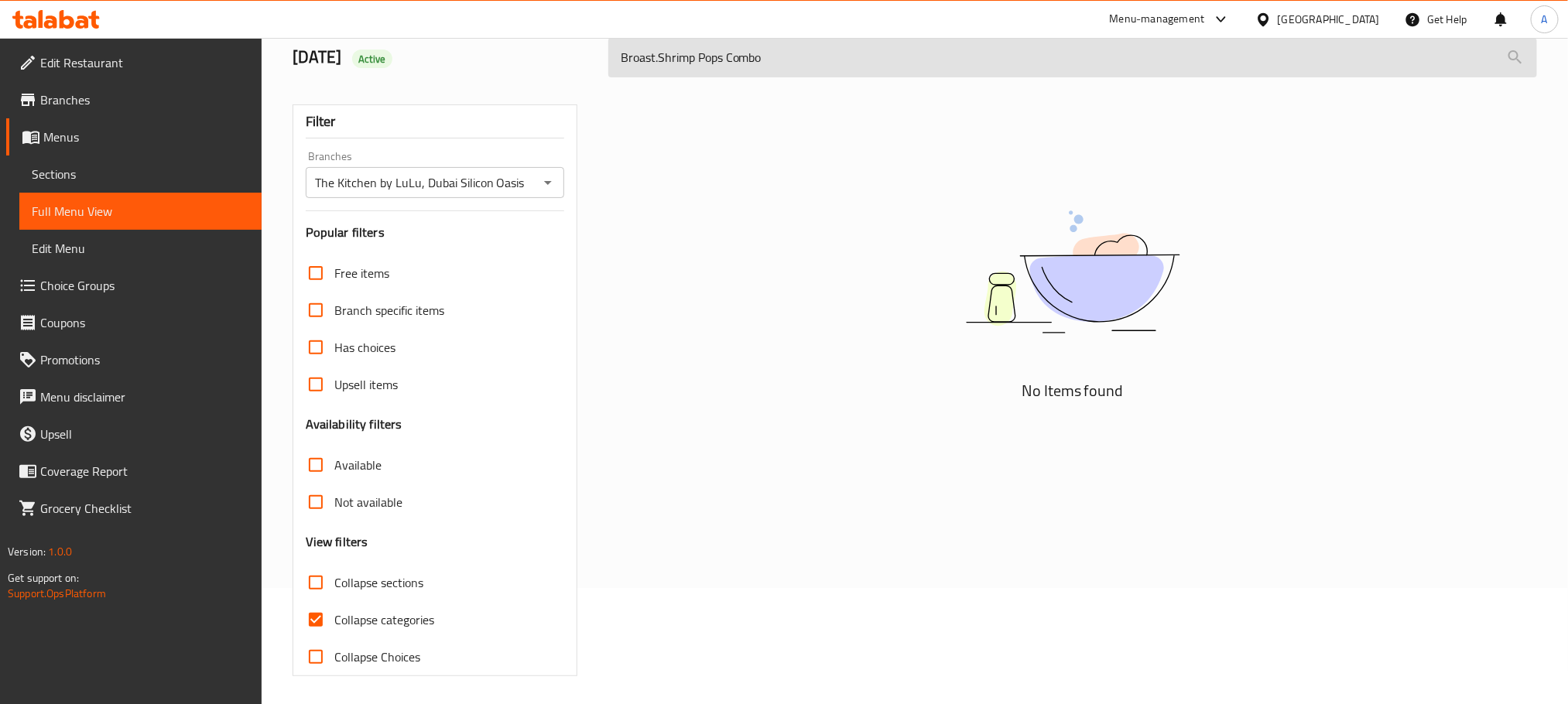
click at [659, 57] on input "Broast.Shrimp Pops Combo" at bounding box center [1073, 58] width 928 height 39
click at [644, 51] on input "Broast Shrimp Pops Combo" at bounding box center [1073, 58] width 928 height 39
click at [725, 57] on input "Shrimp Pops Combo" at bounding box center [1073, 58] width 928 height 39
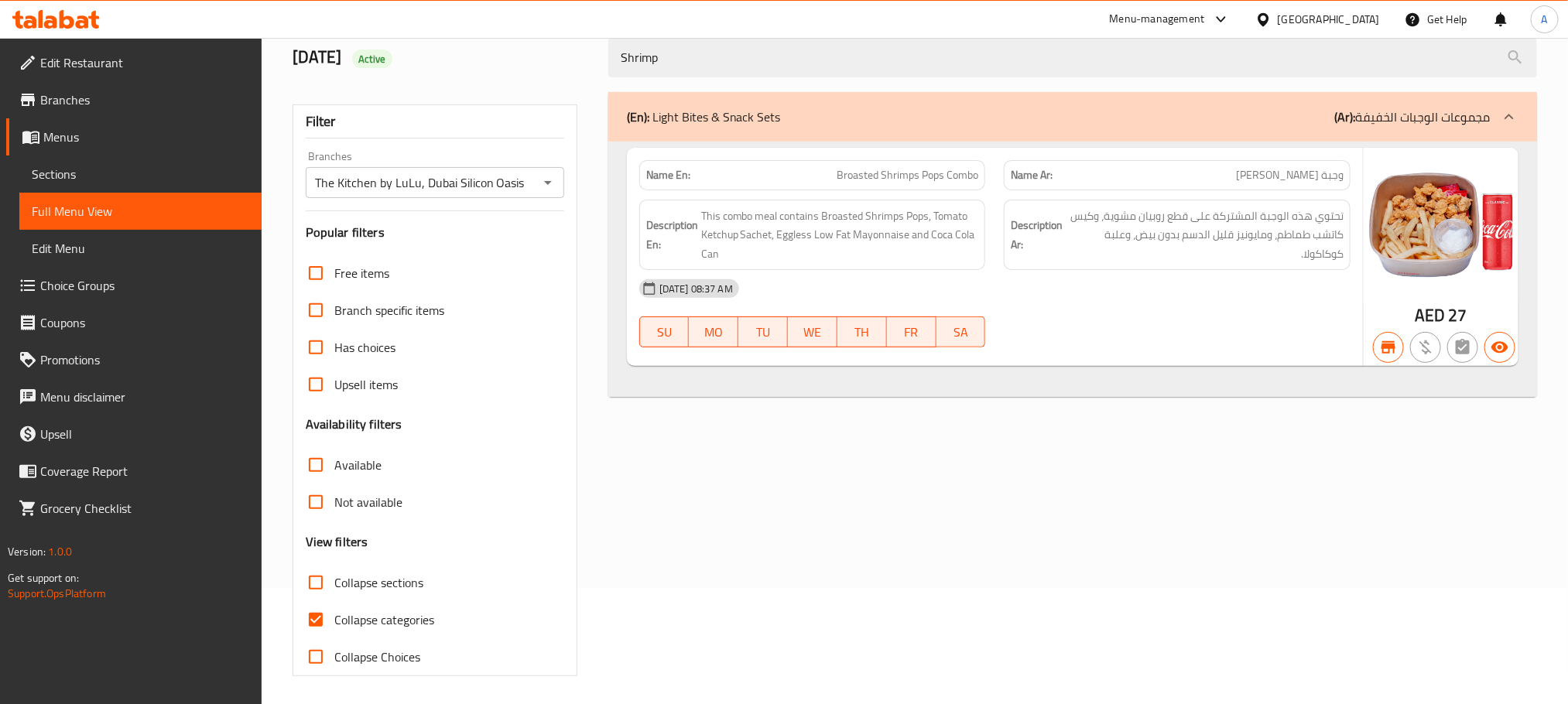
click at [918, 175] on span "Broasted Shrimps Pops Combo" at bounding box center [907, 175] width 141 height 17
copy span "Broasted Shrimps Pops Combo"
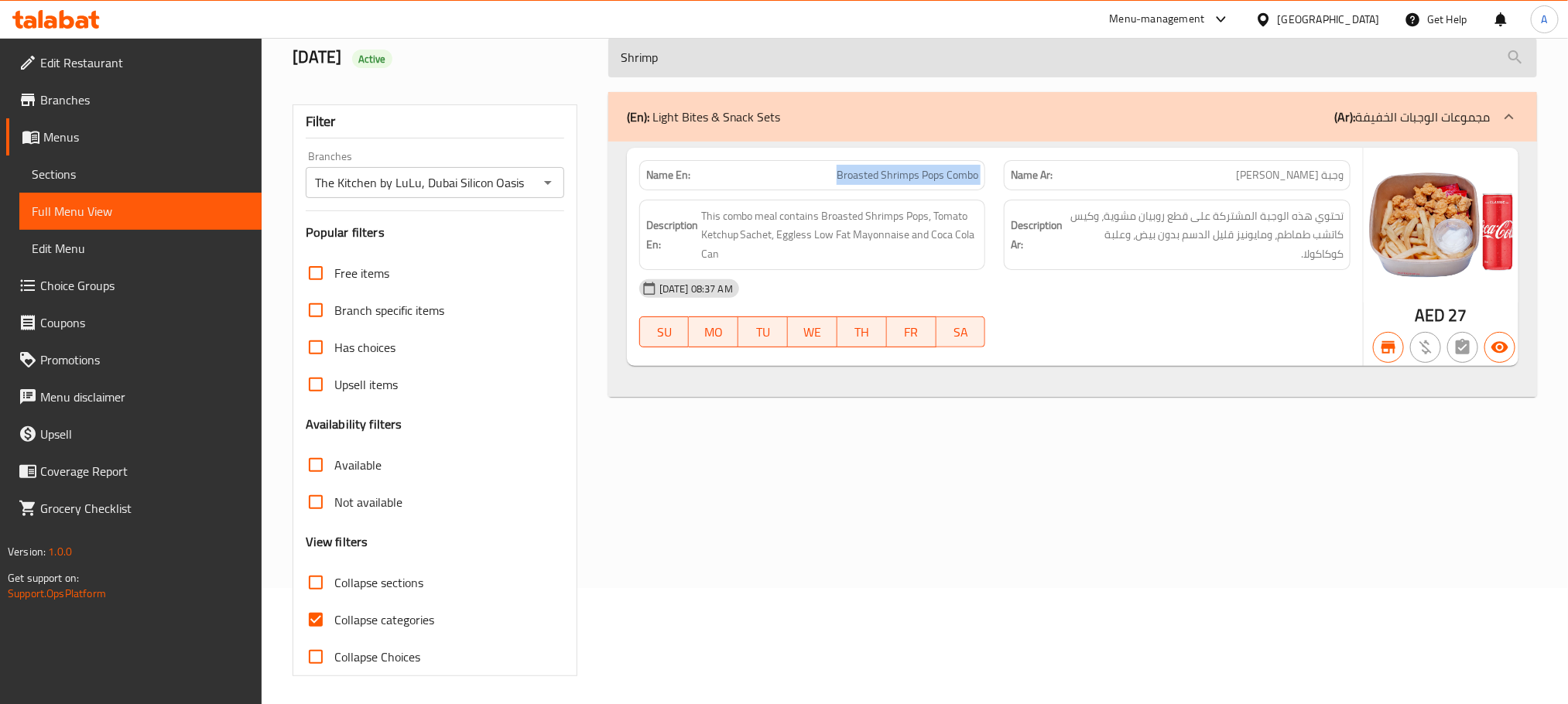
click at [811, 63] on input "Shrimp" at bounding box center [1073, 58] width 928 height 39
paste input "Broasted Soya Pops Combo"
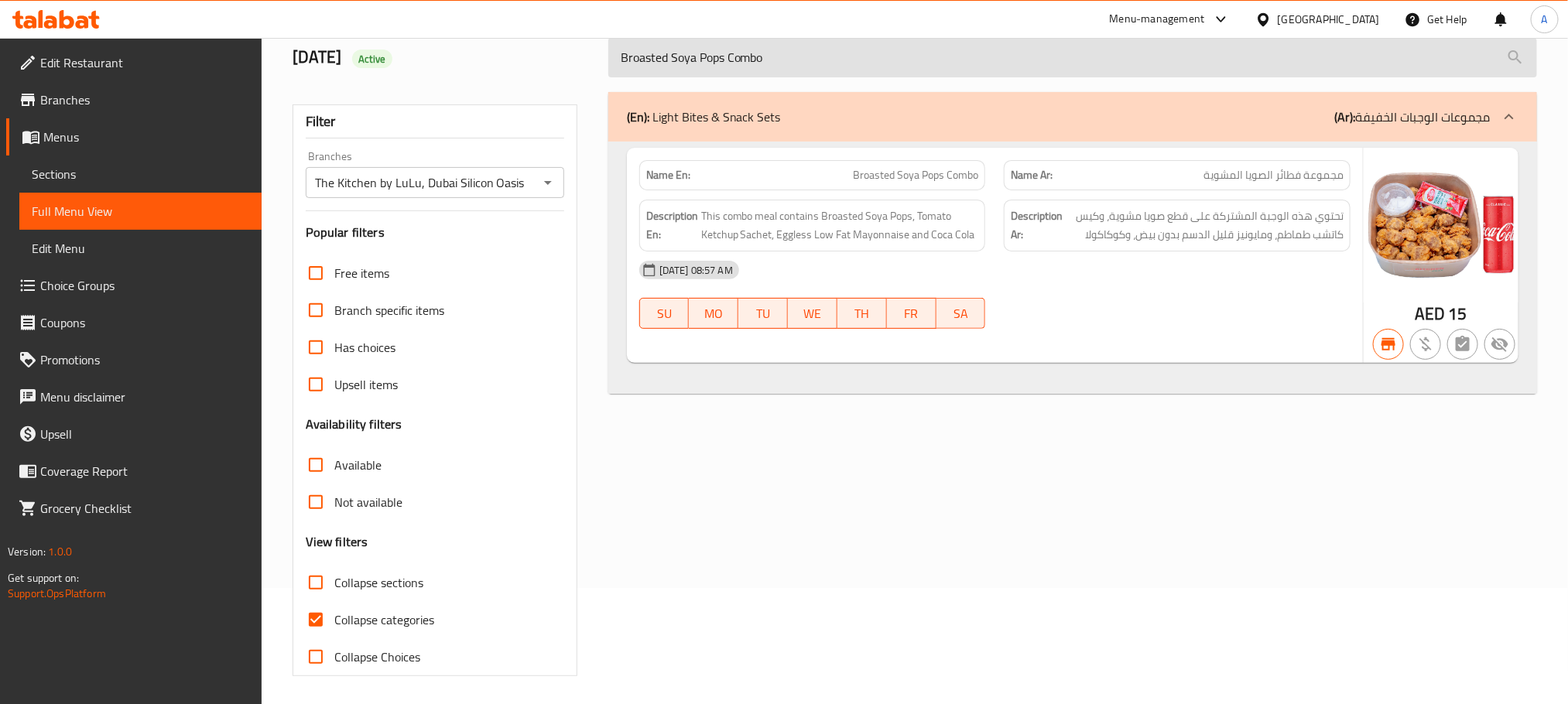
click at [760, 65] on input "Broasted Soya Pops Combo" at bounding box center [1073, 58] width 928 height 39
paste input "Ghee Rice Beef Meal Deal"
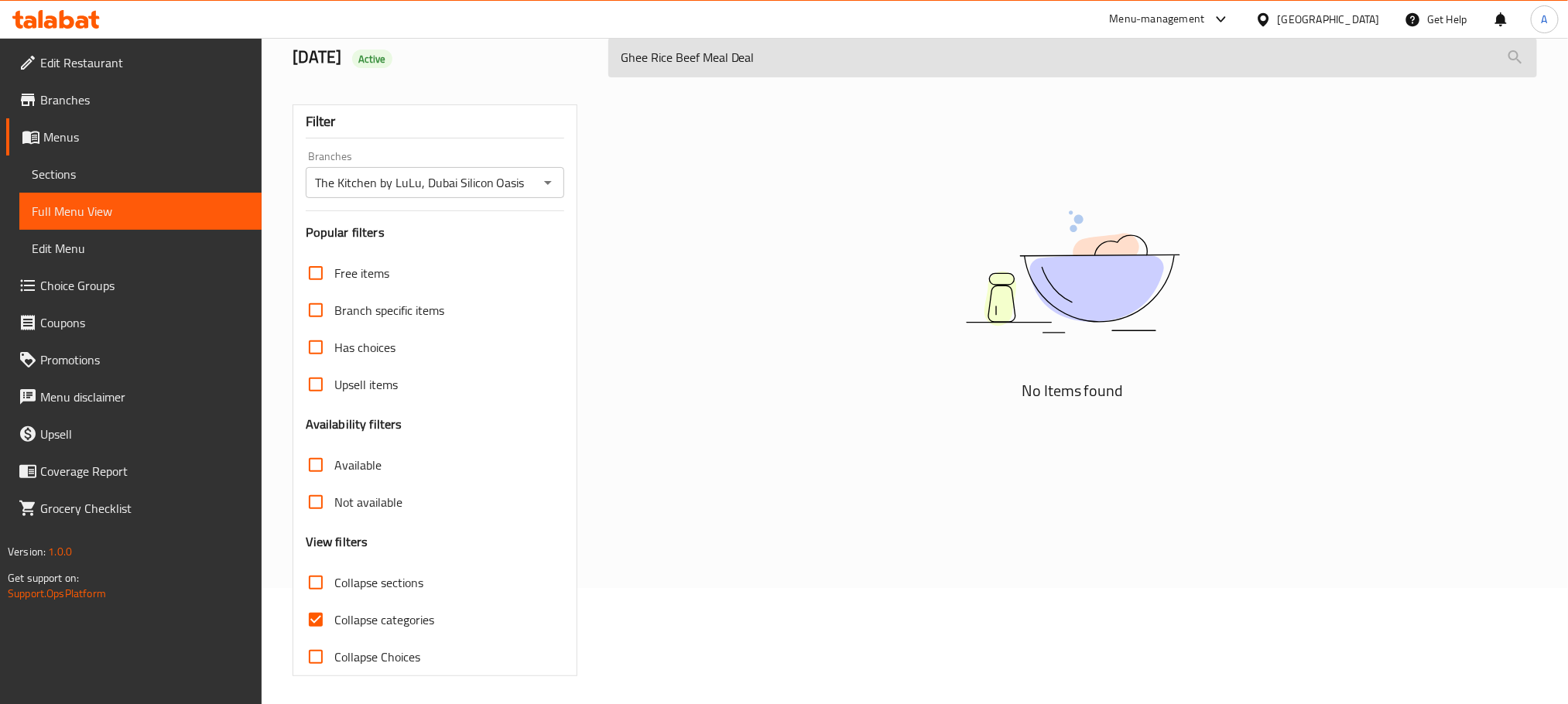
click at [753, 69] on input "Ghee Rice Beef Meal Deal" at bounding box center [1073, 58] width 928 height 39
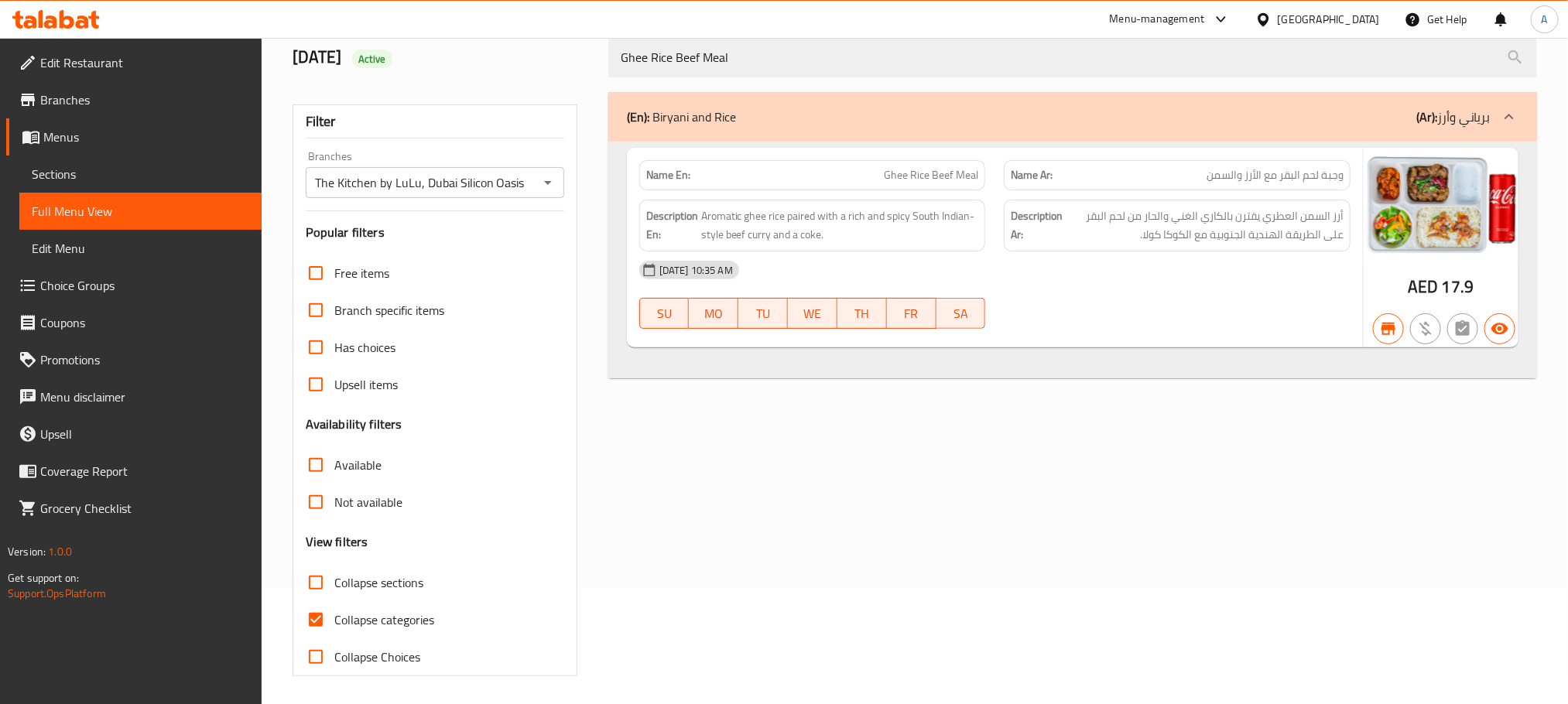
click at [884, 182] on span "Ghee Rice Beef Meal" at bounding box center [930, 175] width 95 height 17
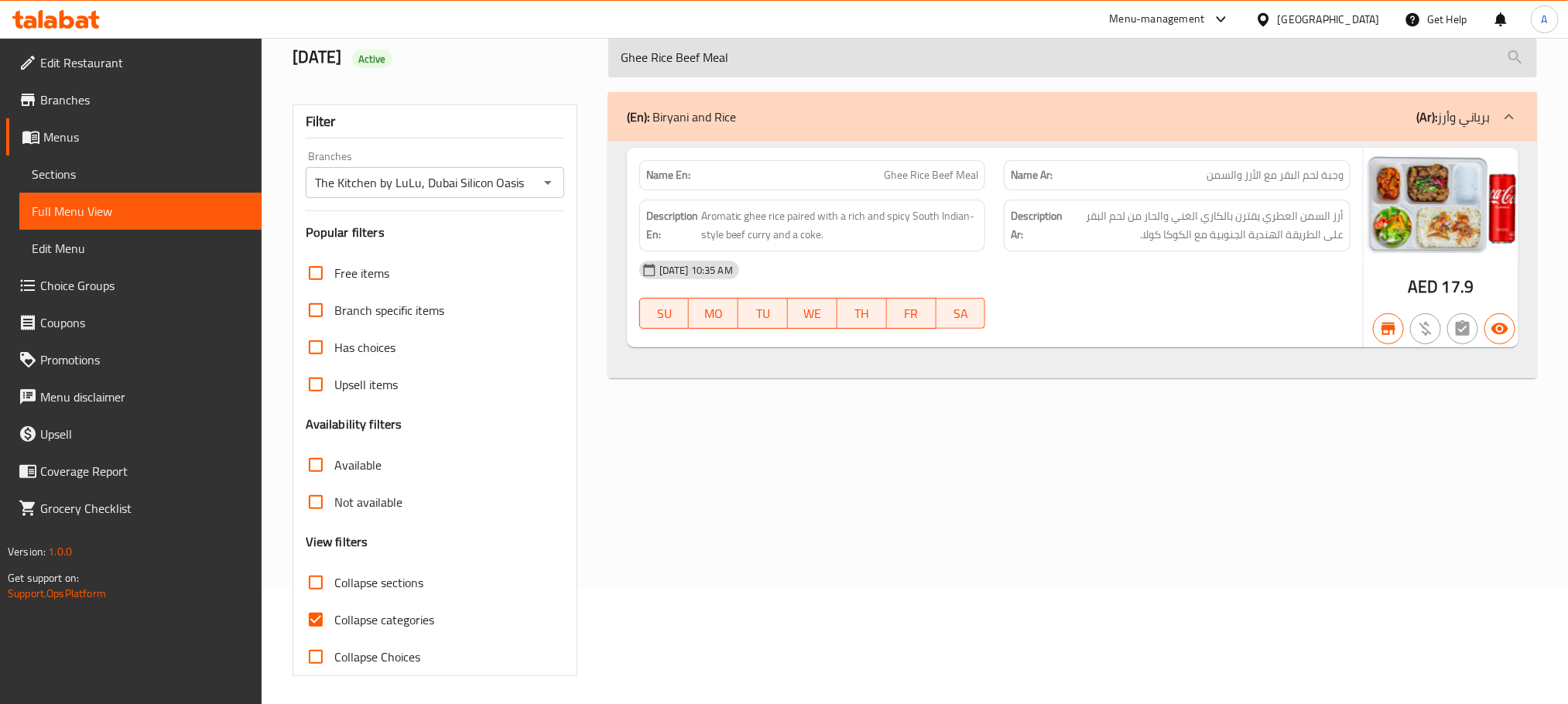
click at [817, 63] on input "Ghee Rice Beef Meal" at bounding box center [1073, 58] width 928 height 39
paste input "Inasal Ckn.Rice Meal D"
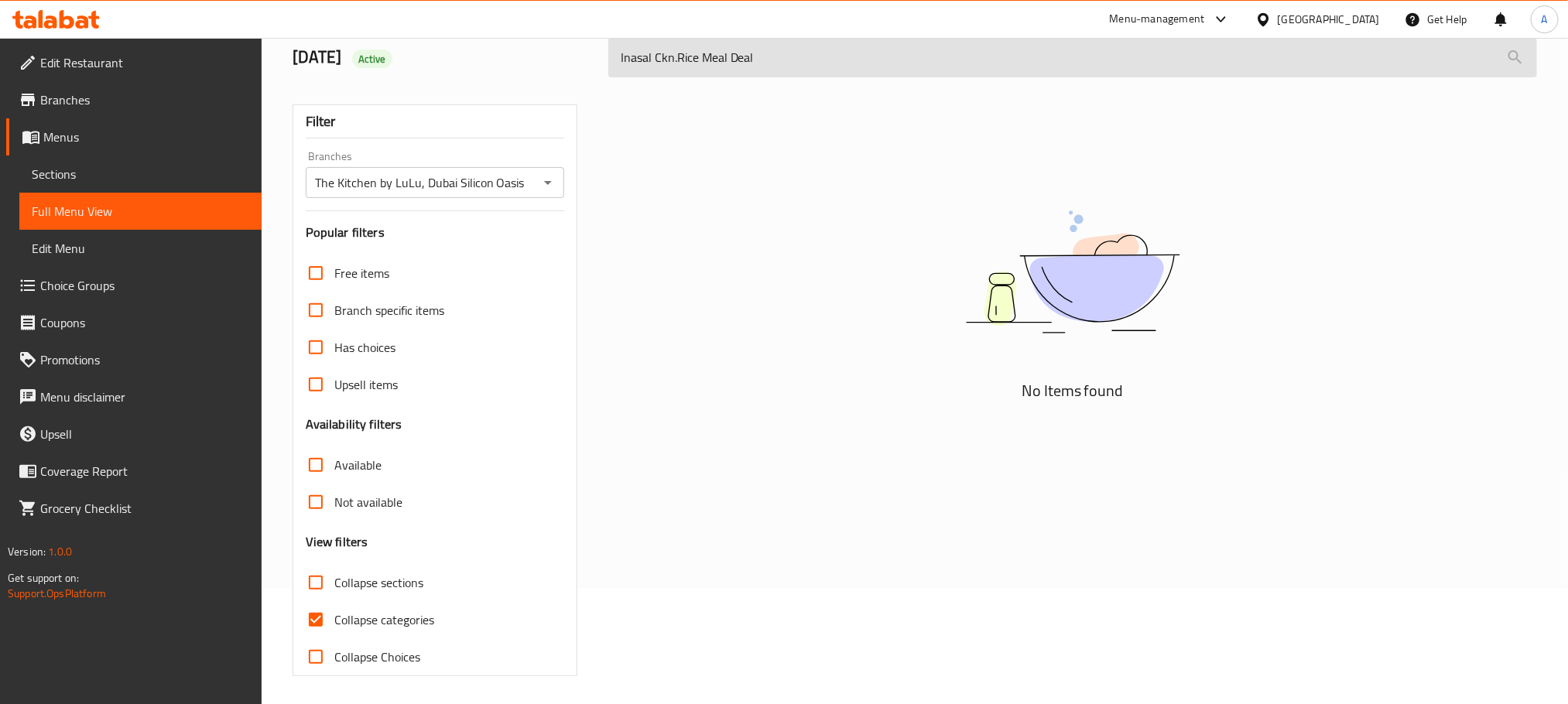
click at [745, 56] on input "Inasal Ckn.Rice Meal Deal" at bounding box center [1073, 58] width 928 height 39
click at [674, 57] on input "Inasal Ckn.Rice Meal" at bounding box center [1073, 58] width 928 height 39
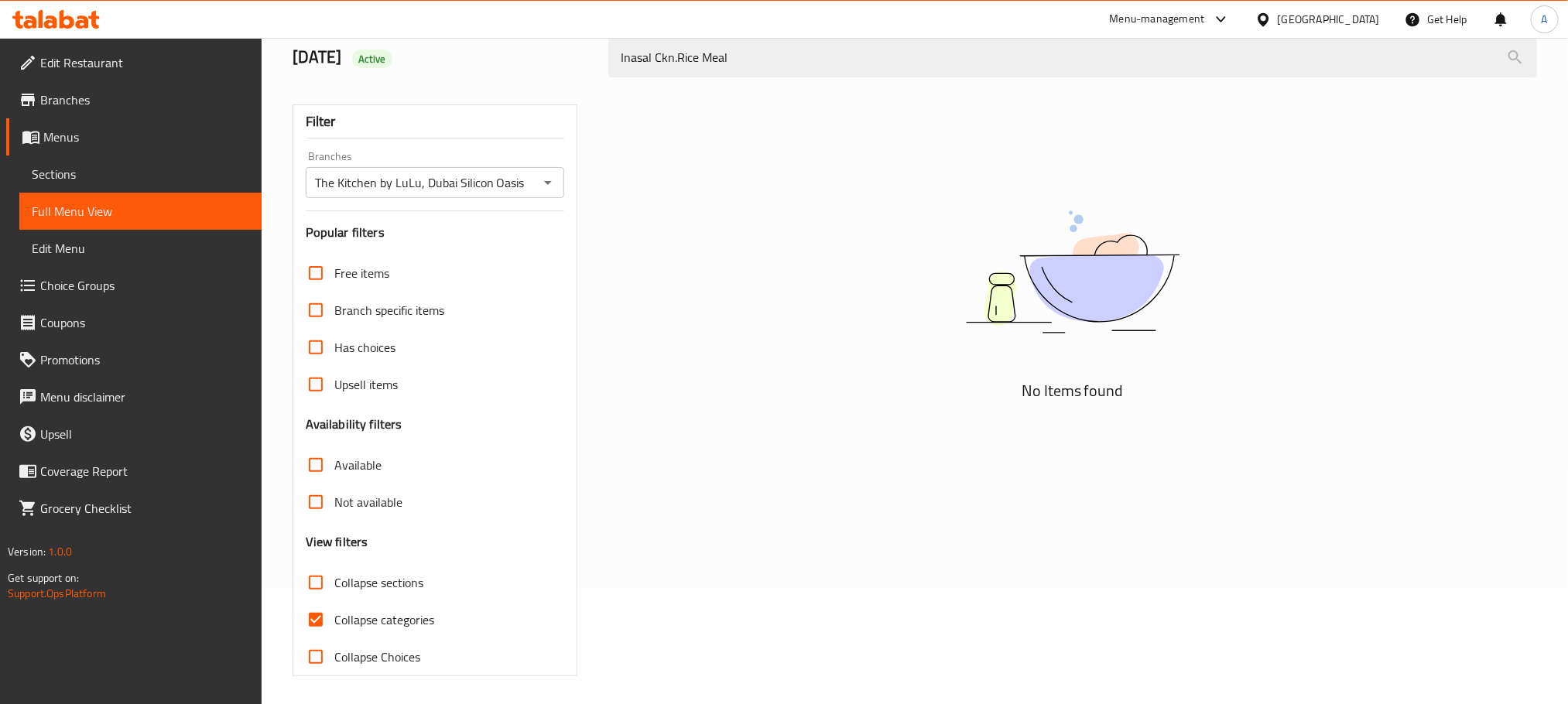
scroll to position [0, 0]
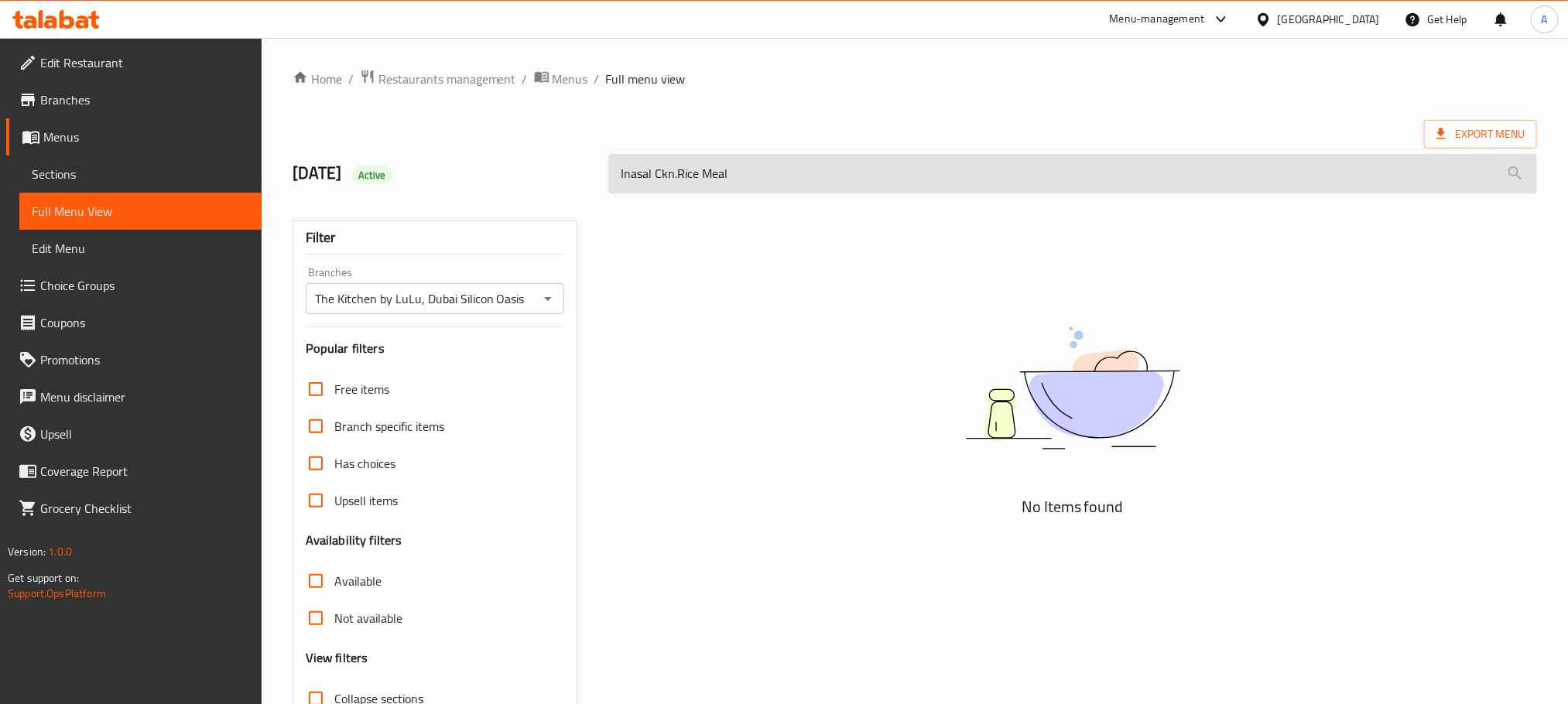
click at [688, 173] on input "Inasal Ckn.Rice Meal" at bounding box center [1073, 174] width 928 height 39
drag, startPoint x: 688, startPoint y: 173, endPoint x: 662, endPoint y: 175, distance: 26.1
click at [662, 175] on input "Inasal Ckn.Rice Meal" at bounding box center [1073, 174] width 928 height 39
click at [641, 188] on input "Inasal Meal" at bounding box center [1073, 174] width 928 height 39
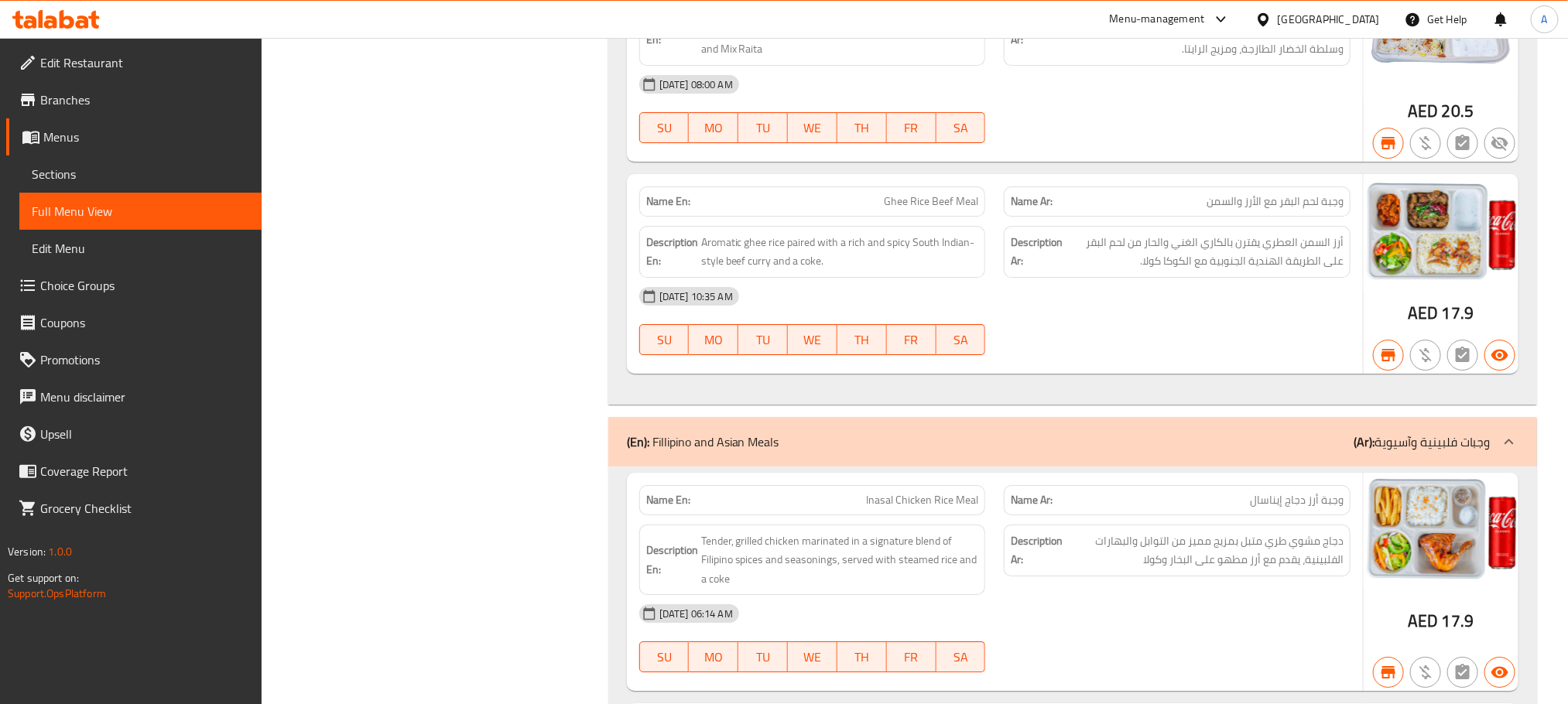
scroll to position [2902, 0]
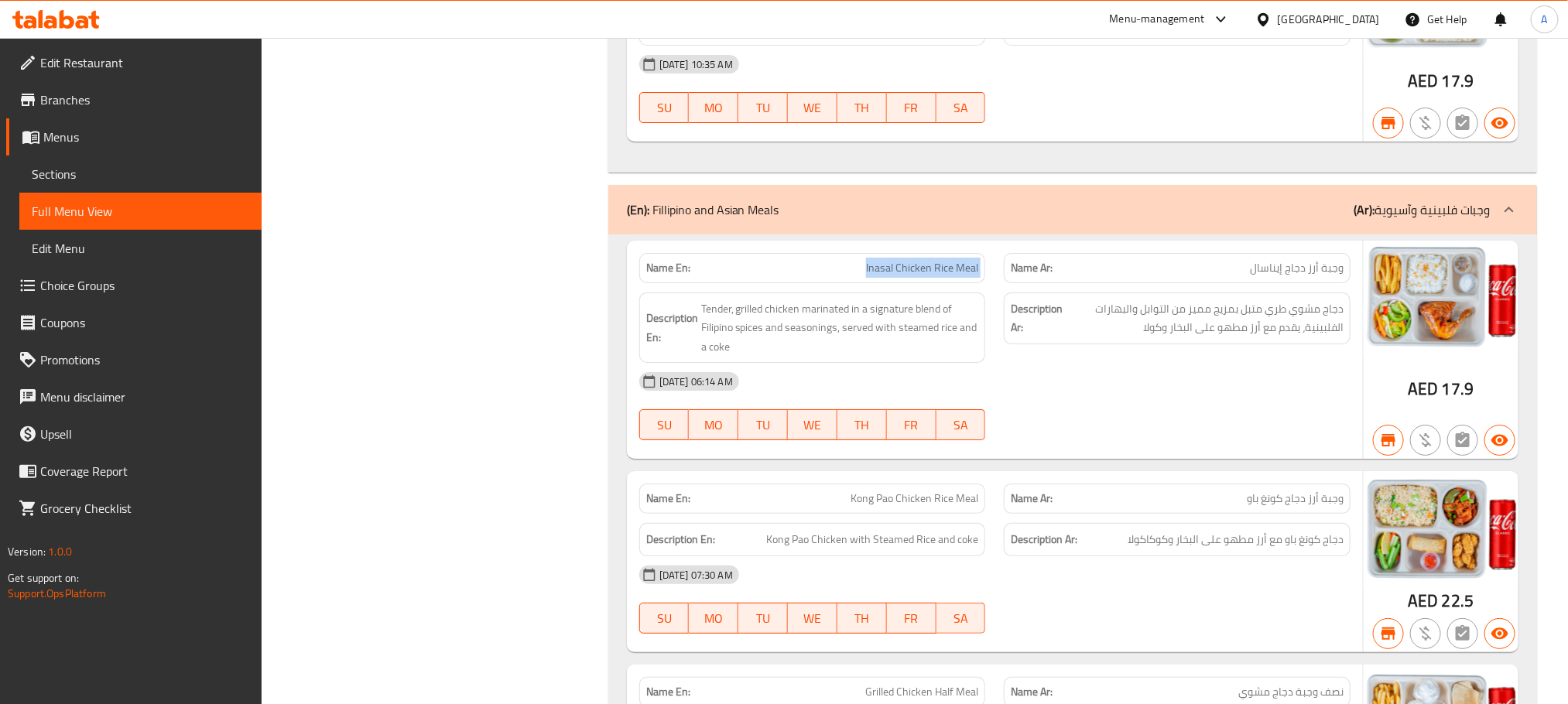
scroll to position [3135, 0]
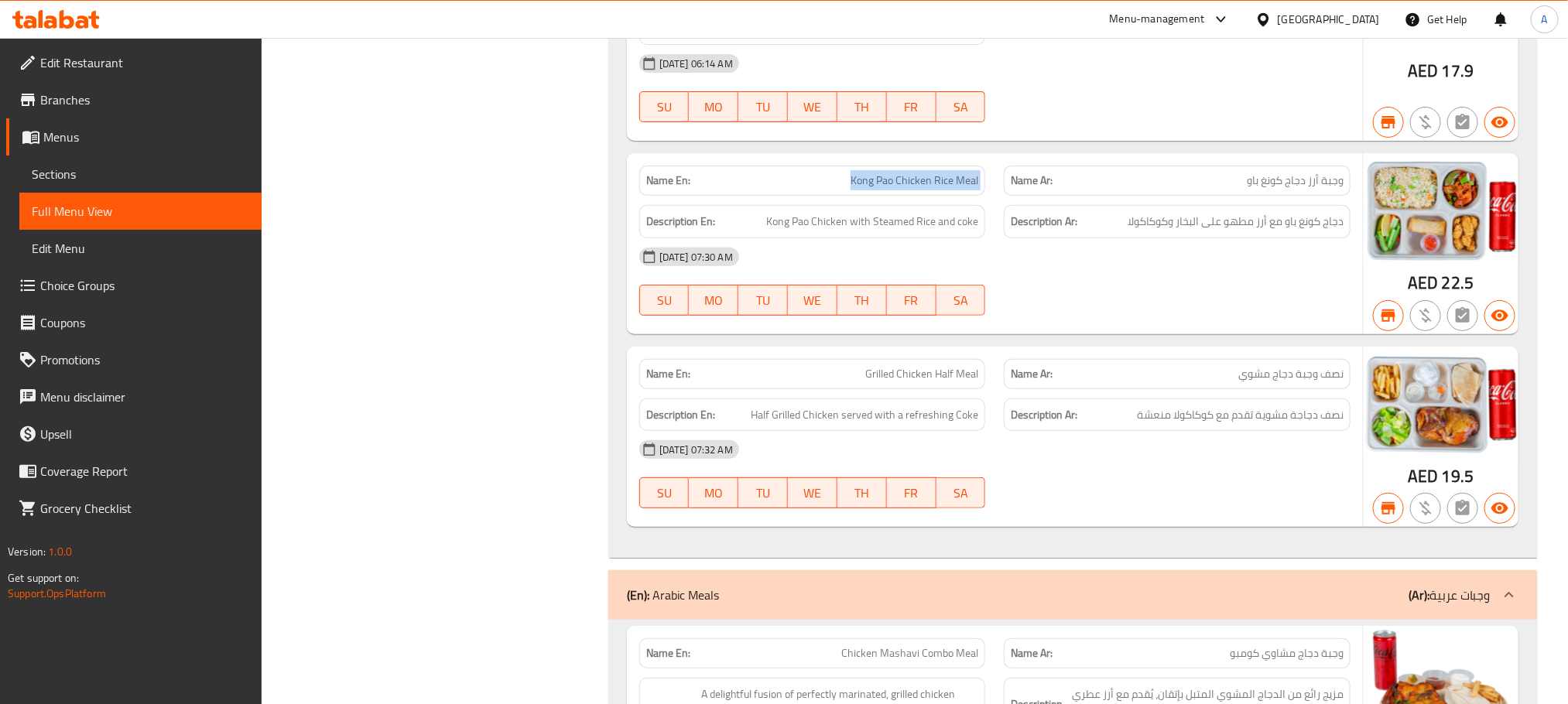
scroll to position [3367, 0]
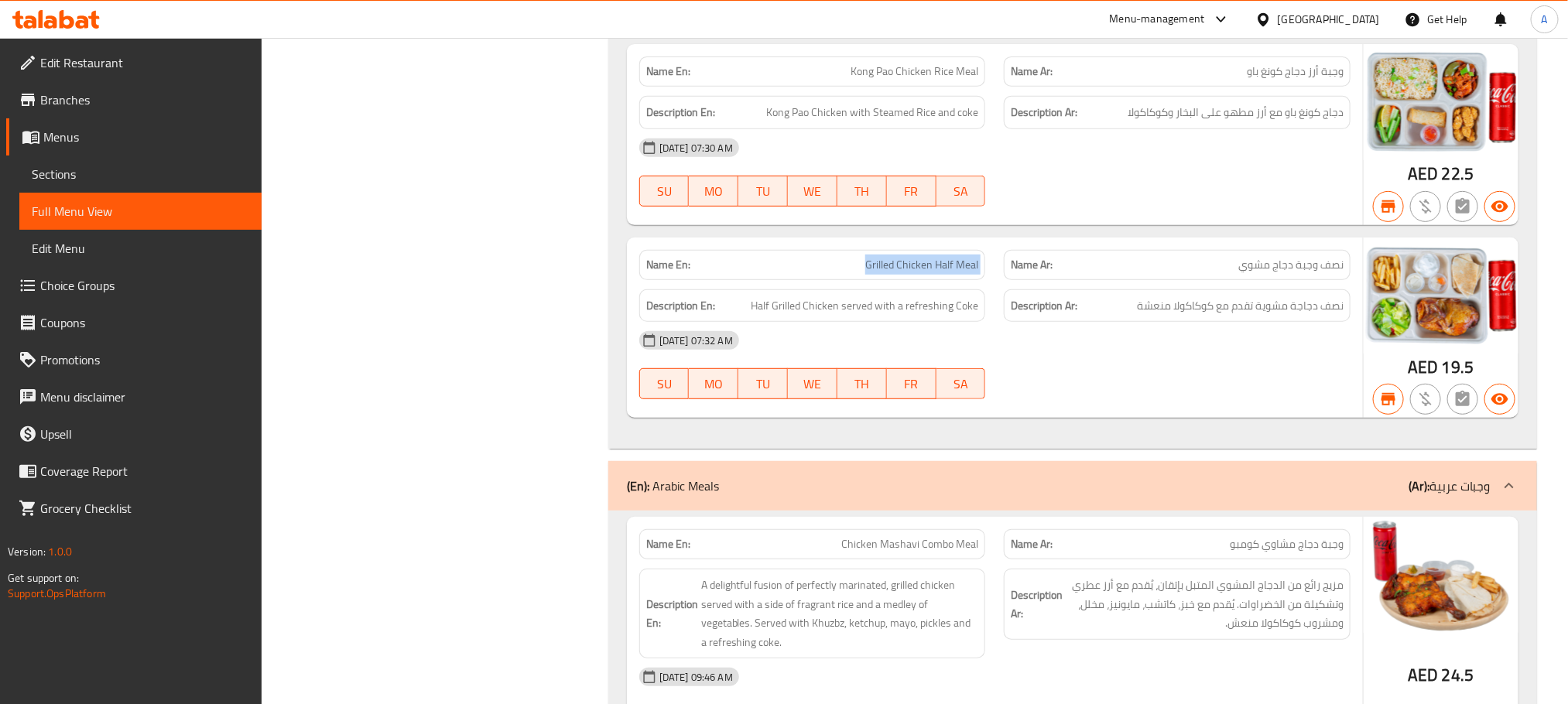
scroll to position [3483, 0]
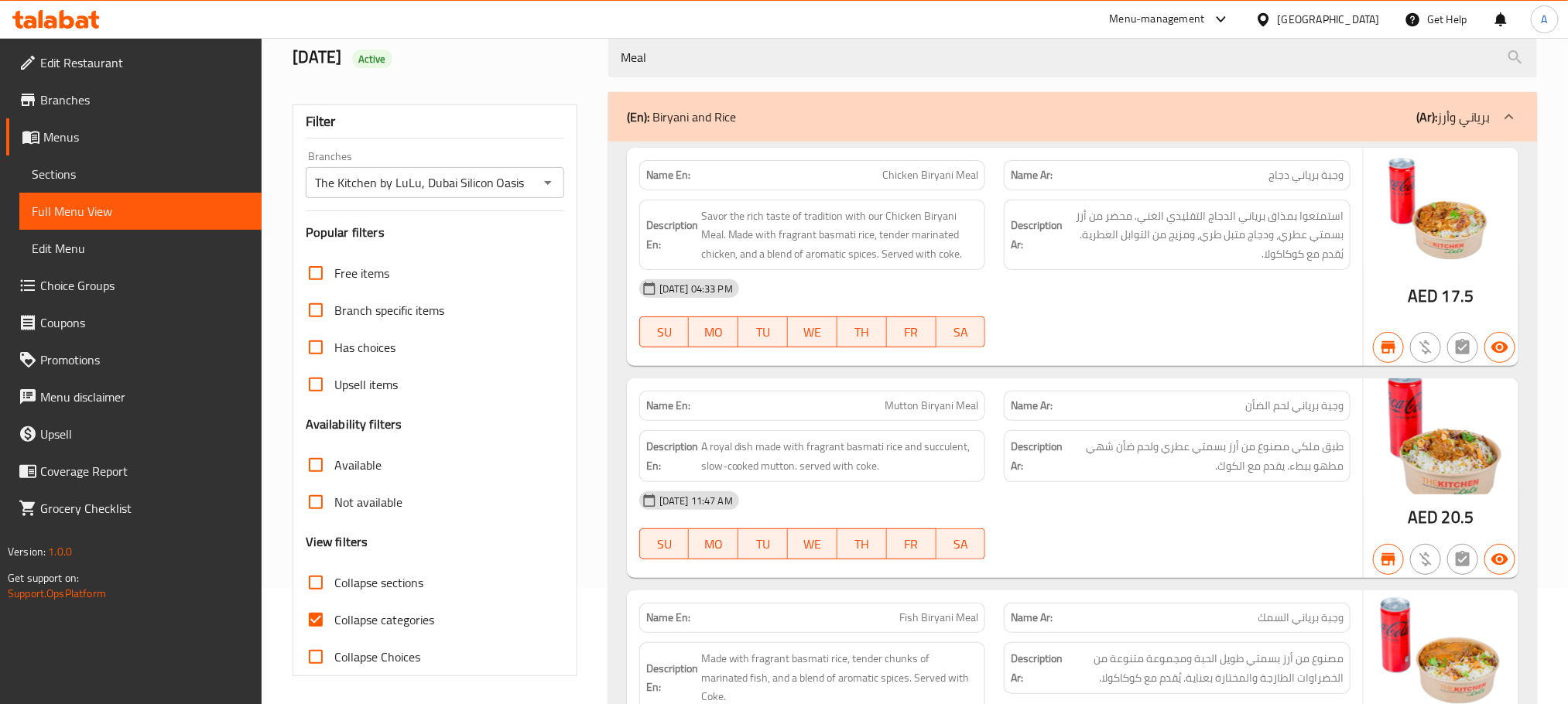
scroll to position [0, 0]
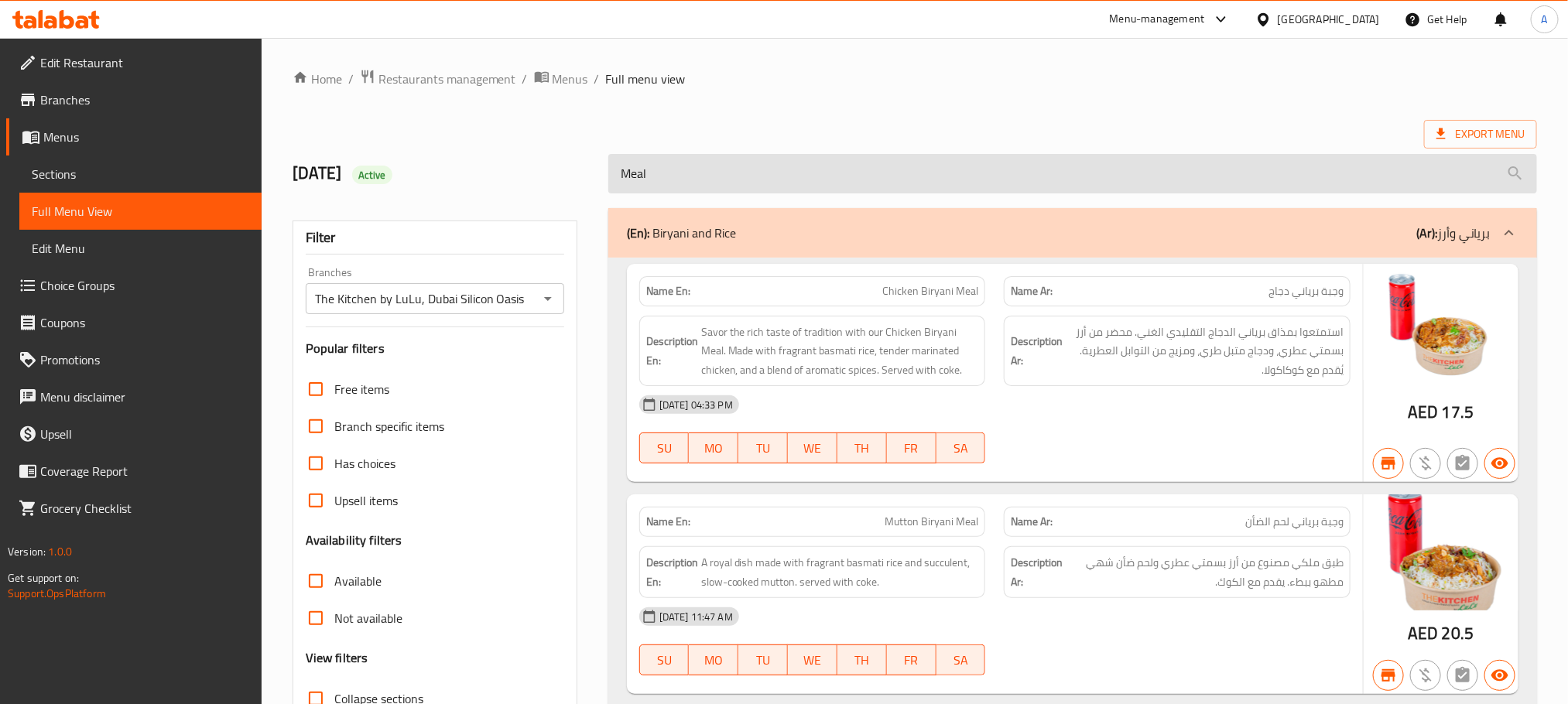
click at [1023, 178] on input "Meal" at bounding box center [1073, 174] width 928 height 39
paste input "Hummous Tabouleh Platter"
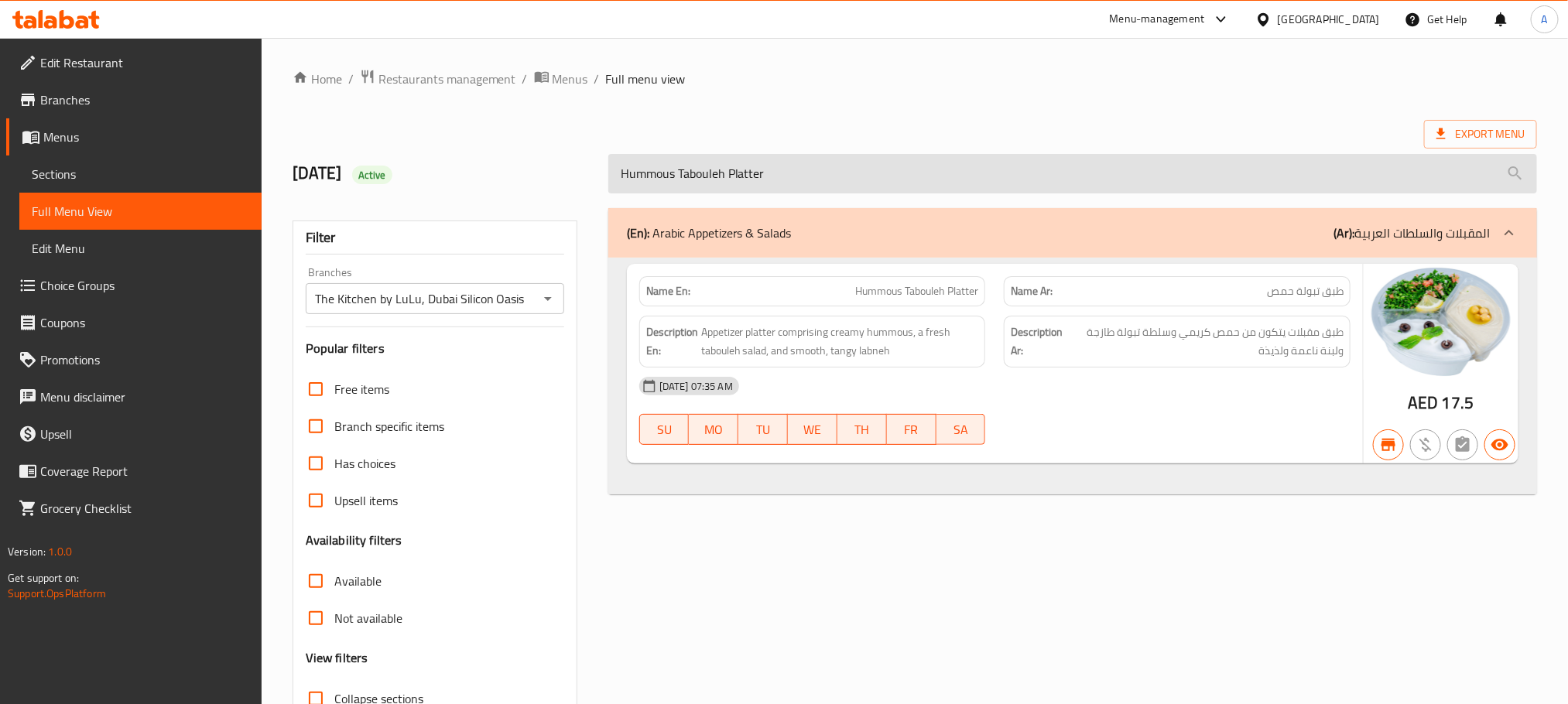
click at [793, 161] on input "Hummous Tabouleh Platter" at bounding box center [1073, 174] width 928 height 39
click at [793, 165] on input "Hummous Tabouleh Platter" at bounding box center [1073, 174] width 928 height 39
paste input "Lebanese Hummous"
click at [818, 176] on input "Lebanese Hummous Platter" at bounding box center [1073, 174] width 928 height 39
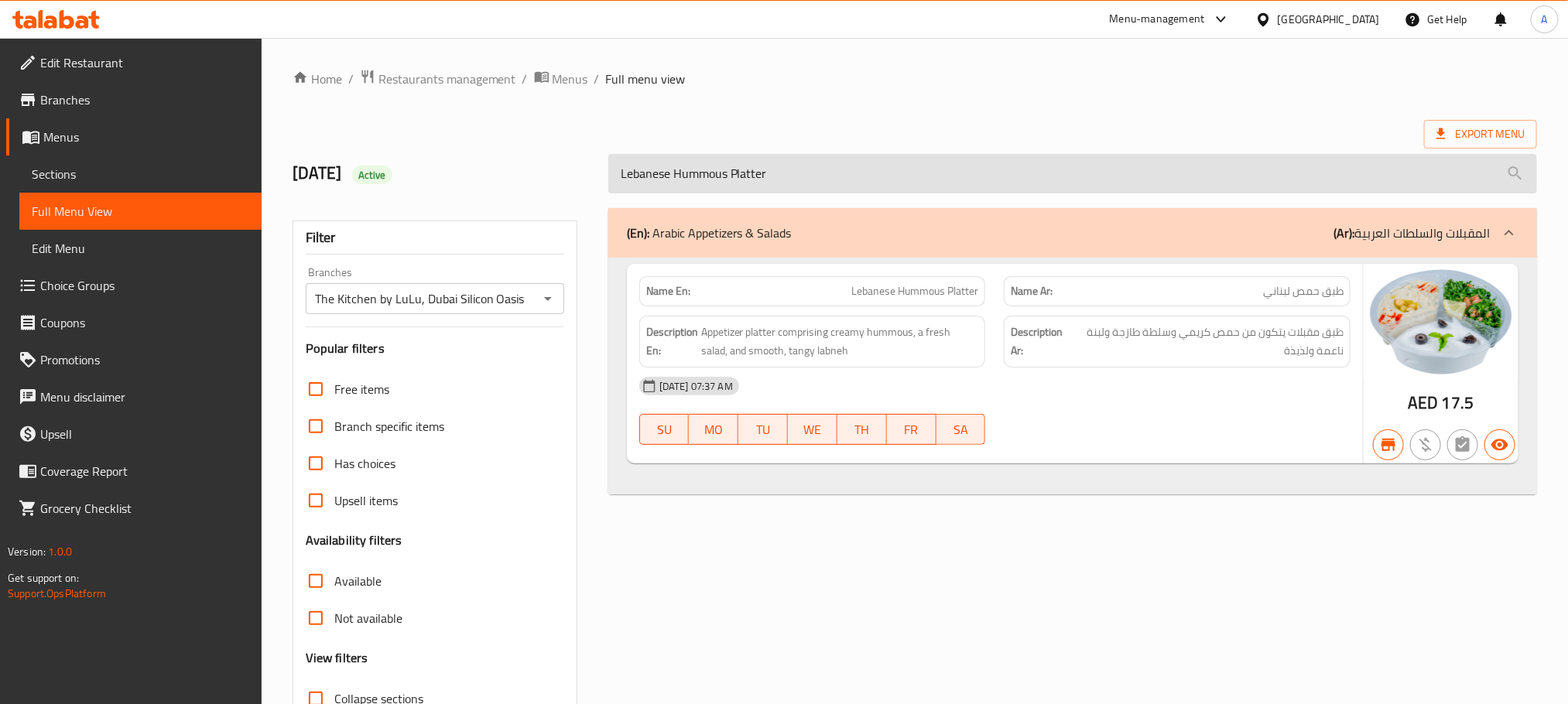
click at [818, 176] on input "Lebanese Hummous Platter" at bounding box center [1073, 174] width 928 height 39
paste input "search"
click at [860, 177] on input "Hummous Platter" at bounding box center [1073, 174] width 928 height 39
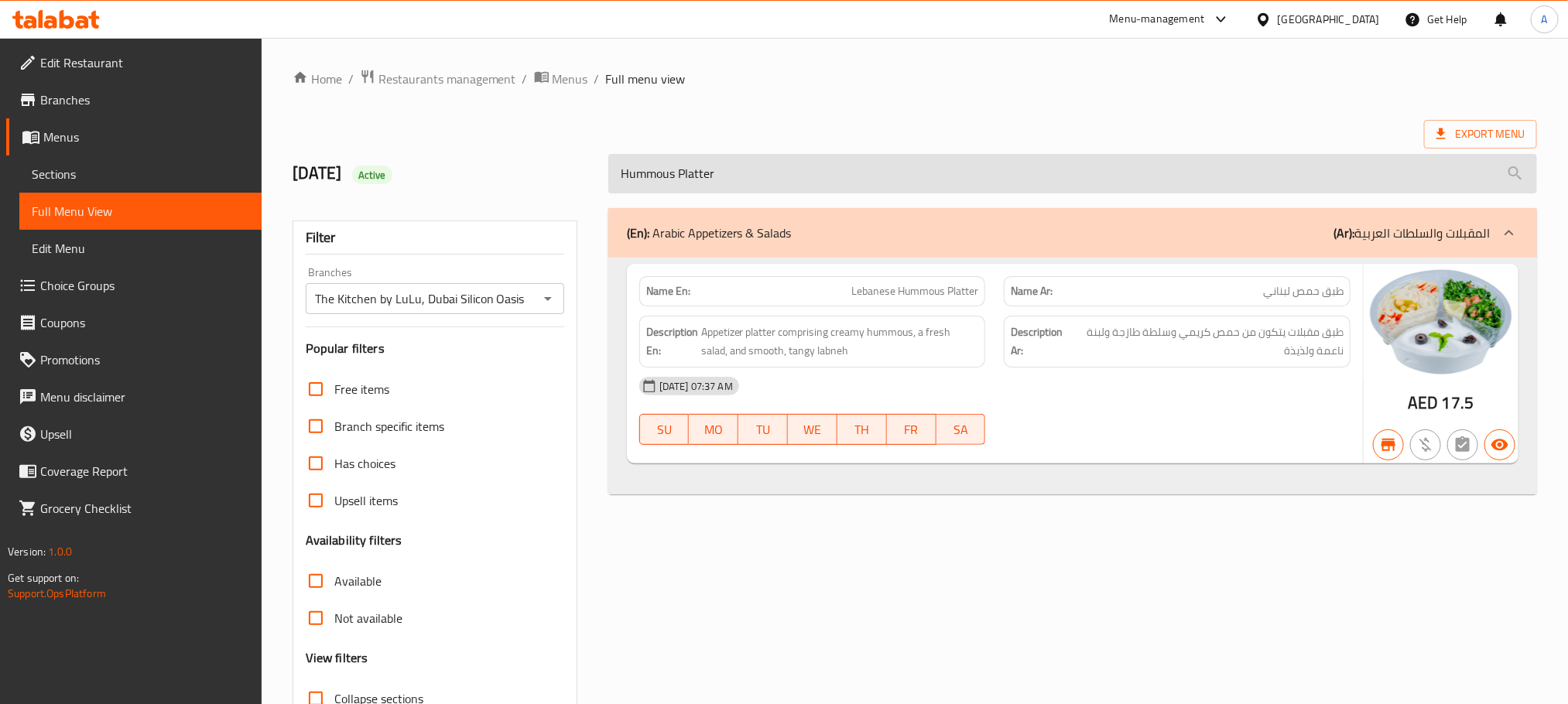
click at [860, 177] on input "Hummous Platter" at bounding box center [1073, 174] width 928 height 39
paste input "Arabic Salad Mini"
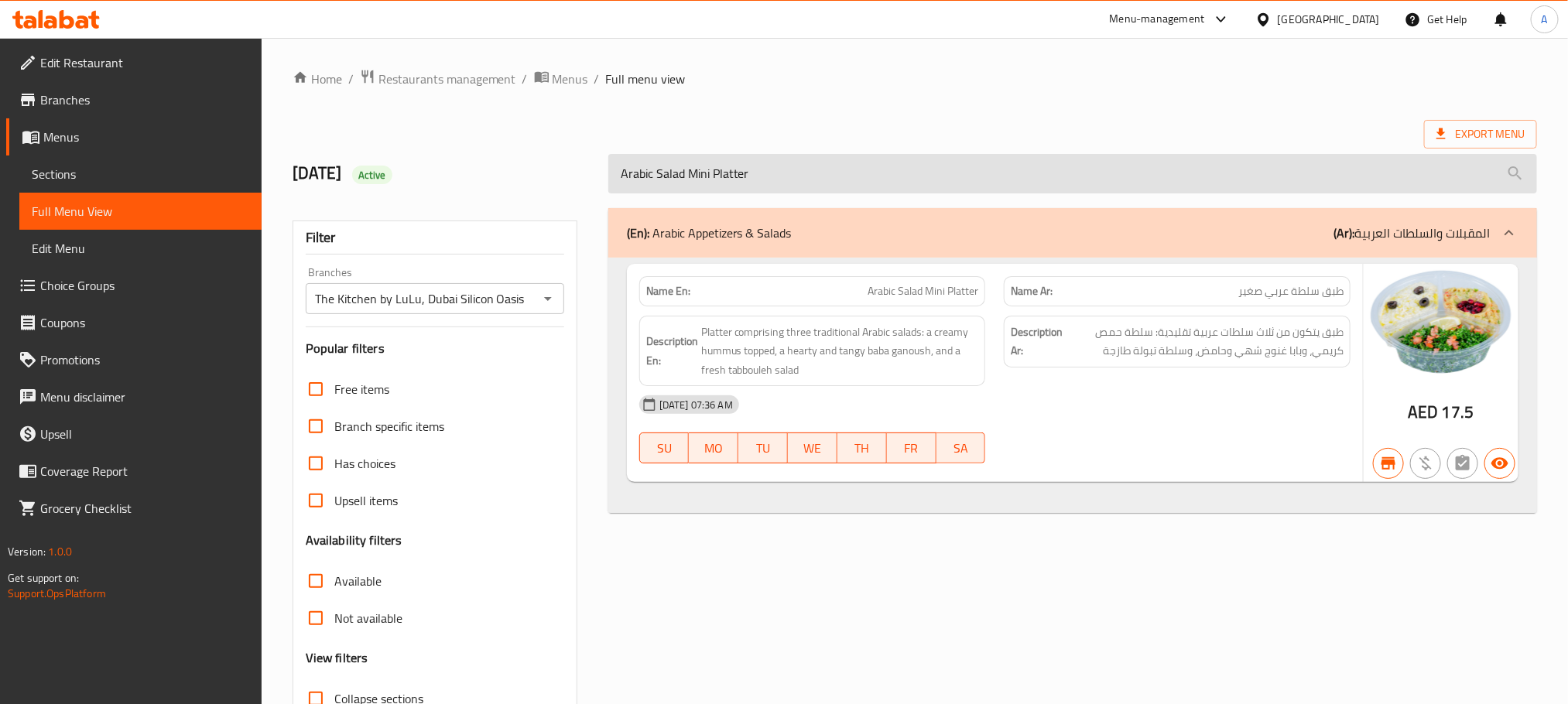
click at [786, 166] on input "Arabic Salad Mini Platter" at bounding box center [1073, 174] width 928 height 39
paste input "Beginner Green Juic 500ml"
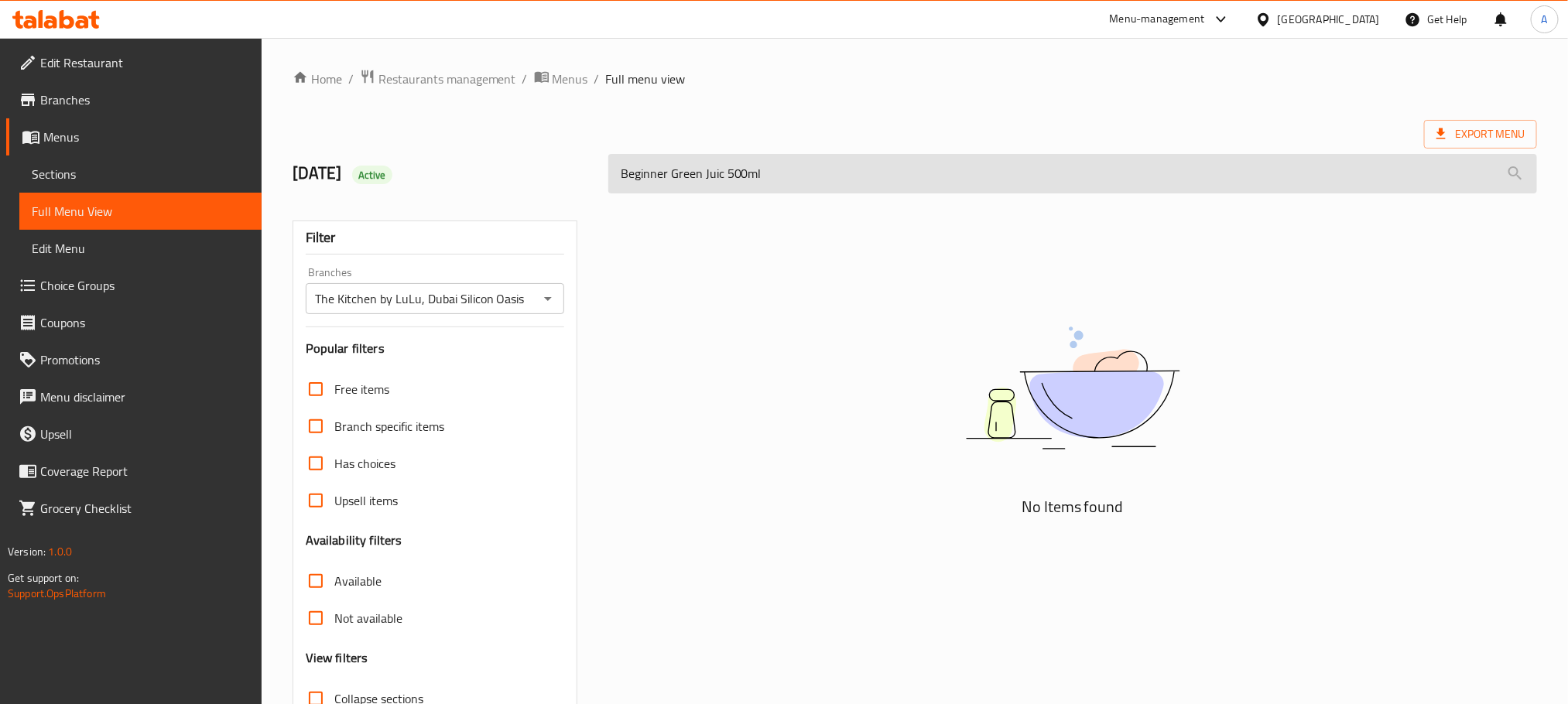
click at [744, 175] on input "Beginner Green Juic 500ml" at bounding box center [1073, 174] width 928 height 39
drag, startPoint x: 769, startPoint y: 168, endPoint x: 751, endPoint y: 178, distance: 20.6
click at [751, 178] on input "Beginner Green Juic 500 ml" at bounding box center [1073, 174] width 928 height 39
click at [719, 171] on input "Beginner Green Juic 500" at bounding box center [1073, 174] width 928 height 39
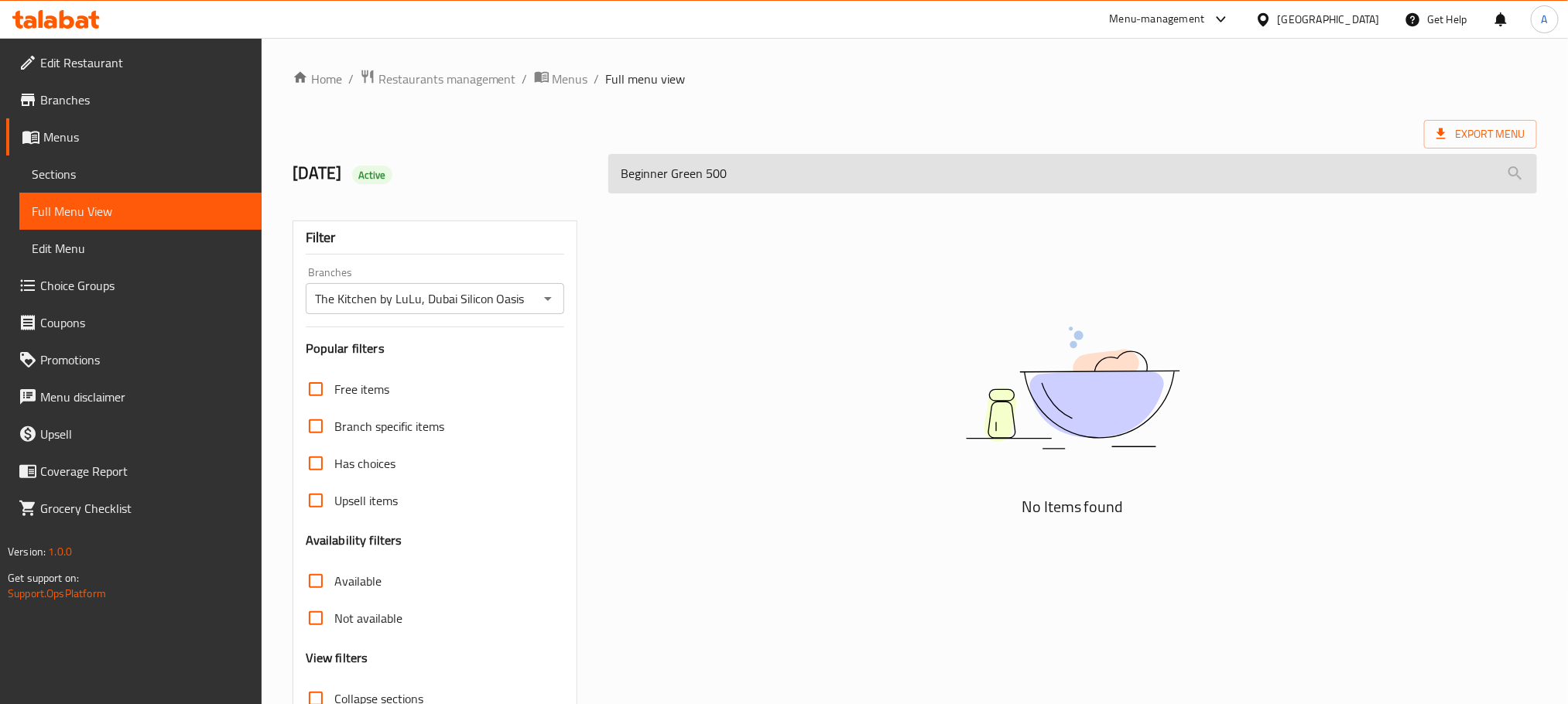
click at [719, 171] on input "Beginner Green 500" at bounding box center [1073, 174] width 928 height 39
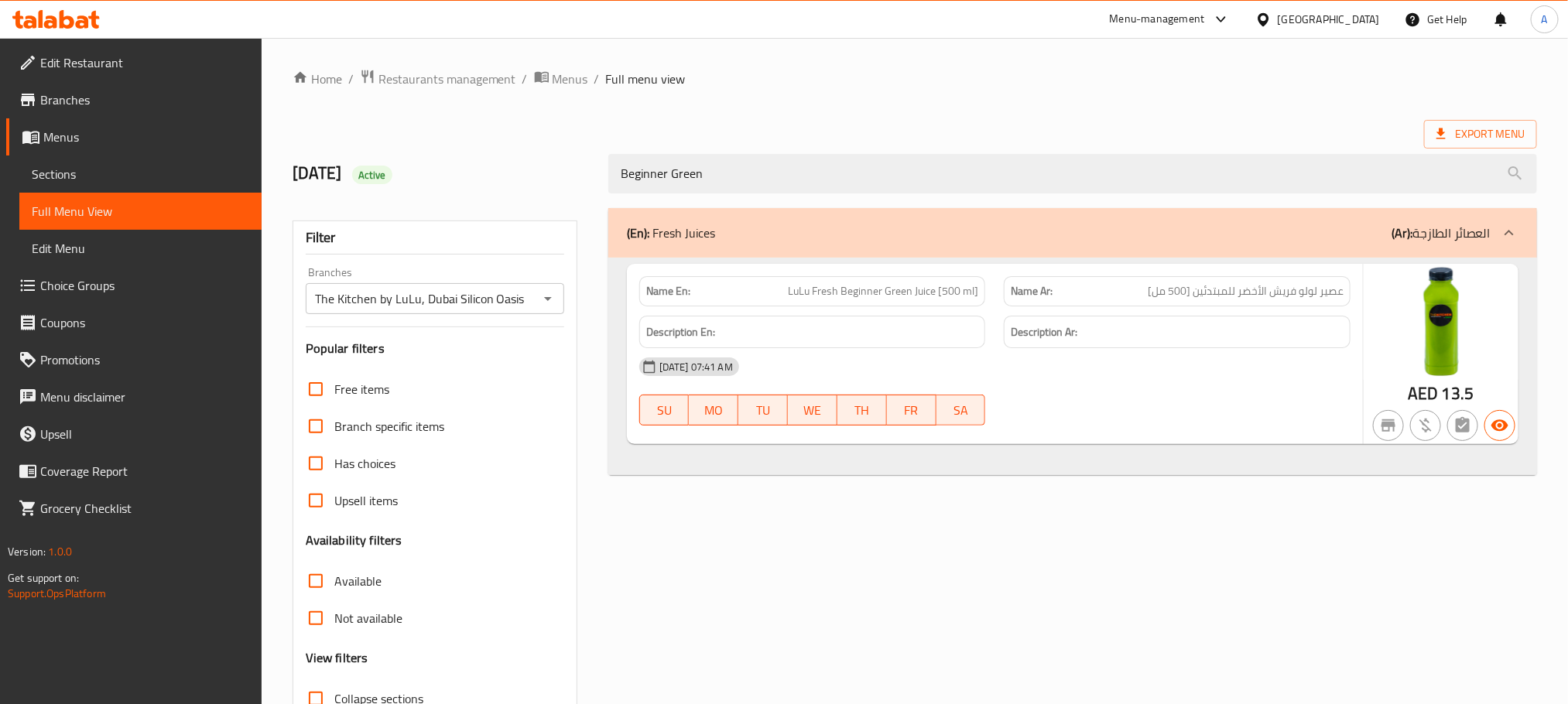
click at [839, 284] on span "LuLu Fresh Beginner Green Juice [500 ml]" at bounding box center [882, 292] width 190 height 17
click at [913, 288] on span "LuLu Fresh Beginner Green Juice [500 ml]" at bounding box center [882, 292] width 190 height 17
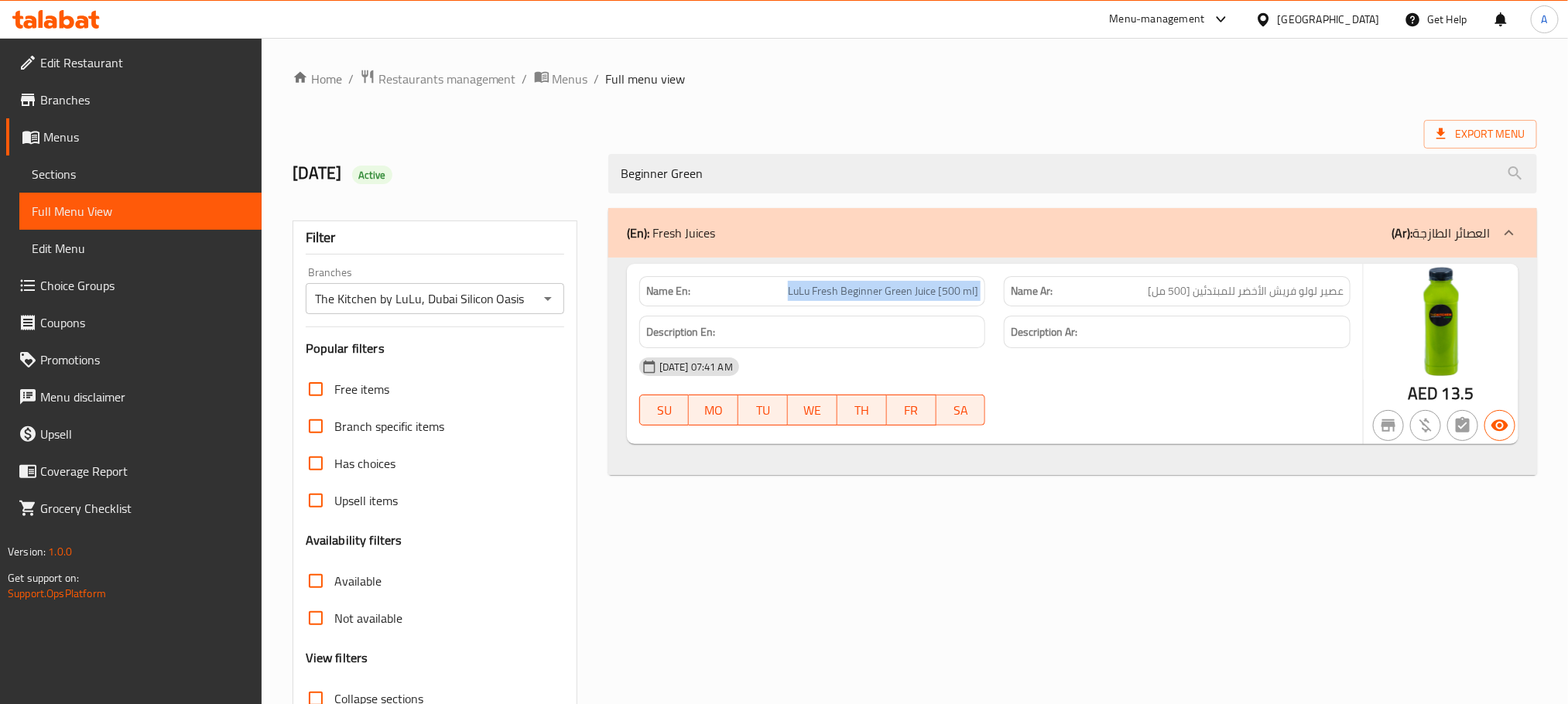
click at [913, 288] on span "LuLu Fresh Beginner Green Juice [500 ml]" at bounding box center [882, 292] width 190 height 17
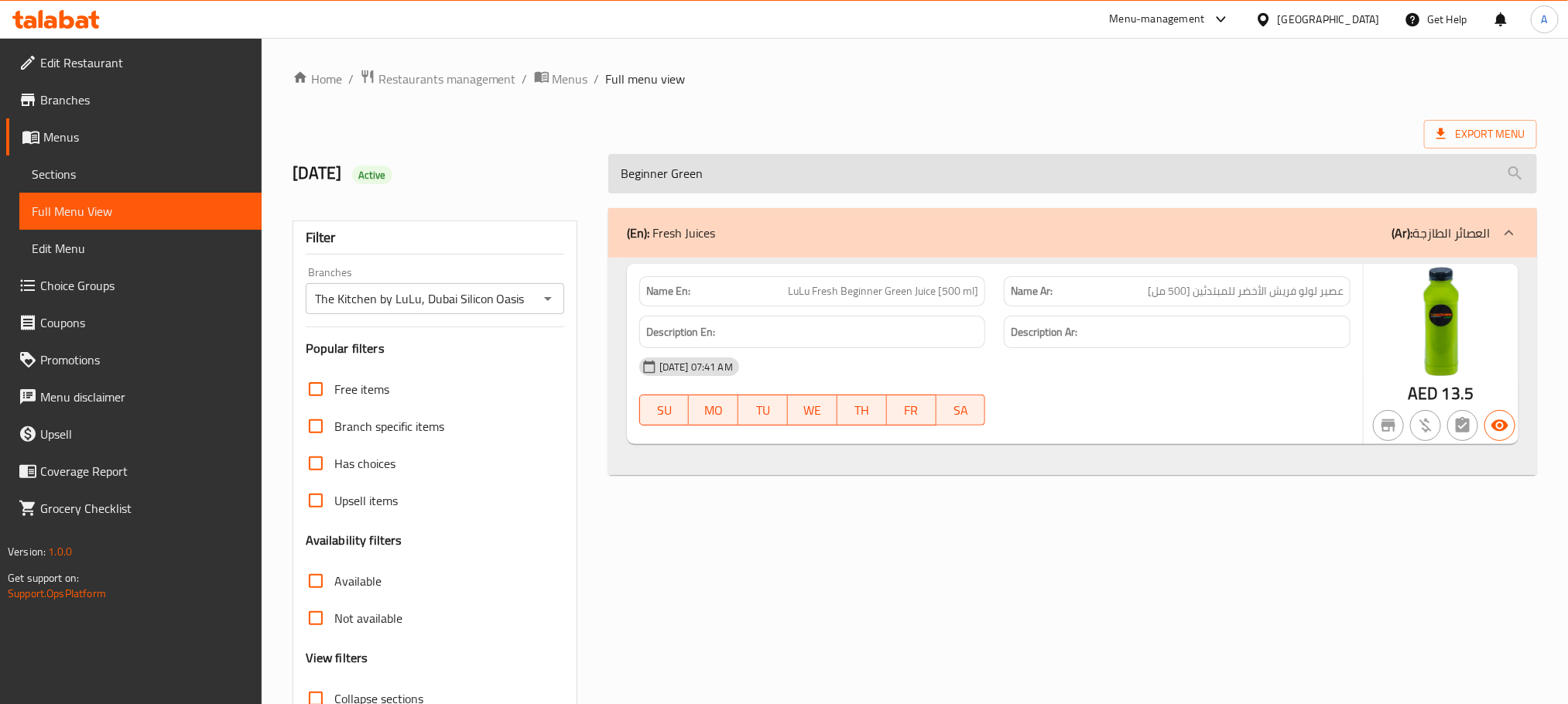
click at [805, 176] on input "Beginner Green" at bounding box center [1073, 174] width 928 height 39
paste input "Celery Detox Juice 500ml"
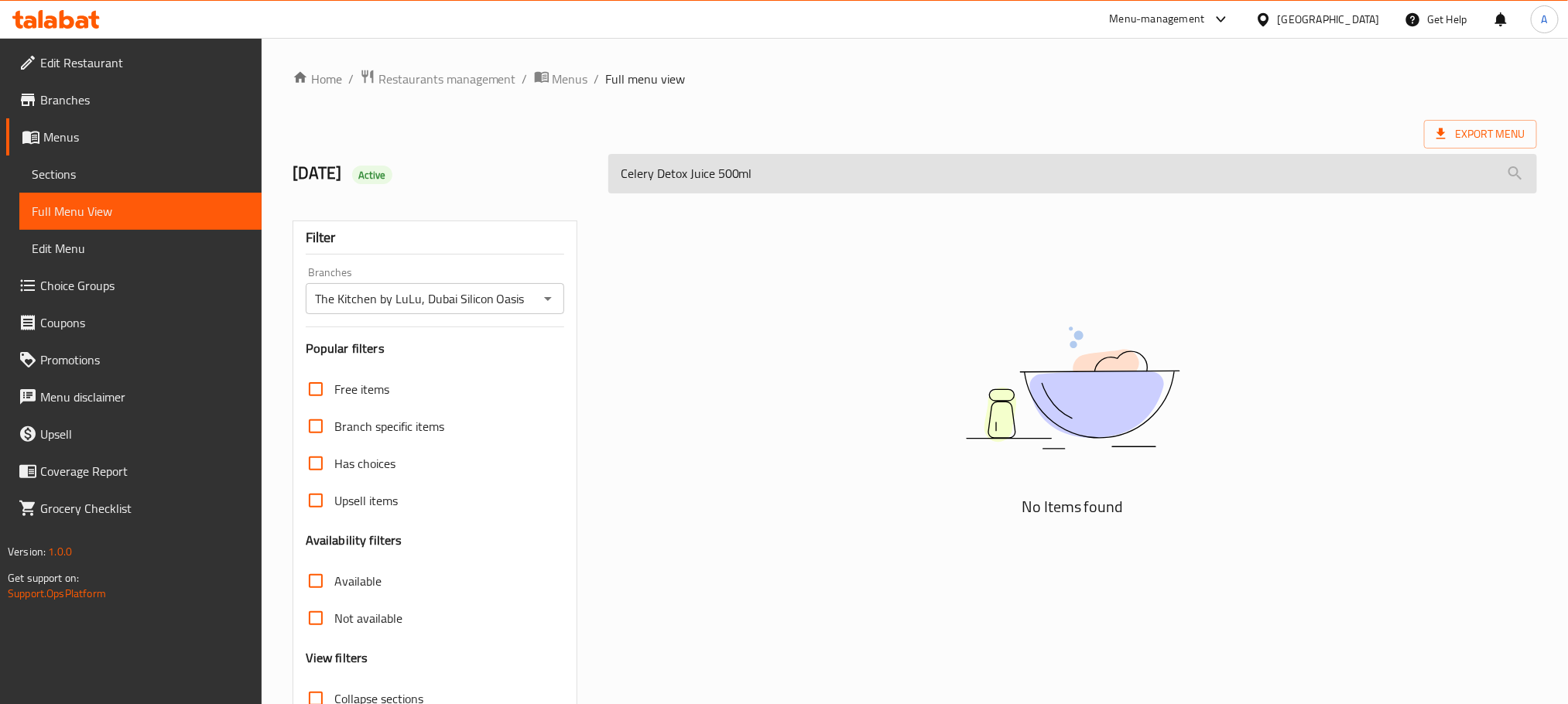
click at [738, 183] on input "Celery Detox Juice 500ml" at bounding box center [1073, 174] width 928 height 39
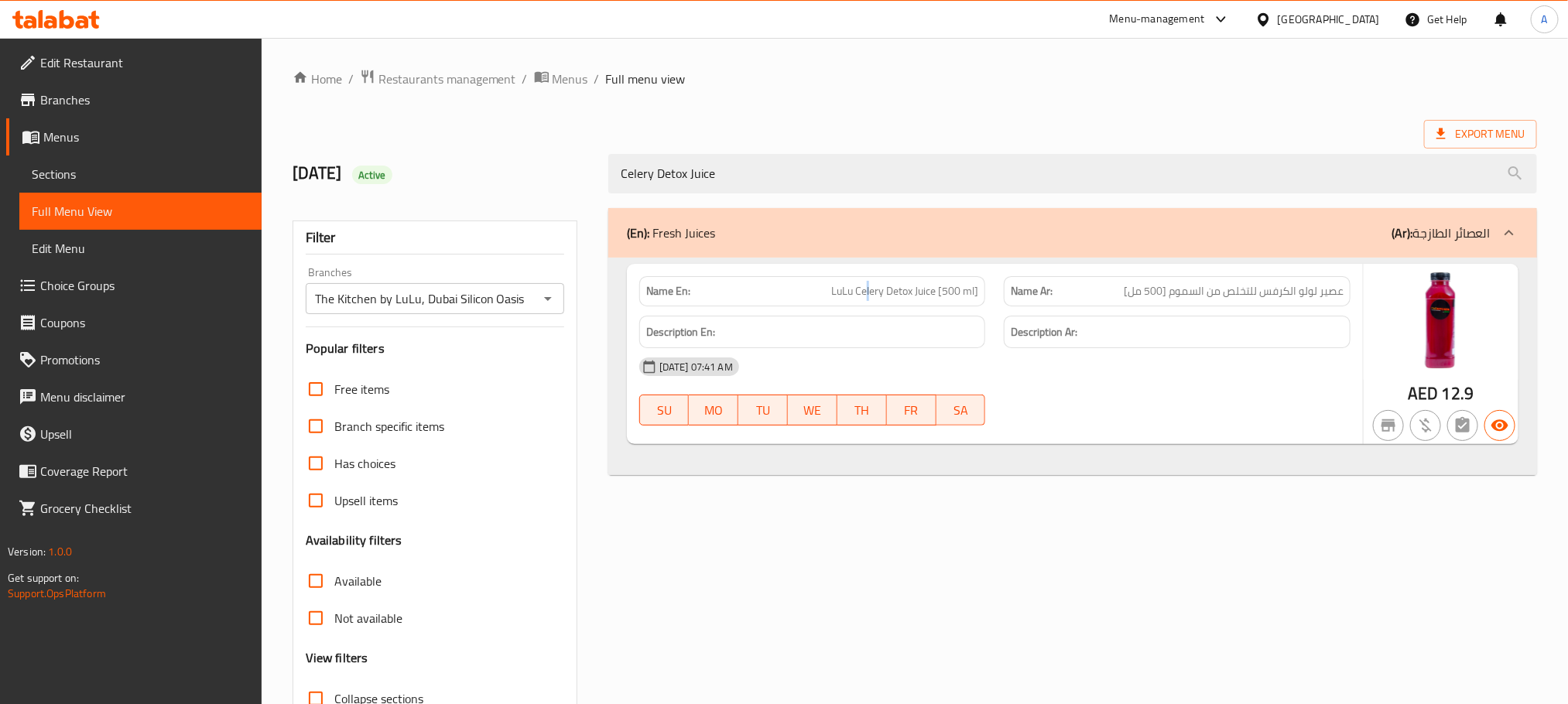
click at [869, 291] on span "LuLu Celery Detox Juice [500 ml]" at bounding box center [904, 292] width 147 height 17
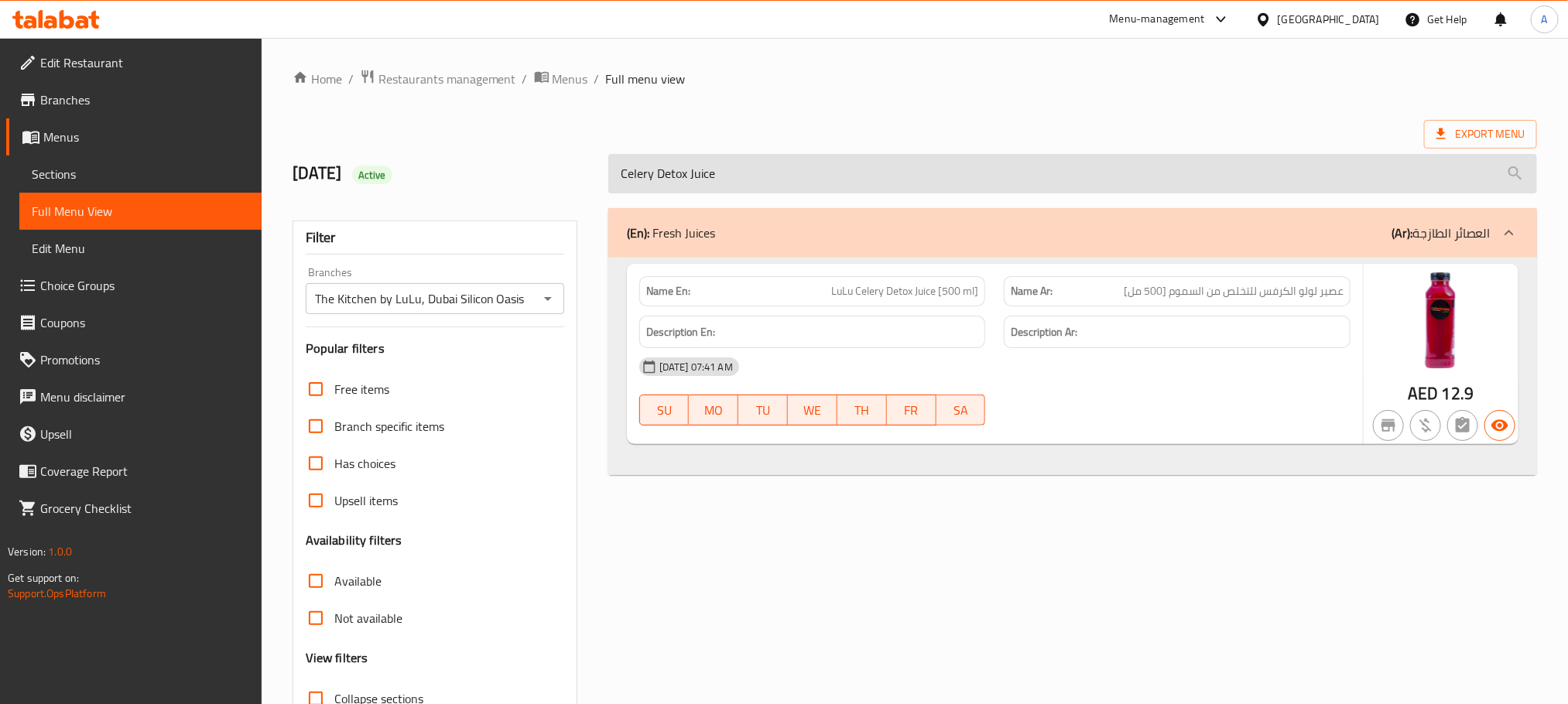
click at [876, 170] on input "Celery Detox Juice" at bounding box center [1073, 174] width 928 height 39
paste input "ABC Juice 500ml"
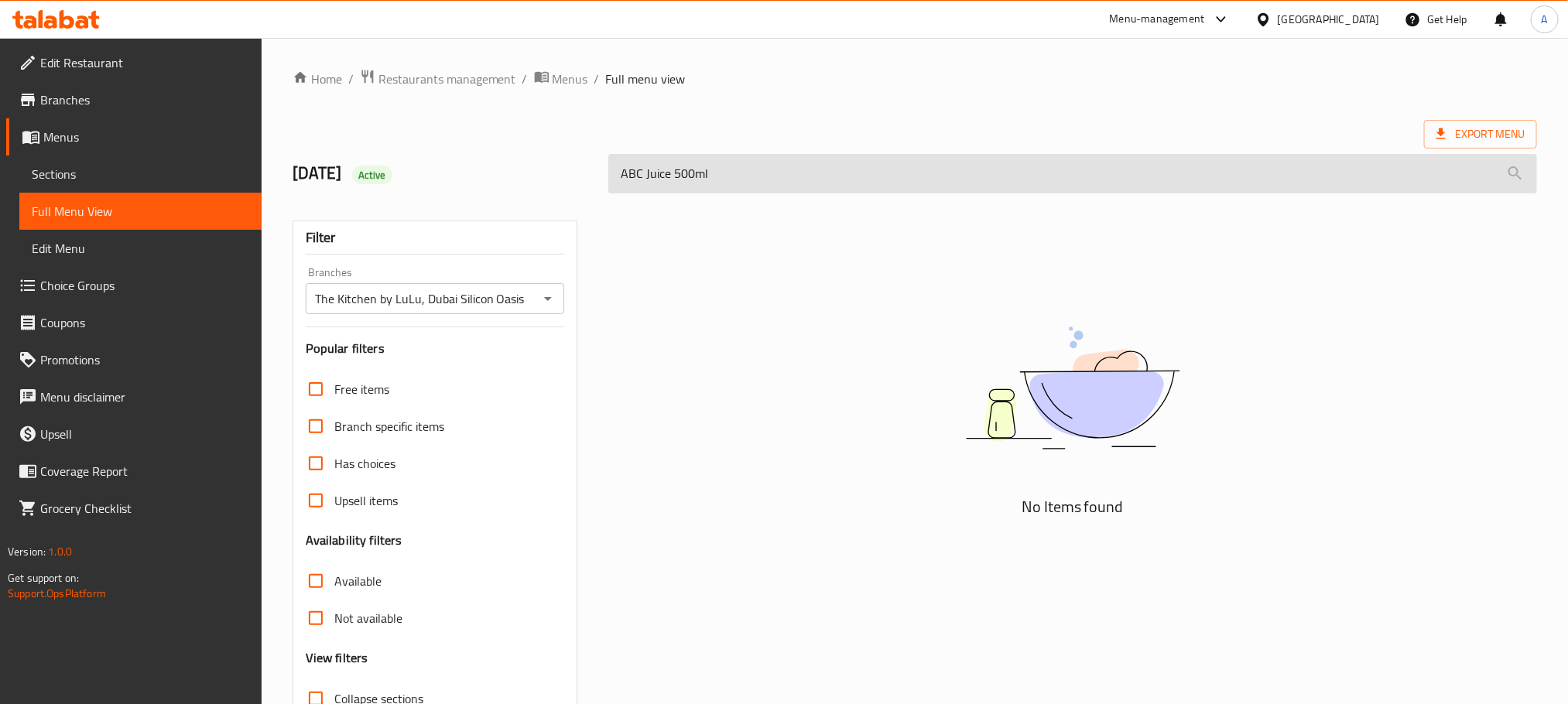
click at [700, 186] on input "ABC Juice 500ml" at bounding box center [1073, 174] width 928 height 39
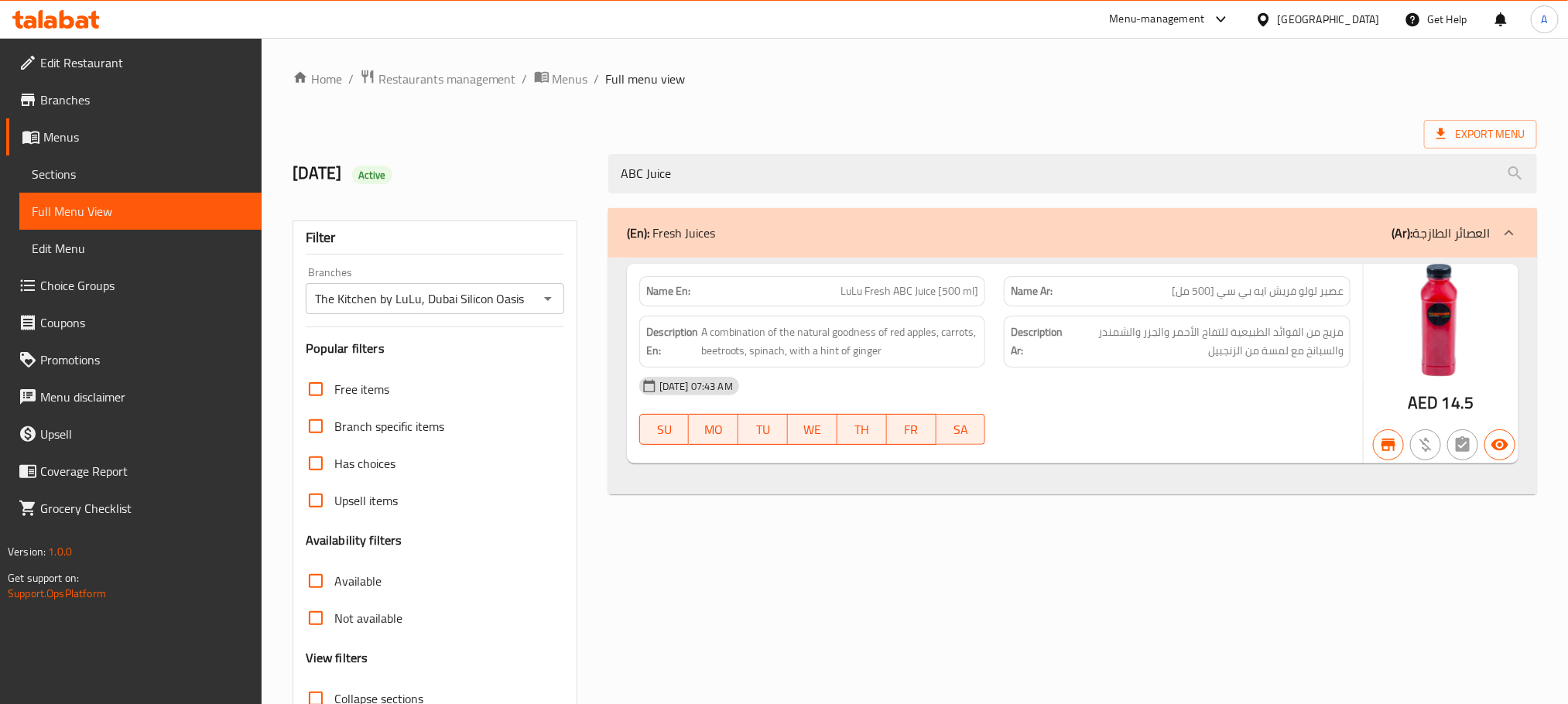
click at [911, 297] on span "LuLu Fresh ABC Juice [500 ml]" at bounding box center [909, 292] width 137 height 17
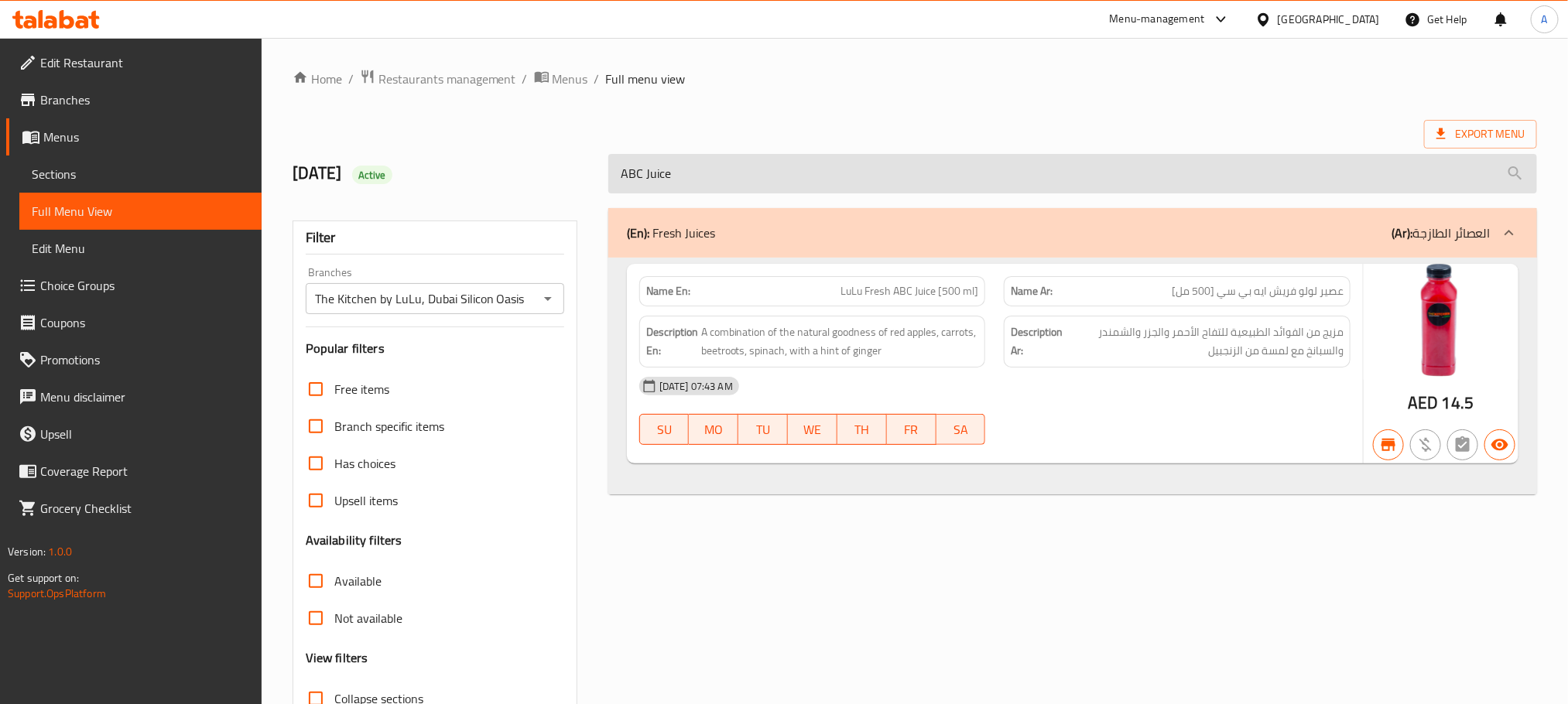
click at [748, 168] on input "ABC Juice" at bounding box center [1073, 174] width 928 height 39
paste input "Fresh Juc Watrmelon 500ml"
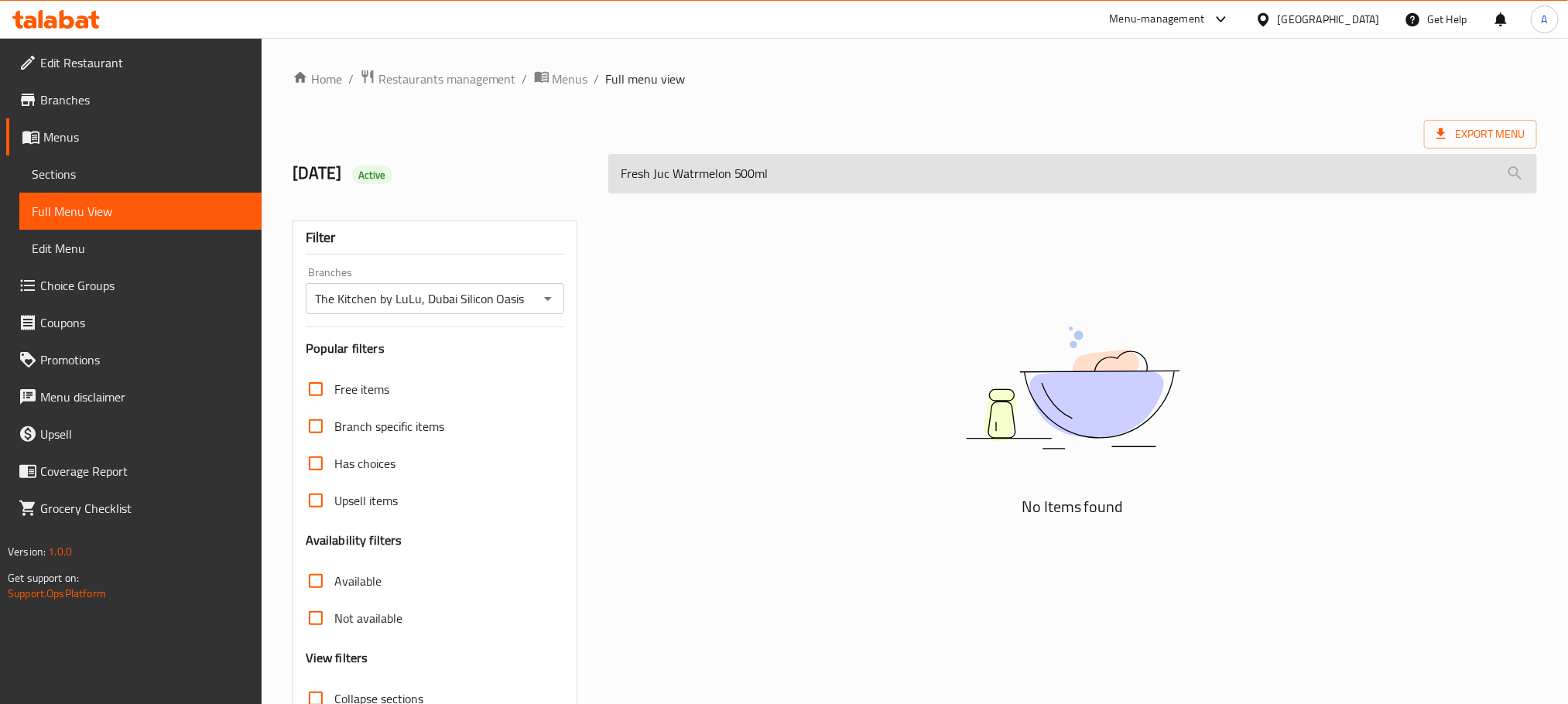
click at [743, 168] on input "Fresh Juc Watrmelon 500ml" at bounding box center [1073, 174] width 928 height 39
click at [662, 173] on input "Fresh Juc Watrmelon" at bounding box center [1073, 174] width 928 height 39
click at [632, 176] on input "Fresh Watrmelon" at bounding box center [1073, 174] width 928 height 39
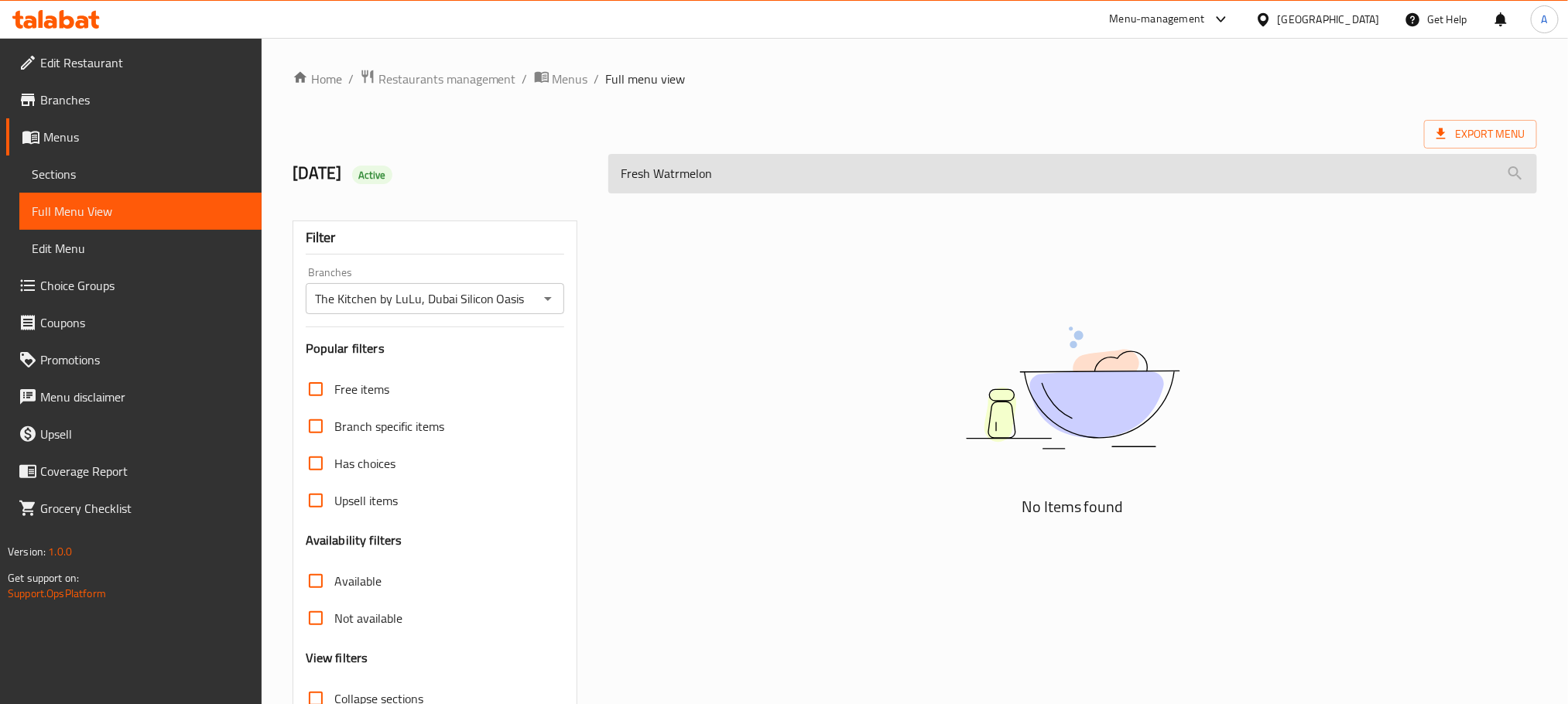
click at [632, 176] on input "Fresh Watrmelon" at bounding box center [1073, 174] width 928 height 39
type input "Watrmelon"
click at [655, 179] on input "Watrmelon" at bounding box center [1073, 174] width 928 height 39
click at [650, 183] on input "Watrmelon" at bounding box center [1073, 174] width 928 height 39
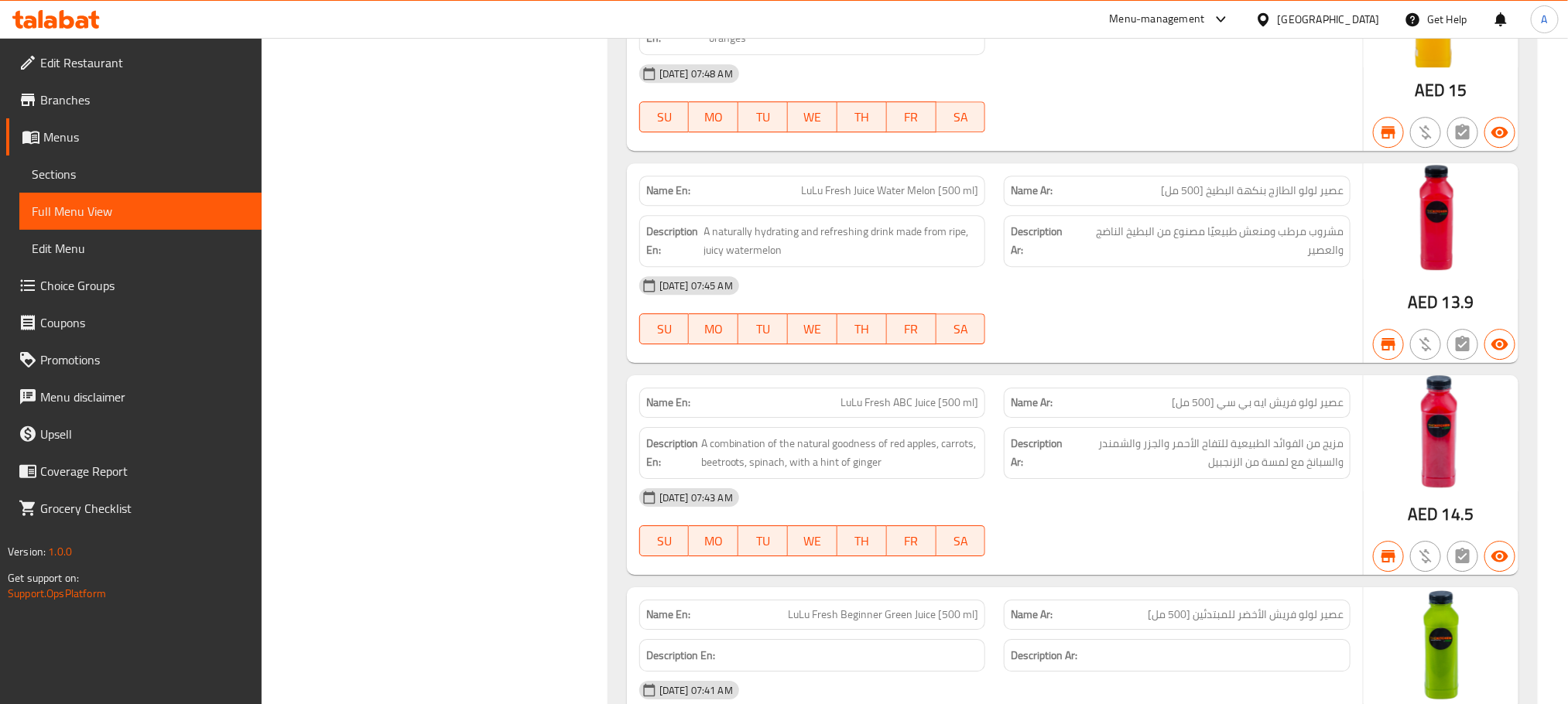
scroll to position [8642, 0]
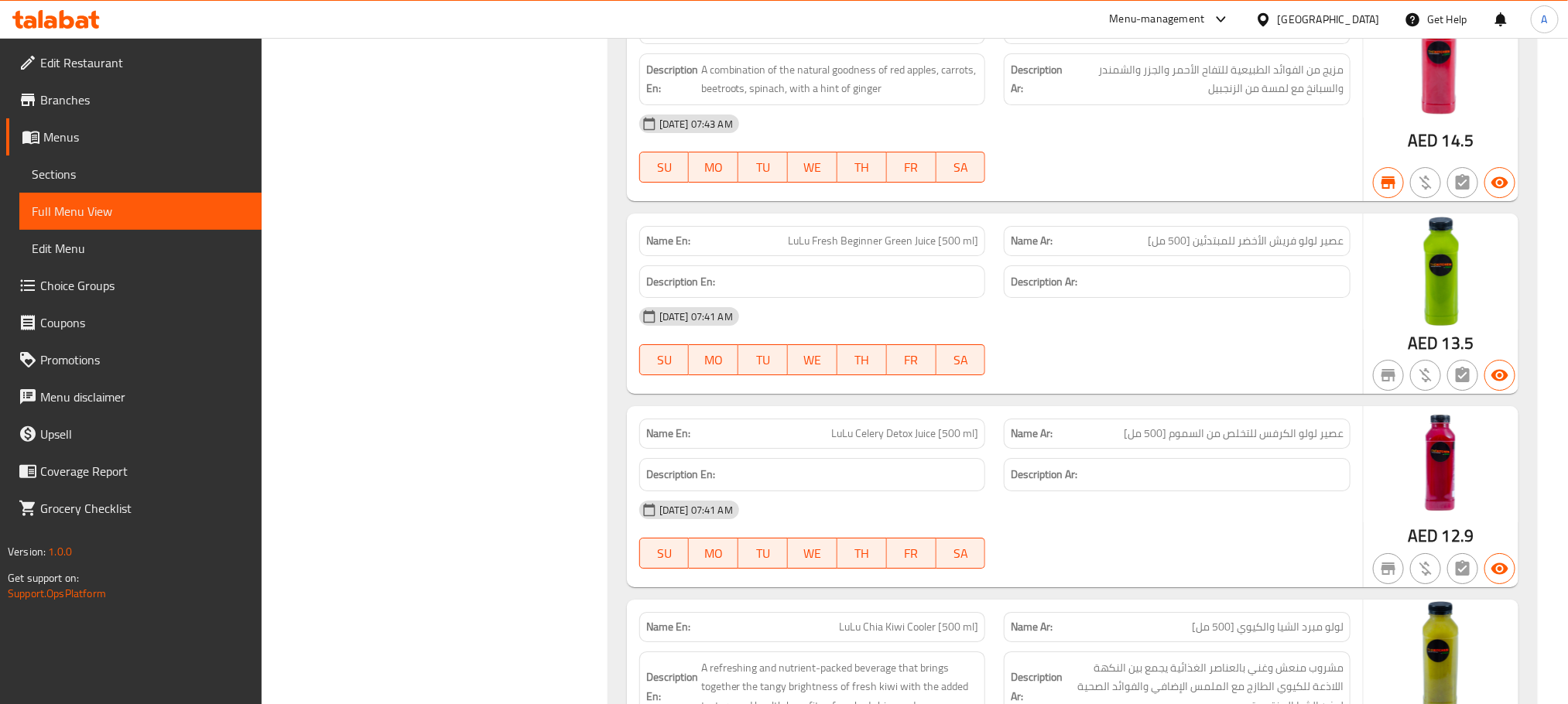
scroll to position [9222, 0]
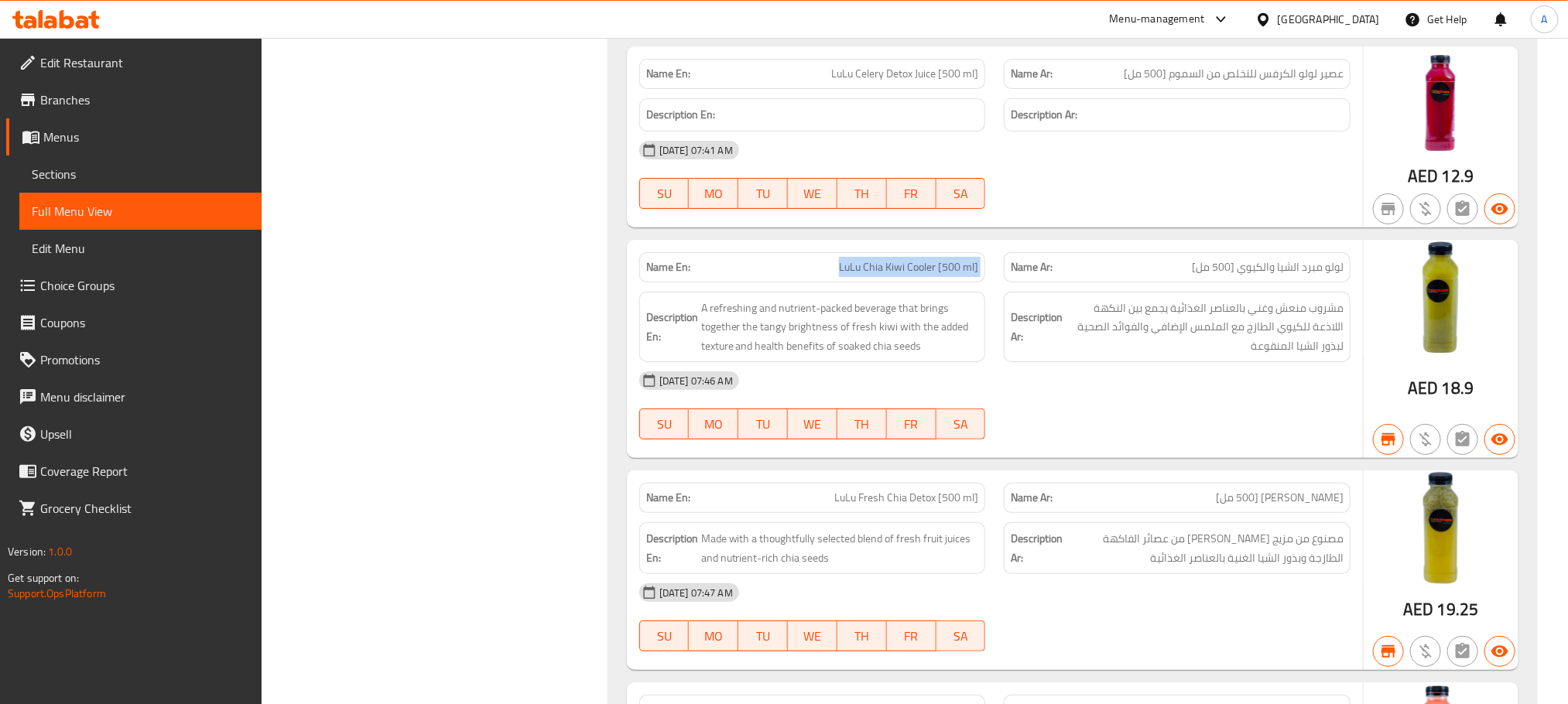
scroll to position [9454, 0]
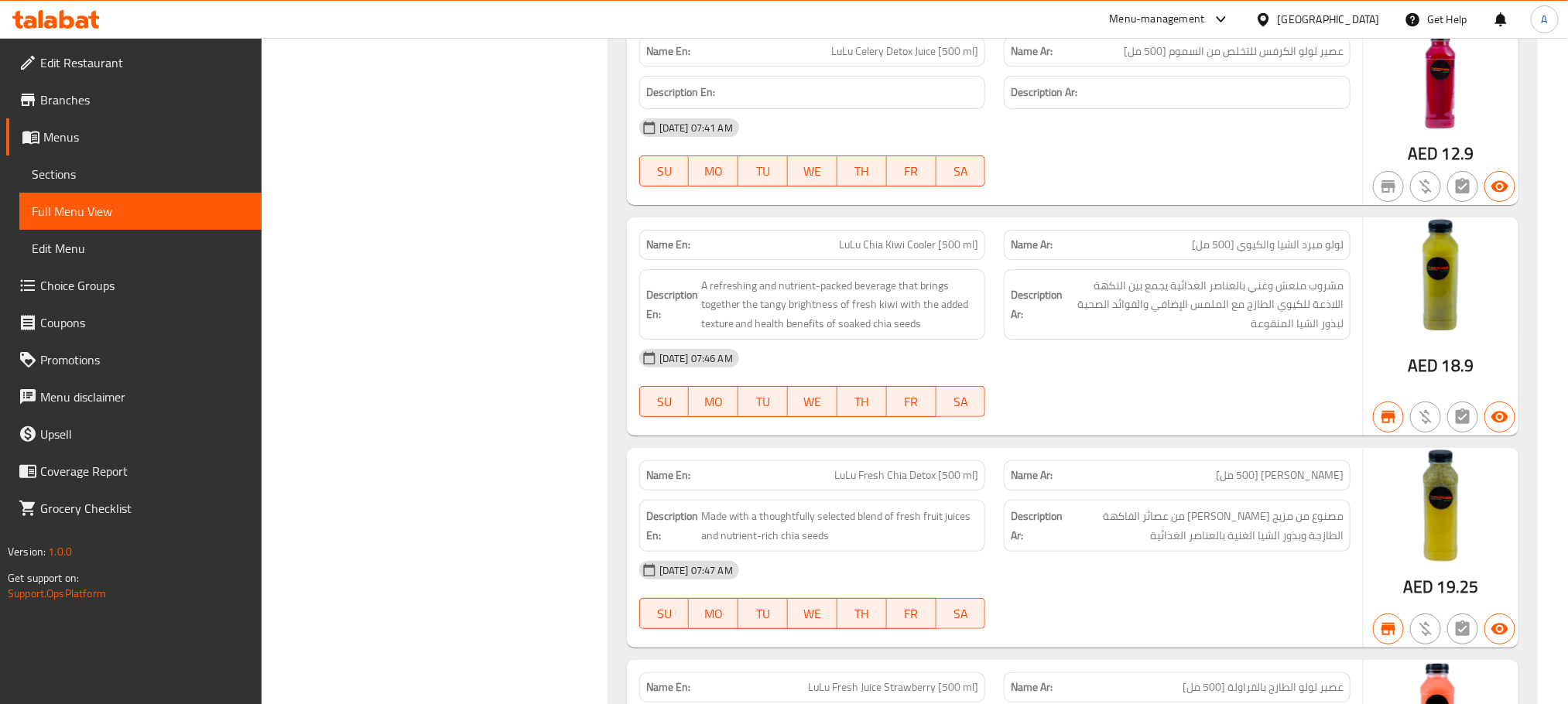
scroll to position [9684, 0]
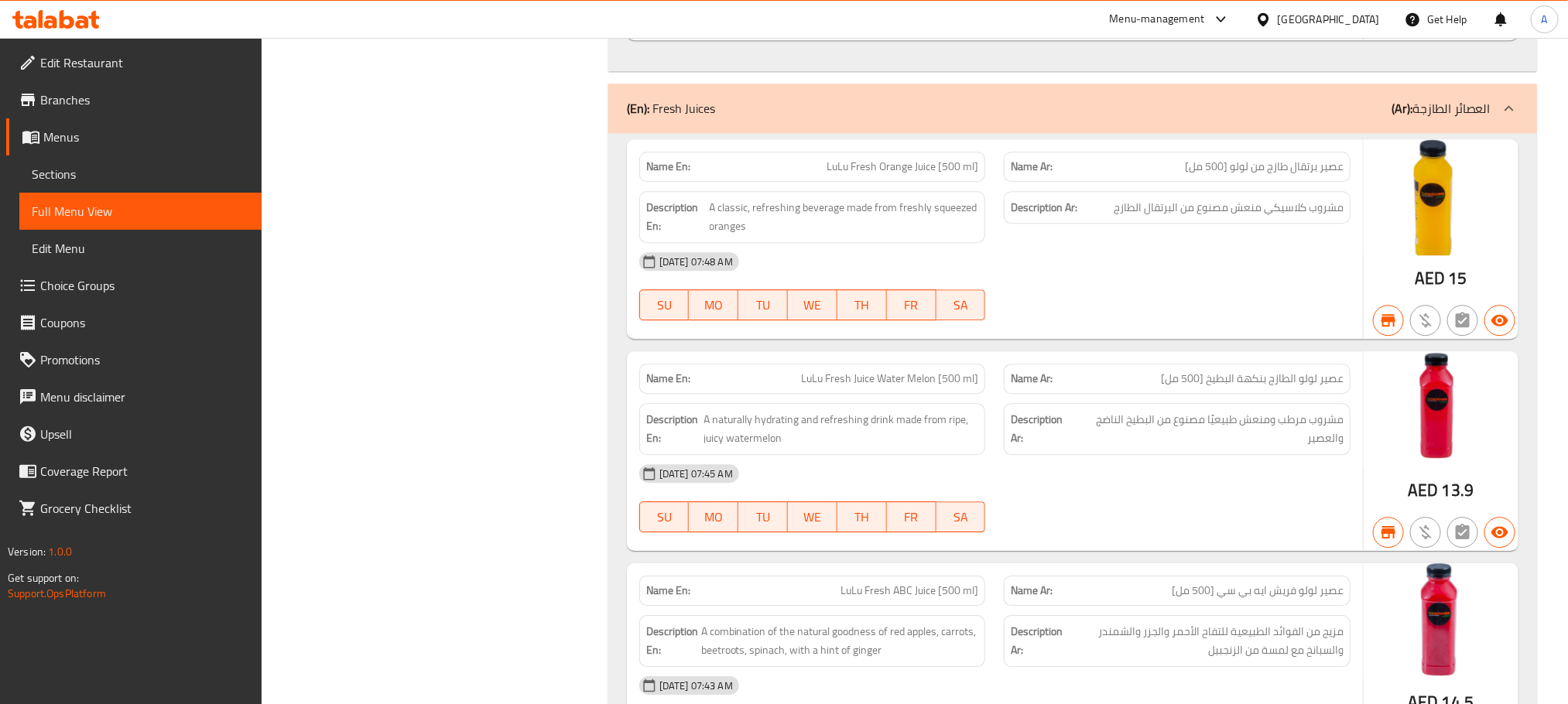
scroll to position [8410, 0]
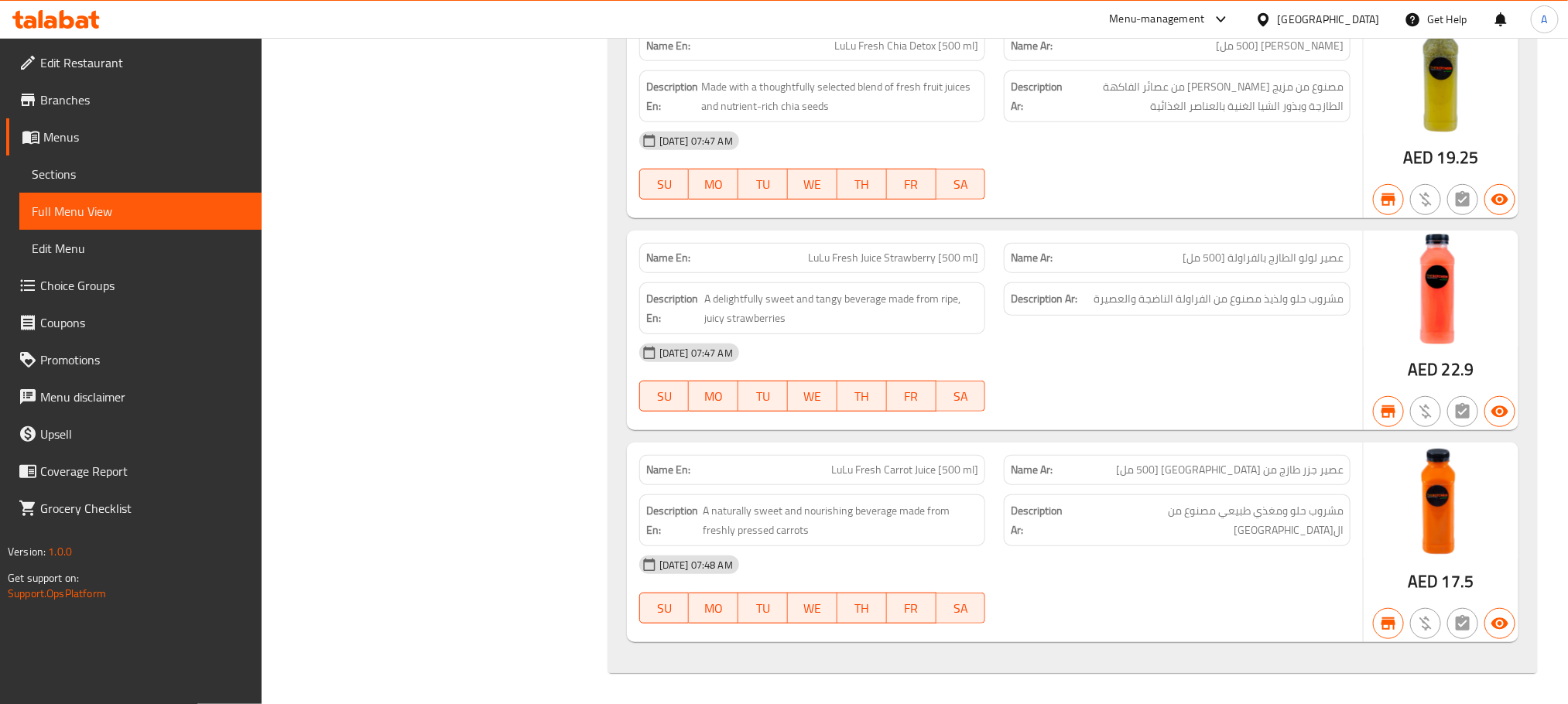
scroll to position [9918, 0]
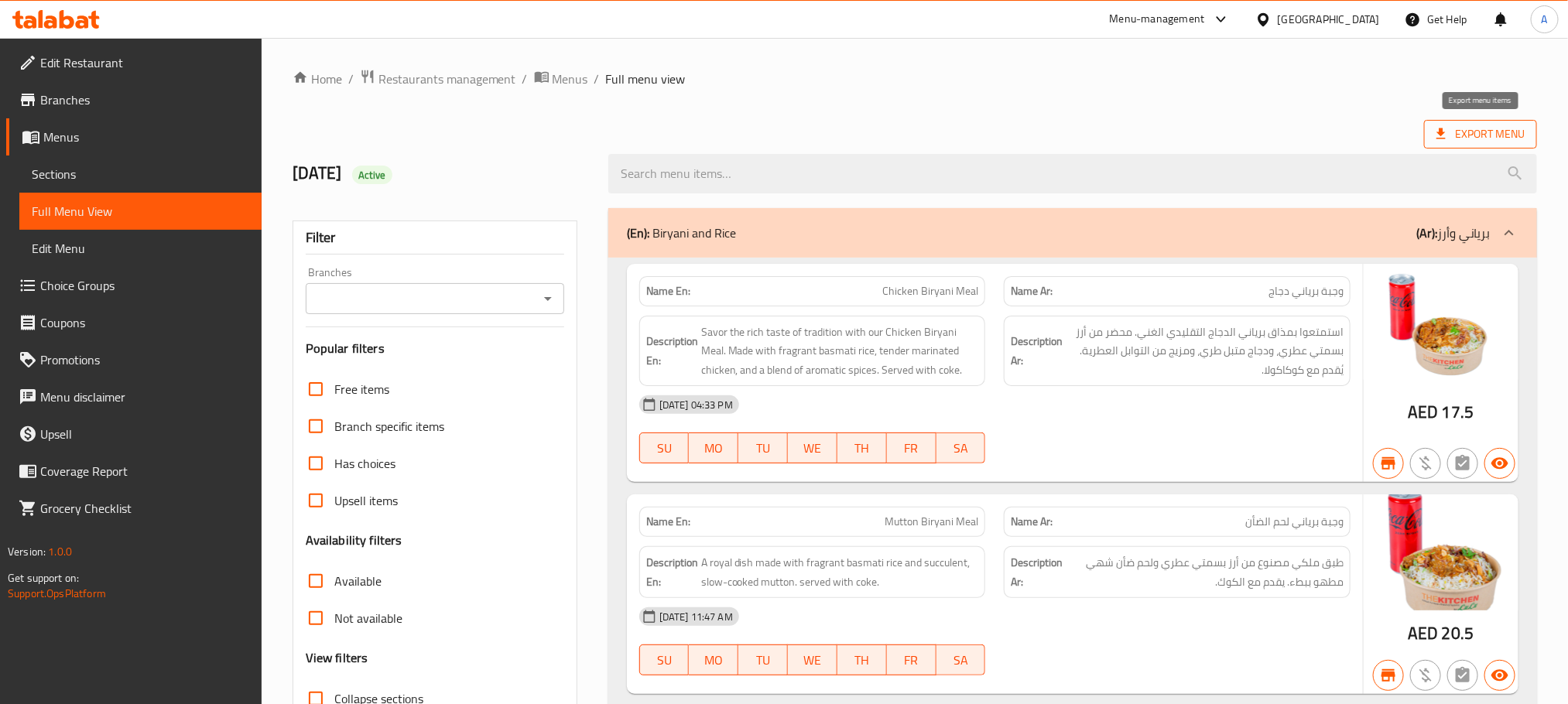
click at [1489, 131] on span "Export Menu" at bounding box center [1480, 135] width 88 height 20
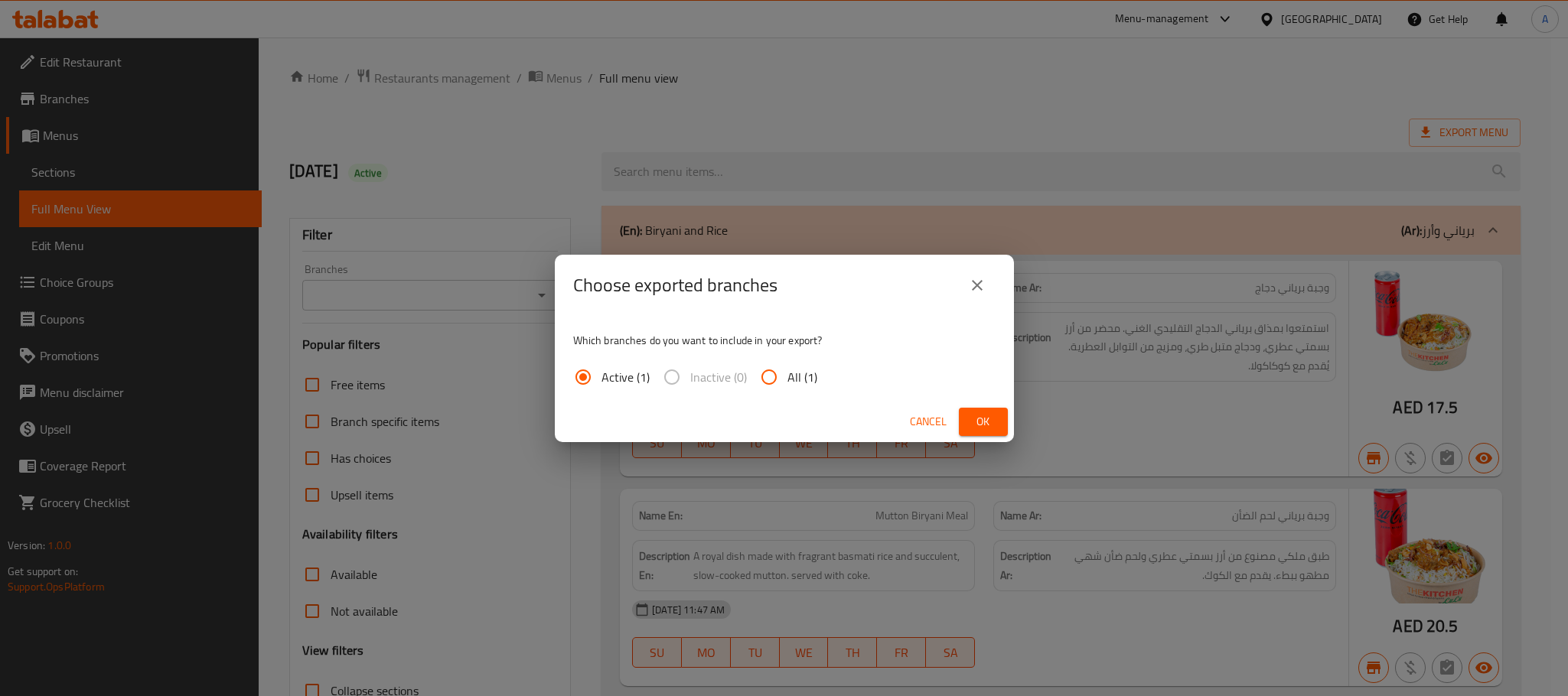
click at [989, 429] on span "Ok" at bounding box center [983, 422] width 24 height 19
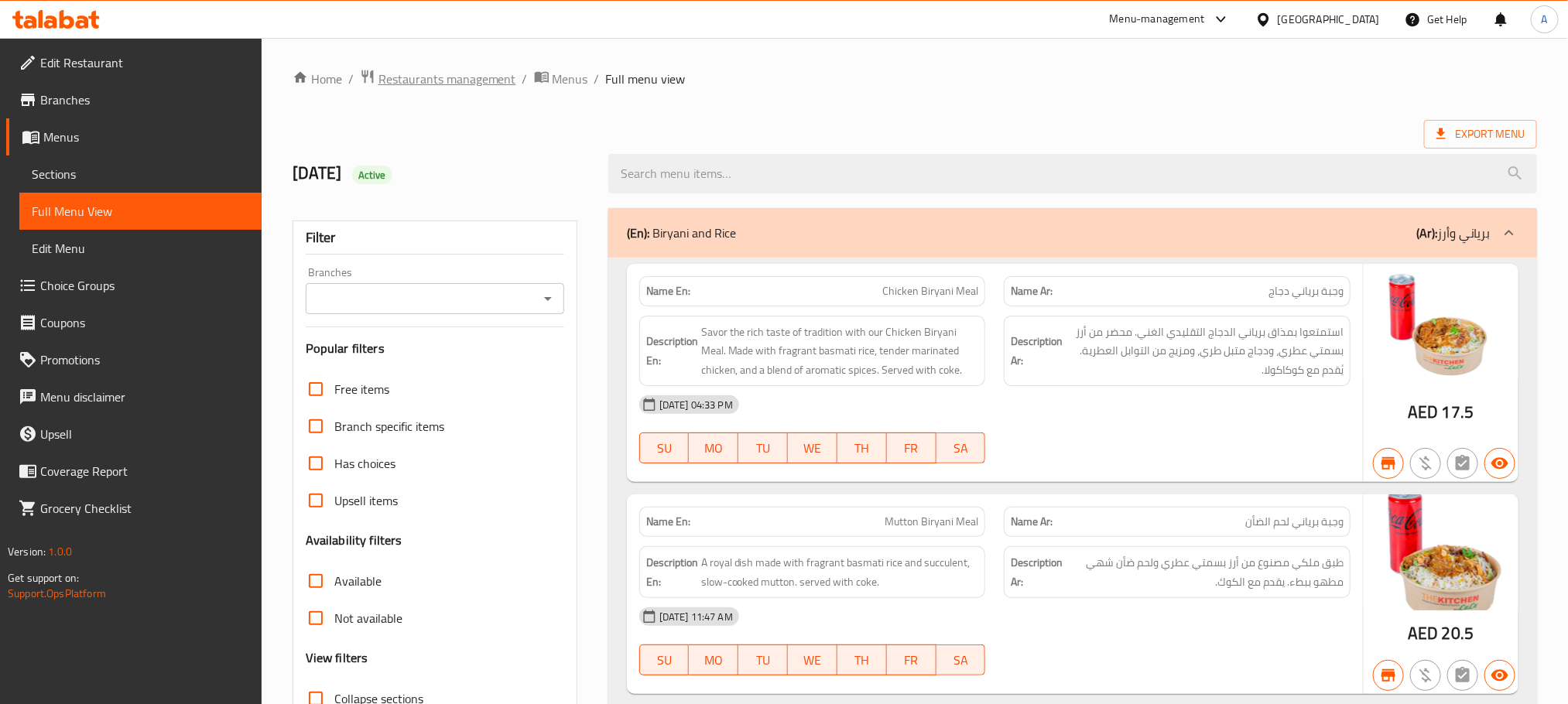
click at [456, 88] on span "Restaurants management" at bounding box center [447, 78] width 137 height 19
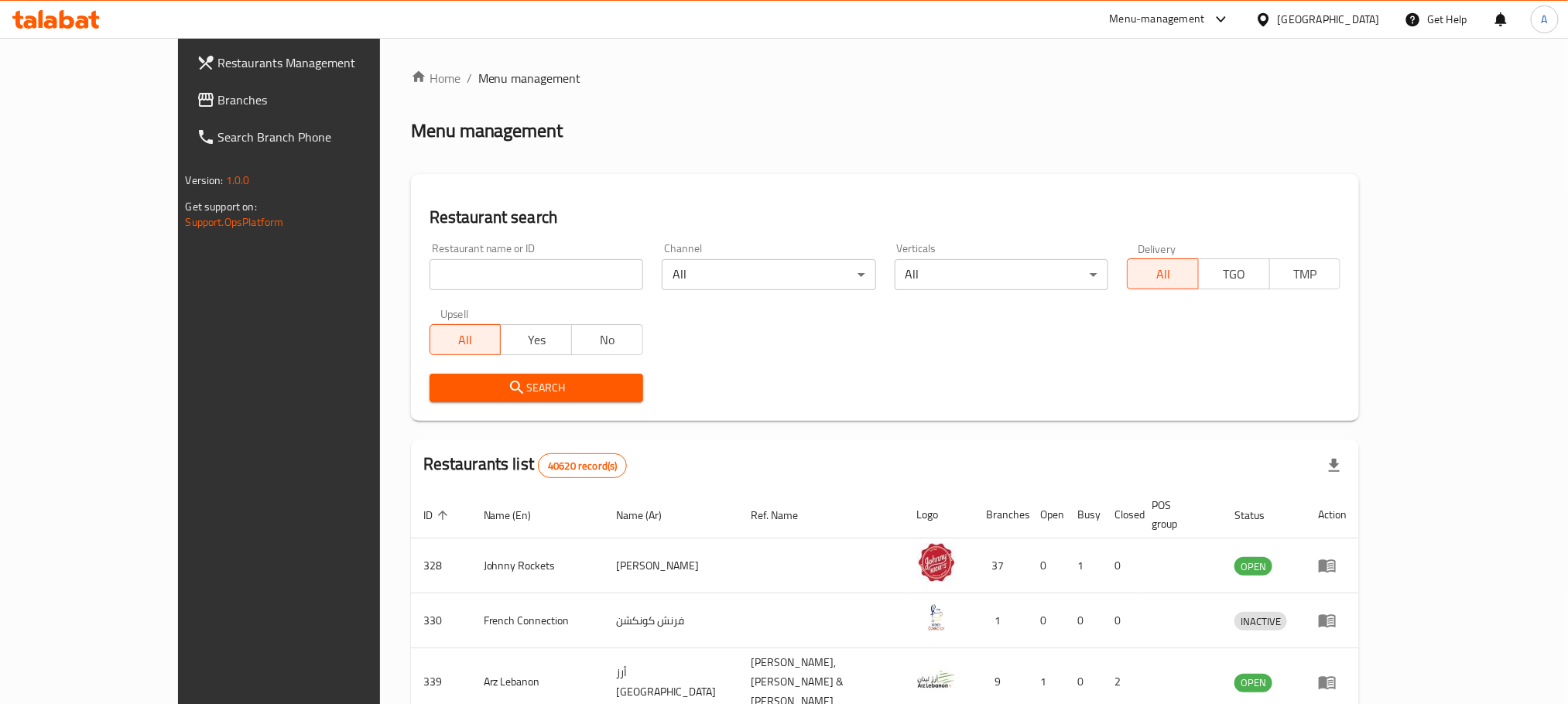
click at [218, 107] on span "Branches" at bounding box center [323, 99] width 209 height 19
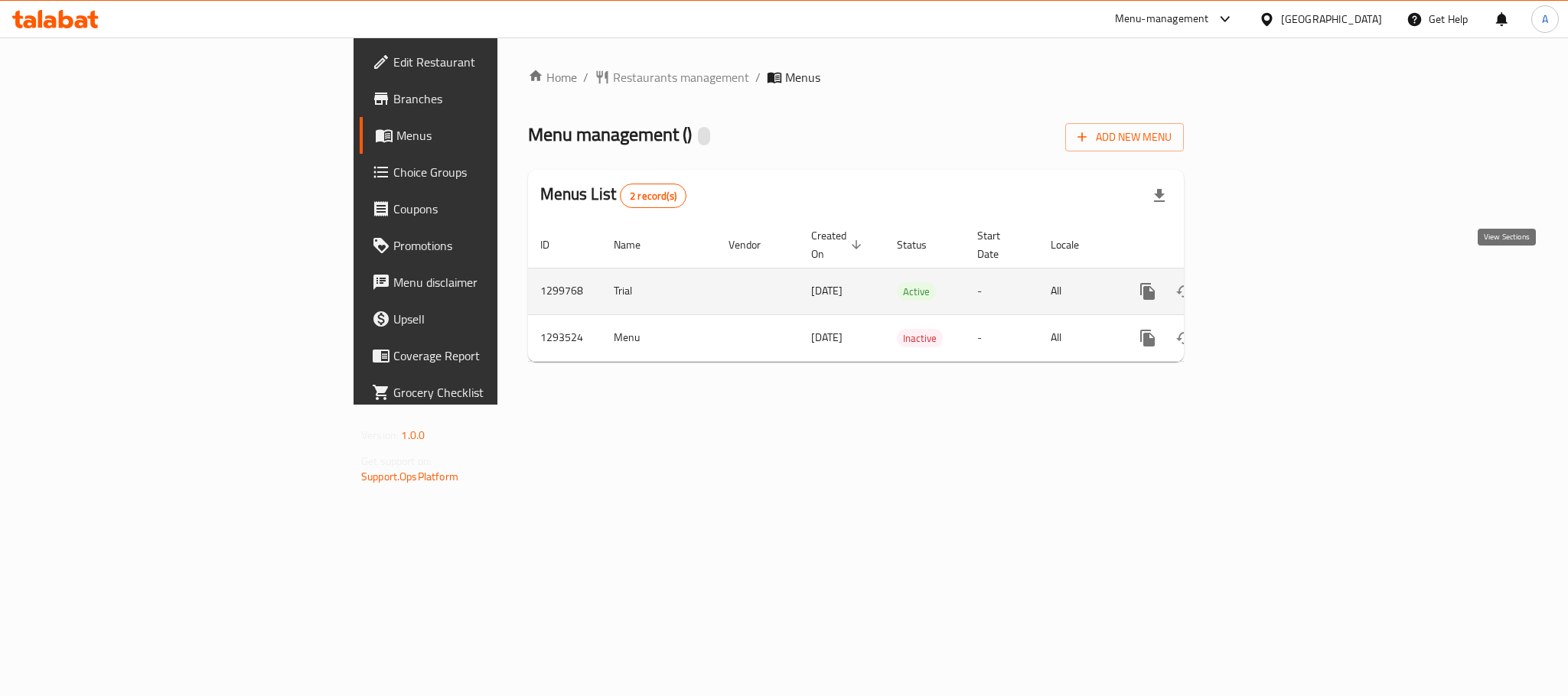
click at [1265, 284] on icon "enhanced table" at bounding box center [1258, 291] width 14 height 13
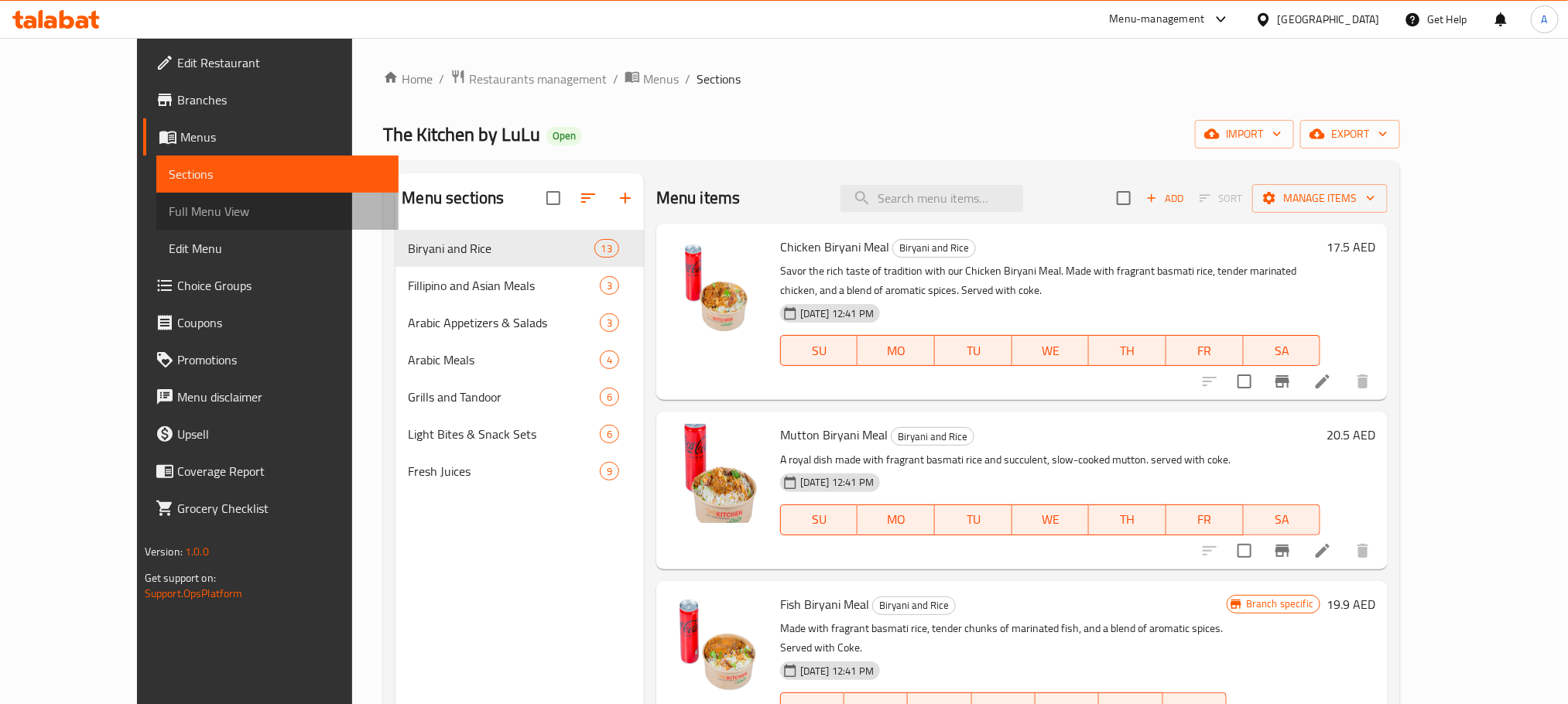
click at [169, 207] on span "Full Menu View" at bounding box center [277, 211] width 217 height 19
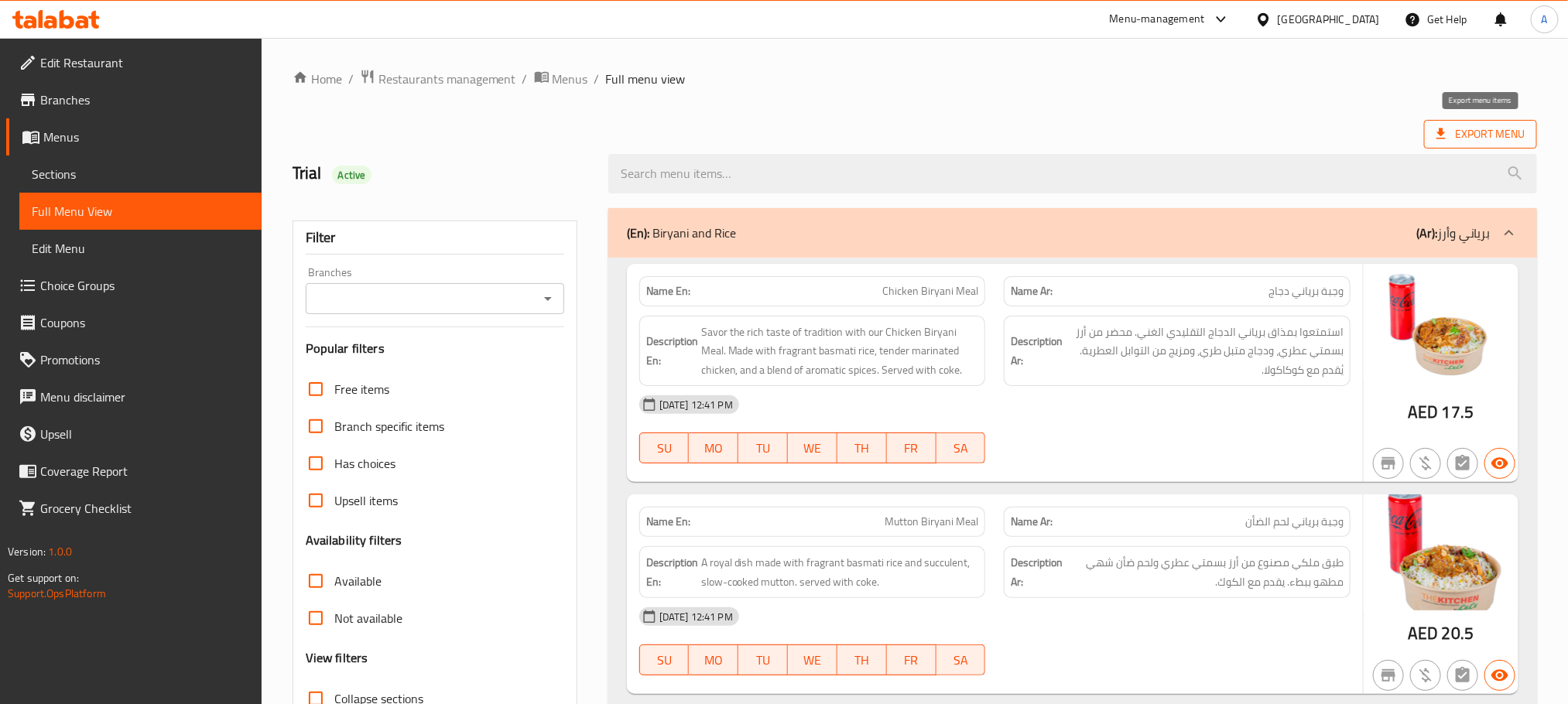
click at [1496, 136] on span "Export Menu" at bounding box center [1480, 135] width 88 height 20
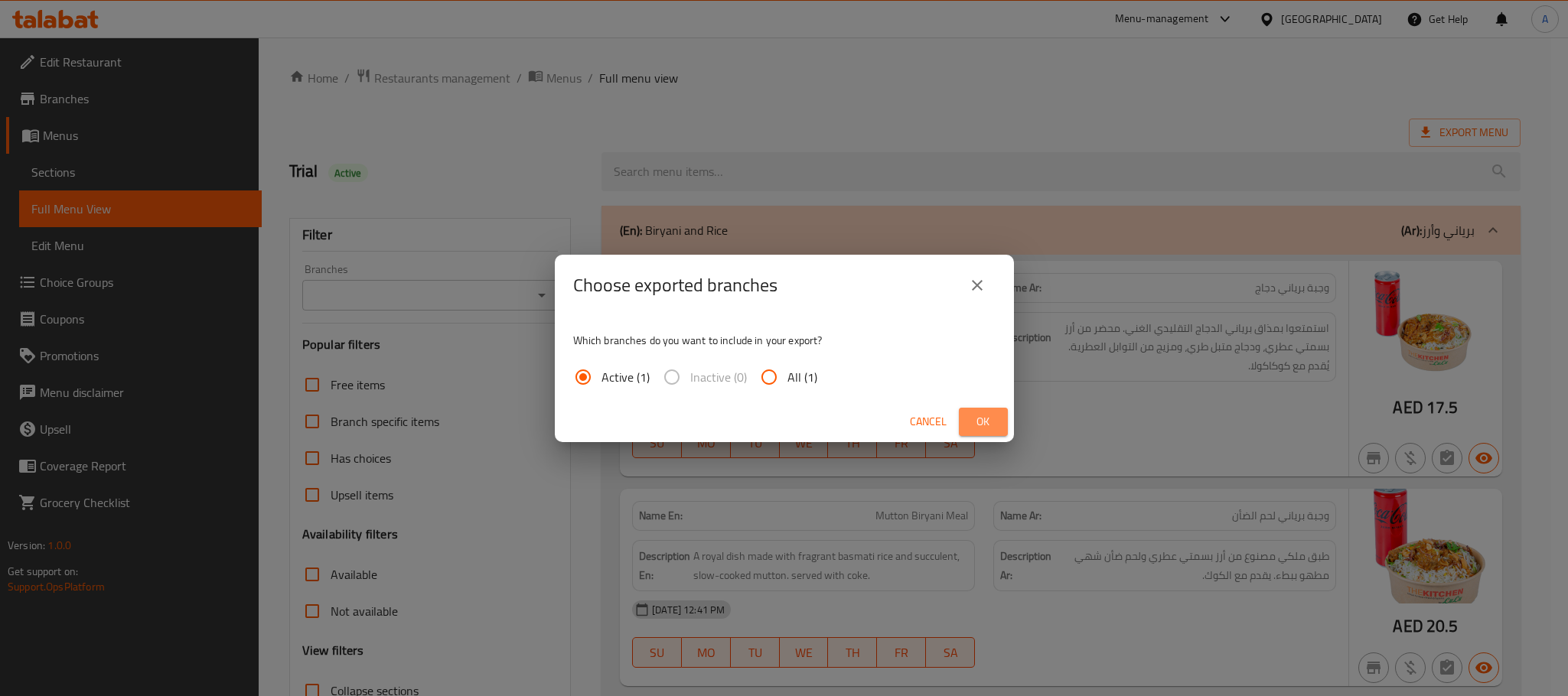
click at [986, 415] on span "Ok" at bounding box center [983, 422] width 24 height 19
